Goal: Task Accomplishment & Management: Use online tool/utility

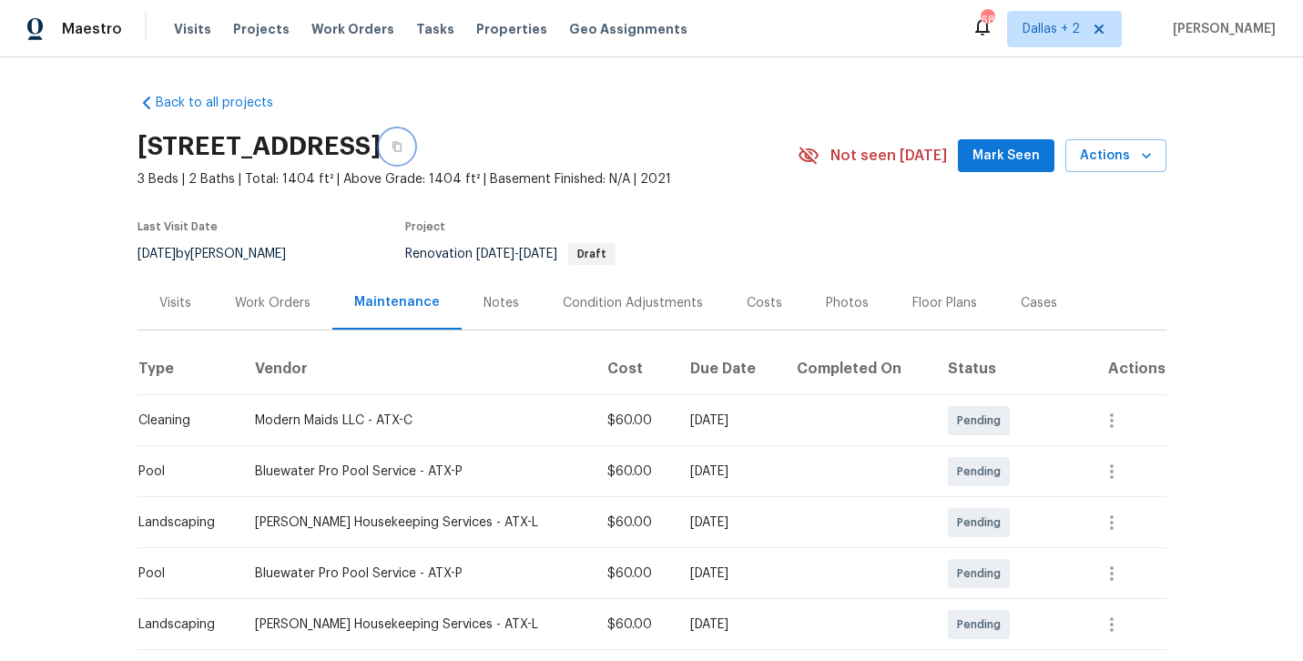
click at [413, 155] on button "button" at bounding box center [397, 146] width 33 height 33
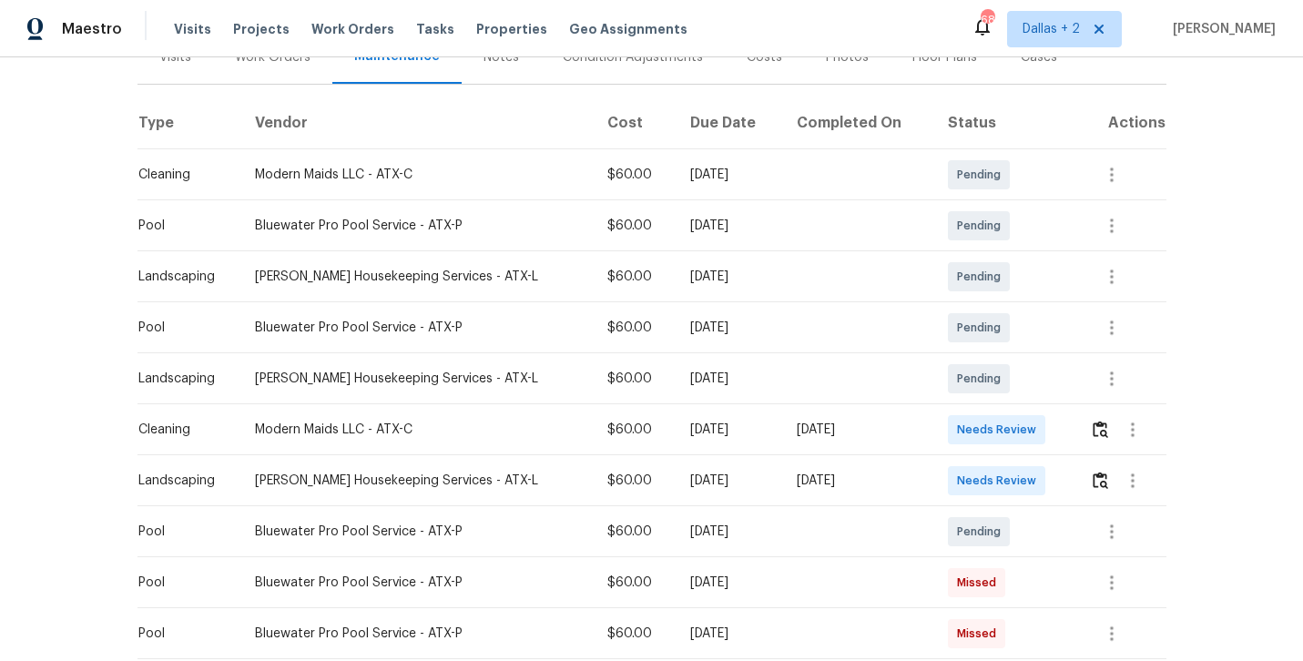
scroll to position [250, 0]
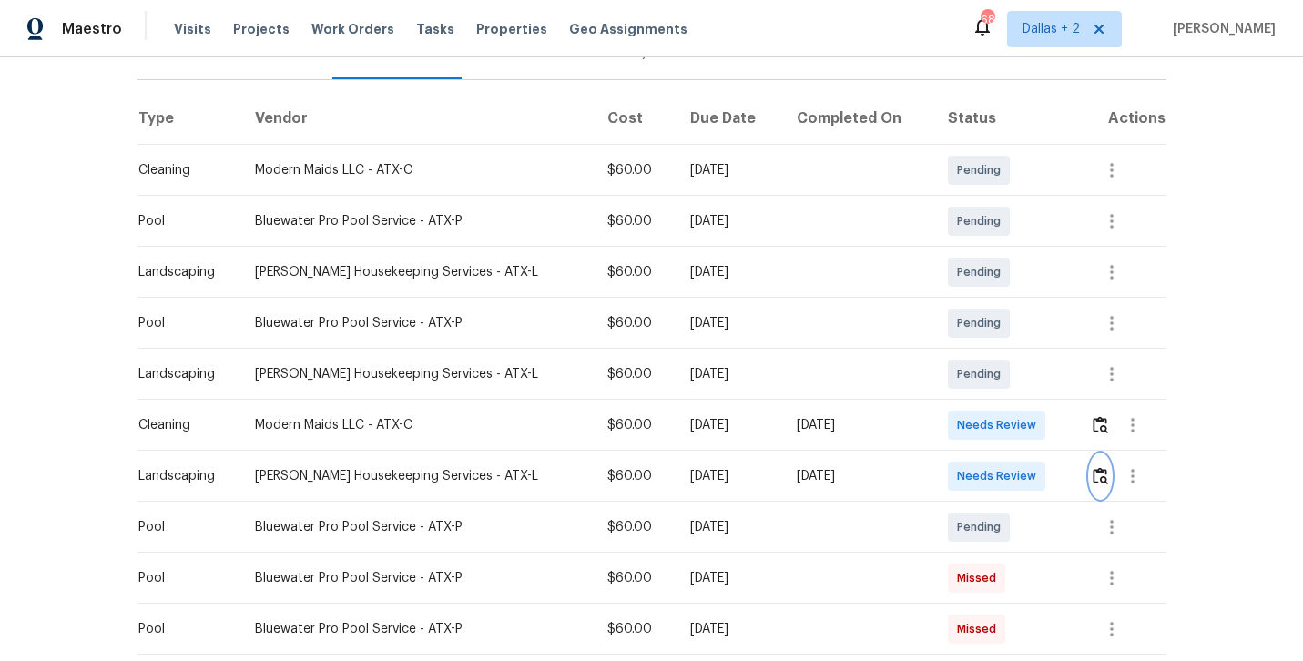
click at [1099, 486] on button "button" at bounding box center [1100, 476] width 21 height 44
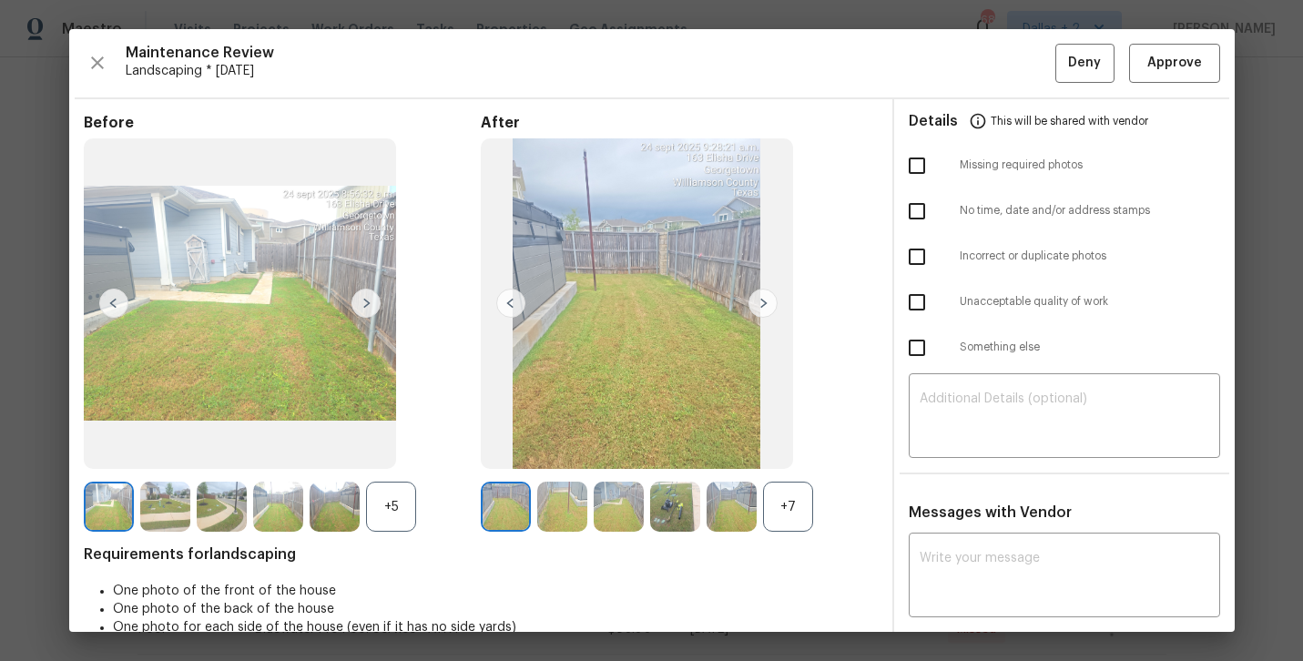
click at [393, 514] on div "+5" at bounding box center [391, 507] width 50 height 50
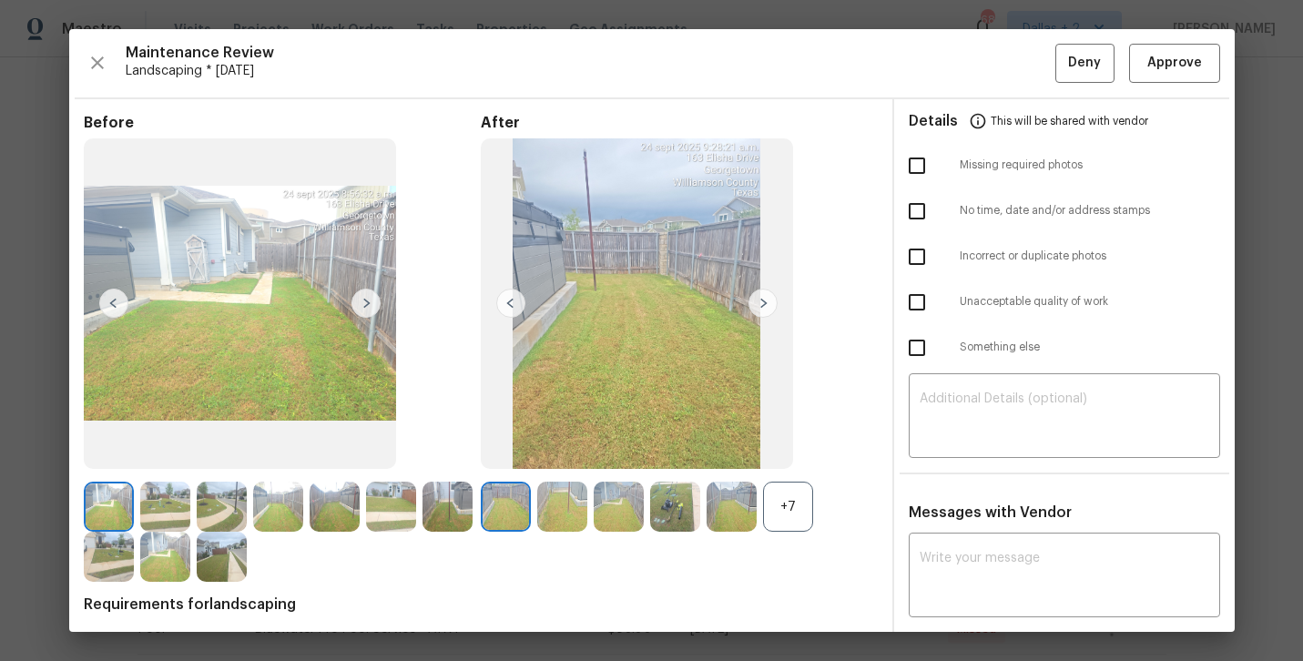
click at [800, 512] on div "+7" at bounding box center [788, 507] width 50 height 50
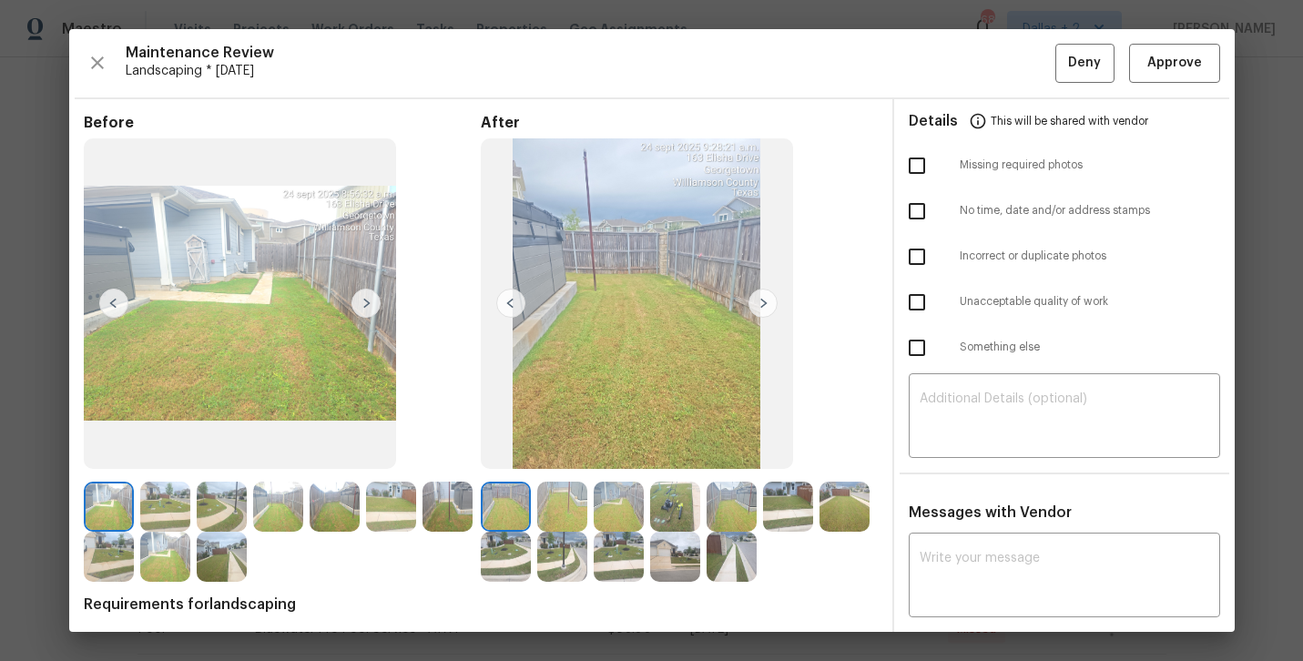
click at [680, 518] on img at bounding box center [675, 507] width 50 height 50
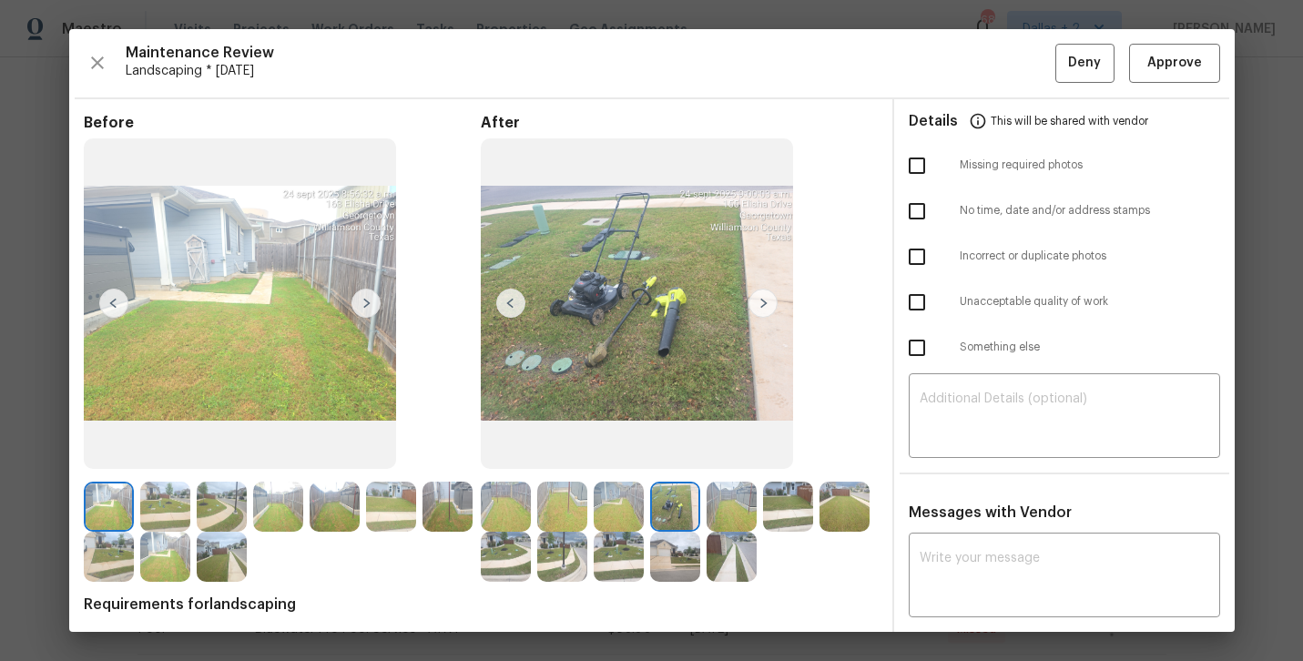
click at [222, 504] on img at bounding box center [222, 507] width 50 height 50
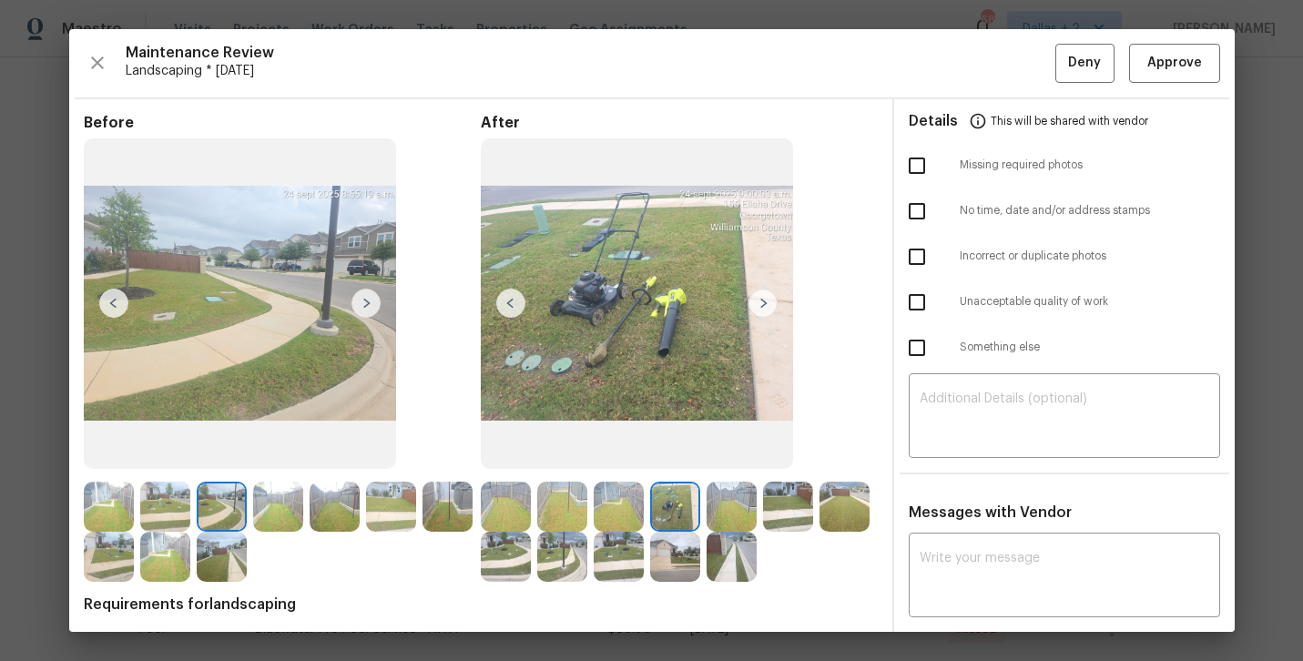
click at [105, 504] on img at bounding box center [109, 507] width 50 height 50
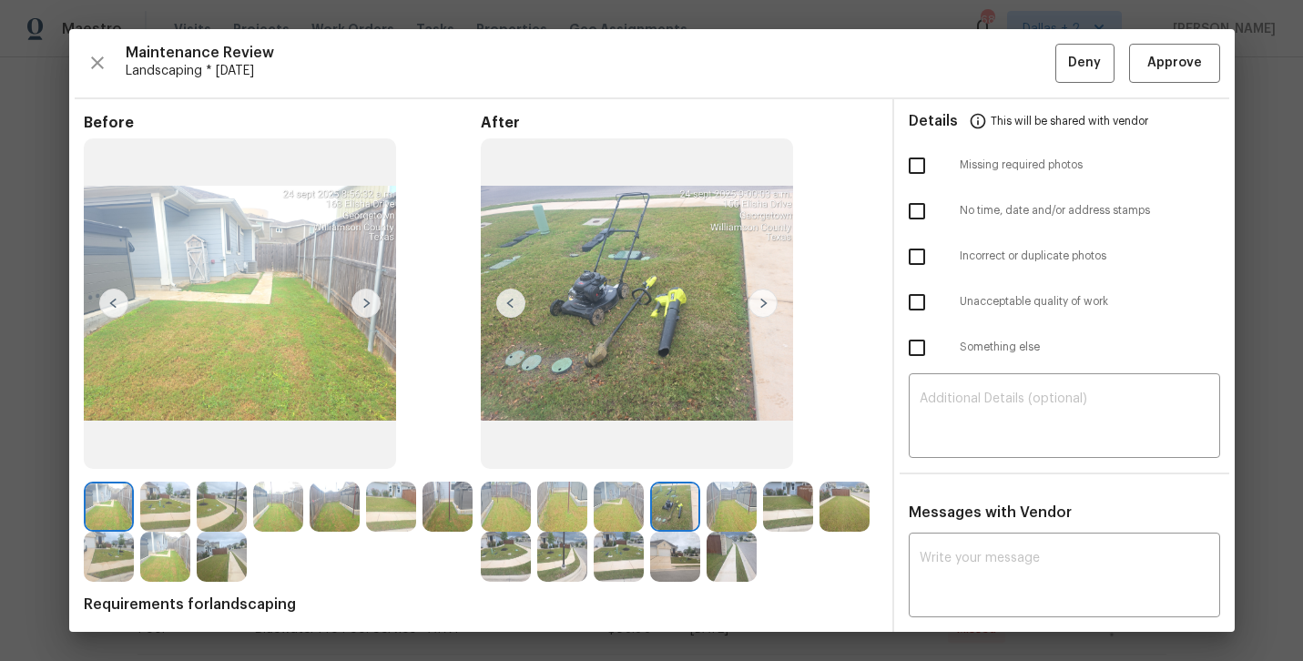
click at [174, 507] on img at bounding box center [165, 507] width 50 height 50
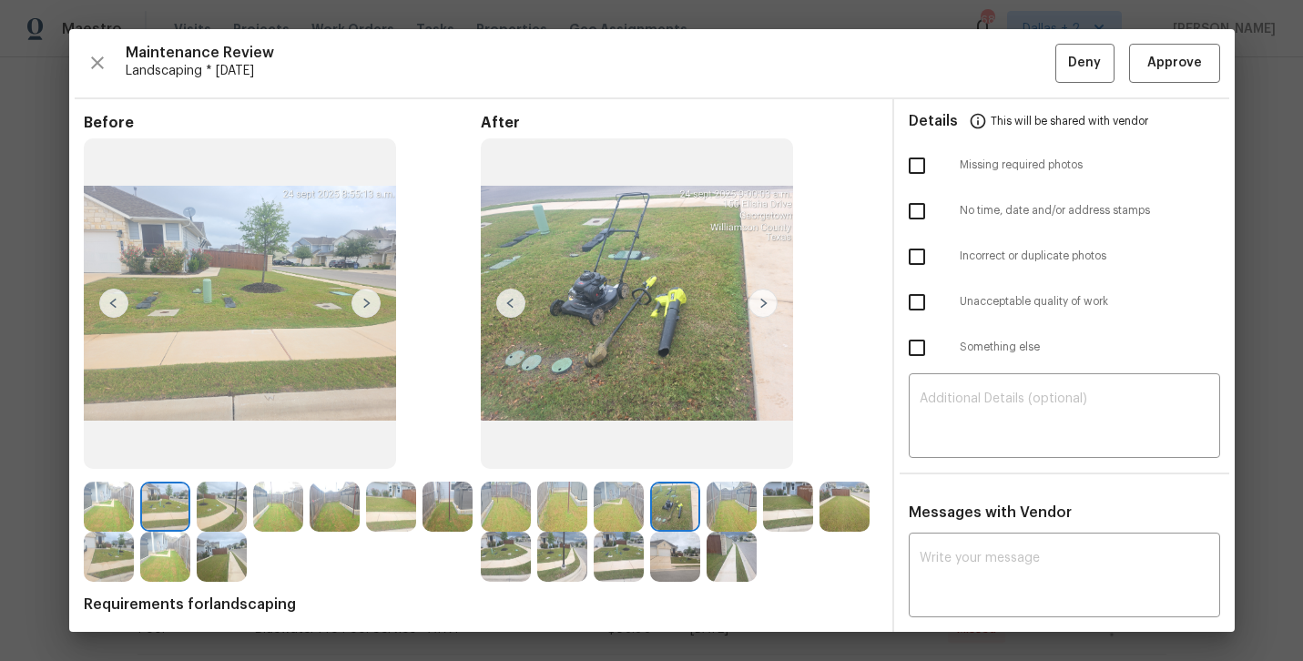
click at [217, 507] on img at bounding box center [222, 507] width 50 height 50
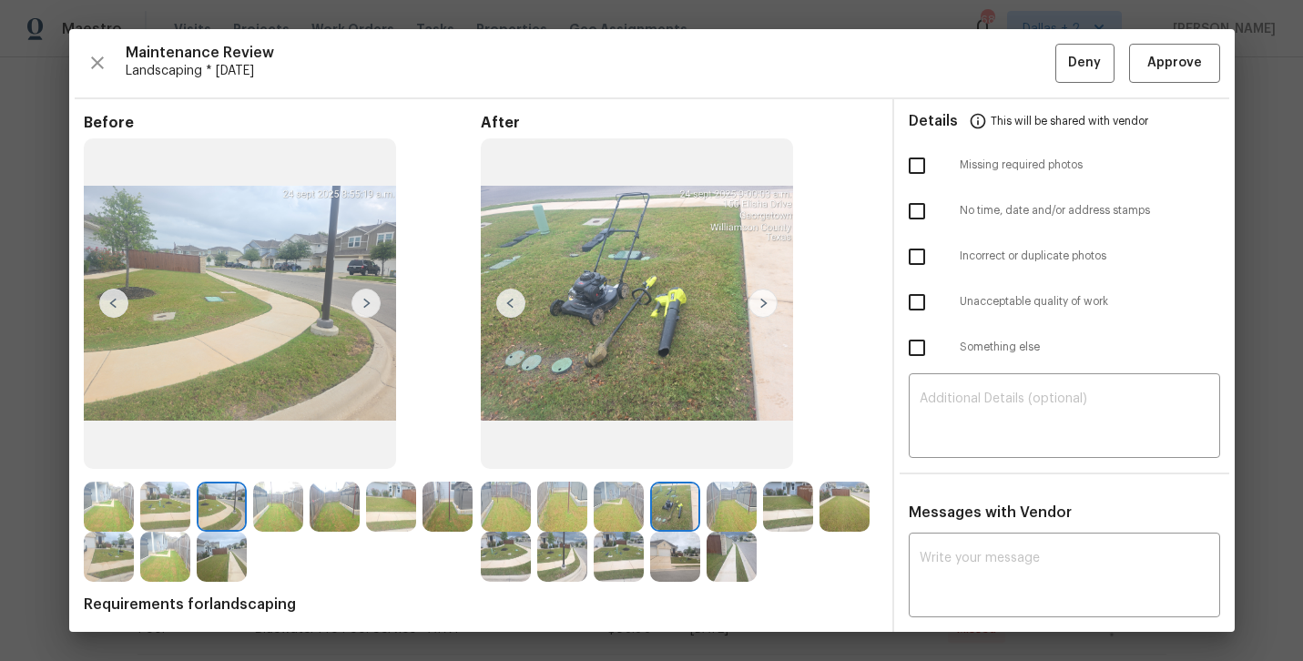
click at [274, 518] on img at bounding box center [278, 507] width 50 height 50
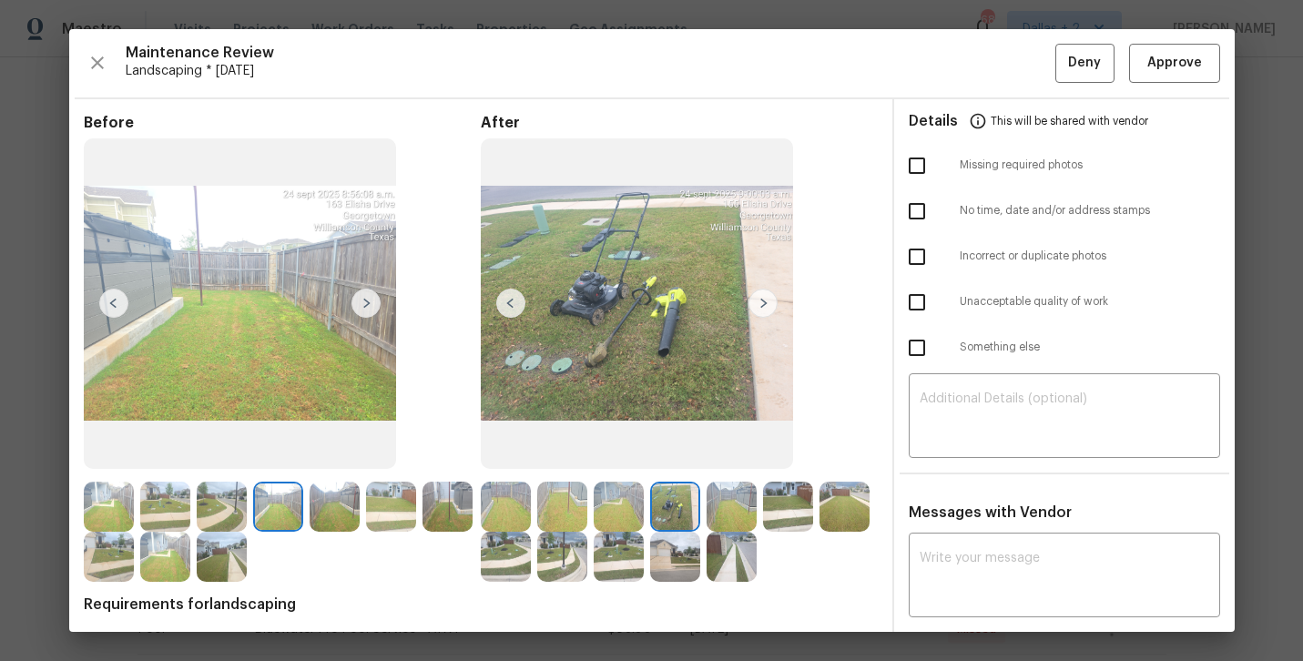
click at [535, 503] on div at bounding box center [509, 507] width 56 height 50
click at [320, 509] on img at bounding box center [335, 507] width 50 height 50
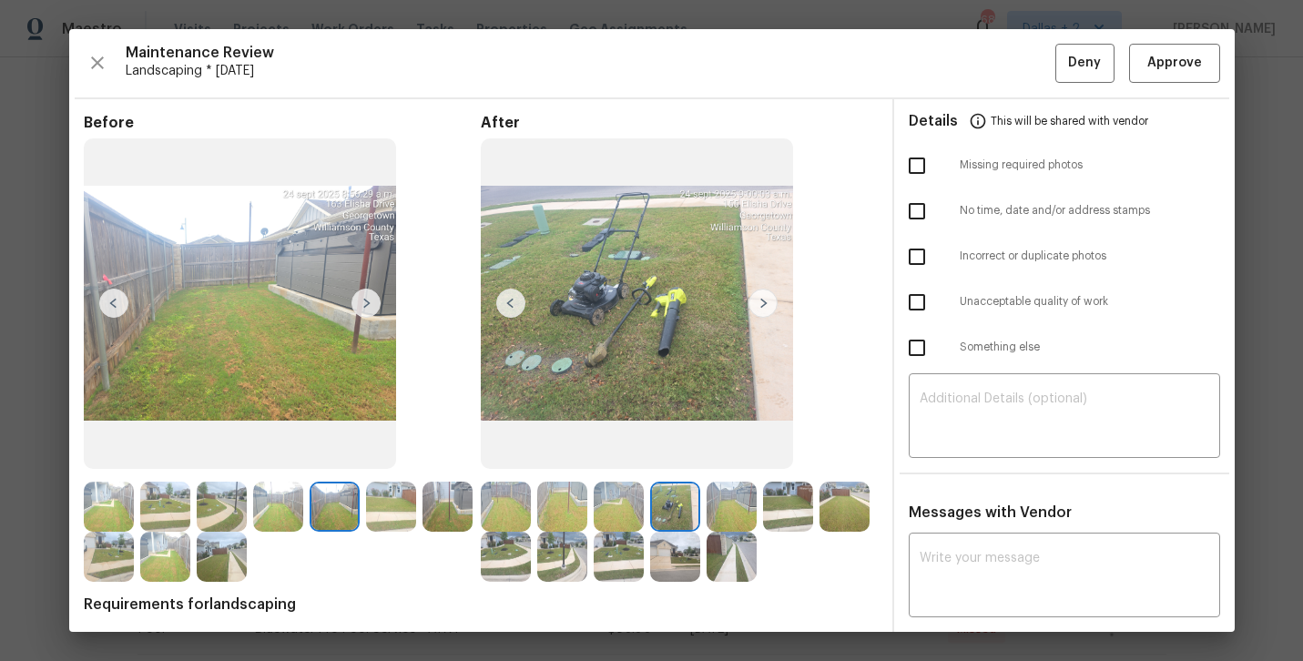
click at [735, 509] on img at bounding box center [732, 507] width 50 height 50
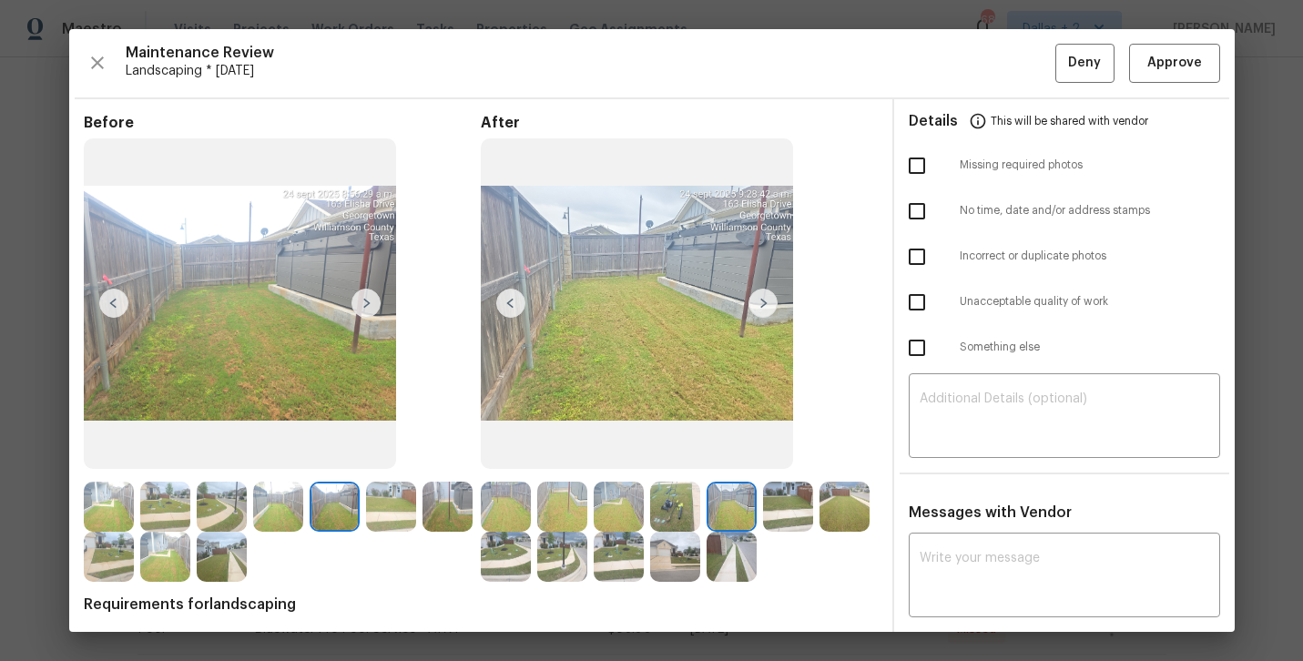
click at [402, 506] on img at bounding box center [391, 507] width 50 height 50
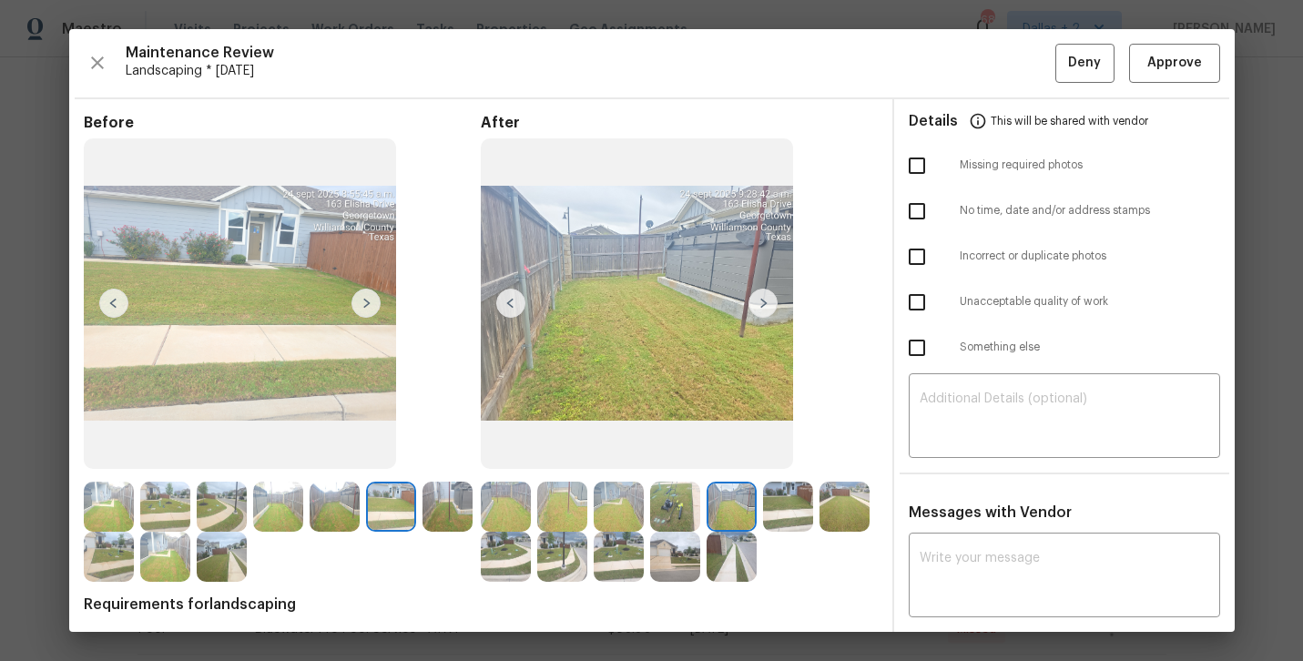
click at [567, 520] on img at bounding box center [562, 507] width 50 height 50
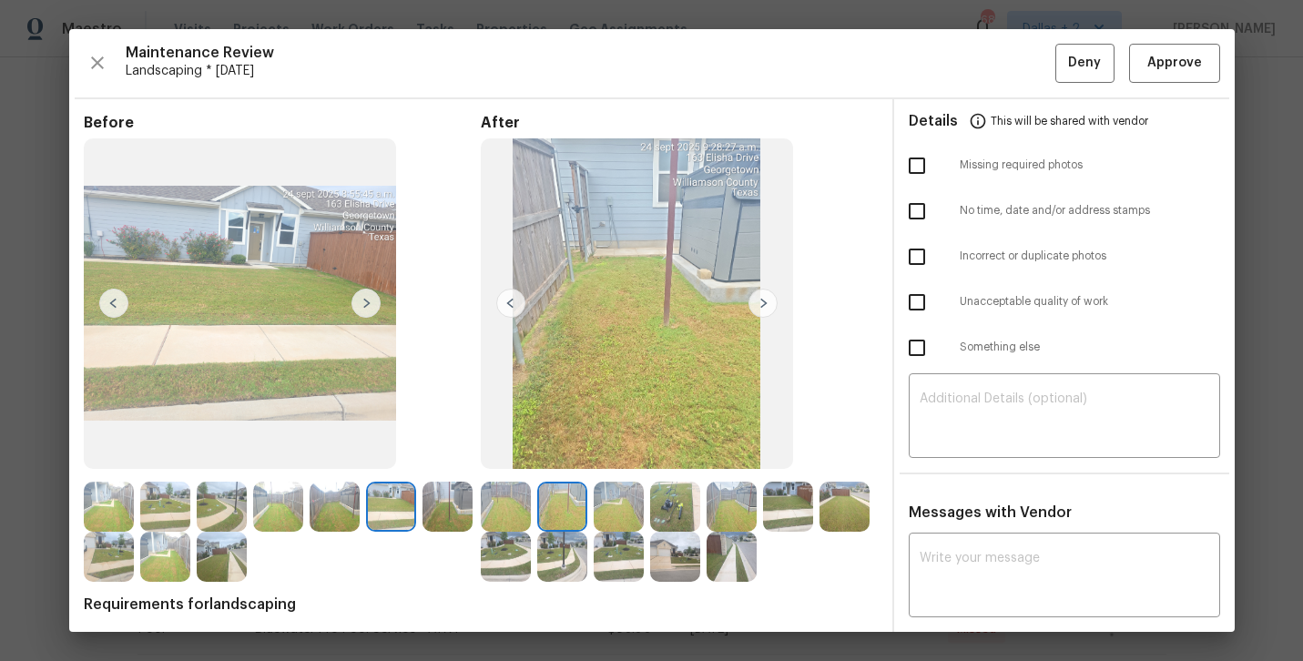
click at [277, 519] on img at bounding box center [278, 507] width 50 height 50
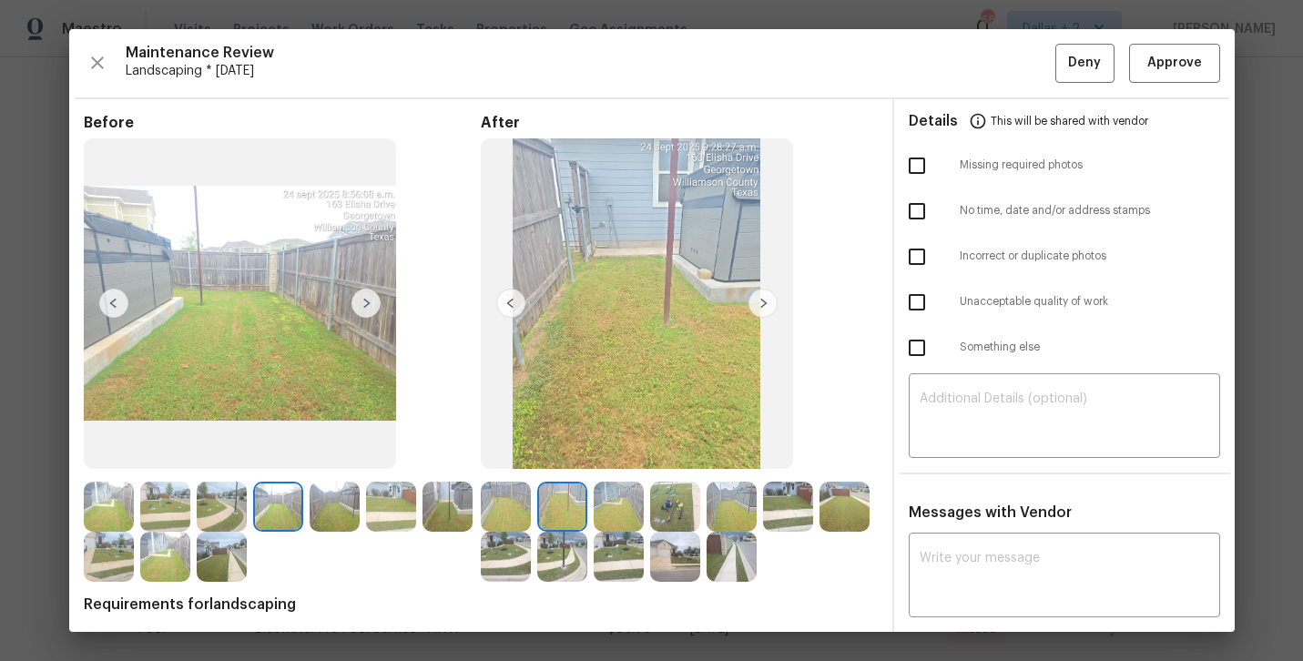
click at [568, 524] on img at bounding box center [562, 507] width 50 height 50
click at [612, 514] on img at bounding box center [619, 507] width 50 height 50
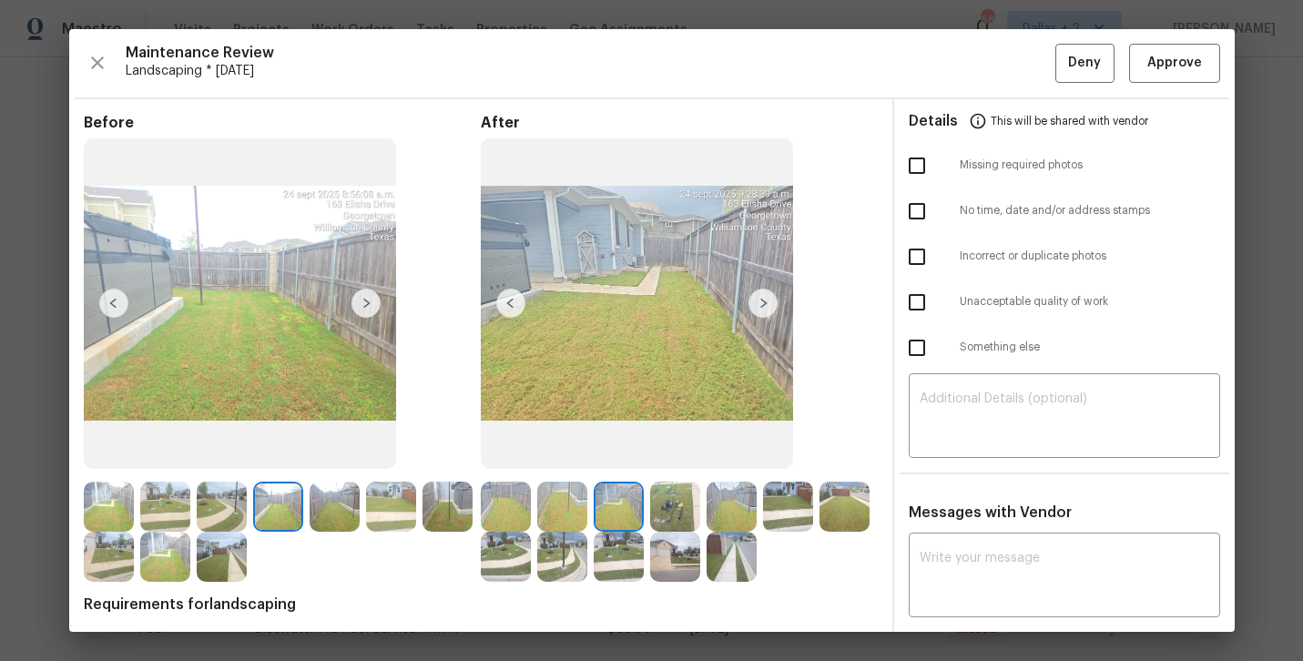
click at [564, 508] on img at bounding box center [562, 507] width 50 height 50
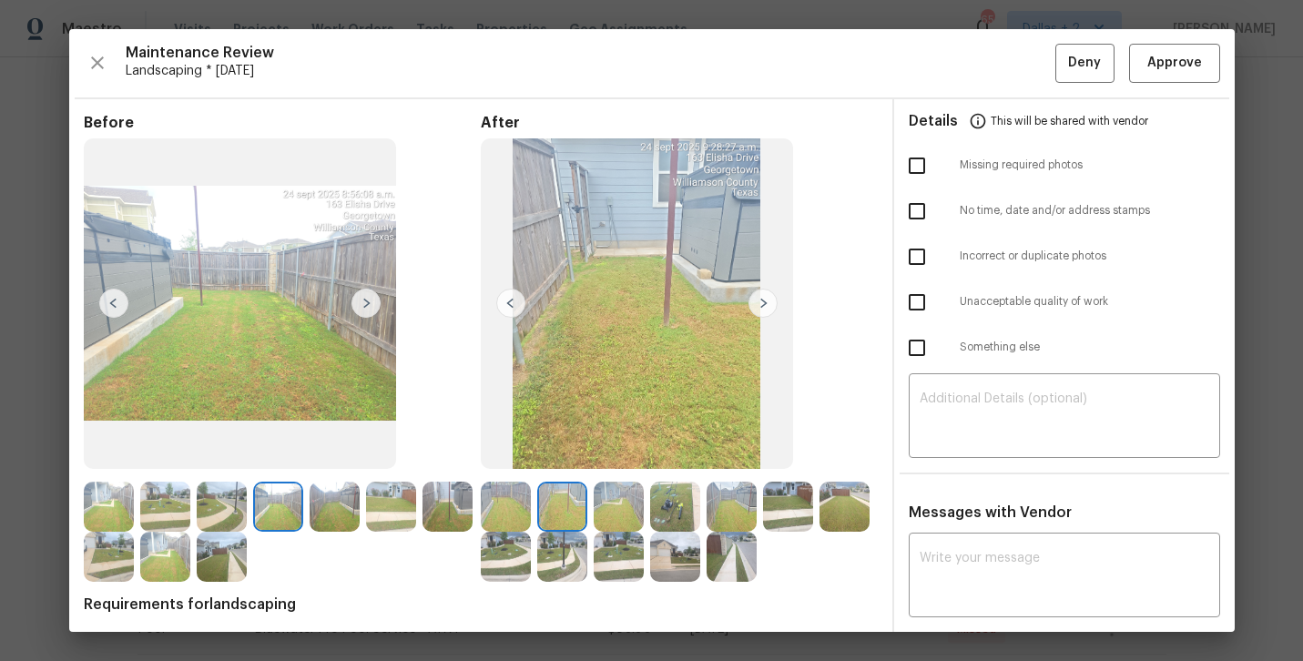
click at [741, 507] on img at bounding box center [732, 507] width 50 height 50
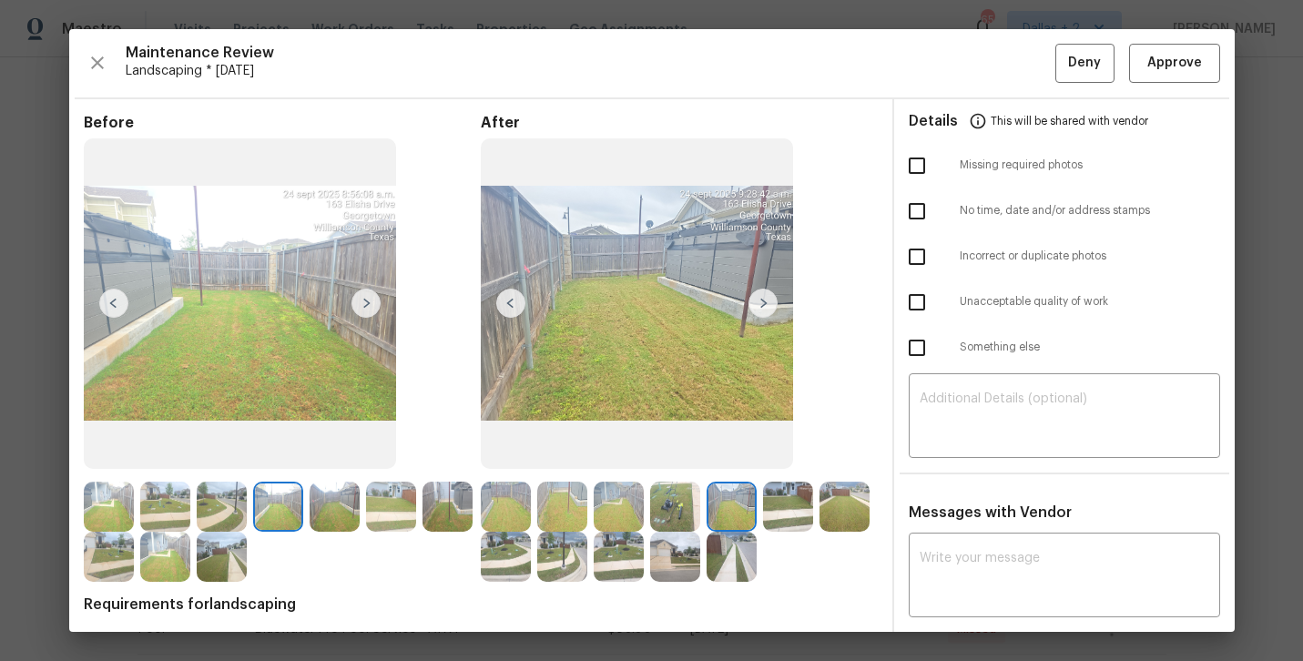
click at [800, 503] on img at bounding box center [788, 507] width 50 height 50
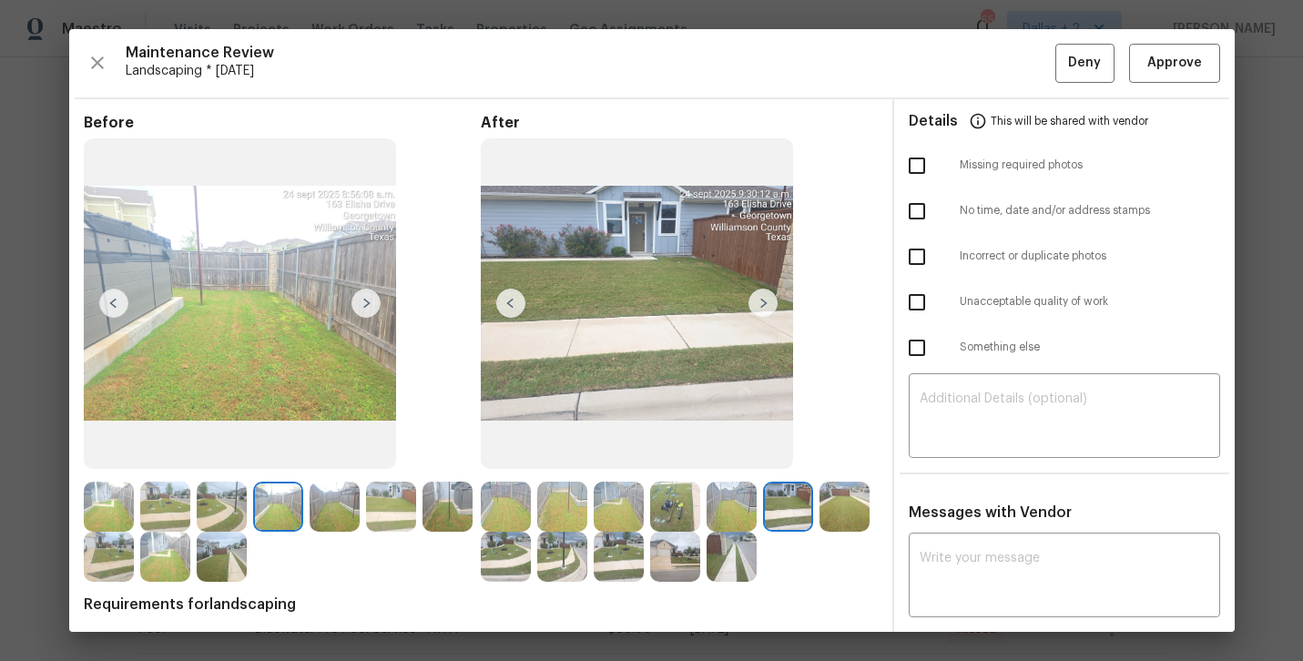
click at [846, 514] on img at bounding box center [845, 507] width 50 height 50
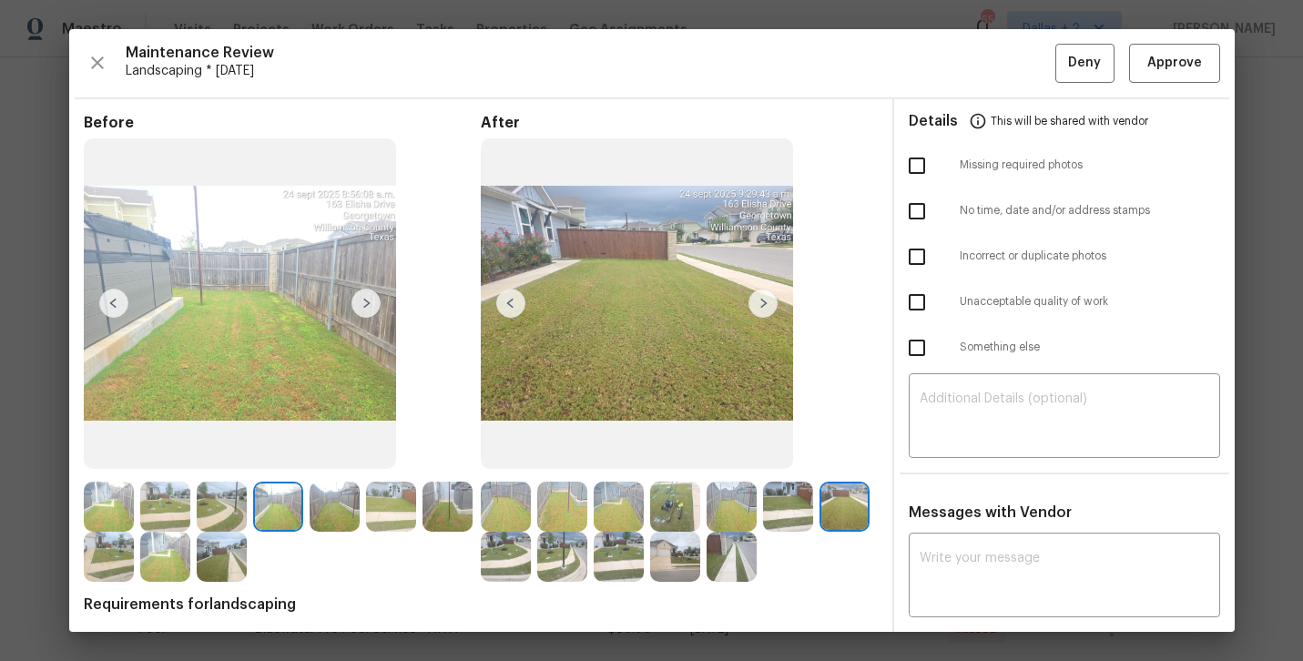
click at [499, 562] on img at bounding box center [506, 557] width 50 height 50
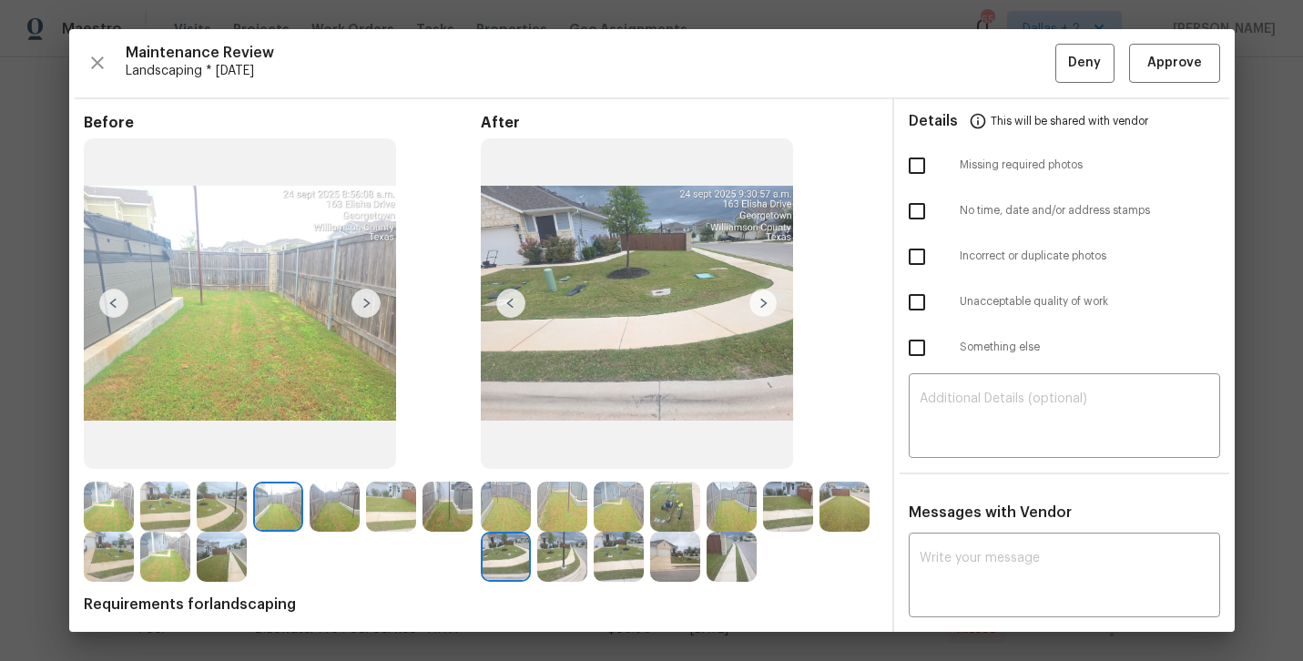
click at [561, 556] on img at bounding box center [562, 557] width 50 height 50
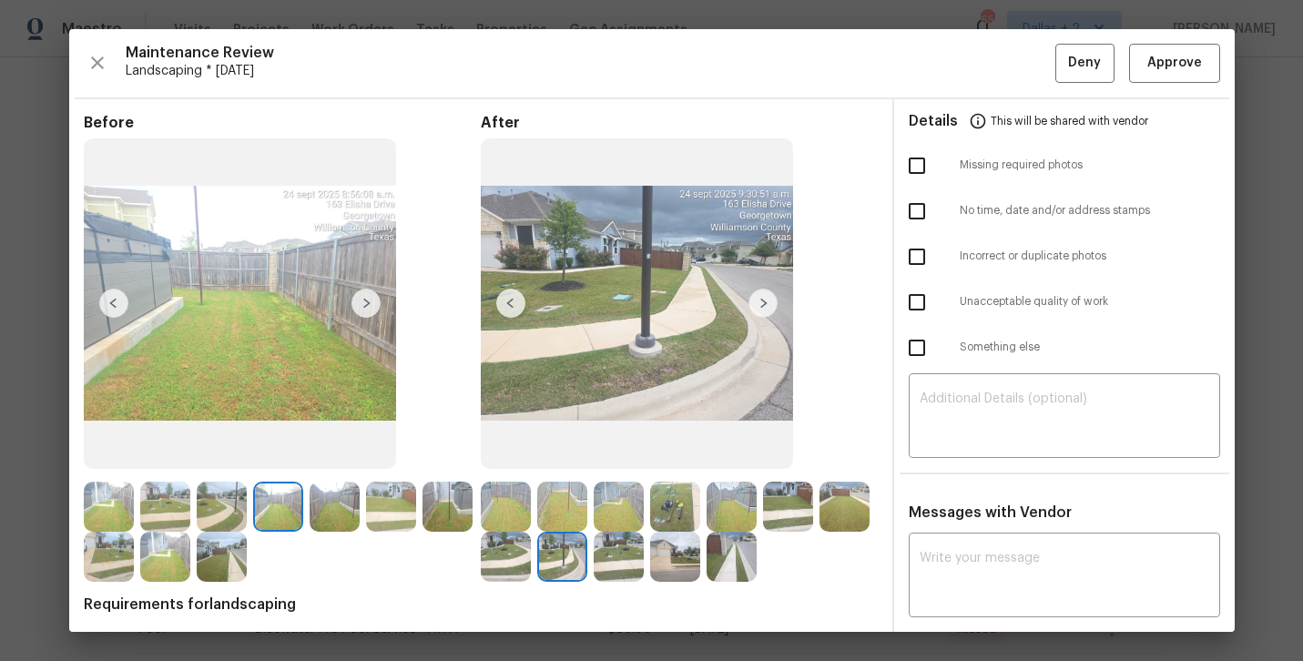
click at [663, 551] on img at bounding box center [675, 557] width 50 height 50
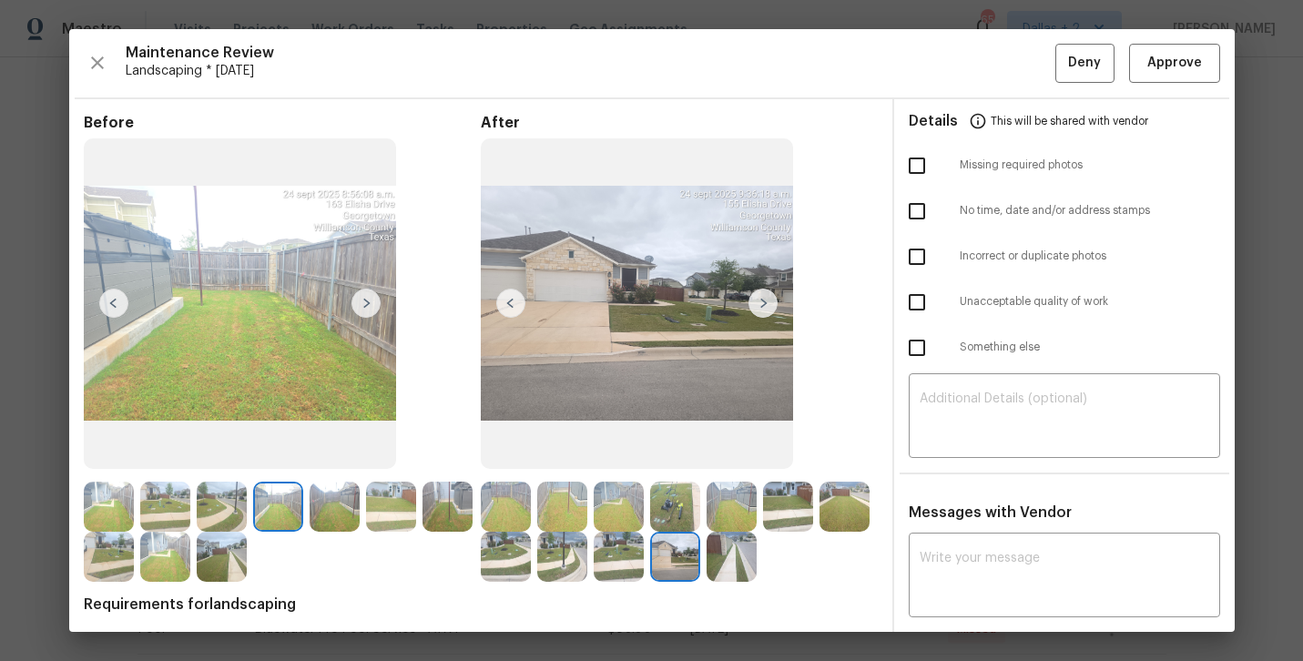
click at [618, 575] on img at bounding box center [619, 557] width 50 height 50
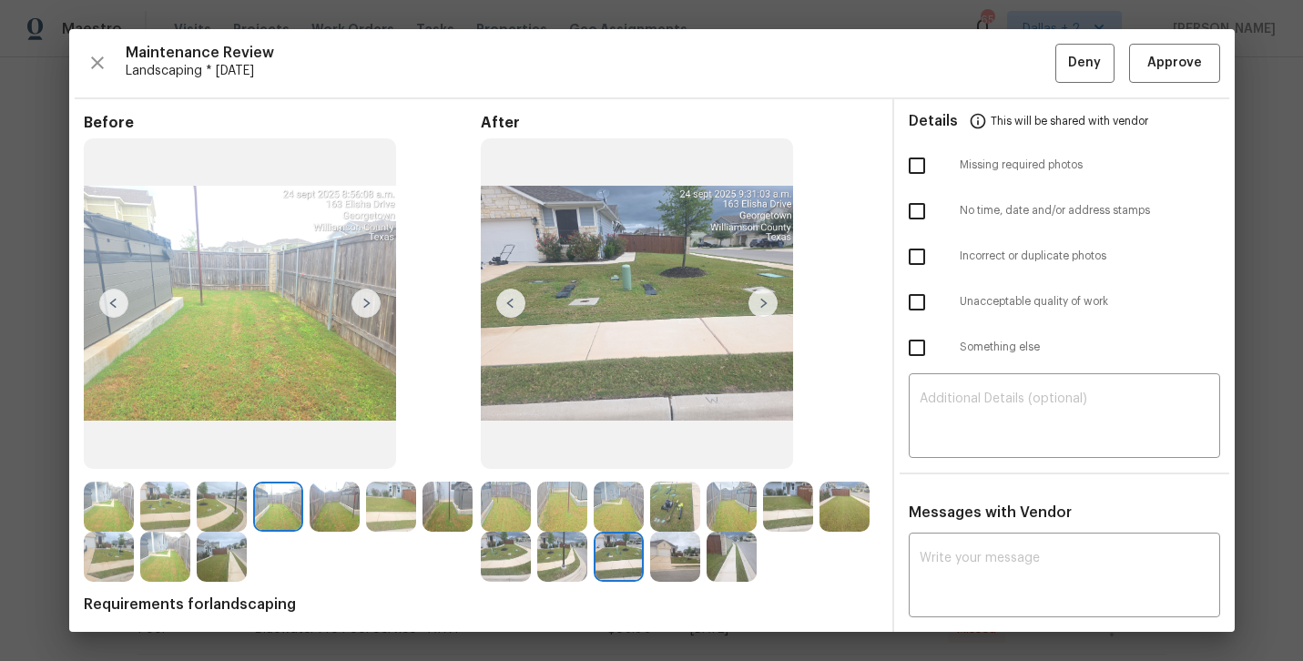
click at [660, 561] on img at bounding box center [675, 557] width 50 height 50
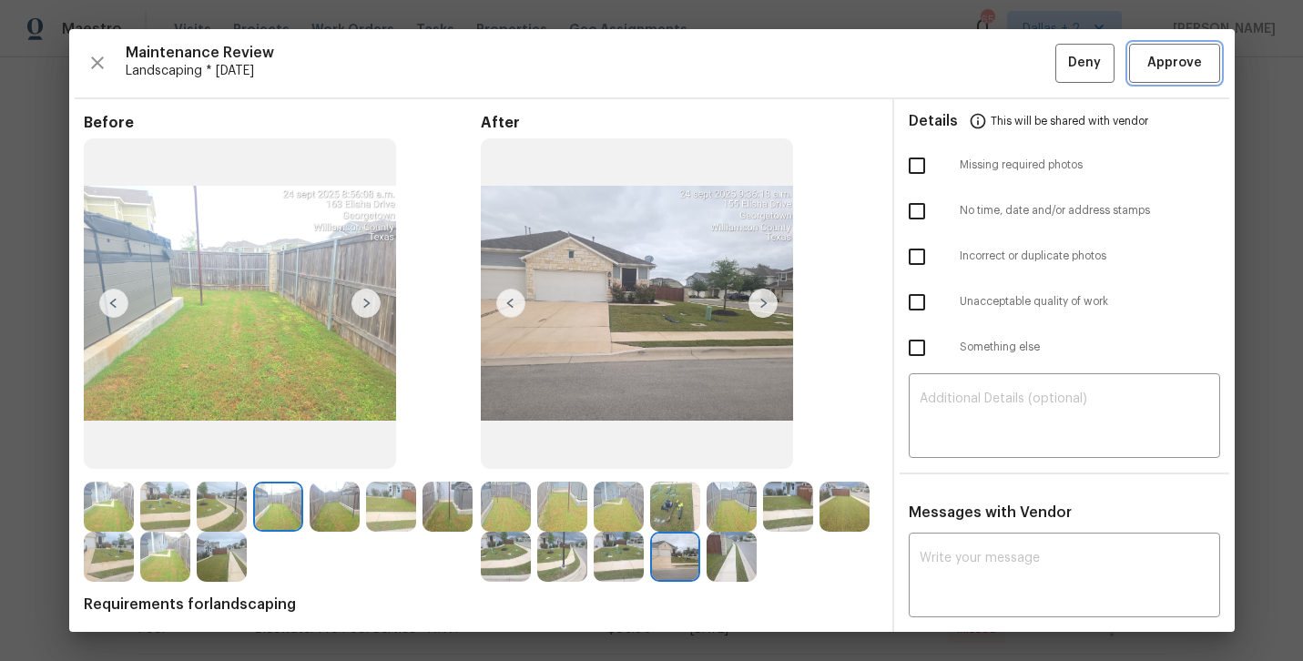
click at [1167, 70] on span "Approve" at bounding box center [1174, 63] width 55 height 23
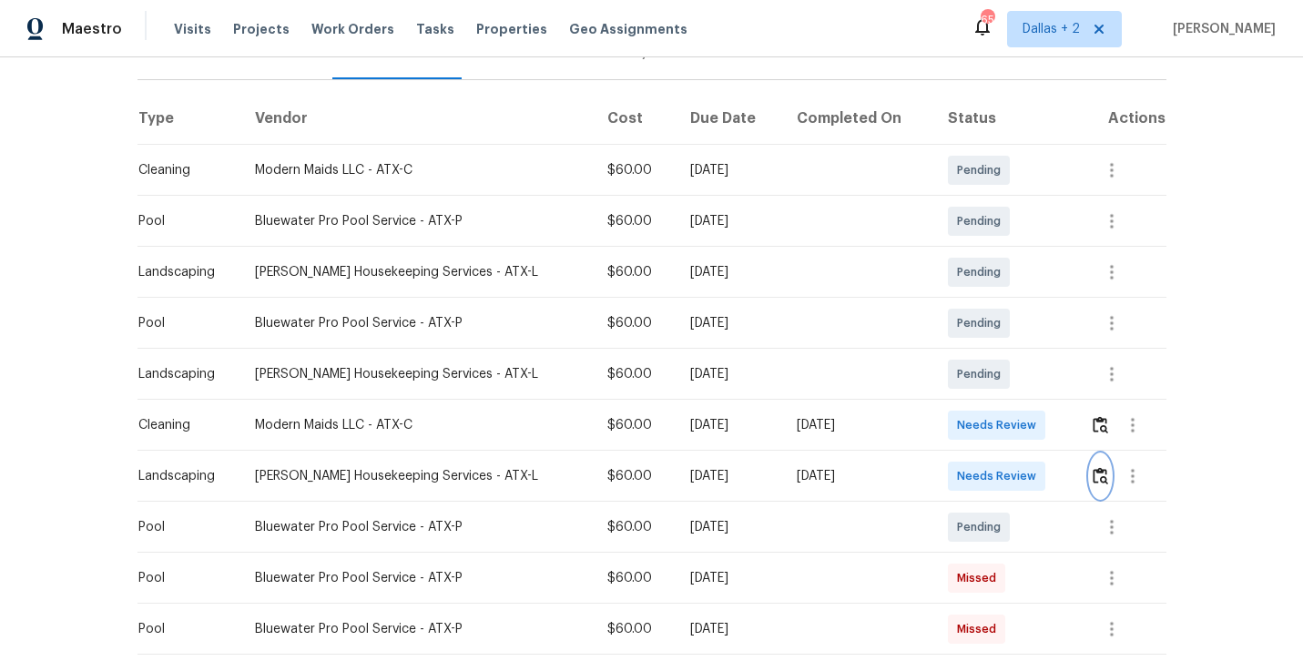
scroll to position [0, 0]
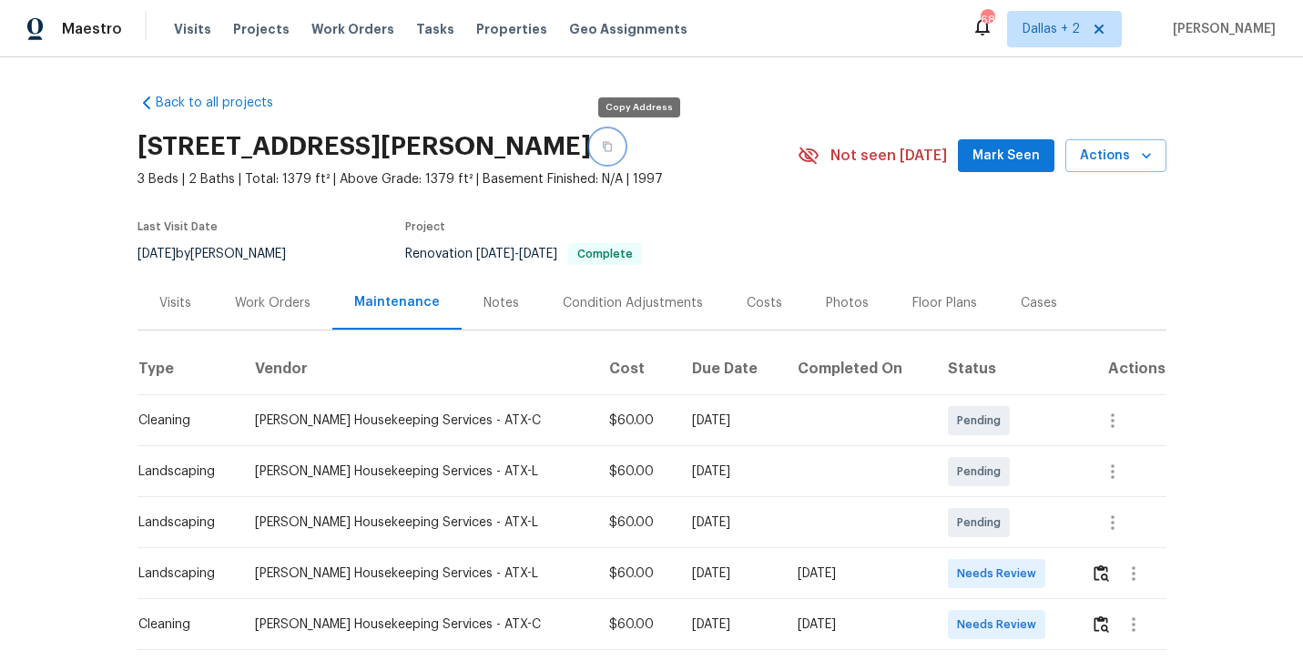
click at [613, 148] on icon "button" at bounding box center [607, 146] width 11 height 11
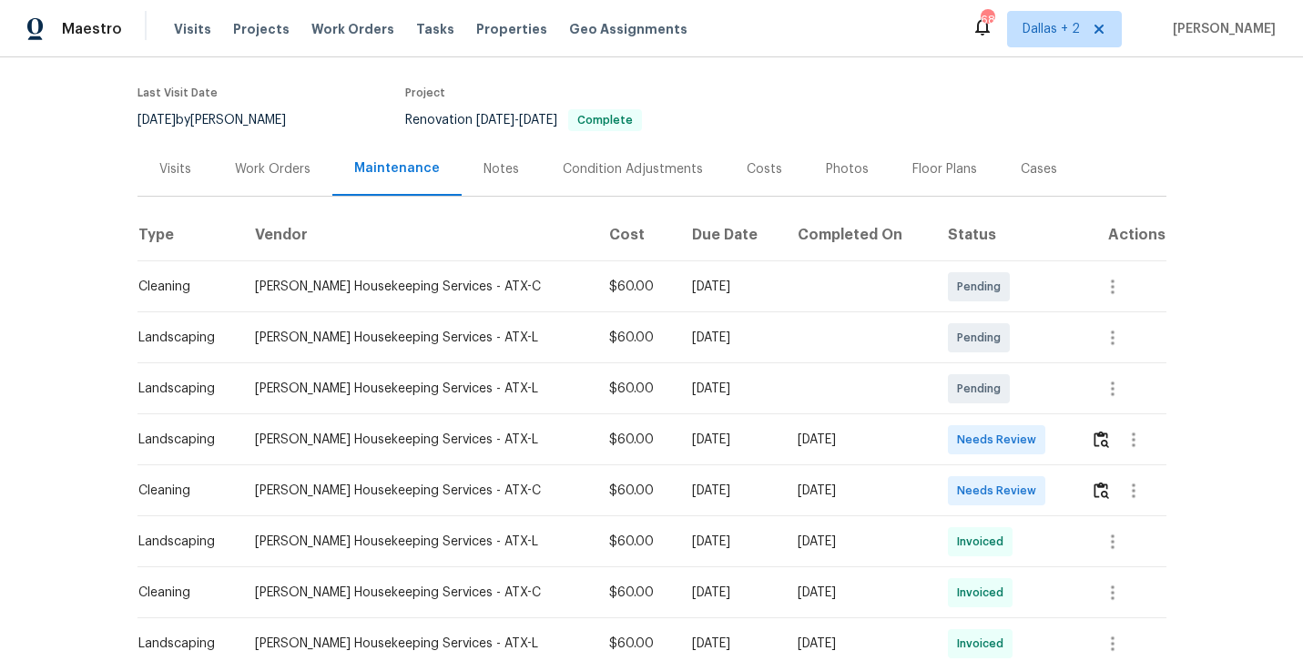
scroll to position [136, 0]
click at [1095, 441] on img "button" at bounding box center [1101, 437] width 15 height 17
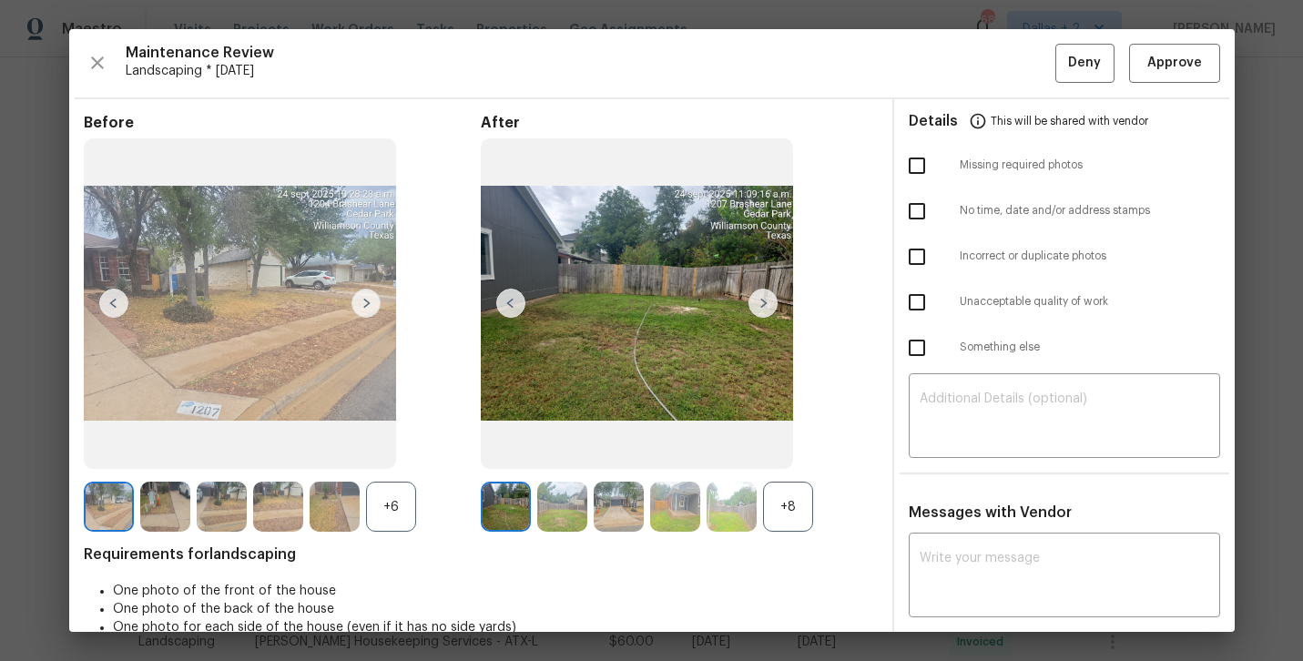
click at [800, 535] on div "Before +6 After +8 Requirements for landscaping One photo of the front of the h…" at bounding box center [481, 488] width 794 height 748
click at [790, 509] on div "+8" at bounding box center [788, 507] width 50 height 50
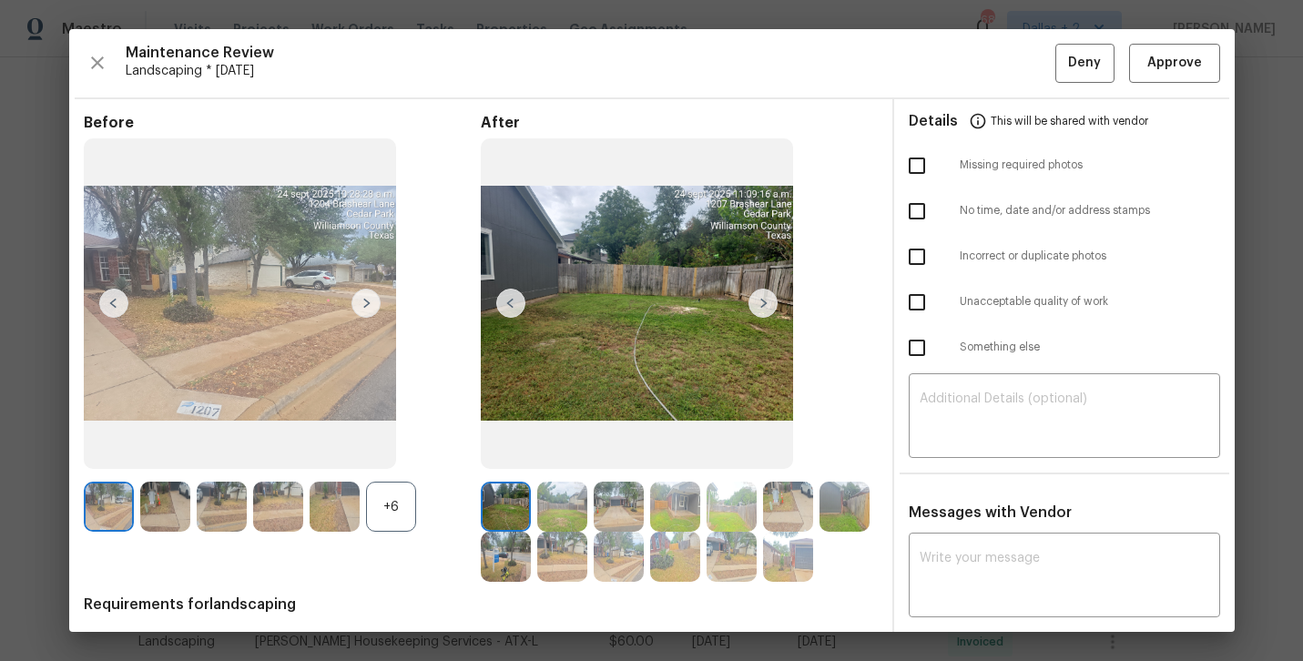
click at [385, 506] on div "+6" at bounding box center [391, 507] width 50 height 50
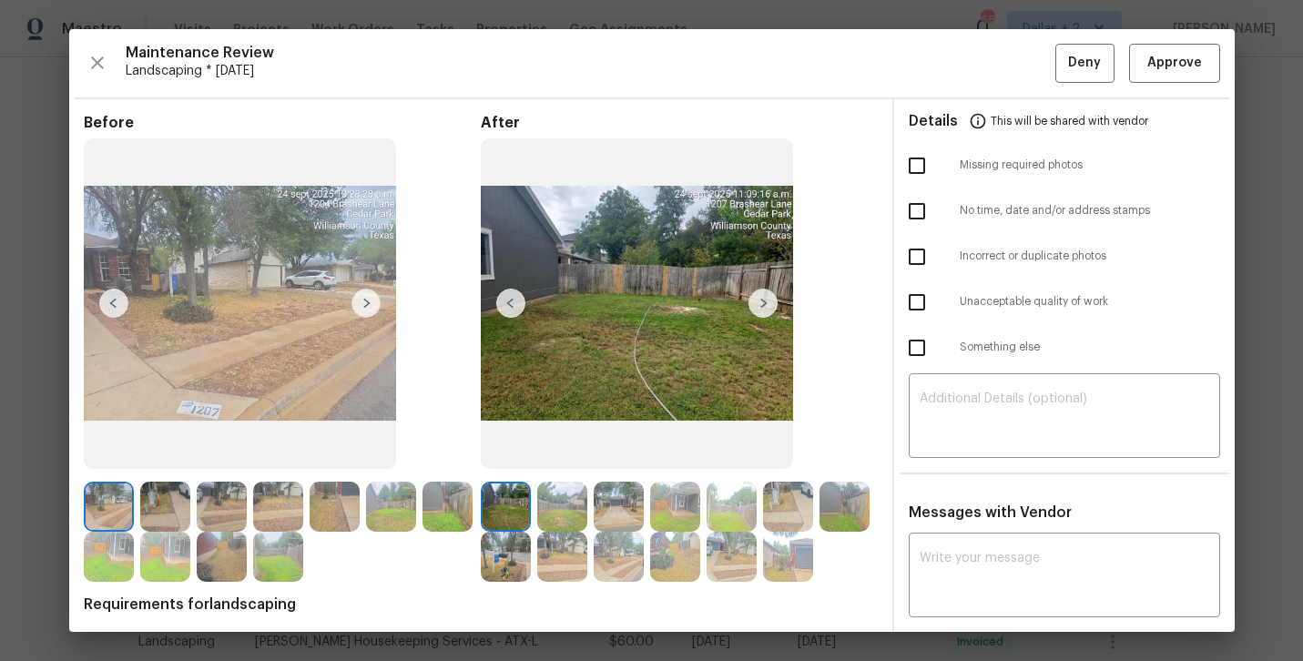
click at [505, 561] on img at bounding box center [506, 557] width 50 height 50
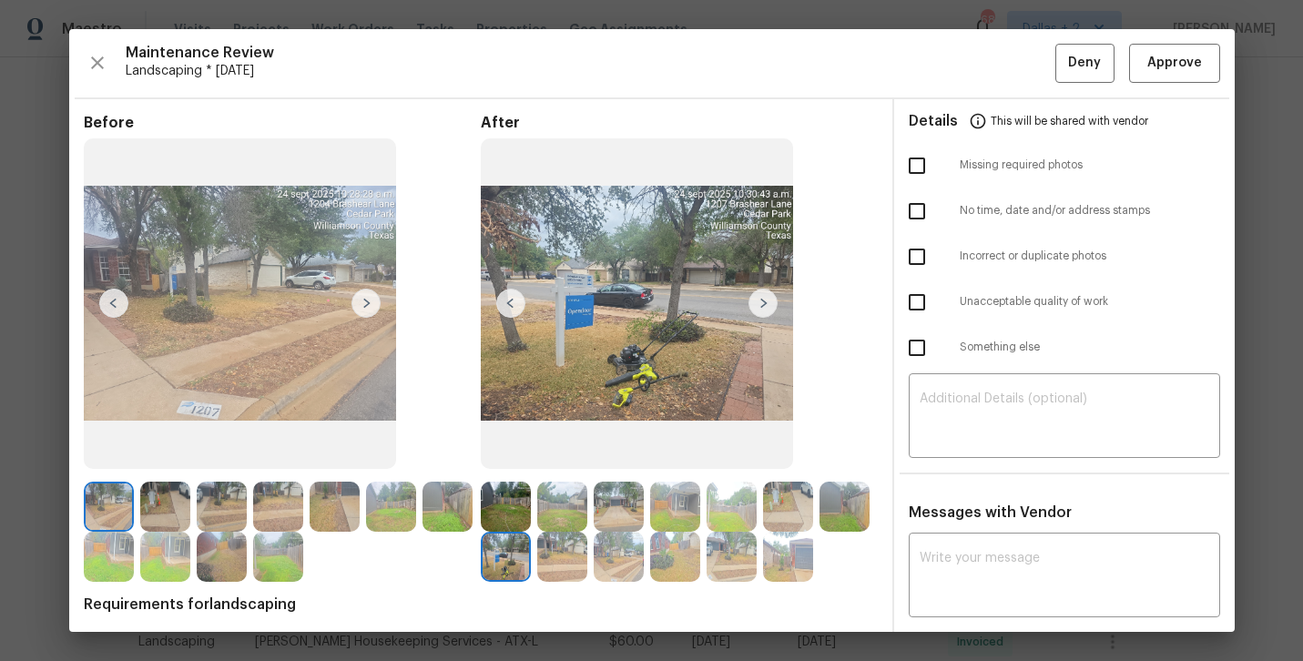
click at [557, 565] on img at bounding box center [562, 557] width 50 height 50
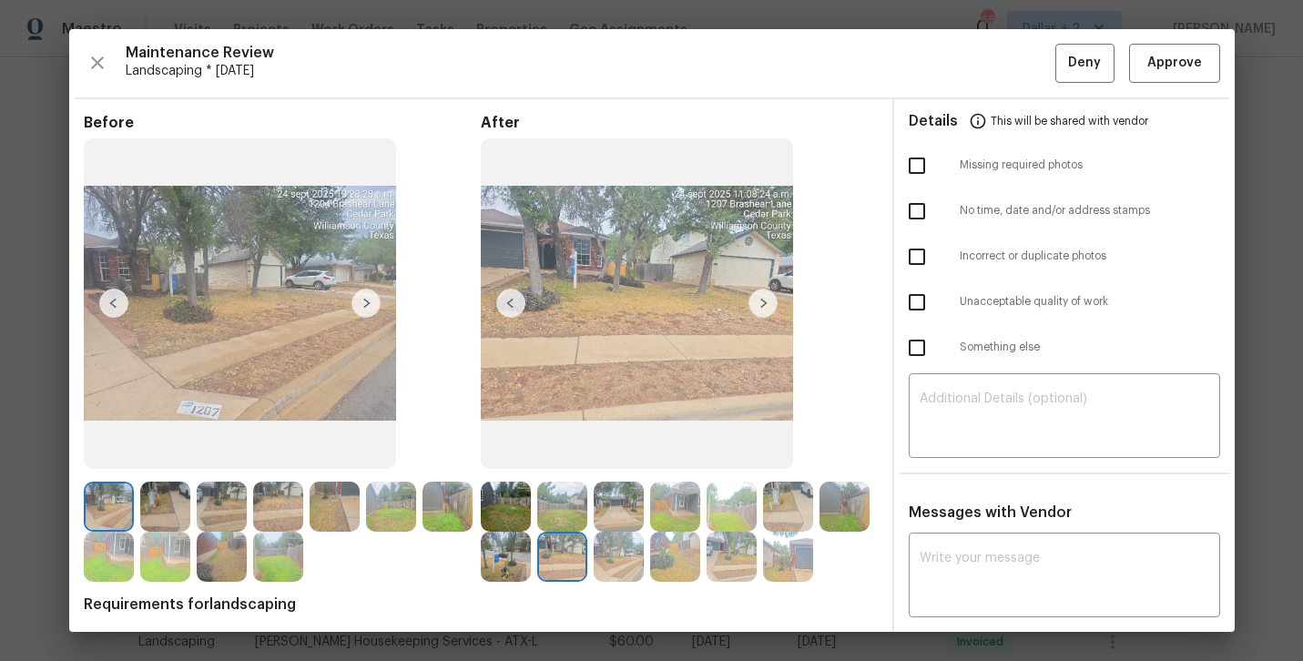
click at [275, 511] on img at bounding box center [278, 507] width 50 height 50
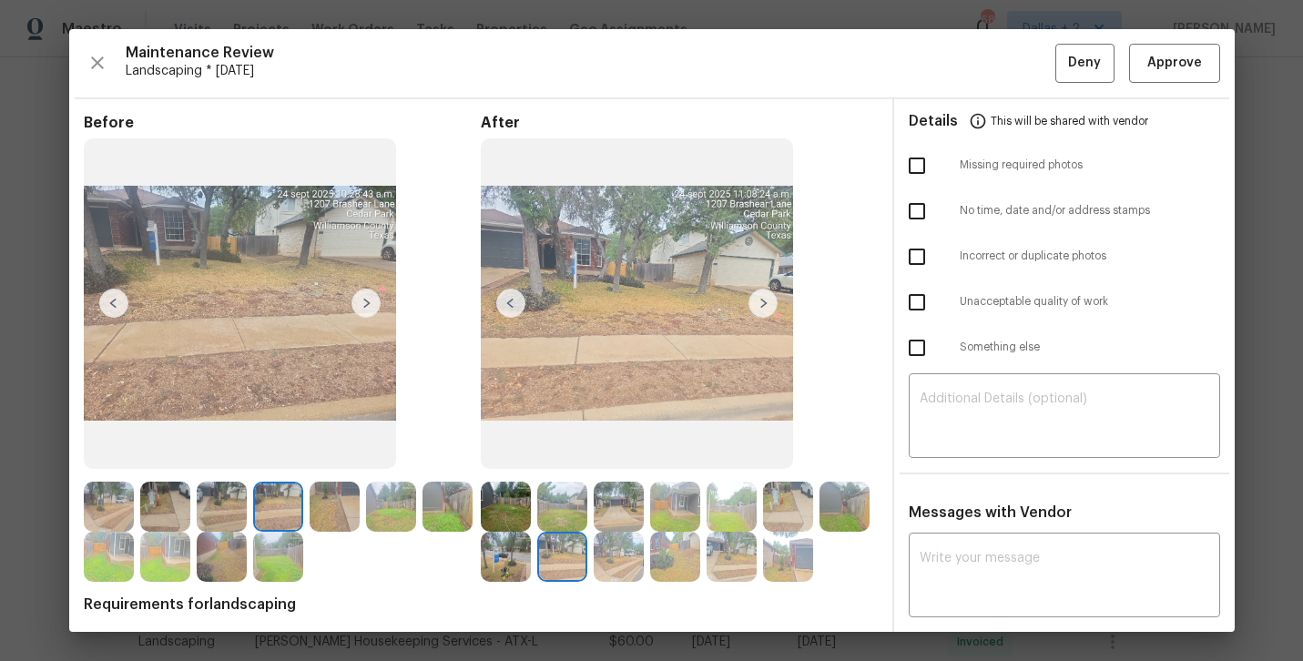
click at [735, 571] on img at bounding box center [732, 557] width 50 height 50
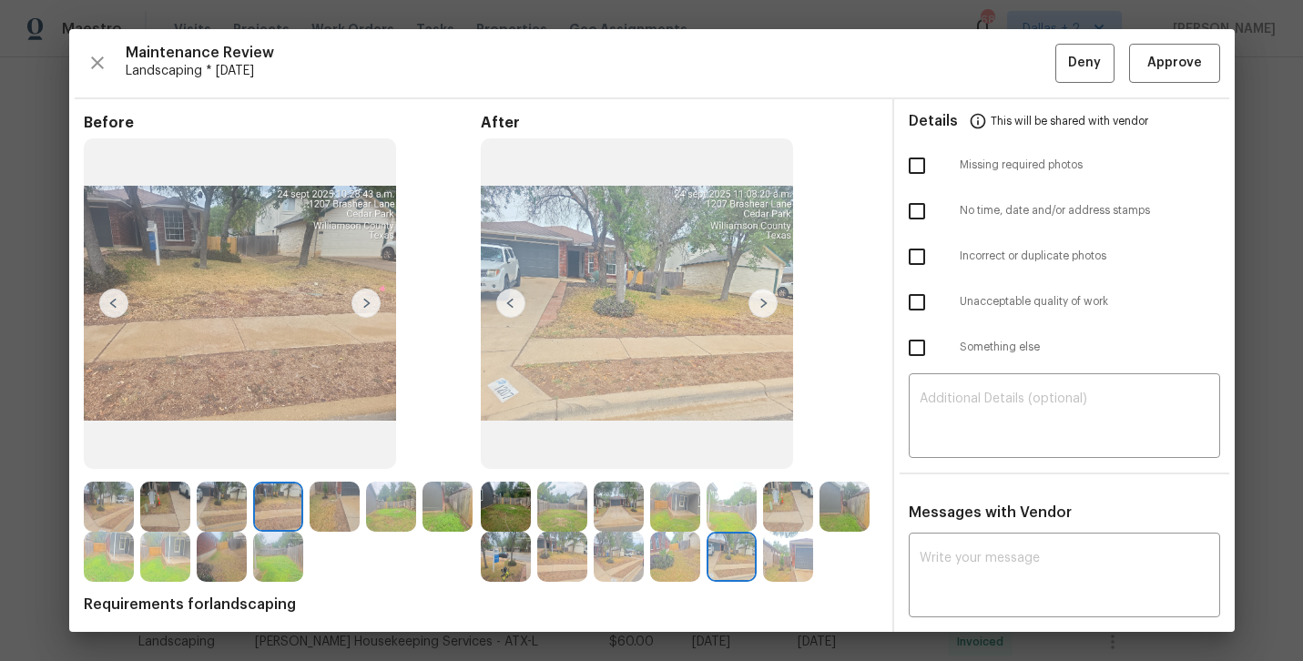
click at [161, 514] on img at bounding box center [165, 507] width 50 height 50
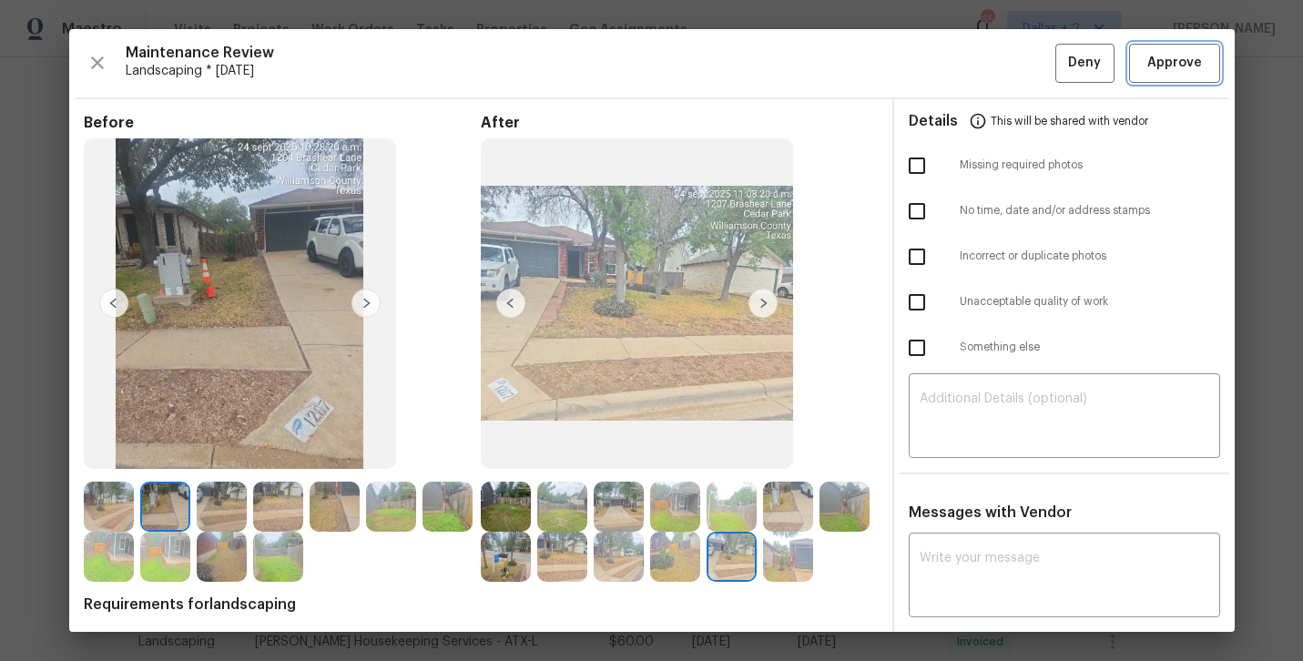
click at [1166, 63] on span "Approve" at bounding box center [1174, 63] width 55 height 23
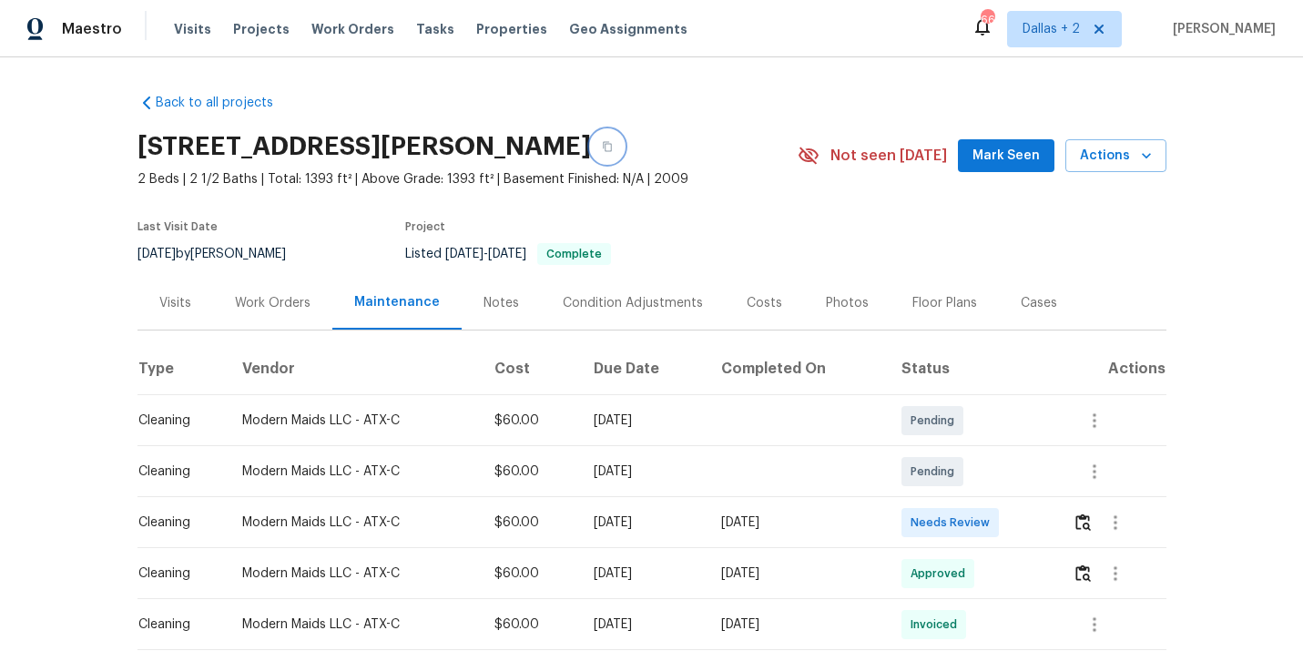
click at [624, 146] on button "button" at bounding box center [607, 146] width 33 height 33
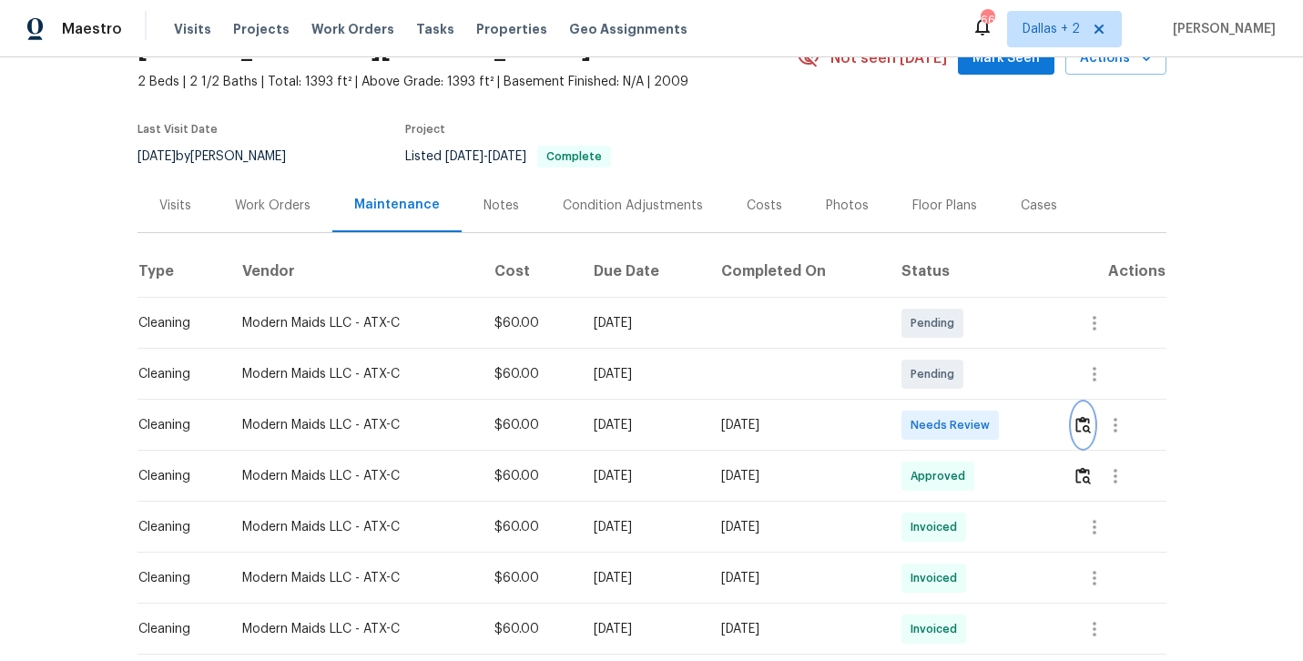
click at [1086, 424] on img "button" at bounding box center [1082, 424] width 15 height 17
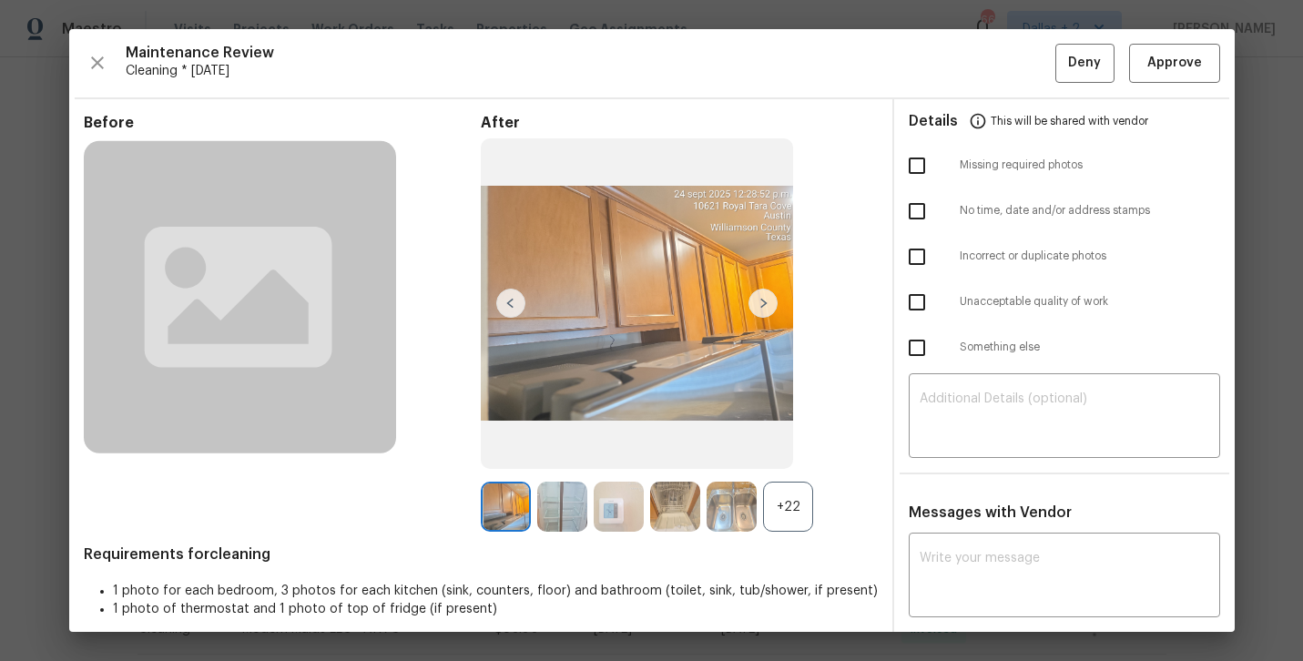
click at [784, 522] on div "+22" at bounding box center [788, 507] width 50 height 50
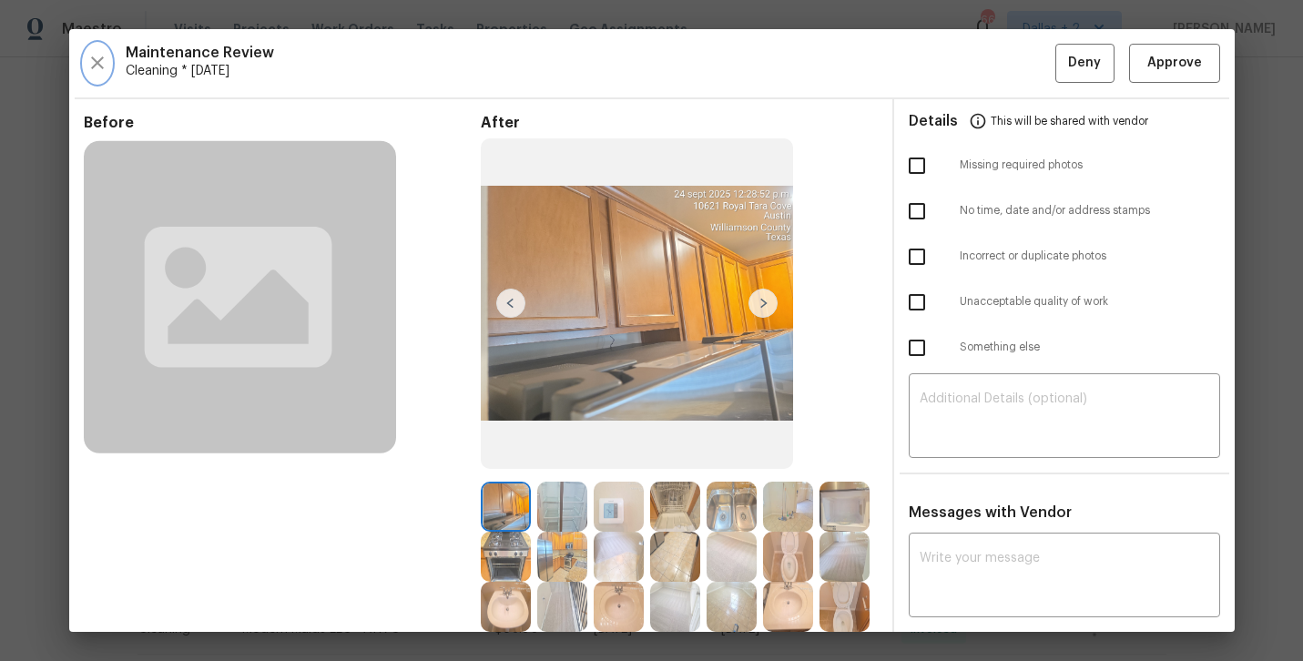
click at [96, 74] on icon "button" at bounding box center [98, 63] width 22 height 22
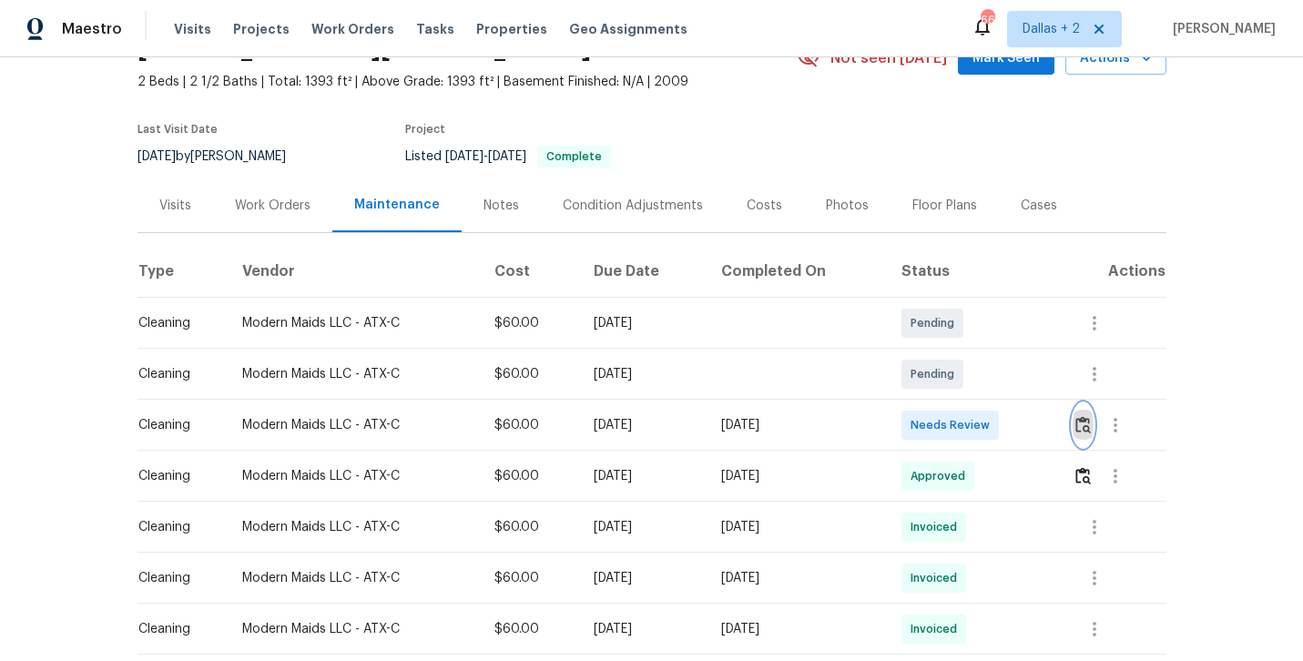
click at [1085, 433] on img "button" at bounding box center [1082, 424] width 15 height 17
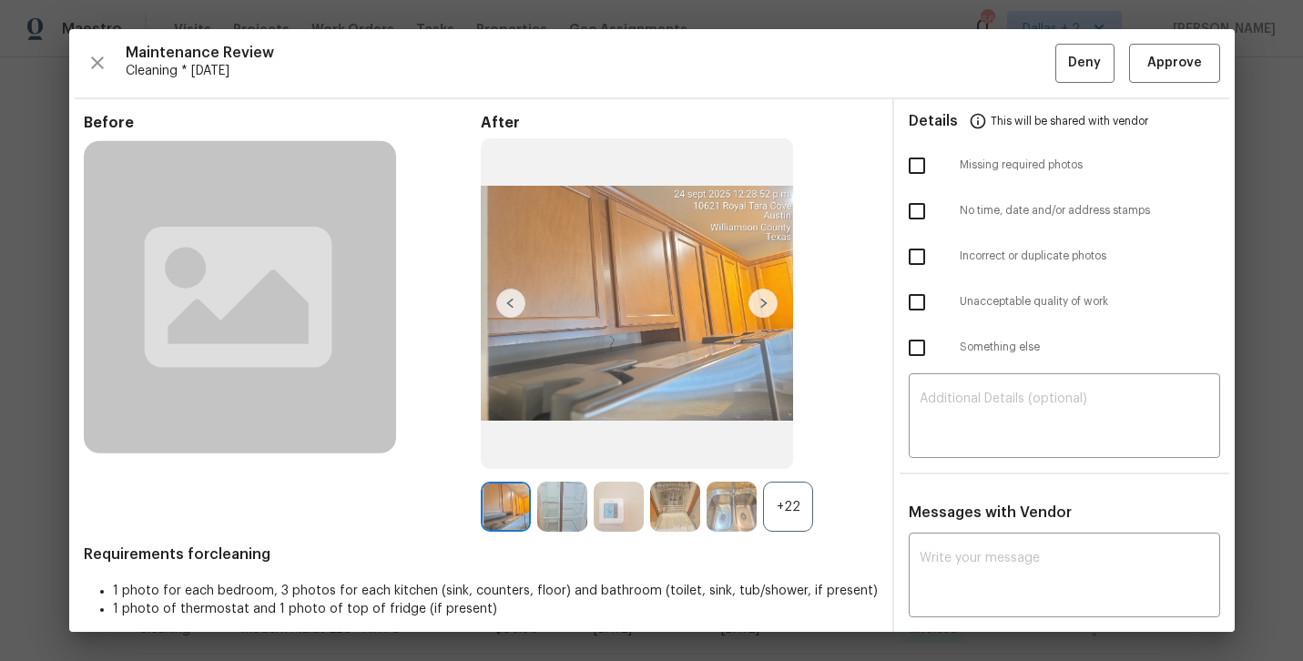
click at [780, 502] on div "+22" at bounding box center [788, 507] width 50 height 50
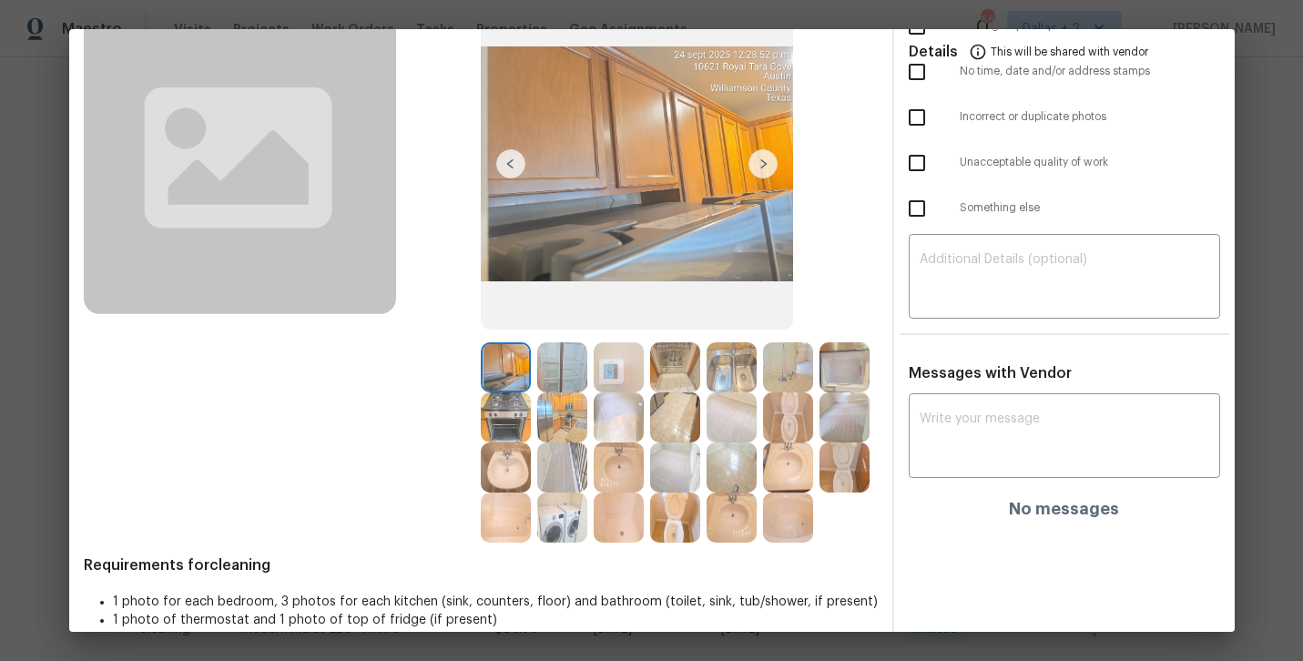
scroll to position [141, 0]
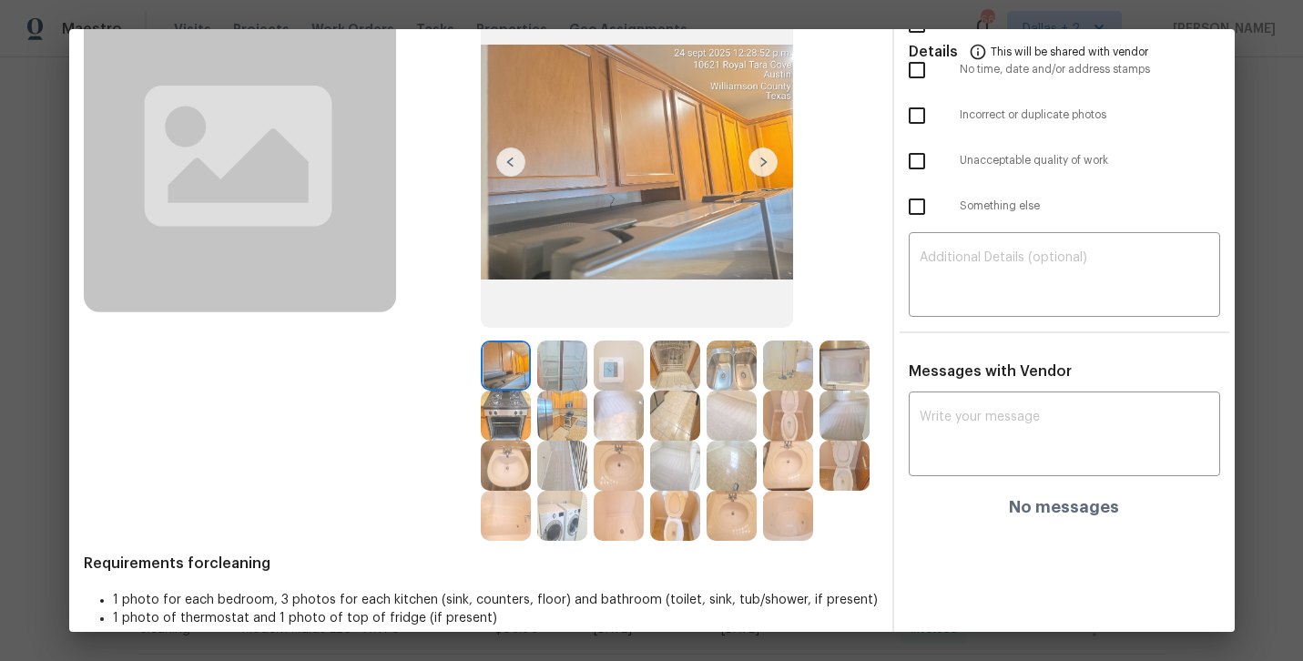
click at [497, 371] on img at bounding box center [506, 366] width 50 height 50
click at [499, 517] on img at bounding box center [506, 516] width 50 height 50
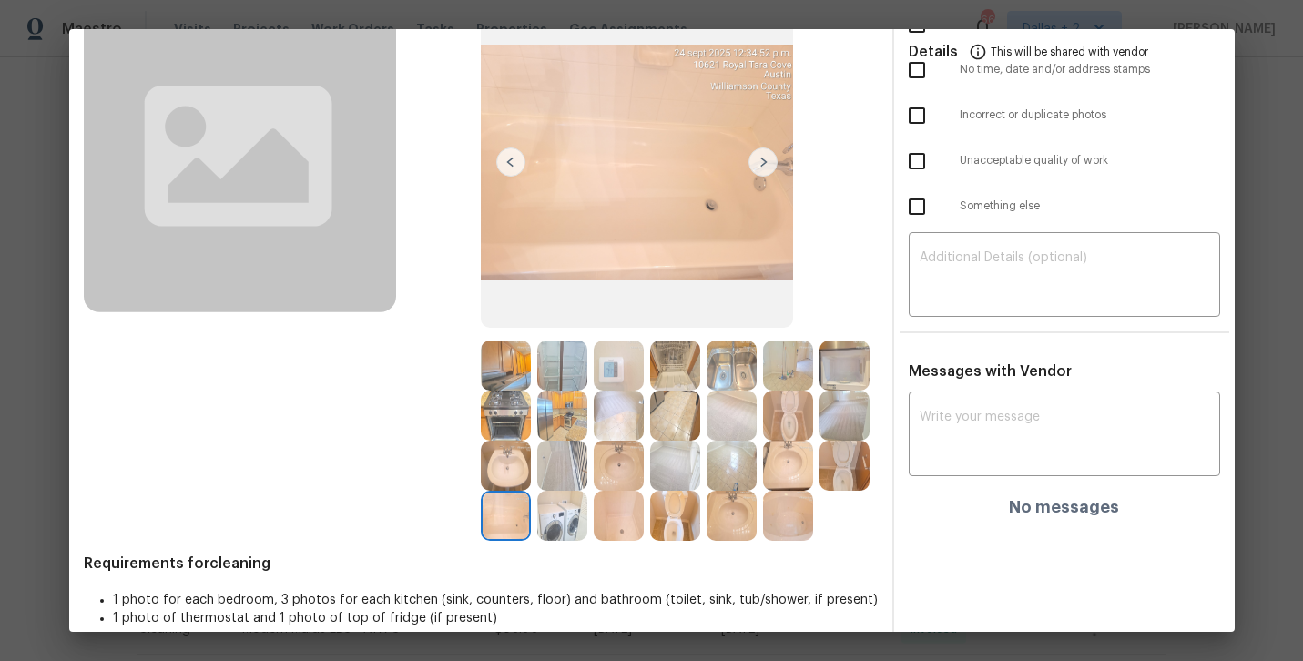
click at [793, 432] on img at bounding box center [788, 416] width 50 height 50
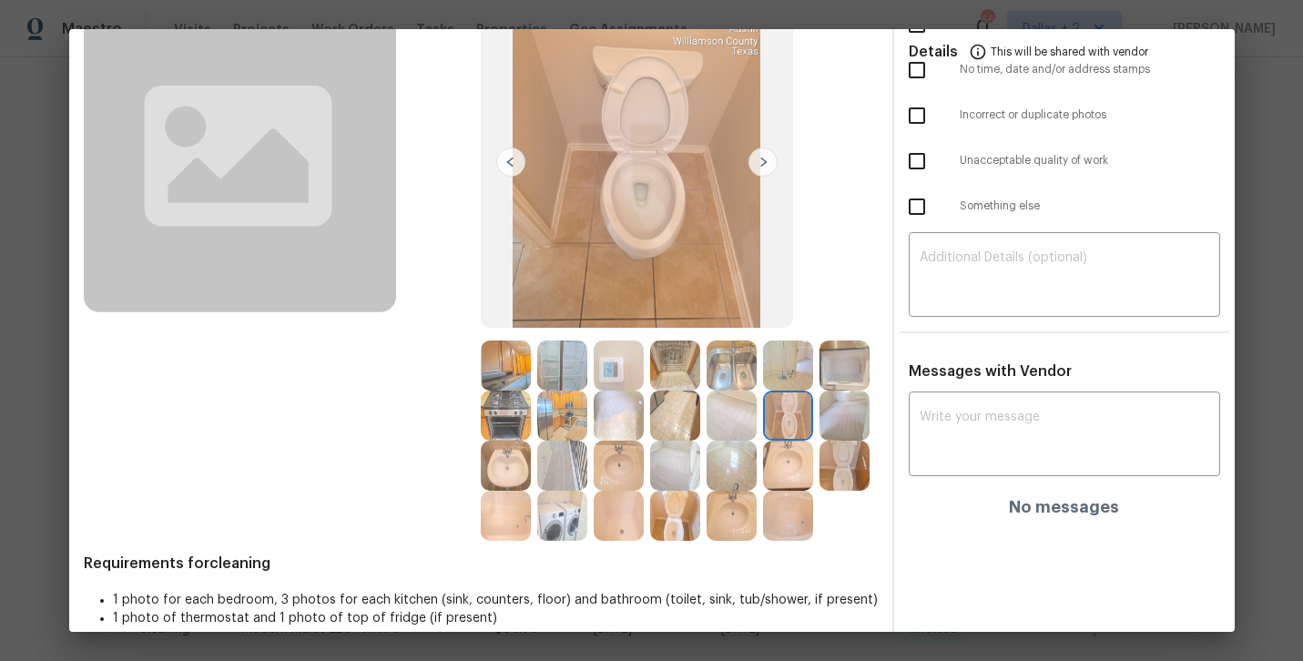
click at [852, 454] on img at bounding box center [845, 466] width 50 height 50
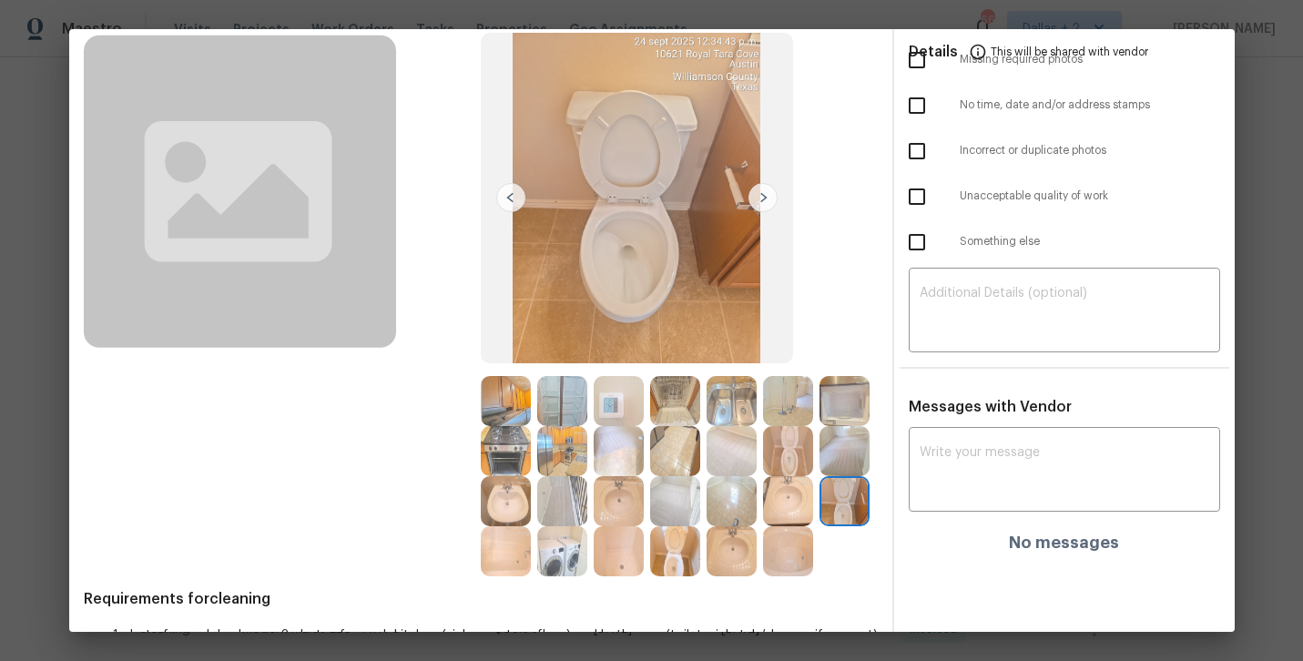
scroll to position [162, 0]
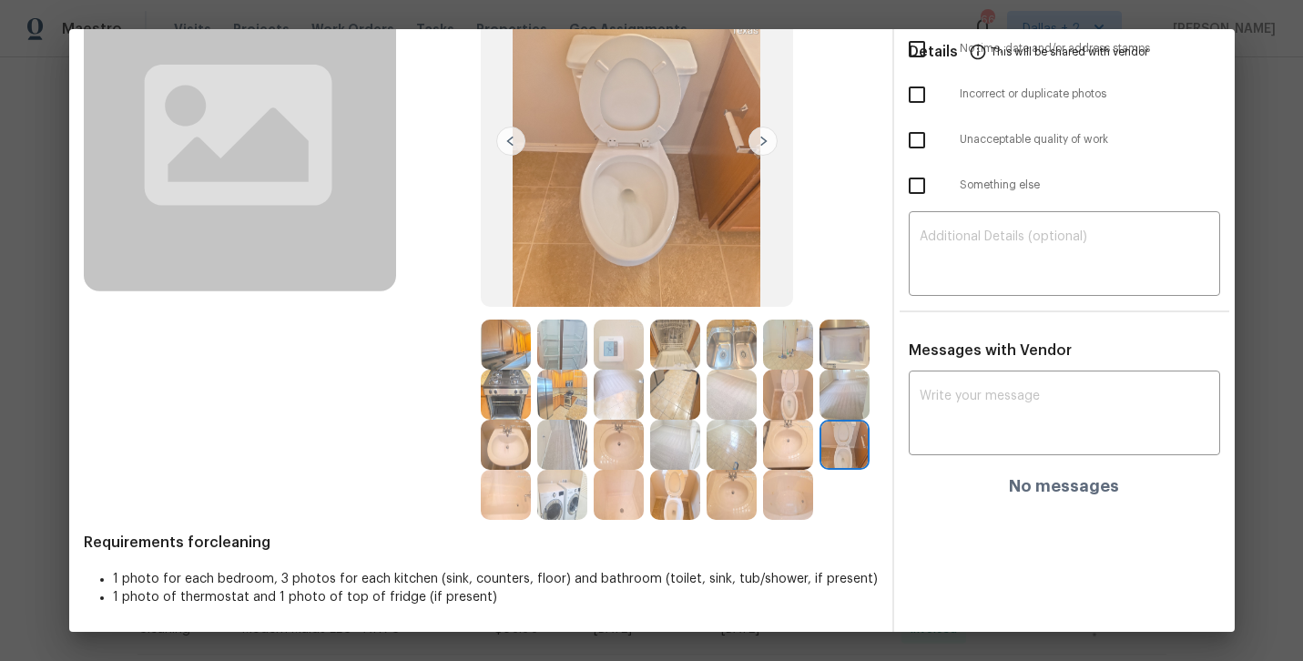
click at [737, 357] on img at bounding box center [732, 345] width 50 height 50
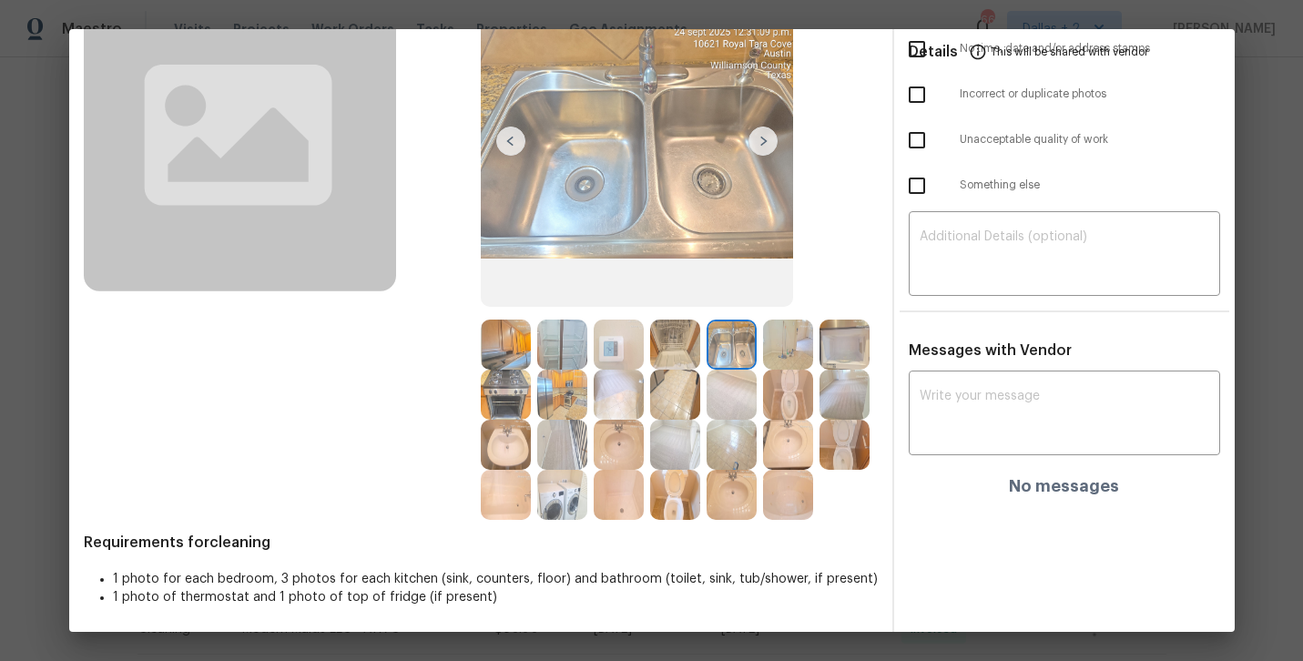
click at [840, 469] on img at bounding box center [845, 445] width 50 height 50
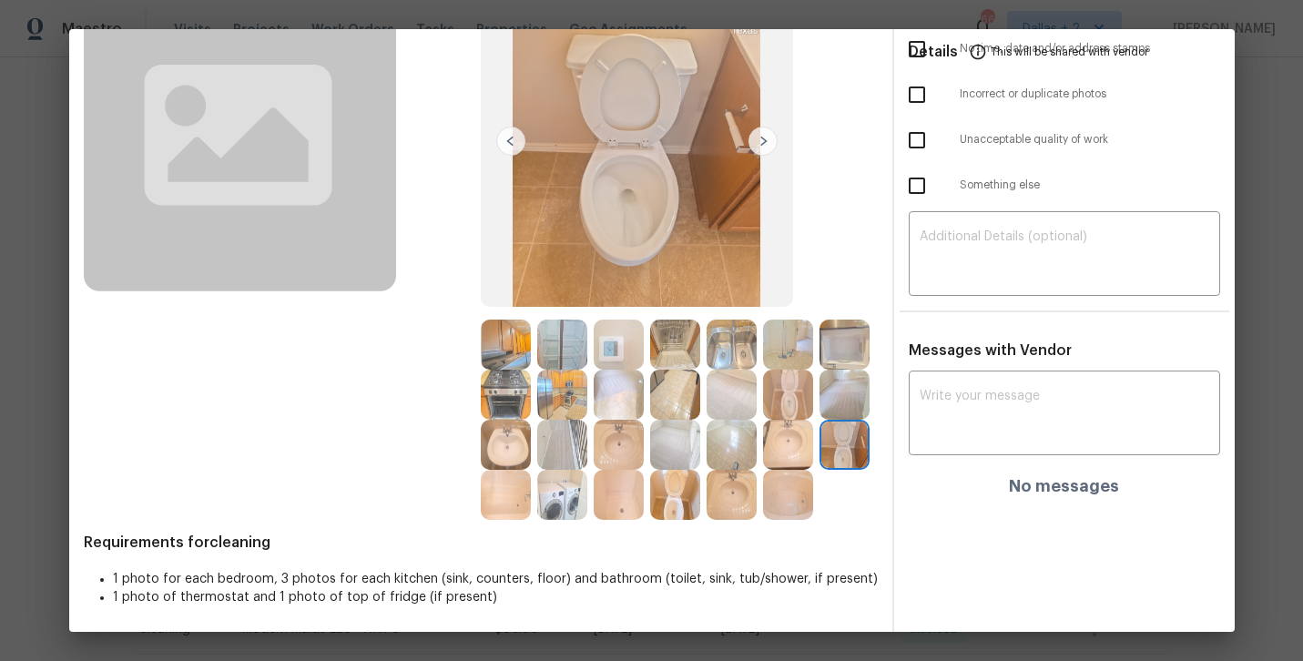
click at [839, 453] on img at bounding box center [845, 445] width 50 height 50
click at [505, 455] on img at bounding box center [506, 445] width 50 height 50
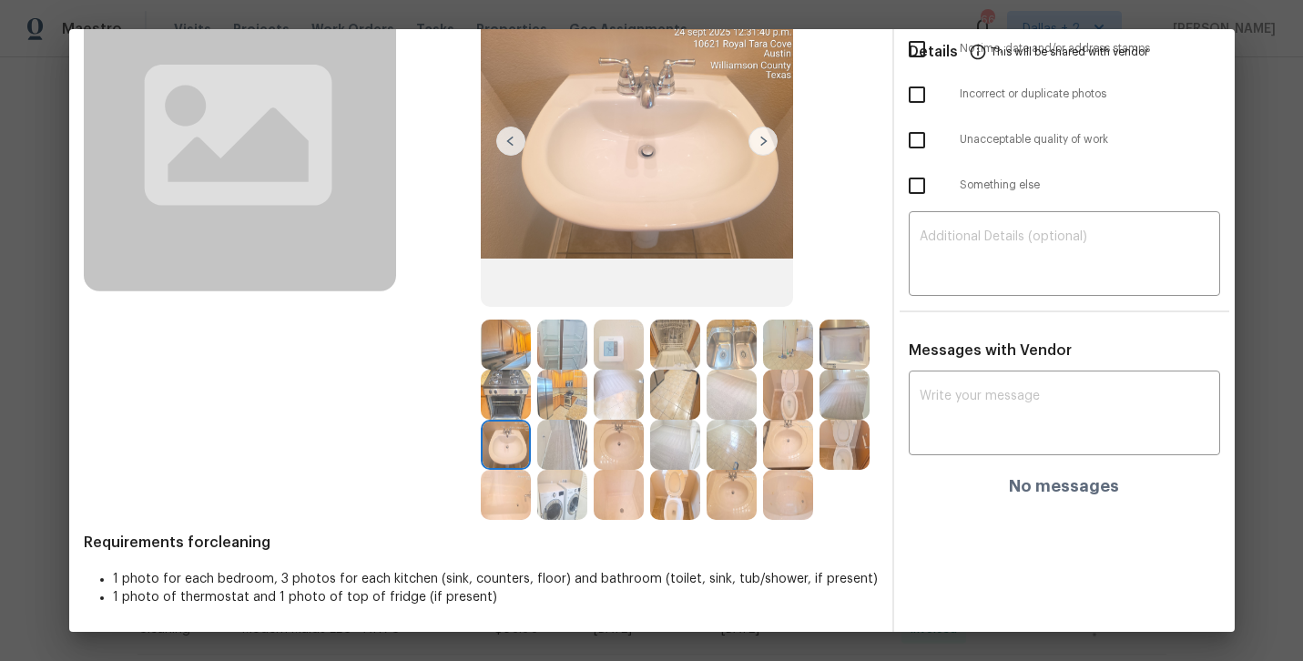
click at [573, 451] on img at bounding box center [562, 445] width 50 height 50
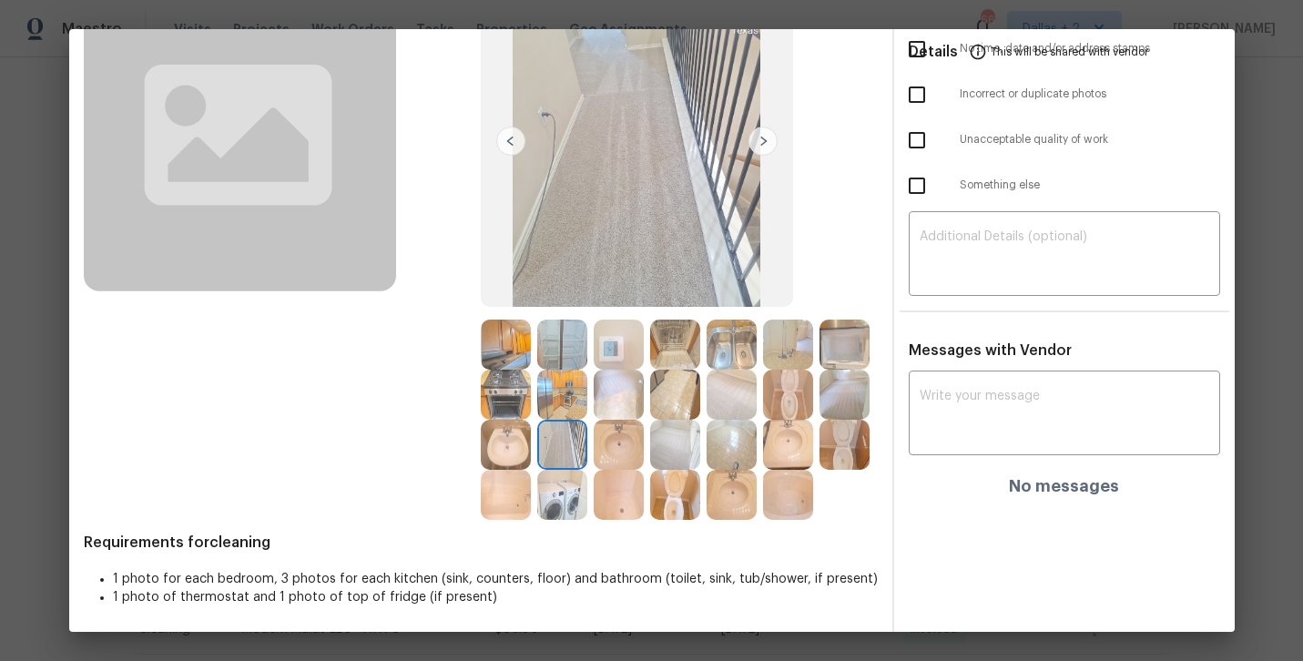
click at [679, 506] on img at bounding box center [675, 495] width 50 height 50
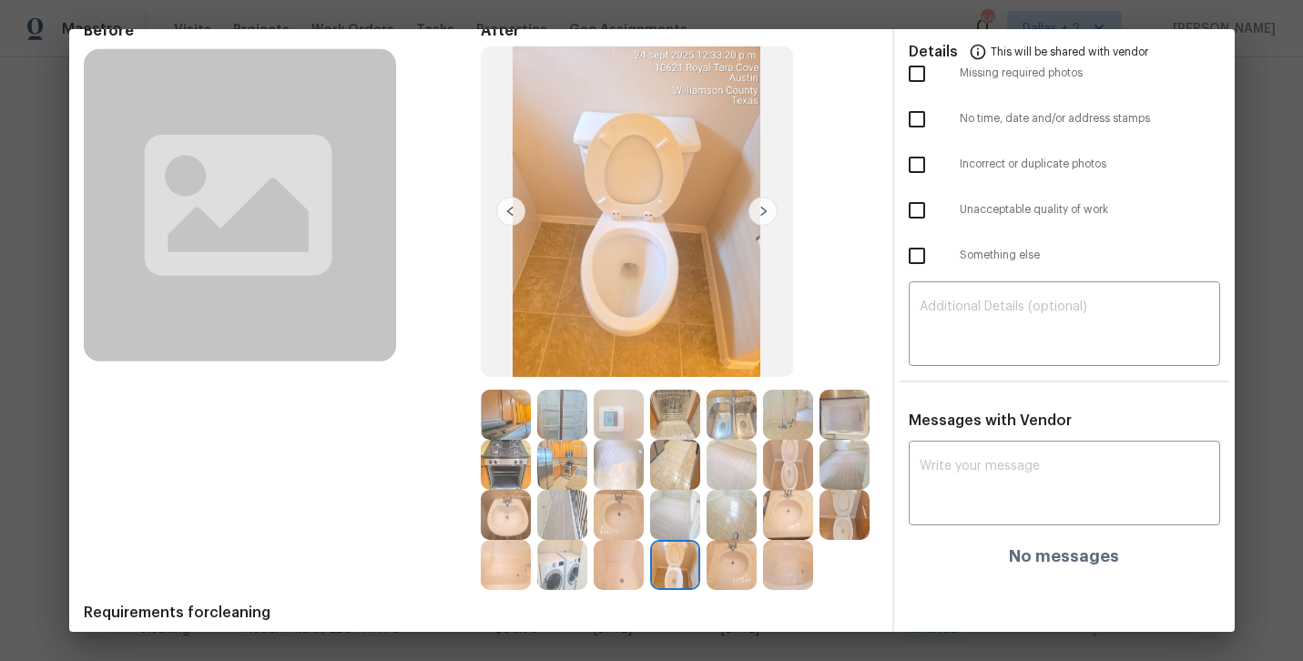
scroll to position [78, 0]
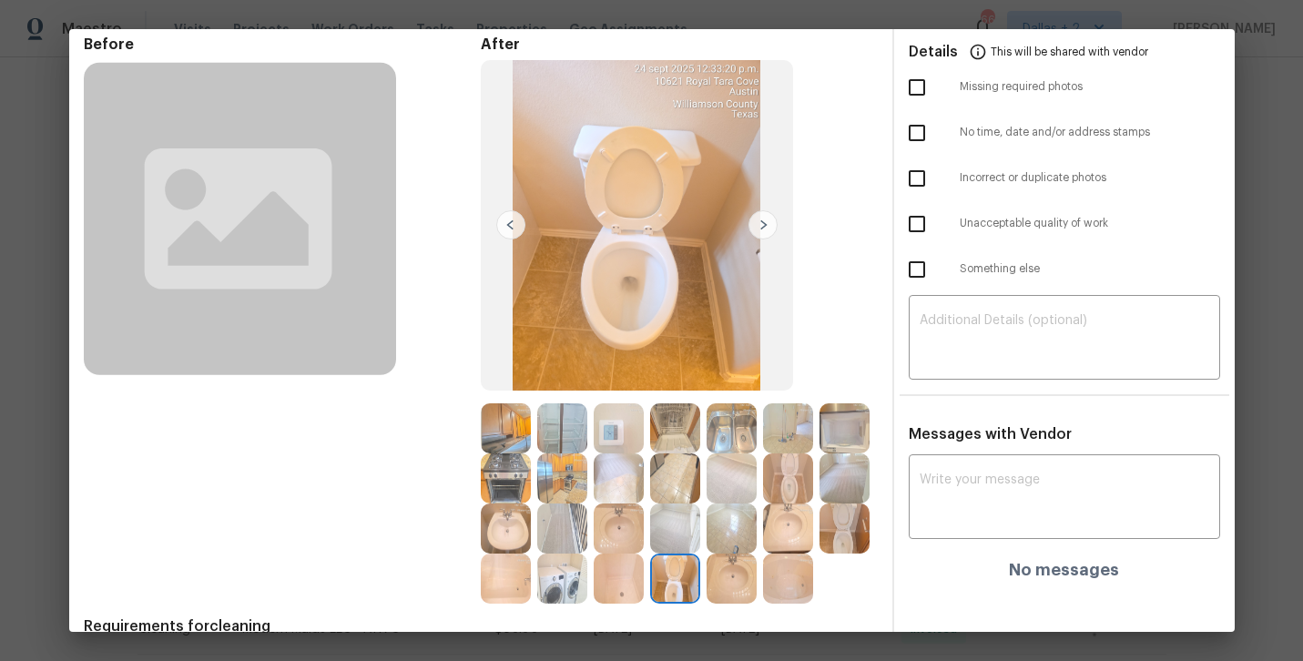
click at [694, 430] on img at bounding box center [675, 428] width 50 height 50
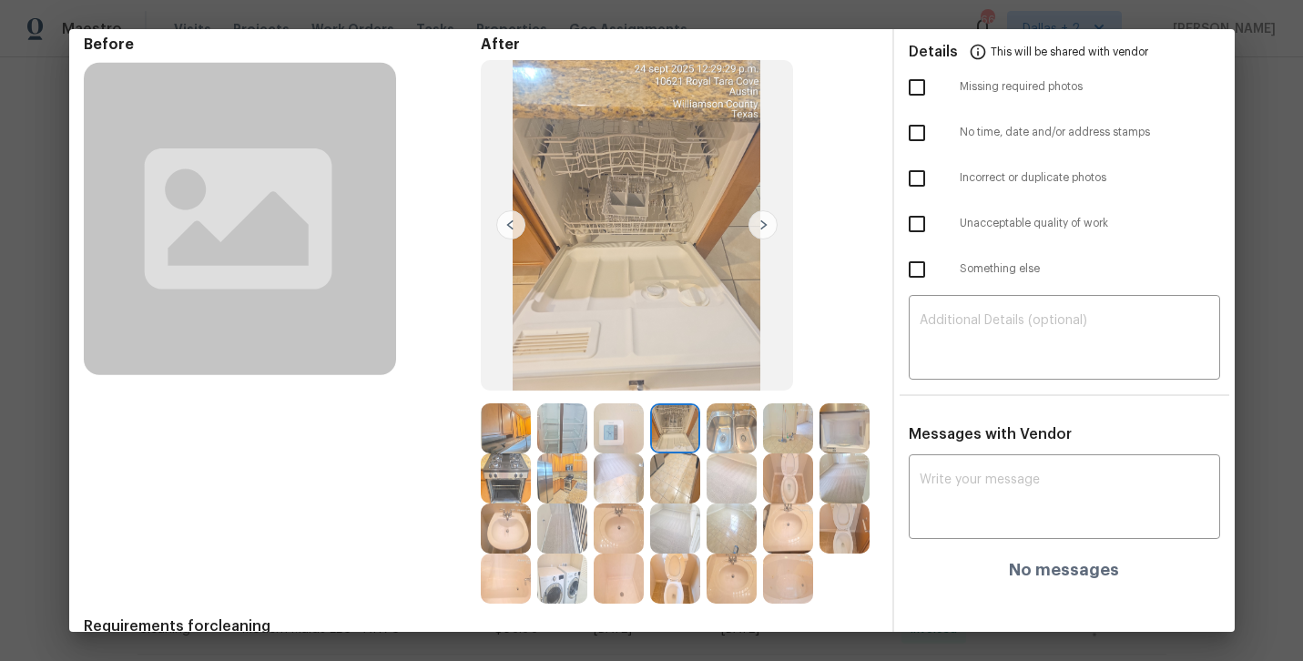
click at [735, 432] on img at bounding box center [732, 428] width 50 height 50
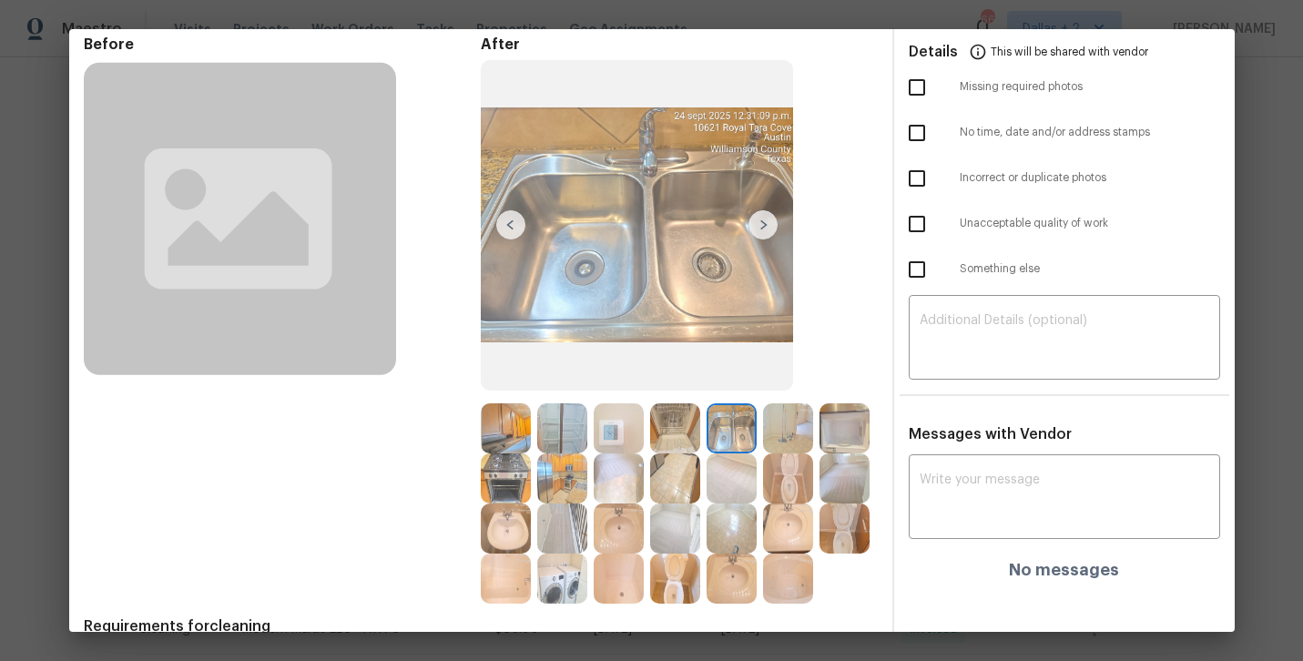
click at [789, 425] on img at bounding box center [788, 428] width 50 height 50
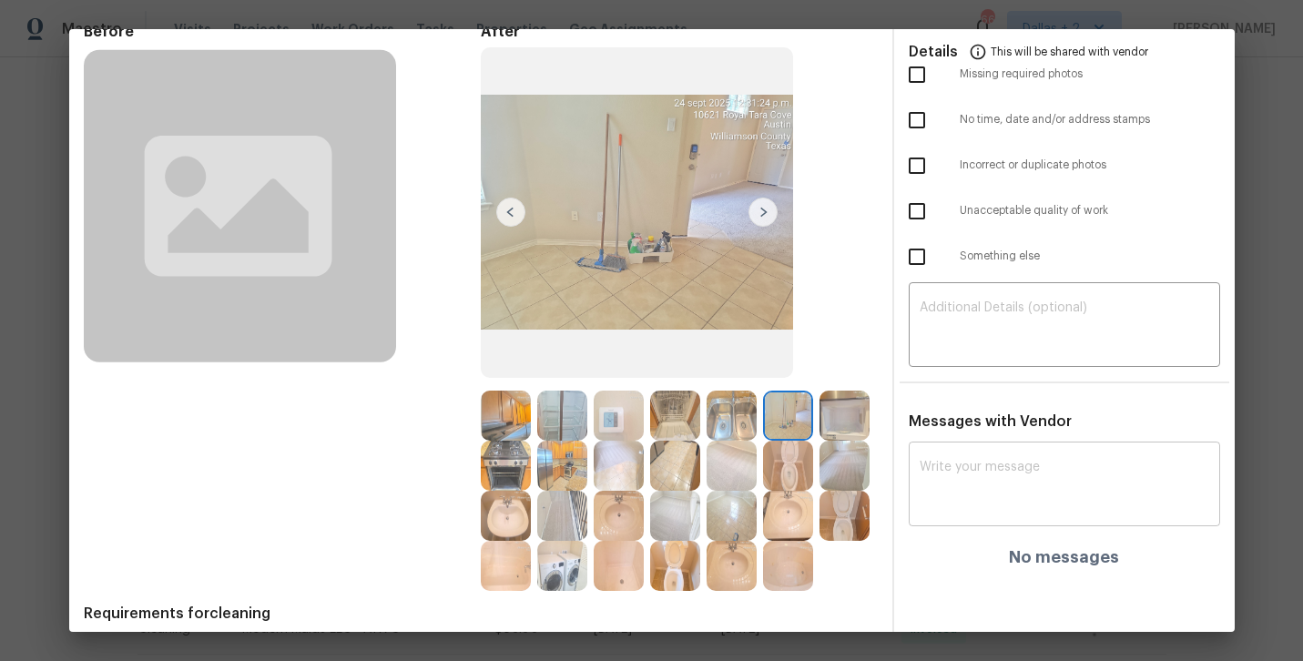
scroll to position [0, 0]
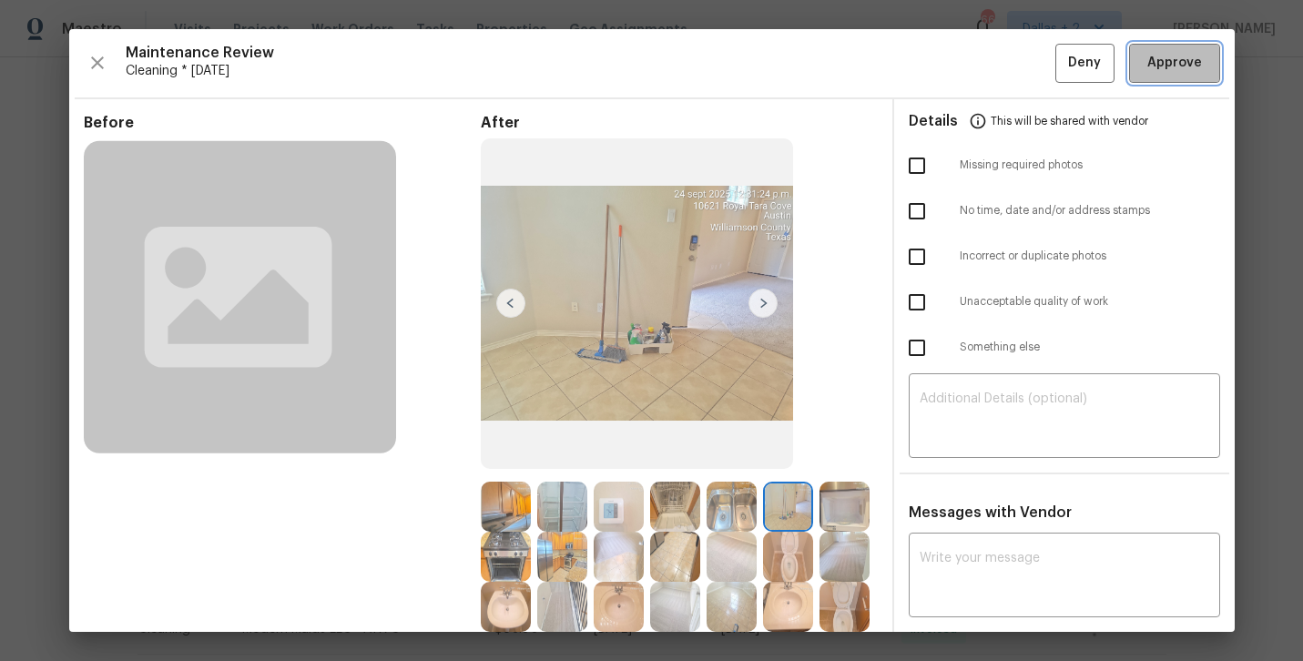
click at [1156, 56] on span "Approve" at bounding box center [1174, 63] width 55 height 23
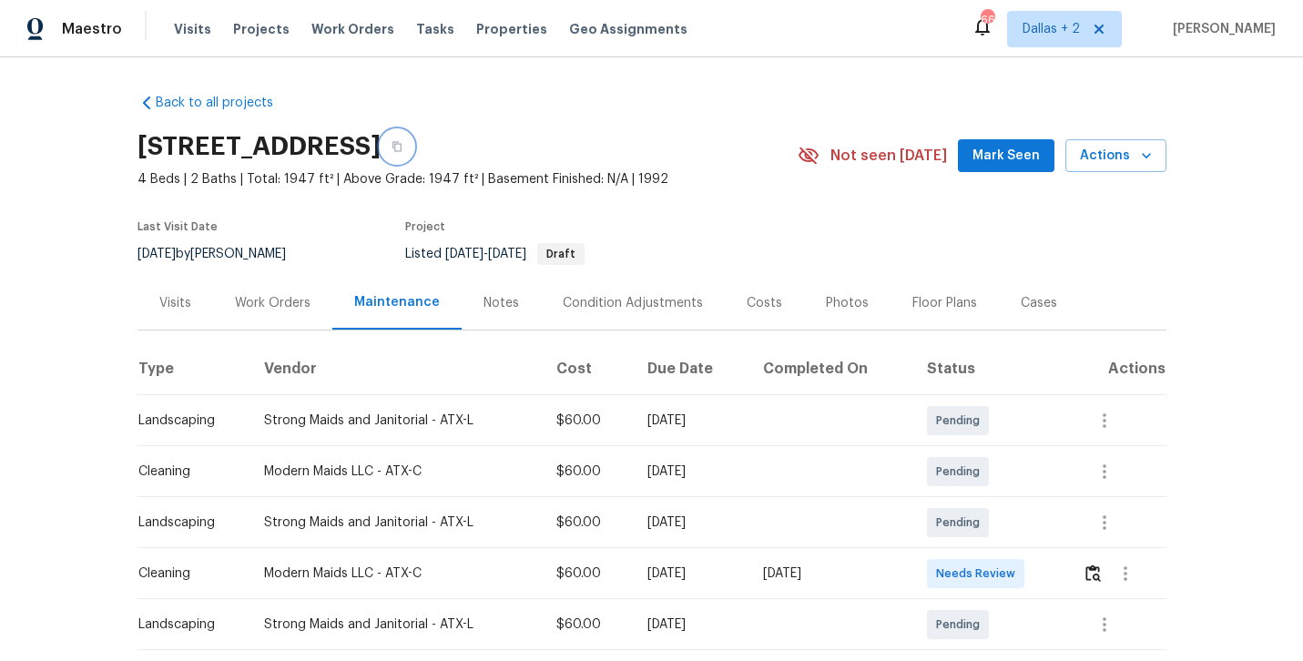
click at [402, 141] on icon "button" at bounding box center [397, 146] width 11 height 11
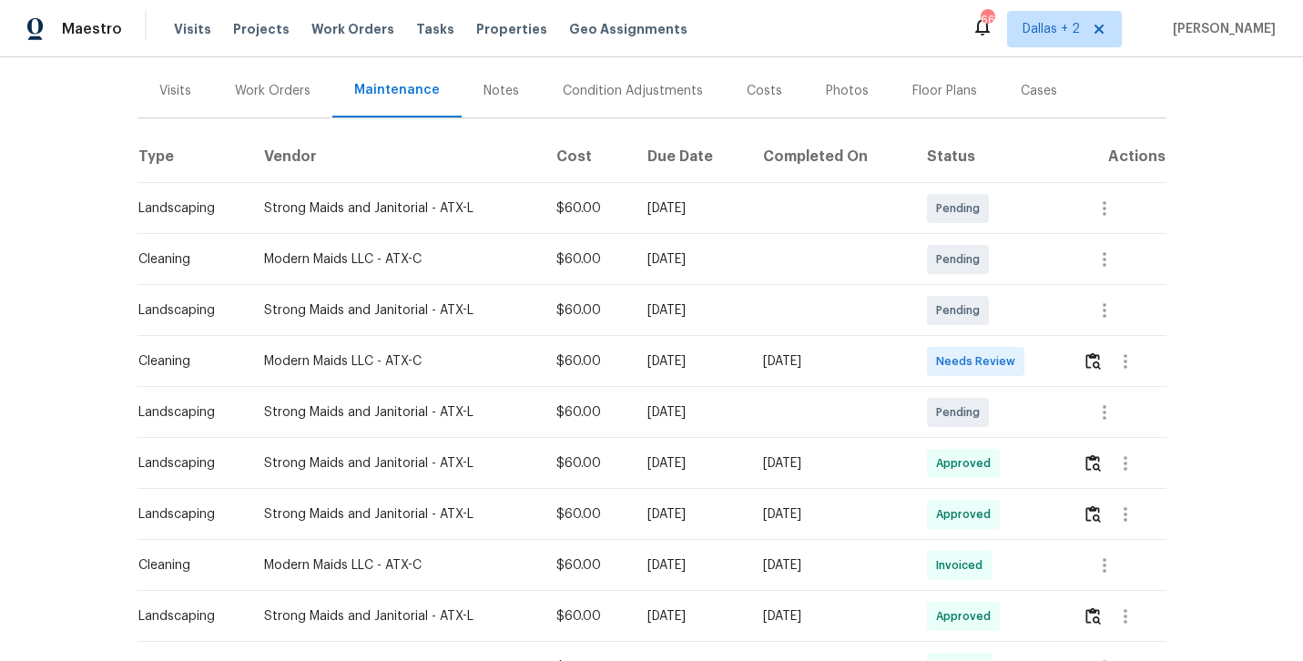
scroll to position [211, 0]
click at [1094, 366] on img "button" at bounding box center [1092, 361] width 15 height 17
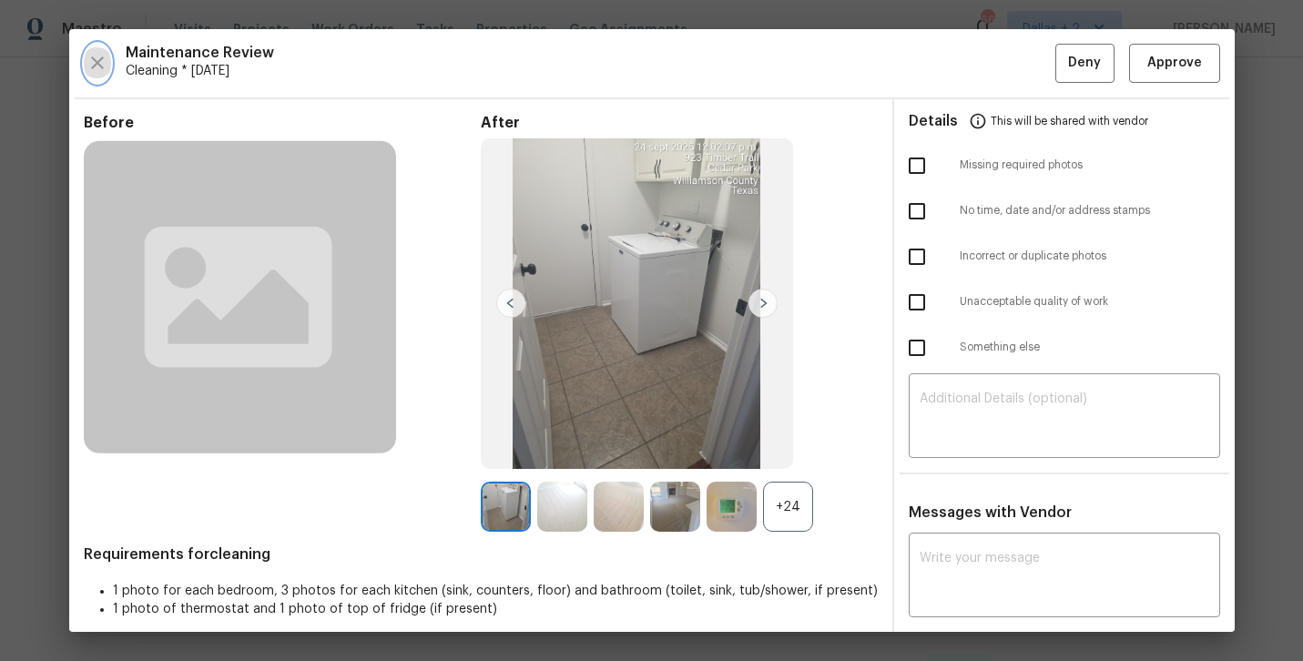
click at [97, 62] on icon "button" at bounding box center [97, 62] width 13 height 13
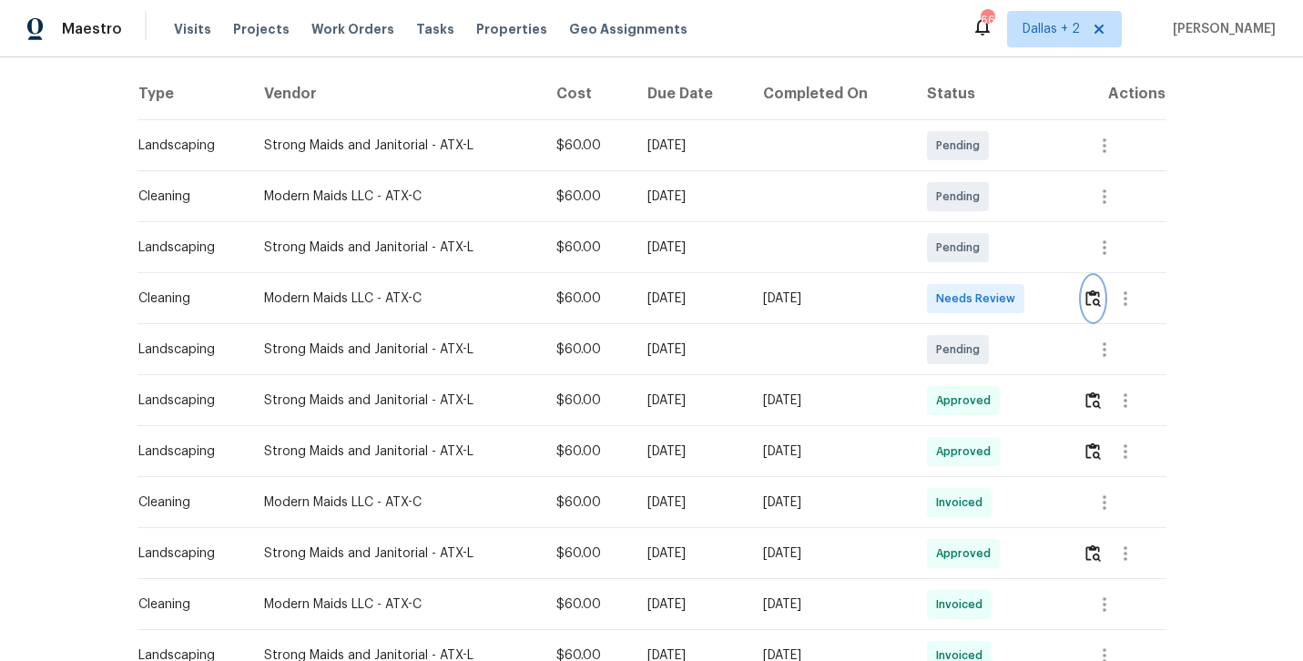
scroll to position [296, 0]
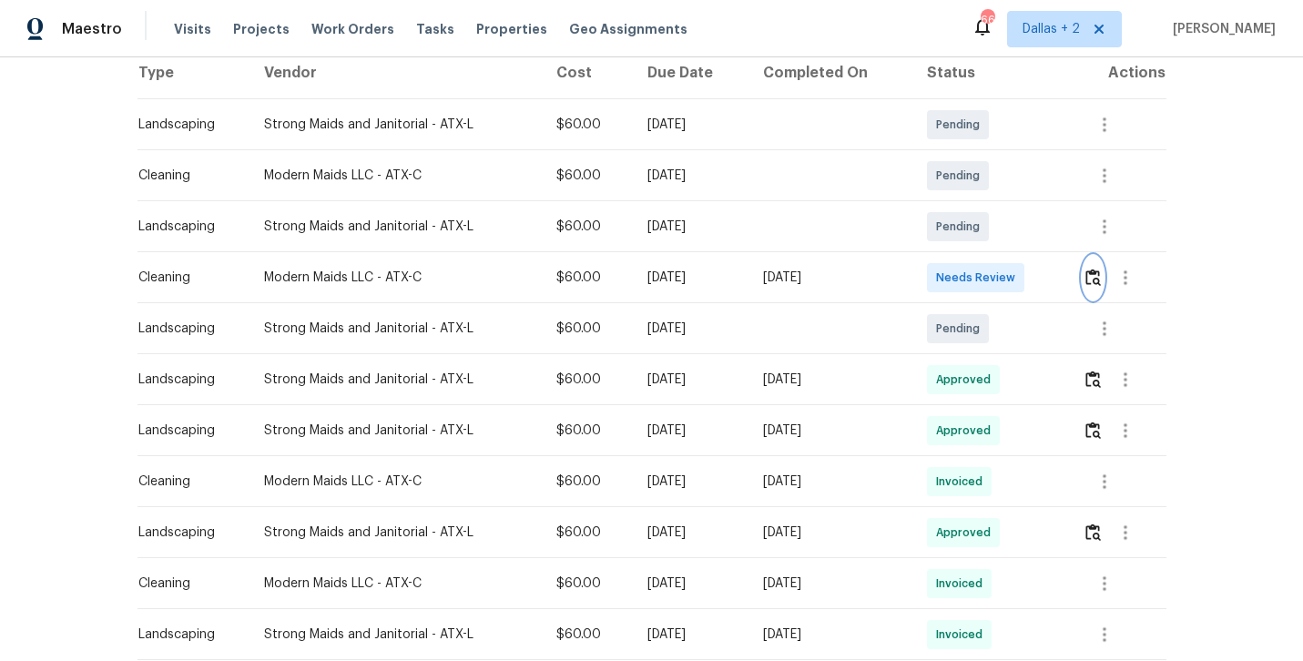
click at [1093, 272] on img "button" at bounding box center [1092, 277] width 15 height 17
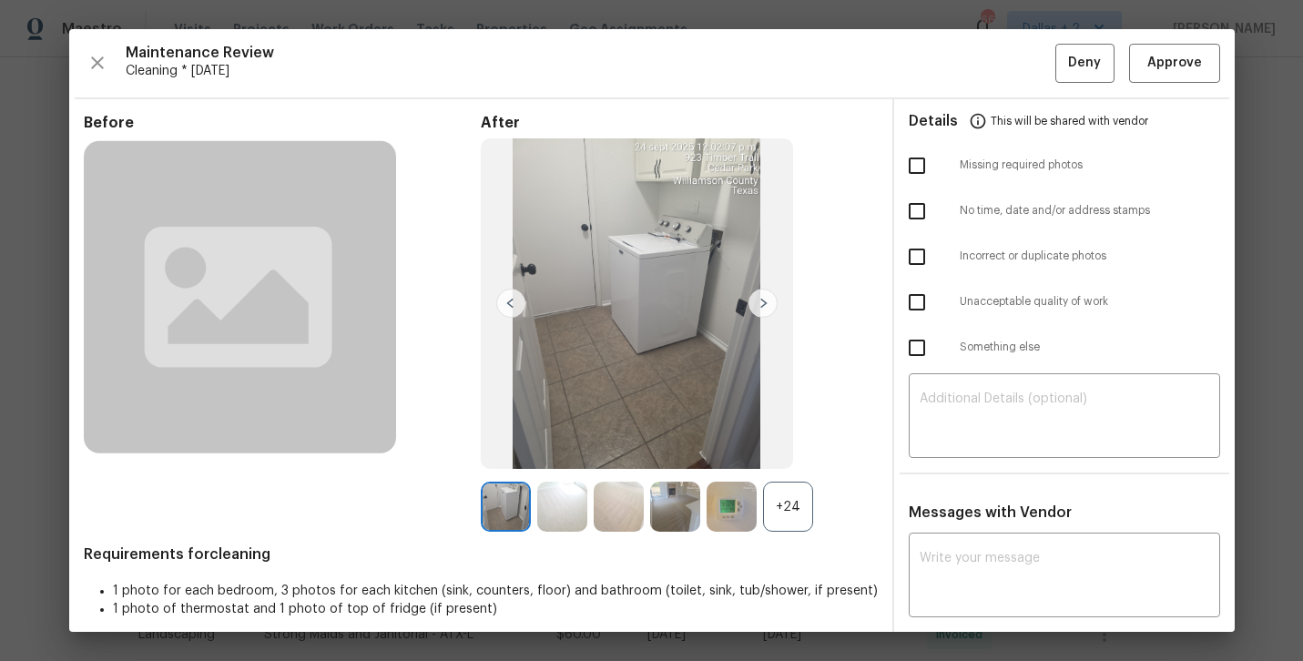
click at [792, 508] on div "+24" at bounding box center [788, 507] width 50 height 50
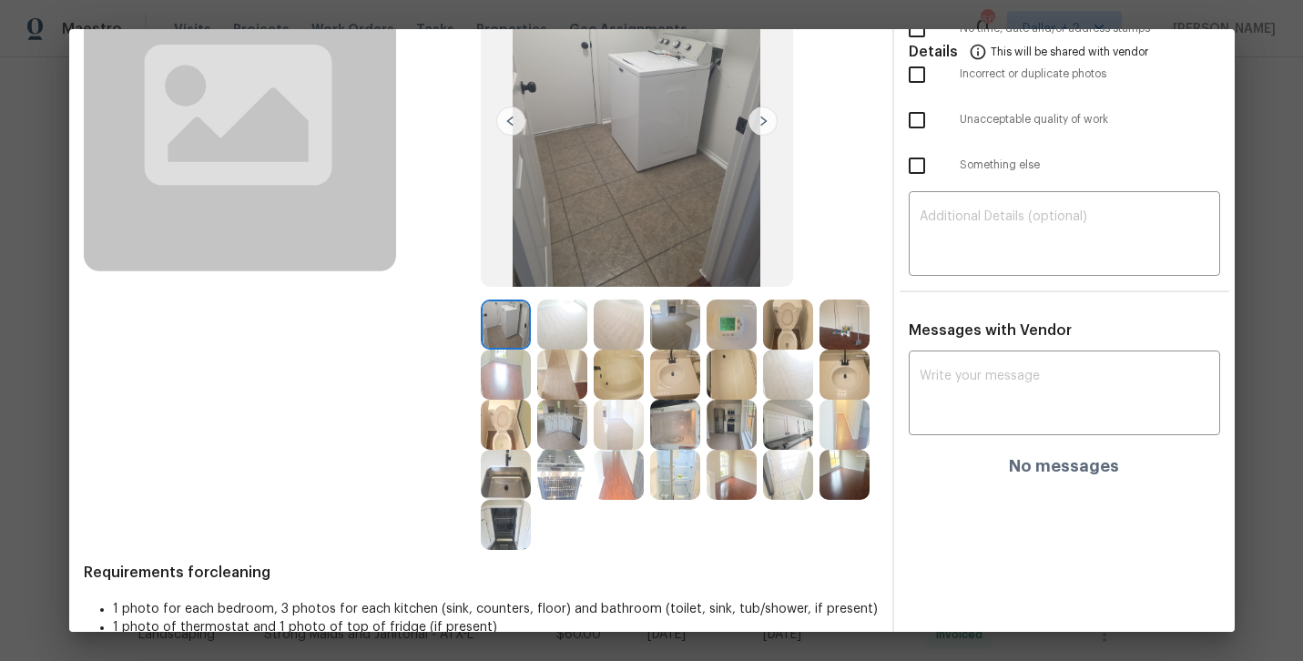
scroll to position [177, 0]
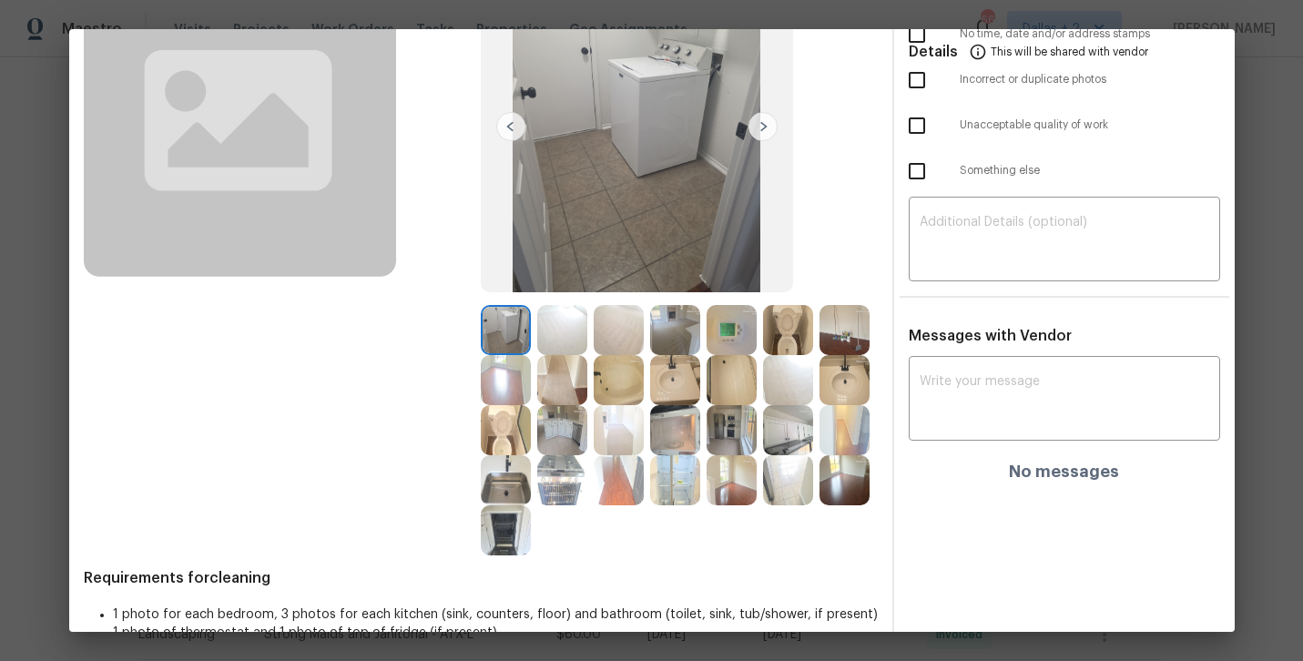
click at [560, 422] on img at bounding box center [562, 430] width 50 height 50
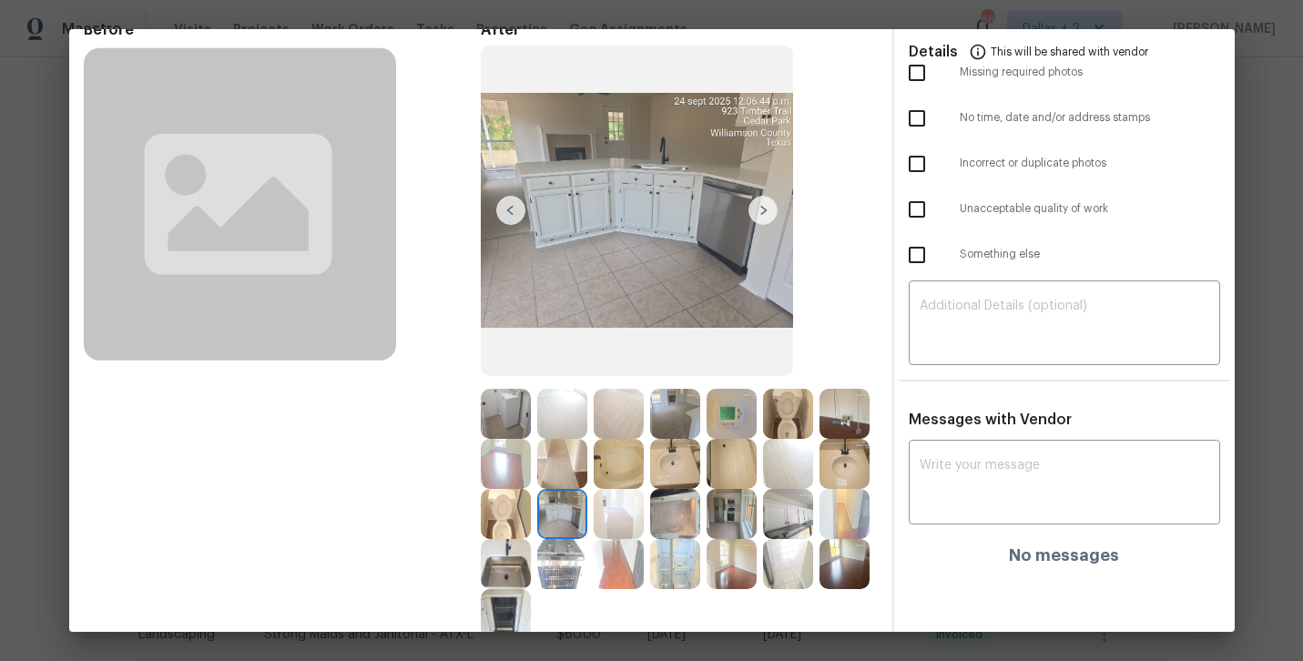
scroll to position [91, 0]
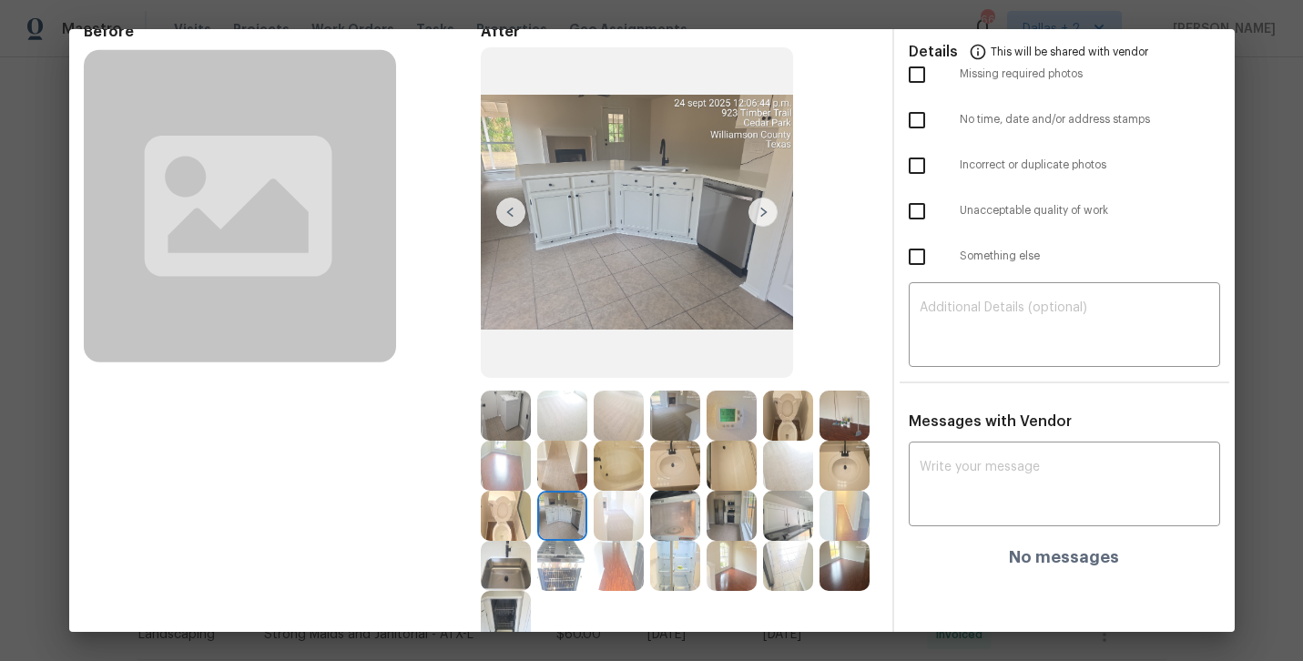
click at [795, 521] on img at bounding box center [788, 516] width 50 height 50
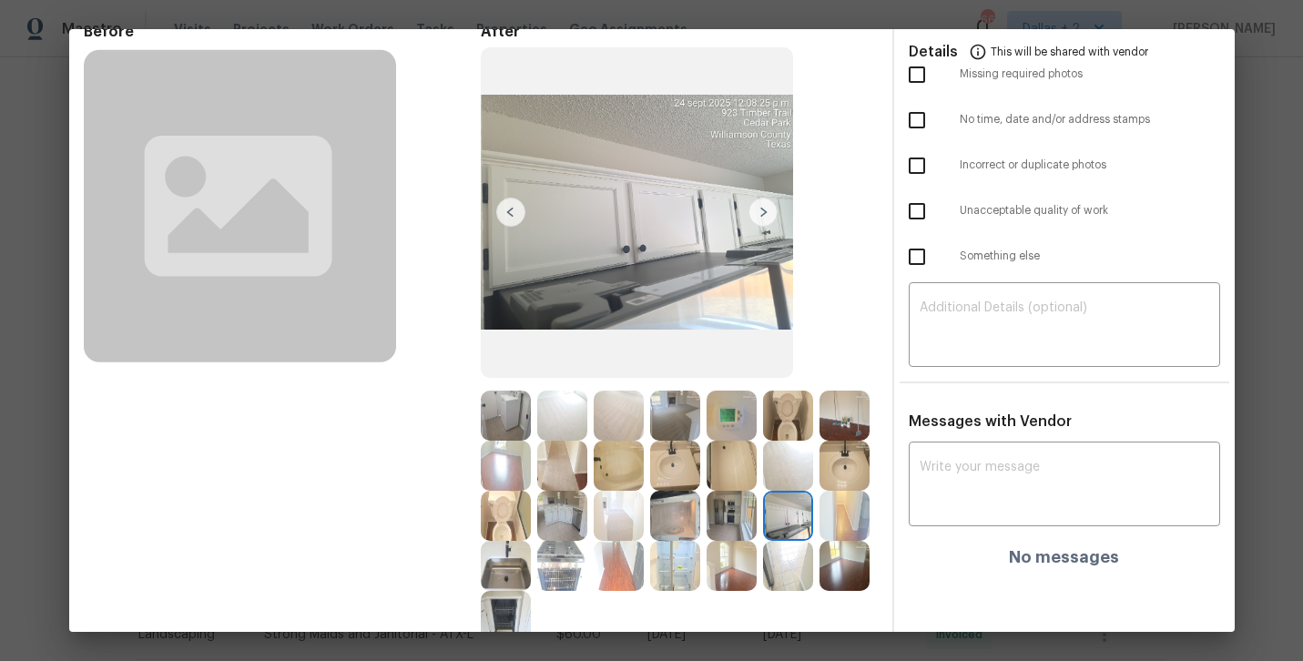
click at [708, 511] on img at bounding box center [732, 516] width 50 height 50
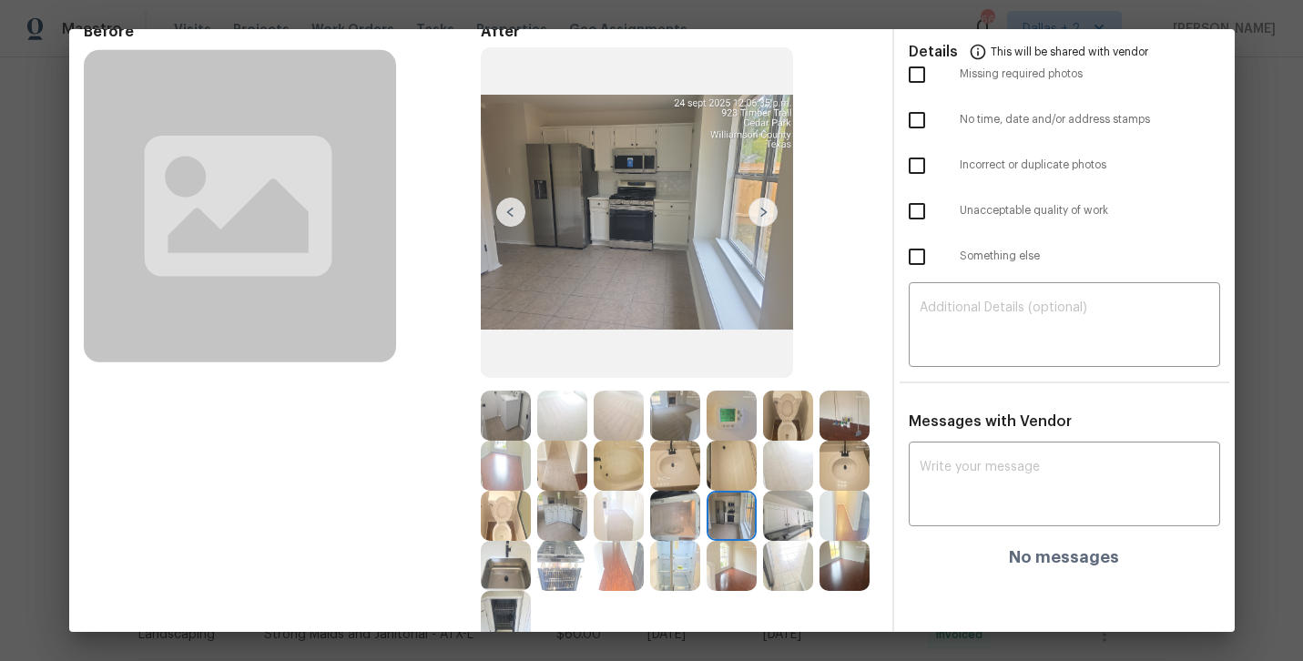
click at [787, 525] on img at bounding box center [788, 516] width 50 height 50
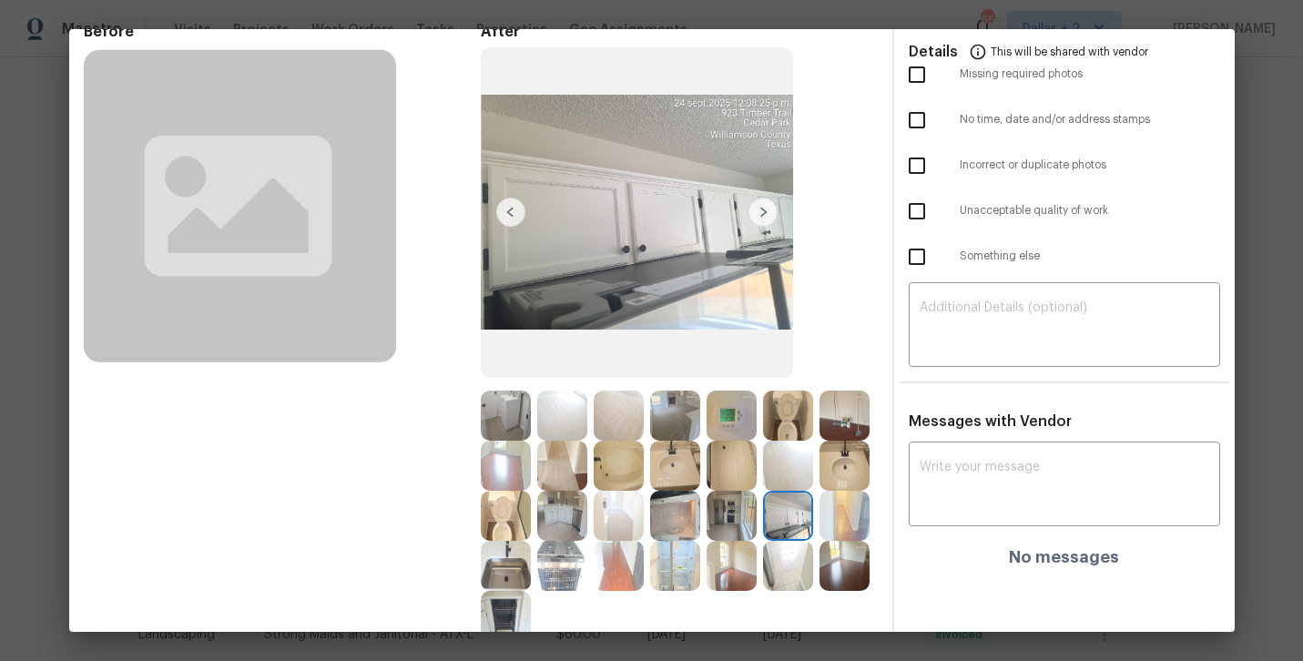
click at [842, 575] on img at bounding box center [845, 566] width 50 height 50
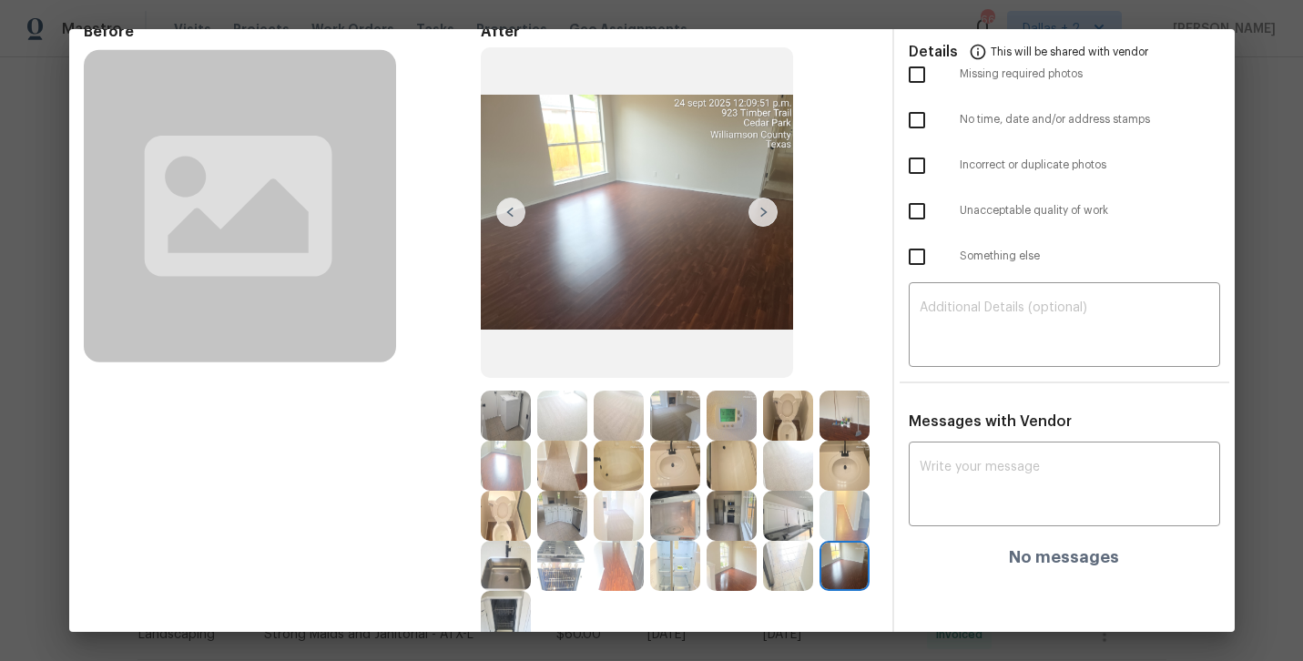
click at [847, 417] on img at bounding box center [845, 416] width 50 height 50
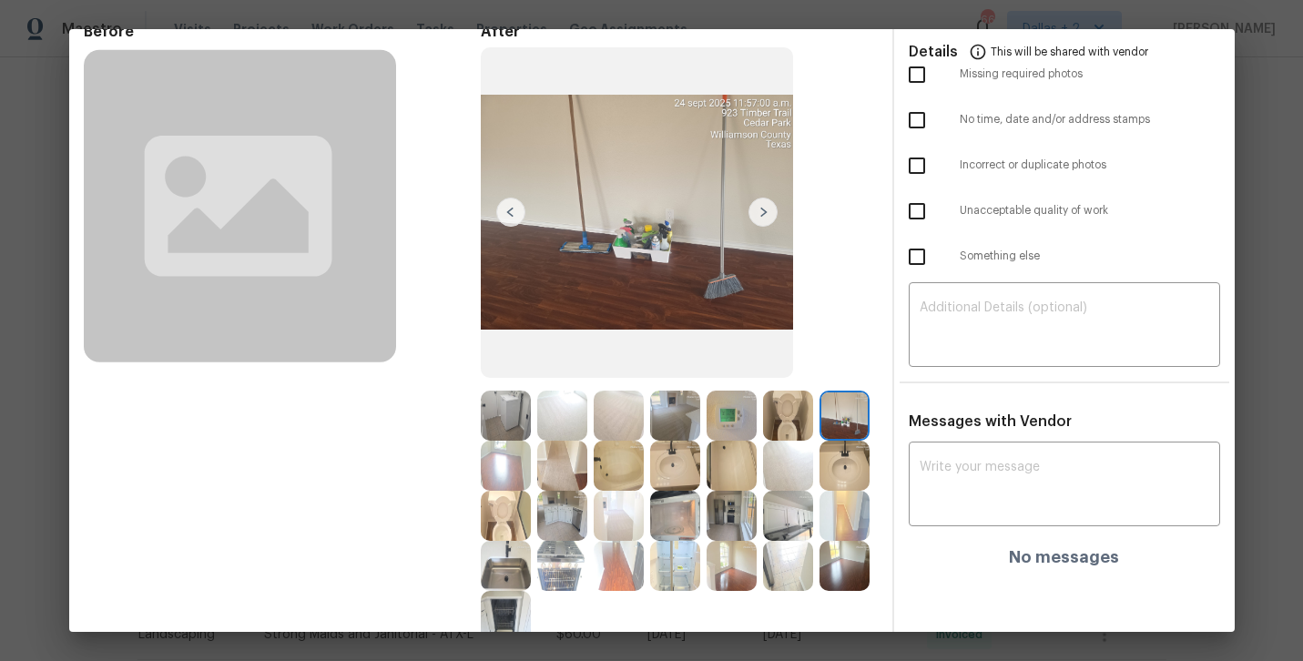
click at [567, 531] on img at bounding box center [562, 516] width 50 height 50
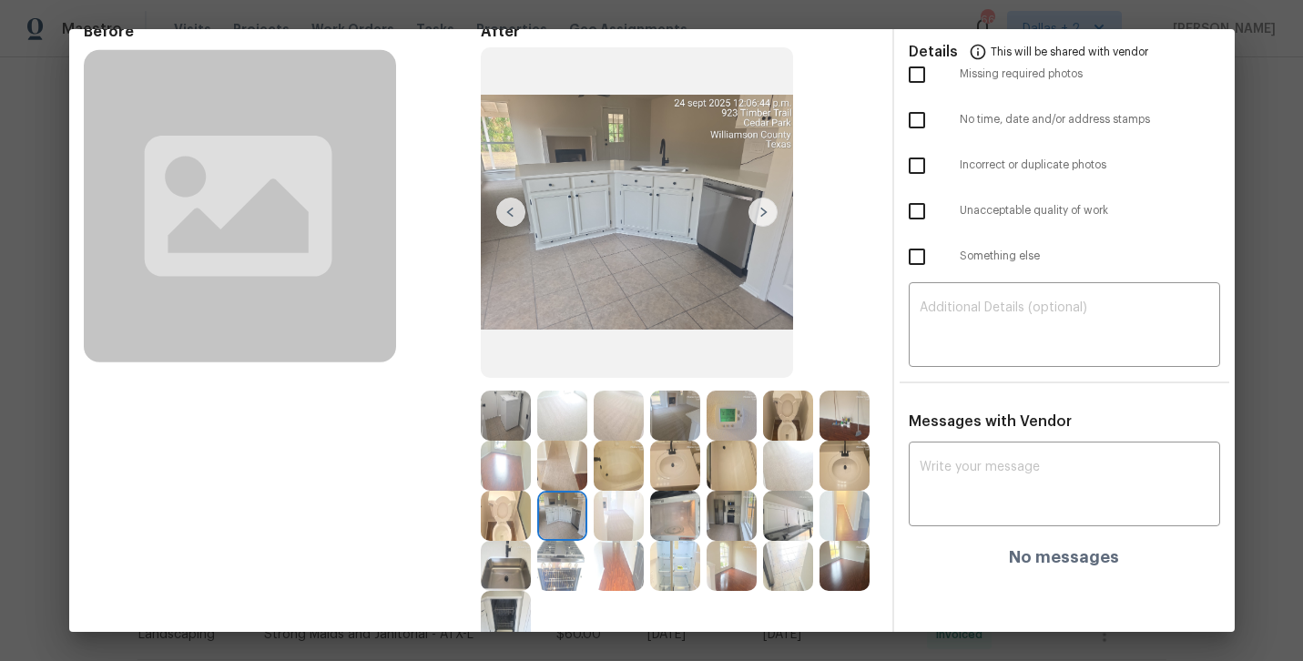
click at [735, 572] on img at bounding box center [732, 566] width 50 height 50
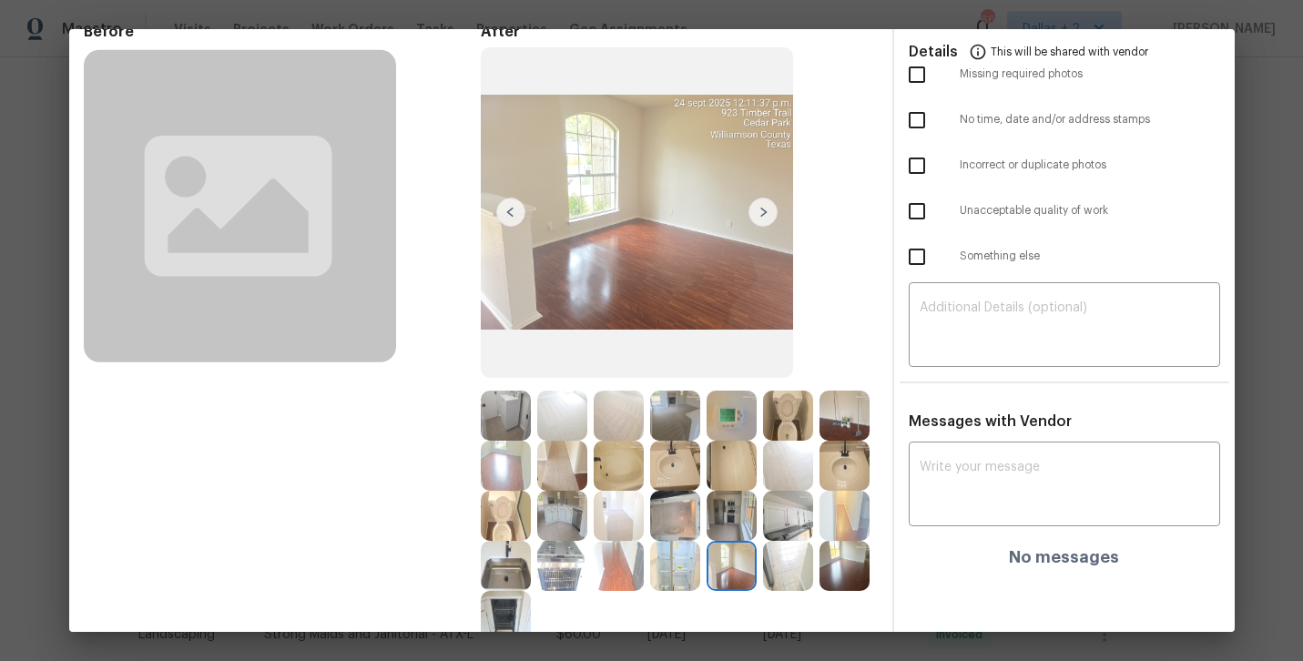
click at [780, 515] on img at bounding box center [788, 516] width 50 height 50
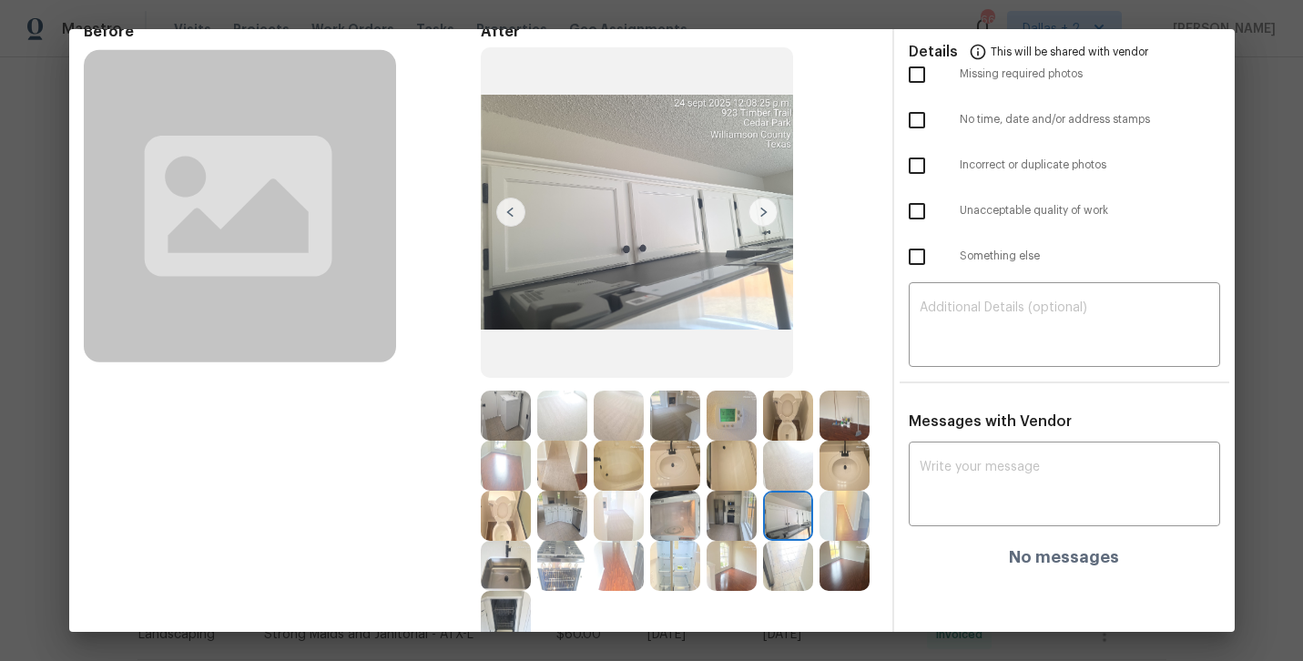
click at [611, 469] on img at bounding box center [619, 466] width 50 height 50
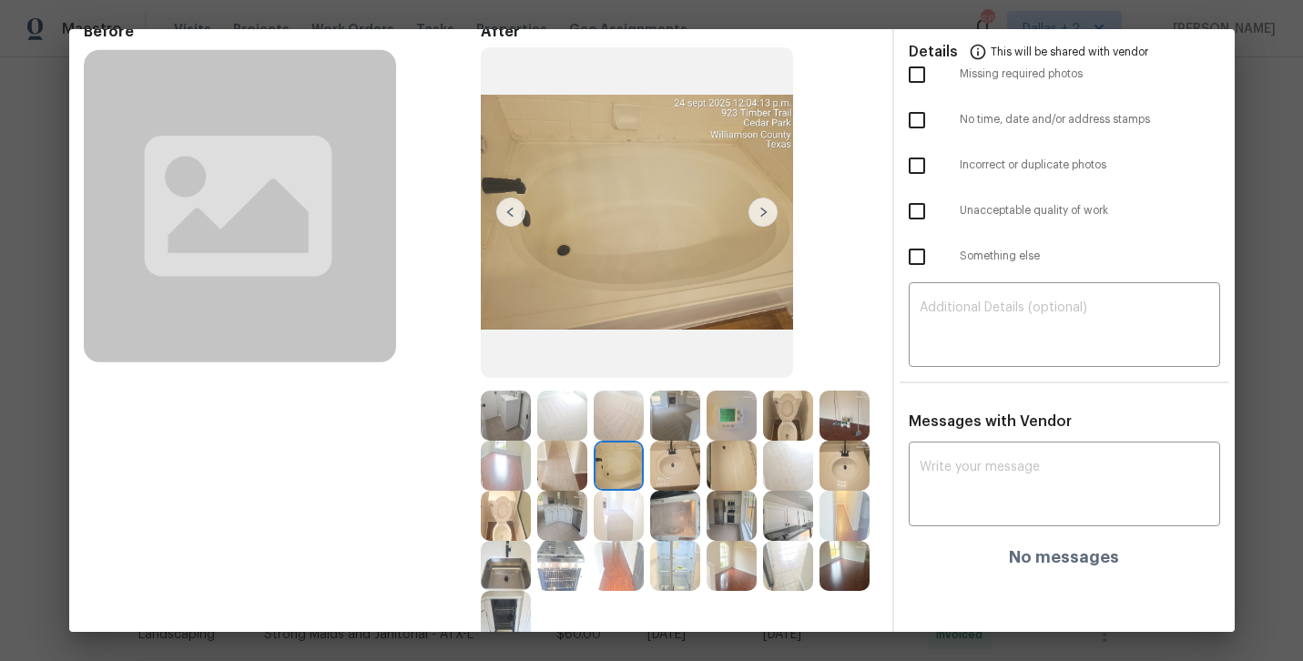
click at [511, 527] on img at bounding box center [506, 516] width 50 height 50
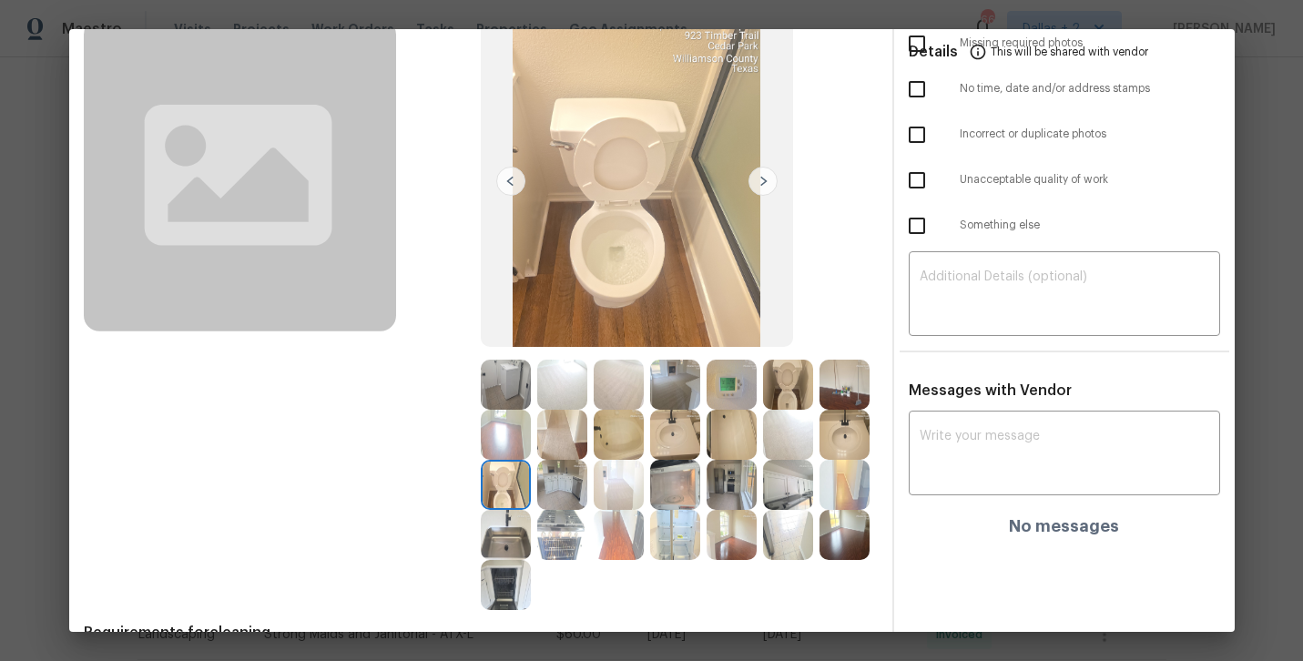
scroll to position [212, 0]
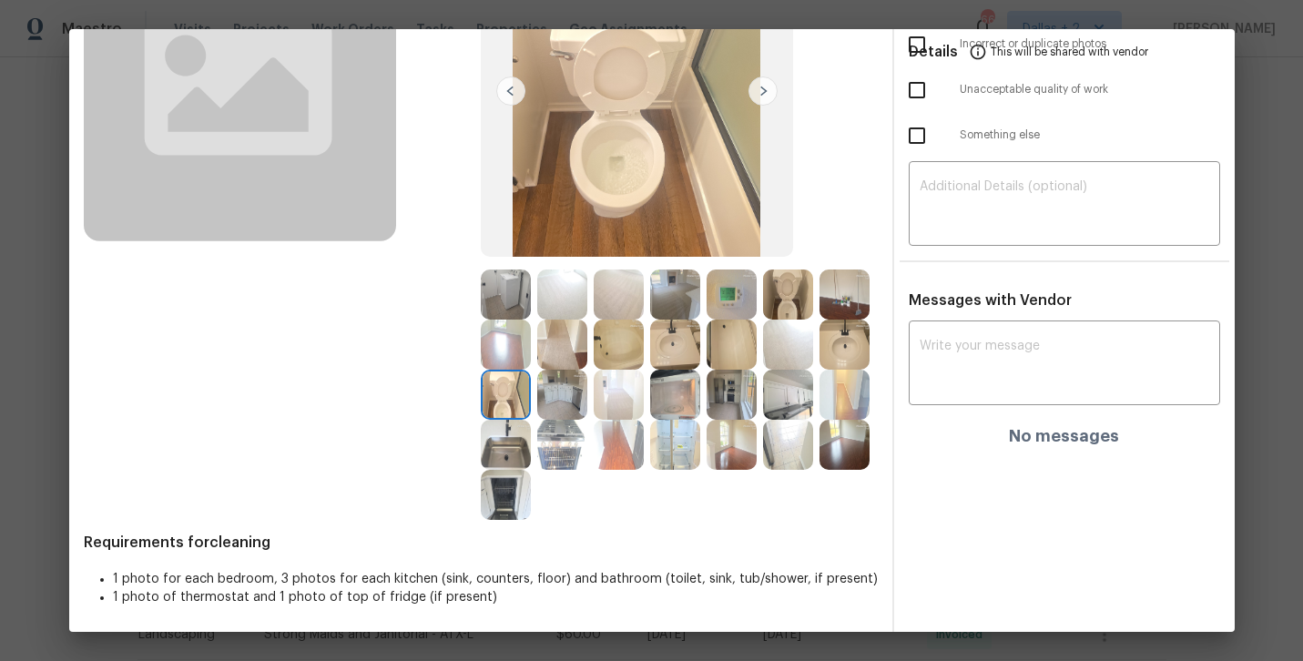
click at [726, 293] on img at bounding box center [732, 295] width 50 height 50
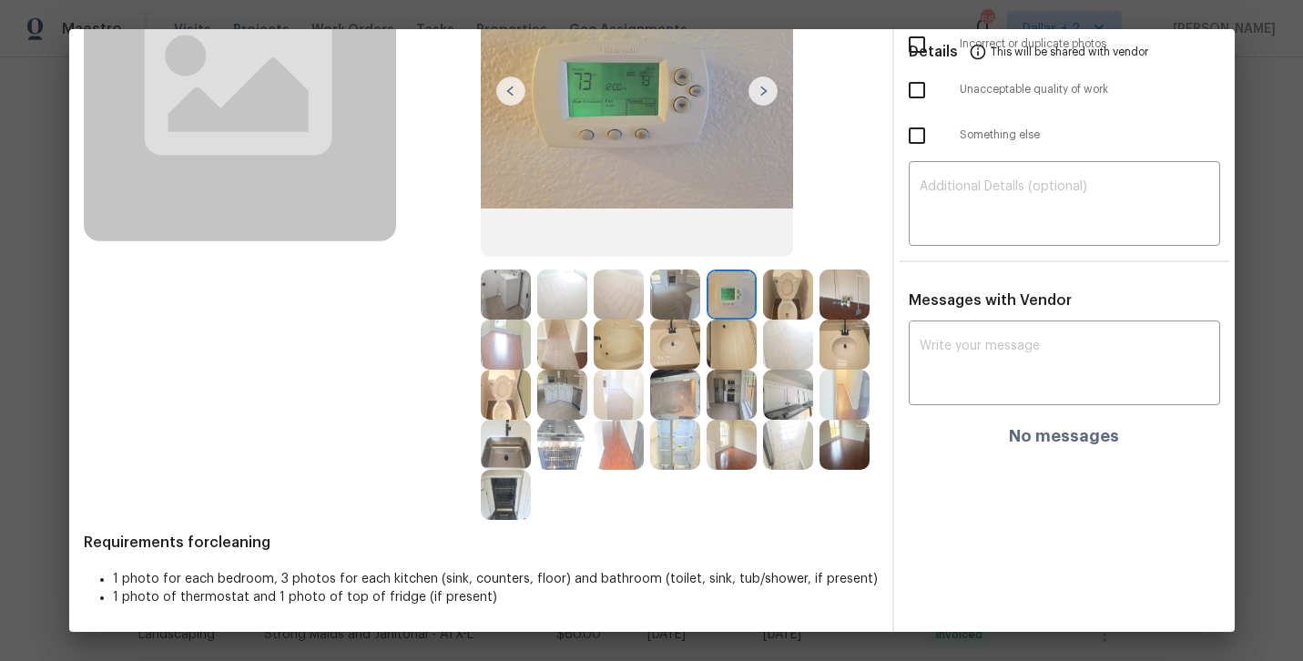
scroll to position [0, 0]
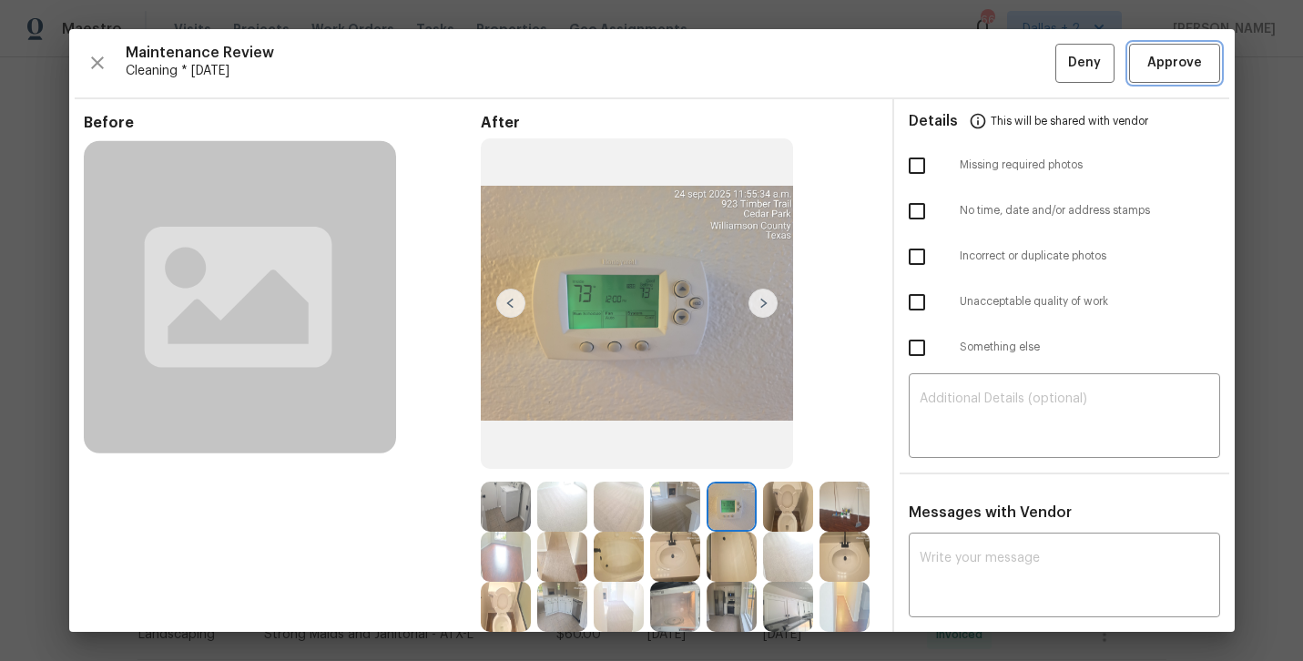
click at [1183, 62] on span "Approve" at bounding box center [1174, 63] width 55 height 23
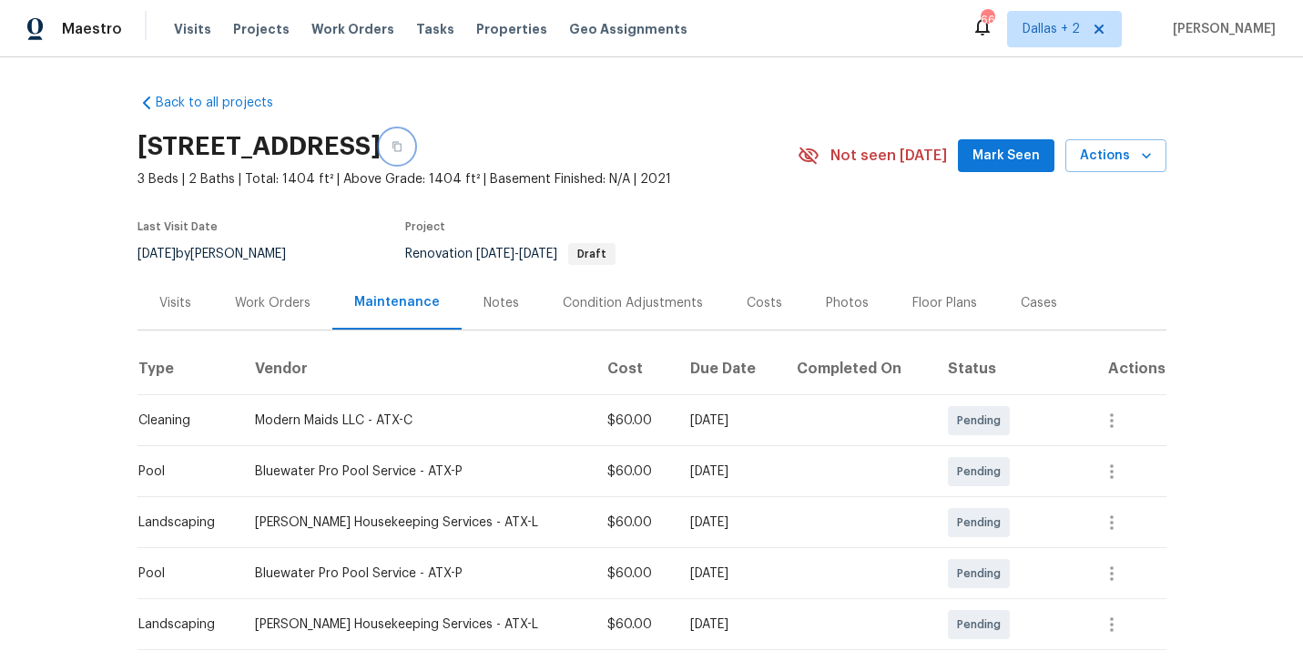
click at [413, 156] on button "button" at bounding box center [397, 146] width 33 height 33
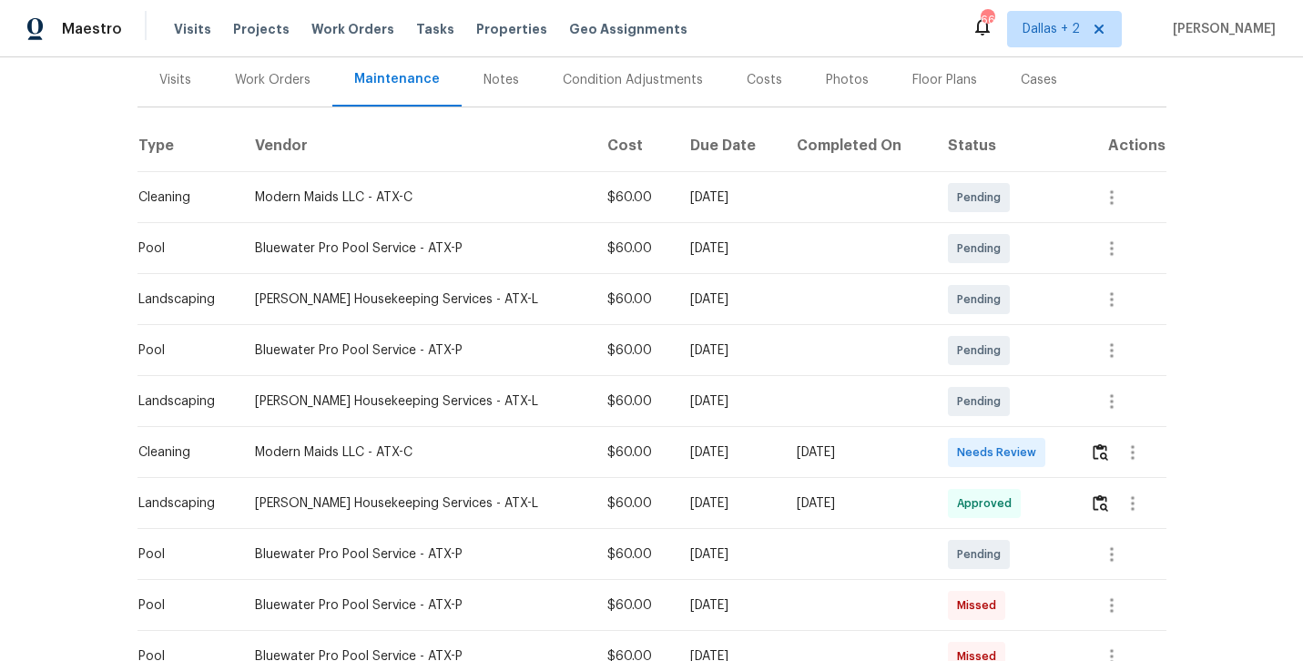
scroll to position [272, 0]
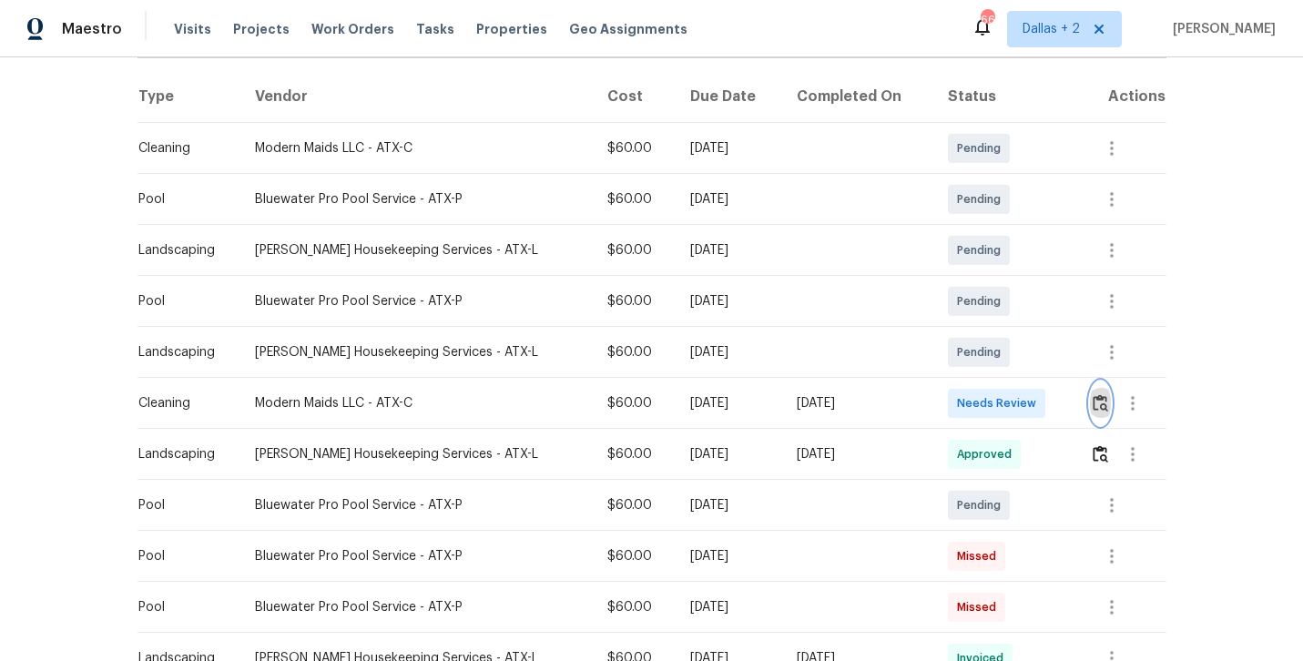
click at [1105, 408] on img "button" at bounding box center [1100, 402] width 15 height 17
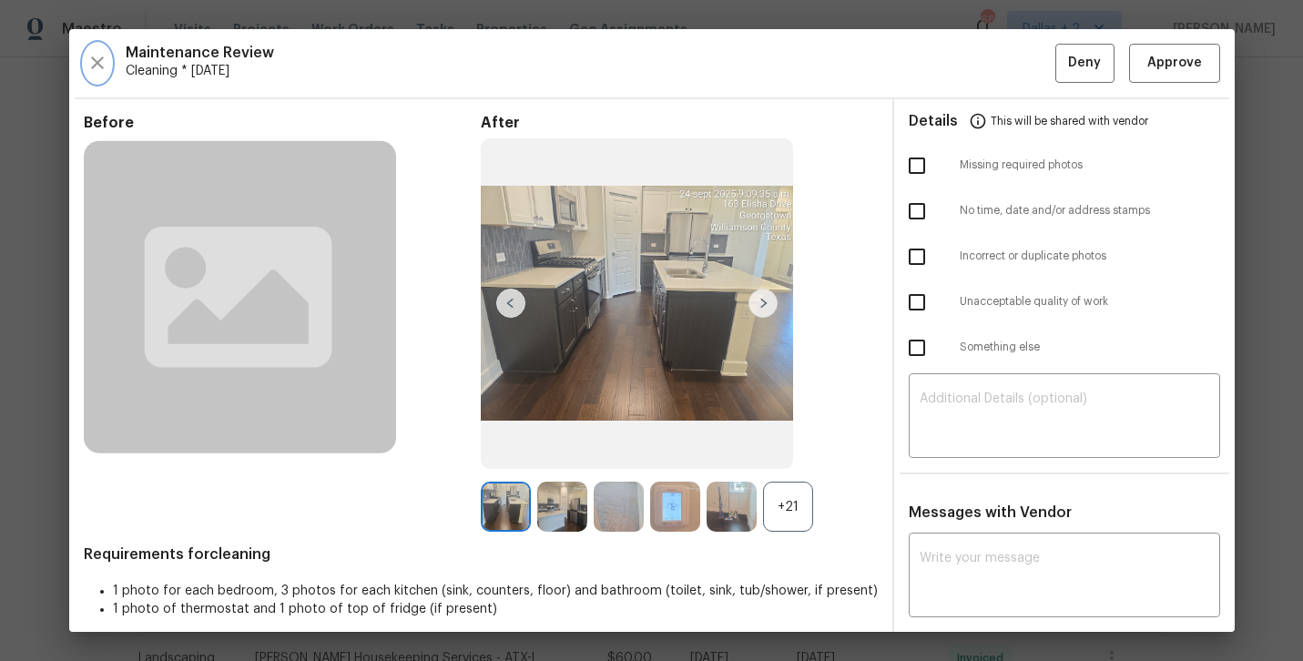
click at [90, 61] on icon "button" at bounding box center [98, 63] width 22 height 22
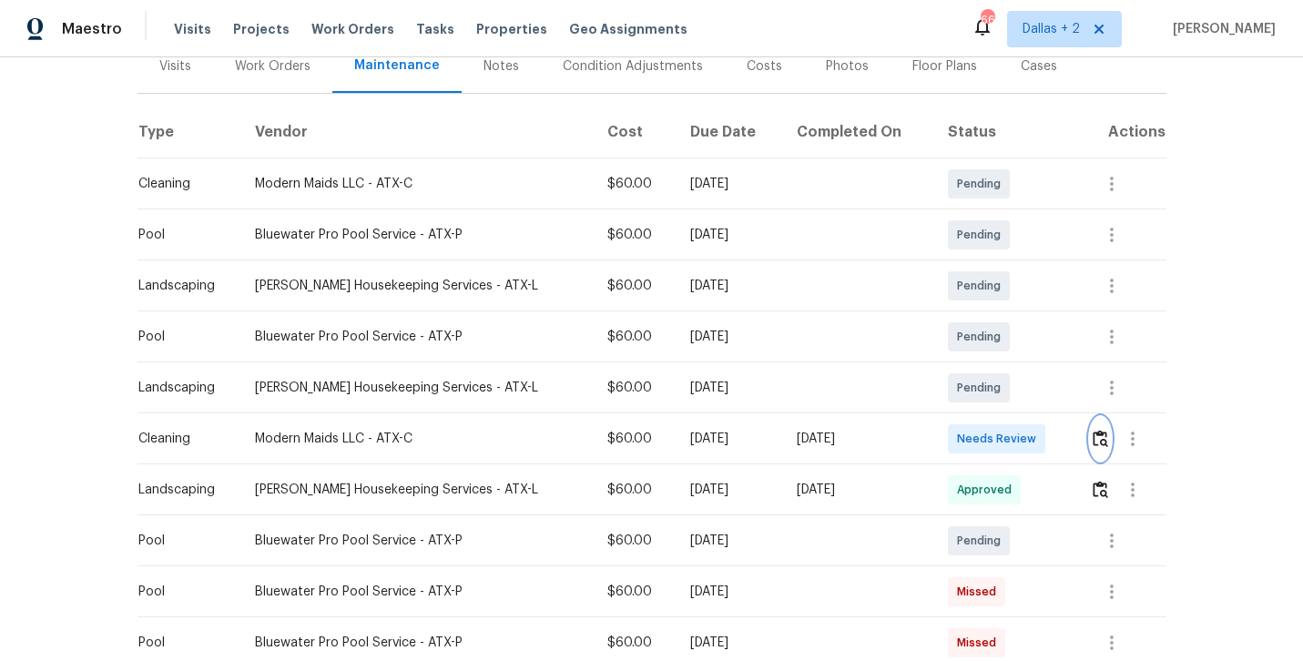
scroll to position [239, 0]
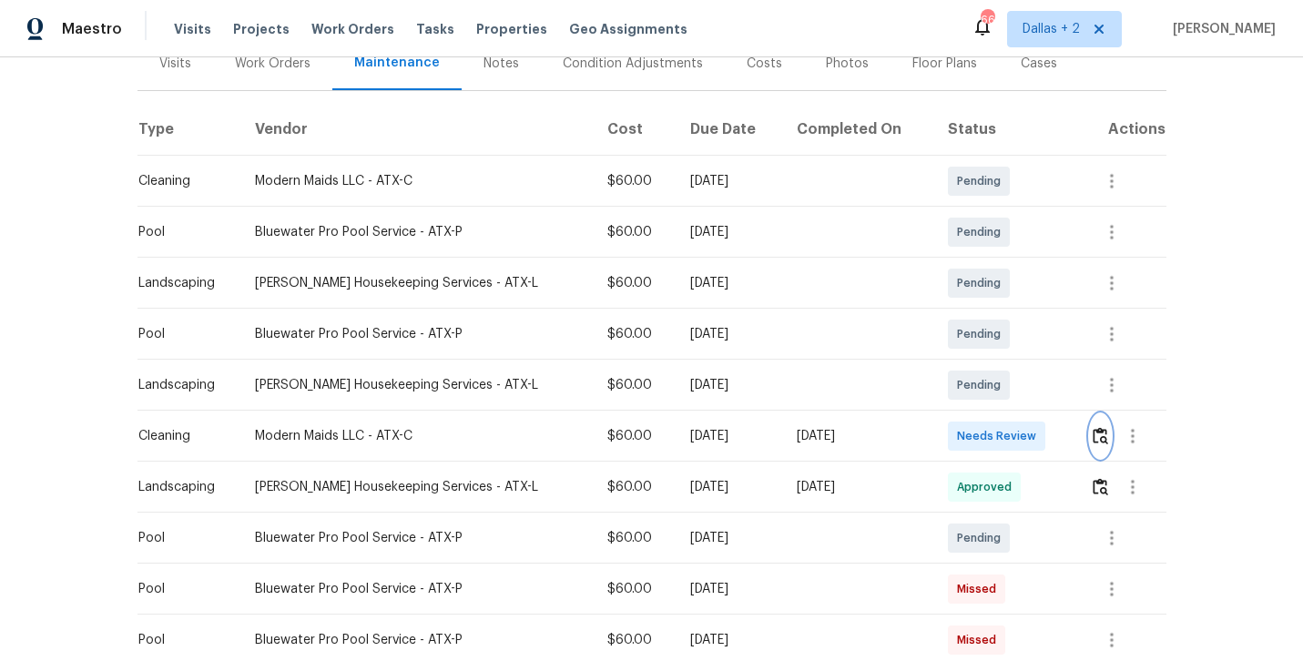
click at [1098, 440] on img "button" at bounding box center [1100, 435] width 15 height 17
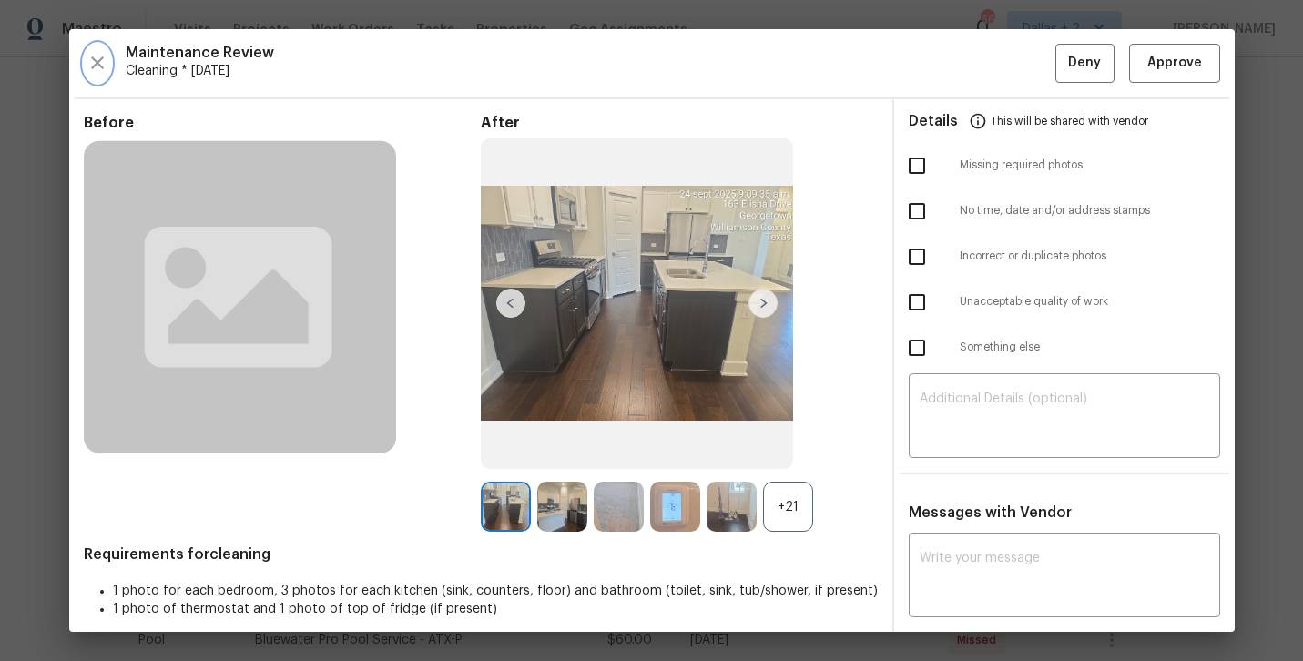
click at [92, 60] on icon "button" at bounding box center [98, 63] width 22 height 22
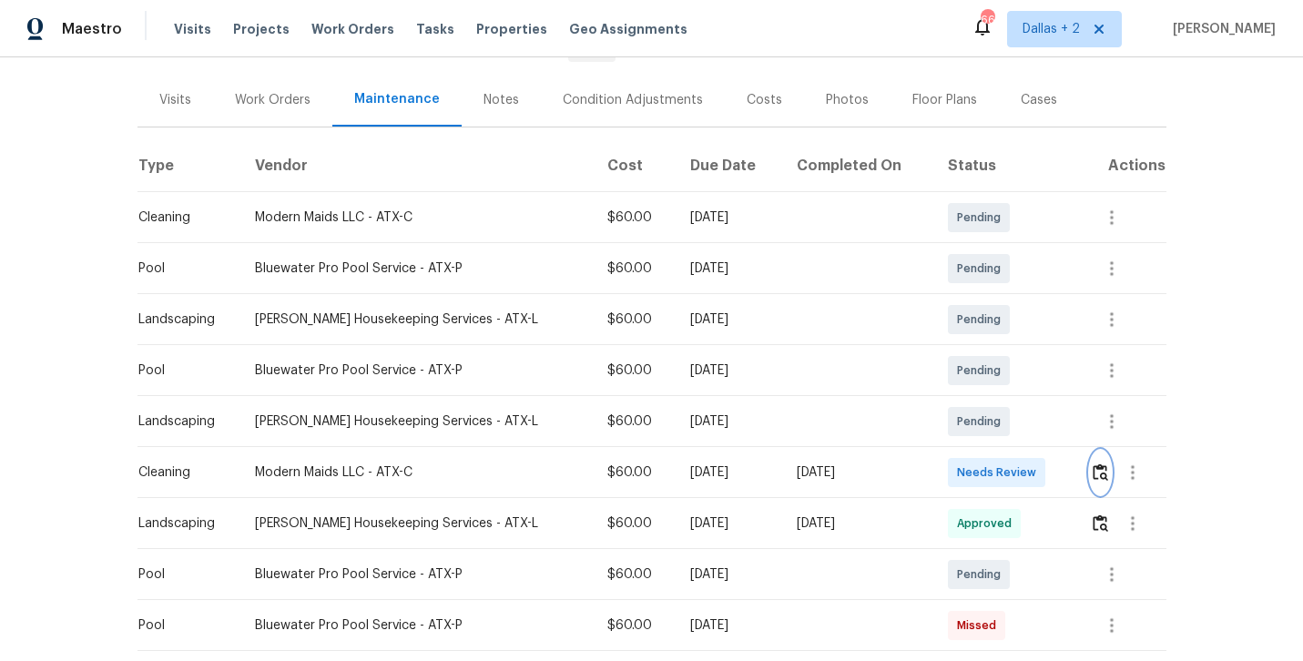
scroll to position [323, 0]
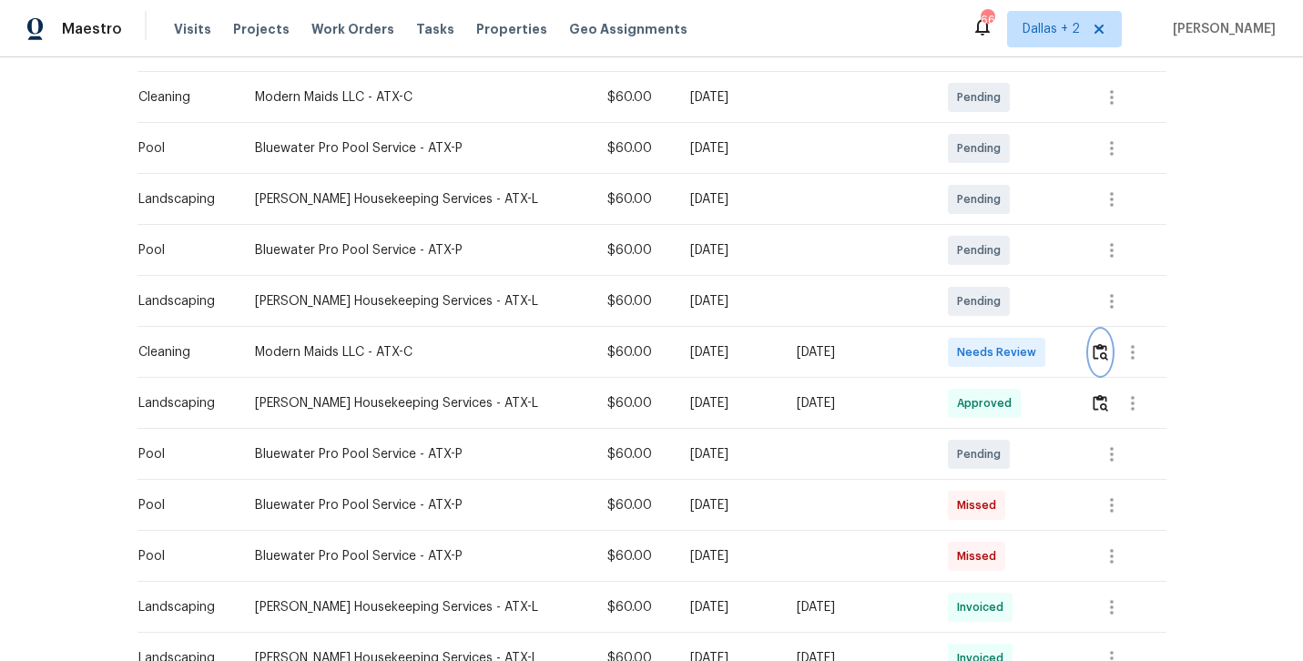
click at [1101, 359] on img "button" at bounding box center [1100, 351] width 15 height 17
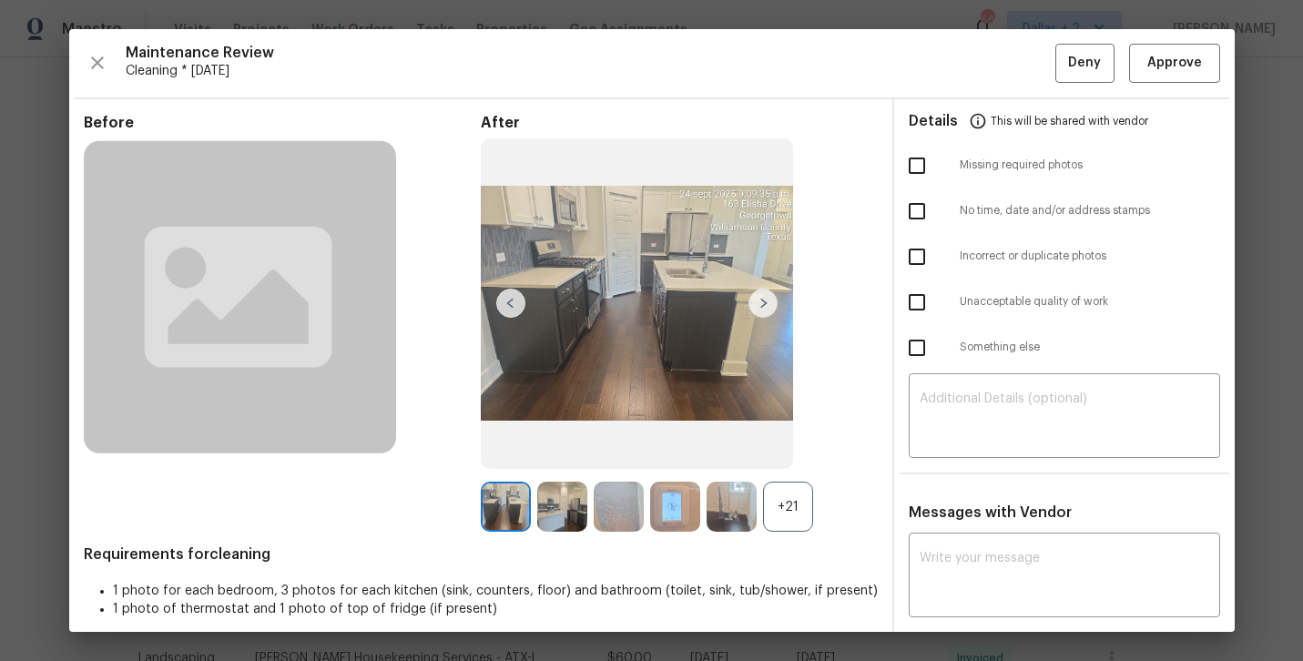
click at [797, 519] on div "+21" at bounding box center [788, 507] width 50 height 50
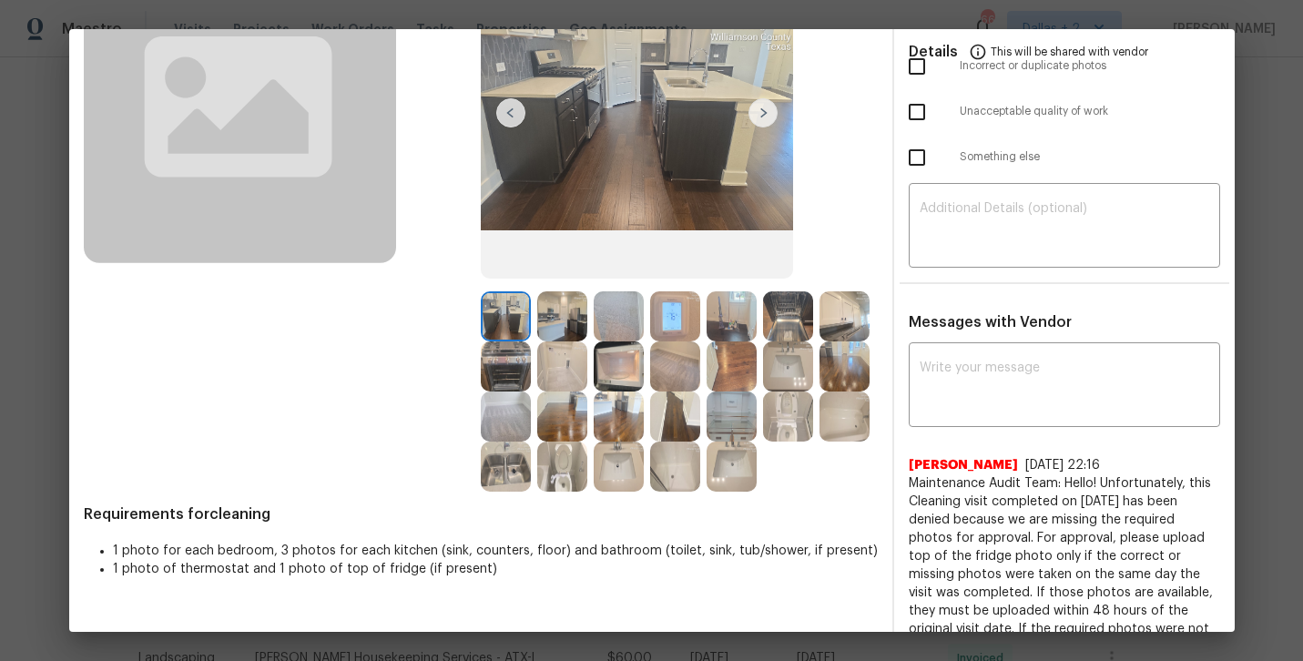
scroll to position [188, 0]
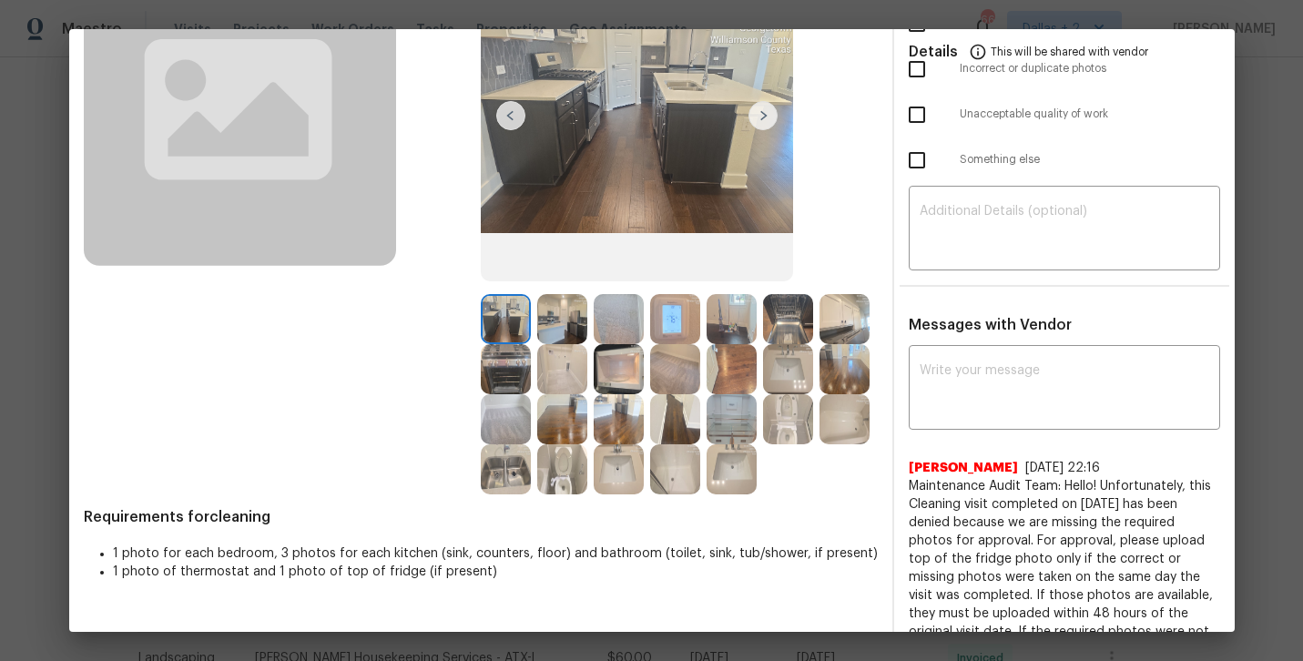
click at [862, 315] on img at bounding box center [845, 319] width 50 height 50
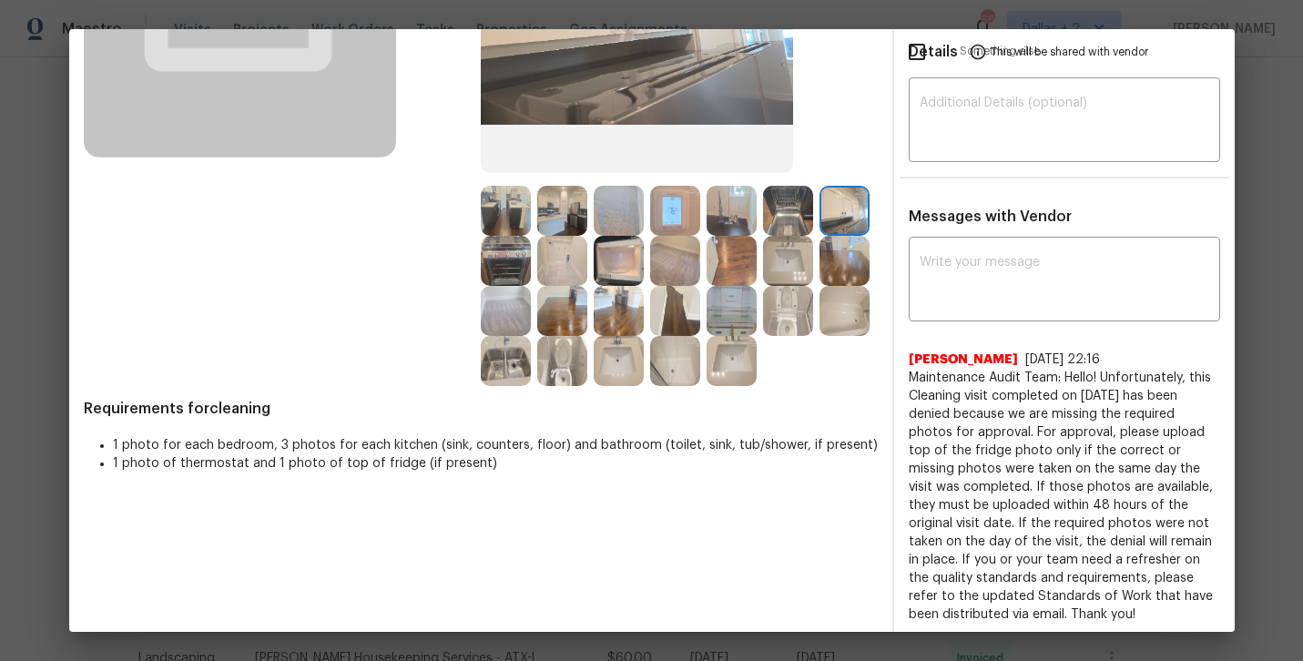
scroll to position [301, 0]
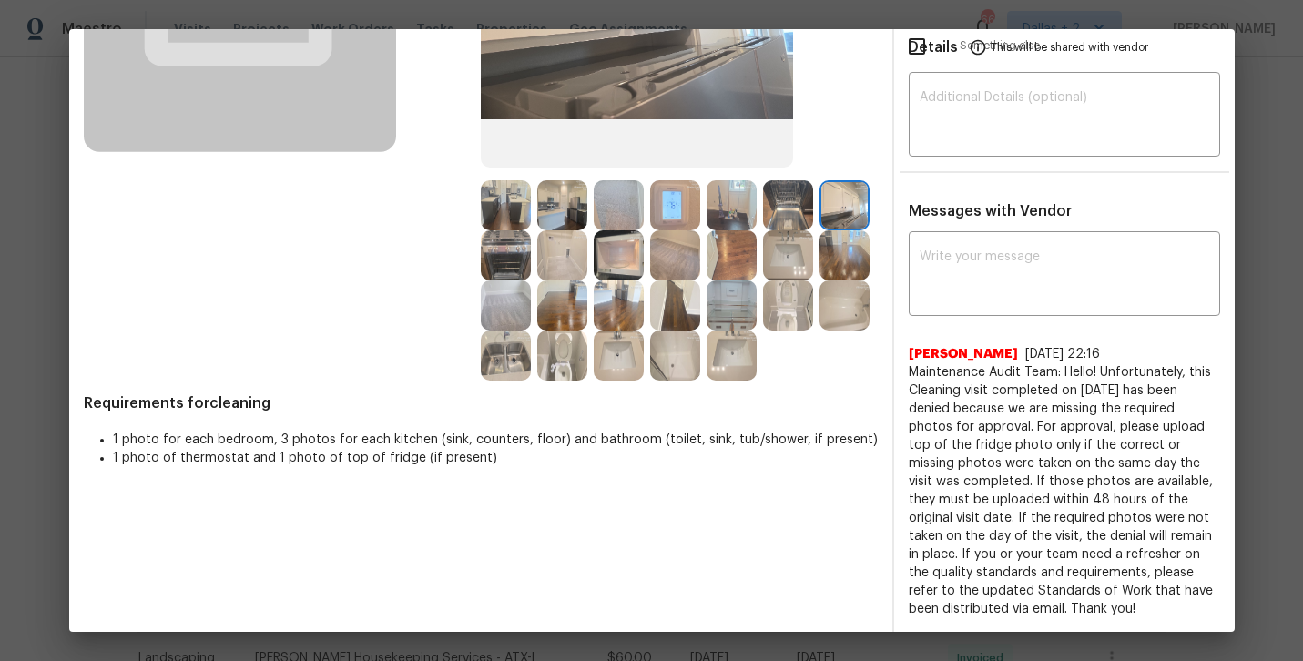
click at [844, 188] on img at bounding box center [845, 205] width 50 height 50
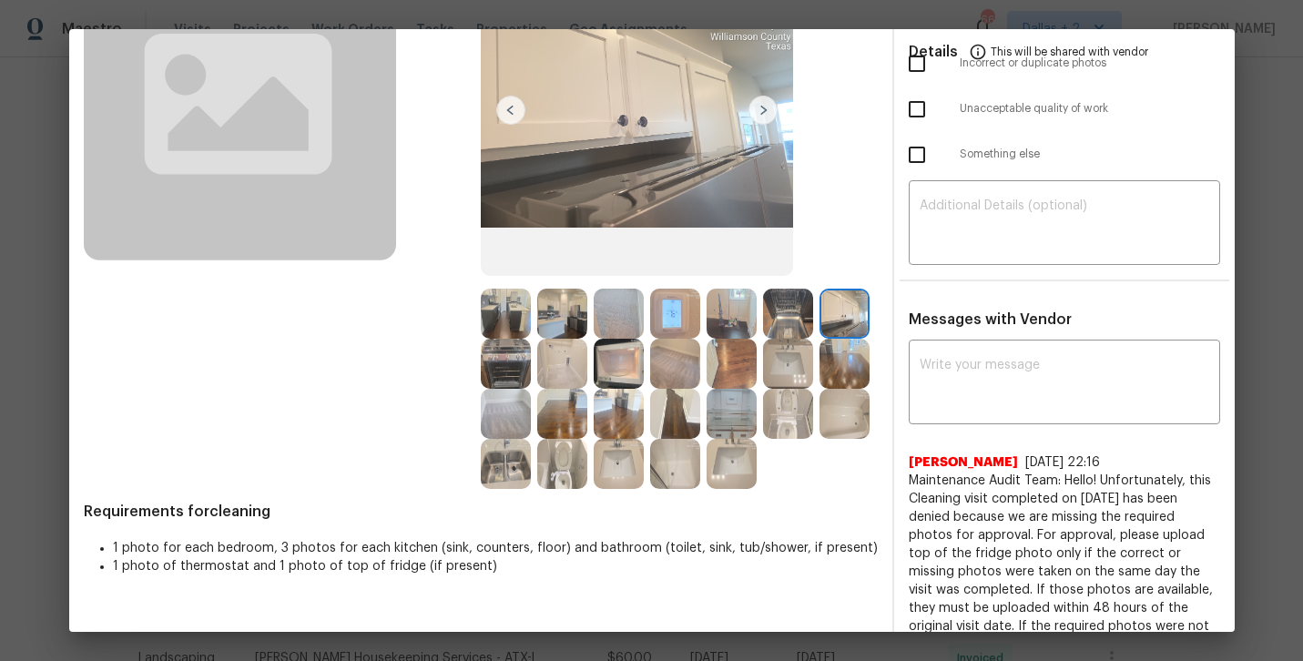
scroll to position [0, 0]
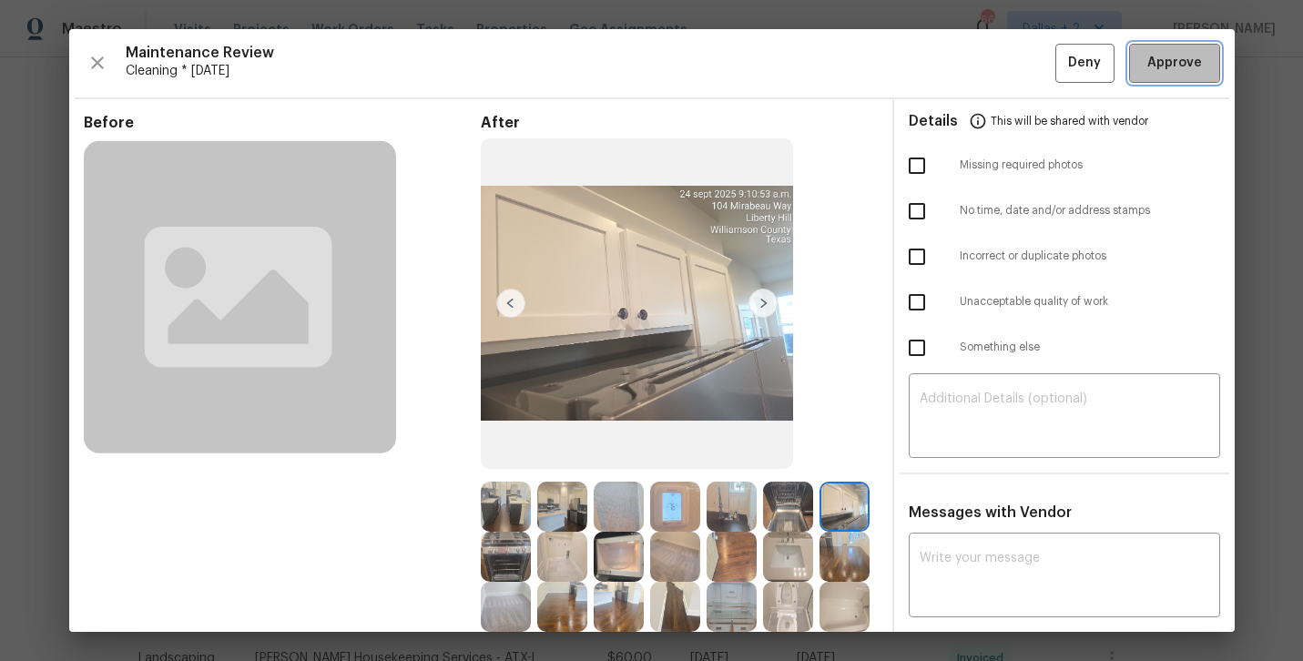
click at [1183, 66] on span "Approve" at bounding box center [1174, 63] width 55 height 23
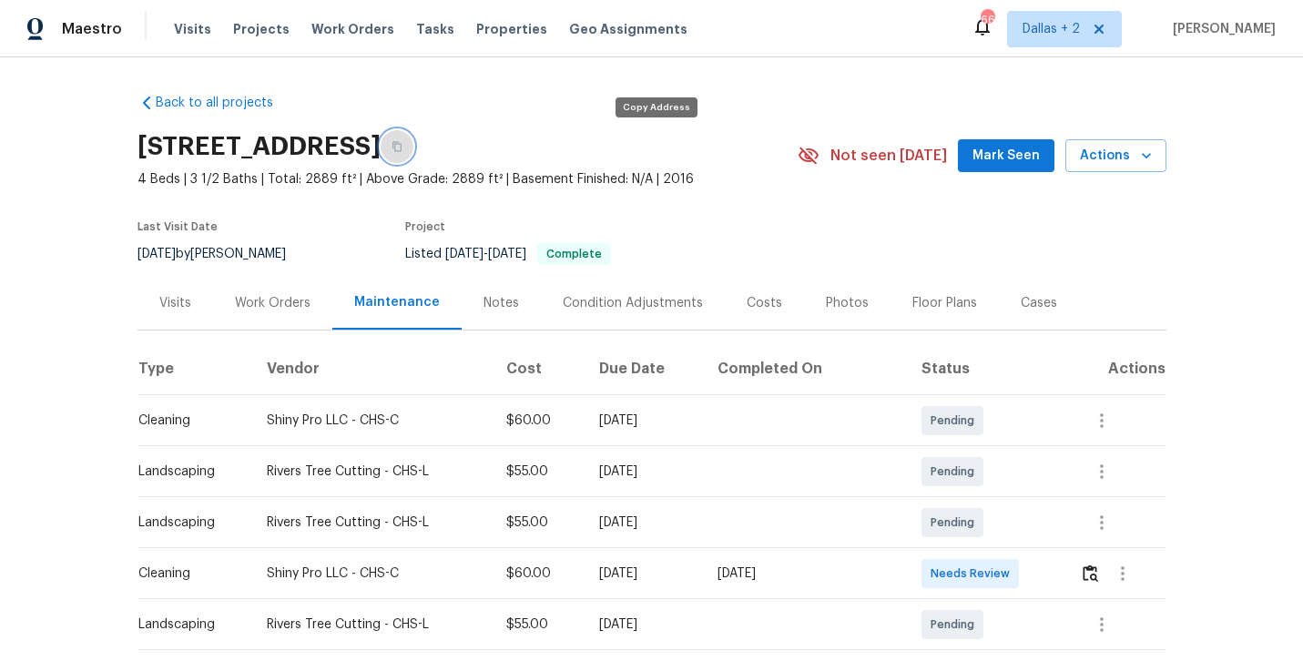
click at [413, 153] on button "button" at bounding box center [397, 146] width 33 height 33
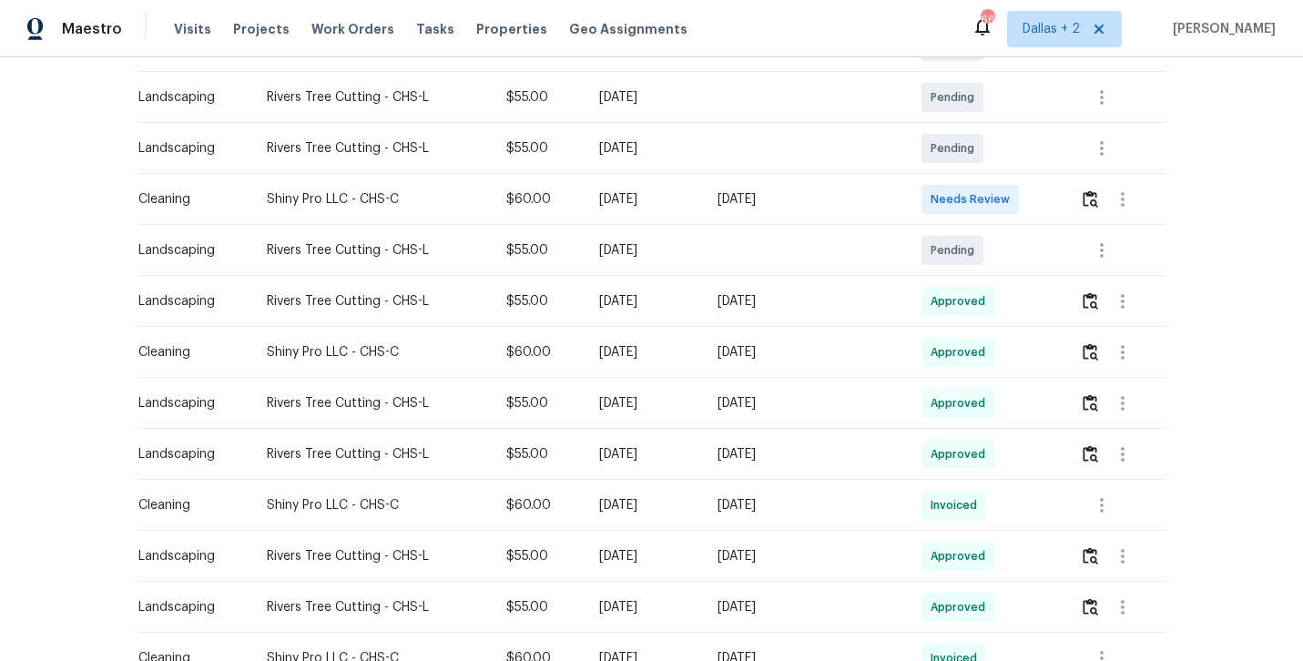
scroll to position [380, 0]
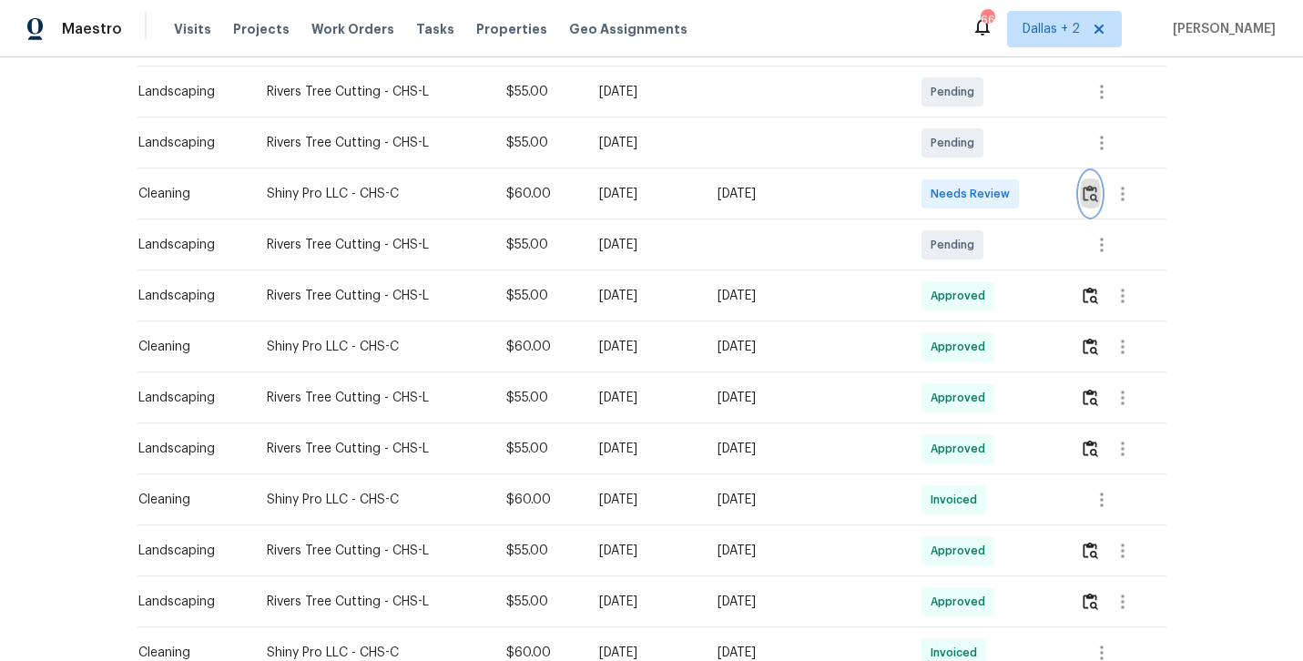
click at [1087, 179] on button "button" at bounding box center [1090, 194] width 21 height 44
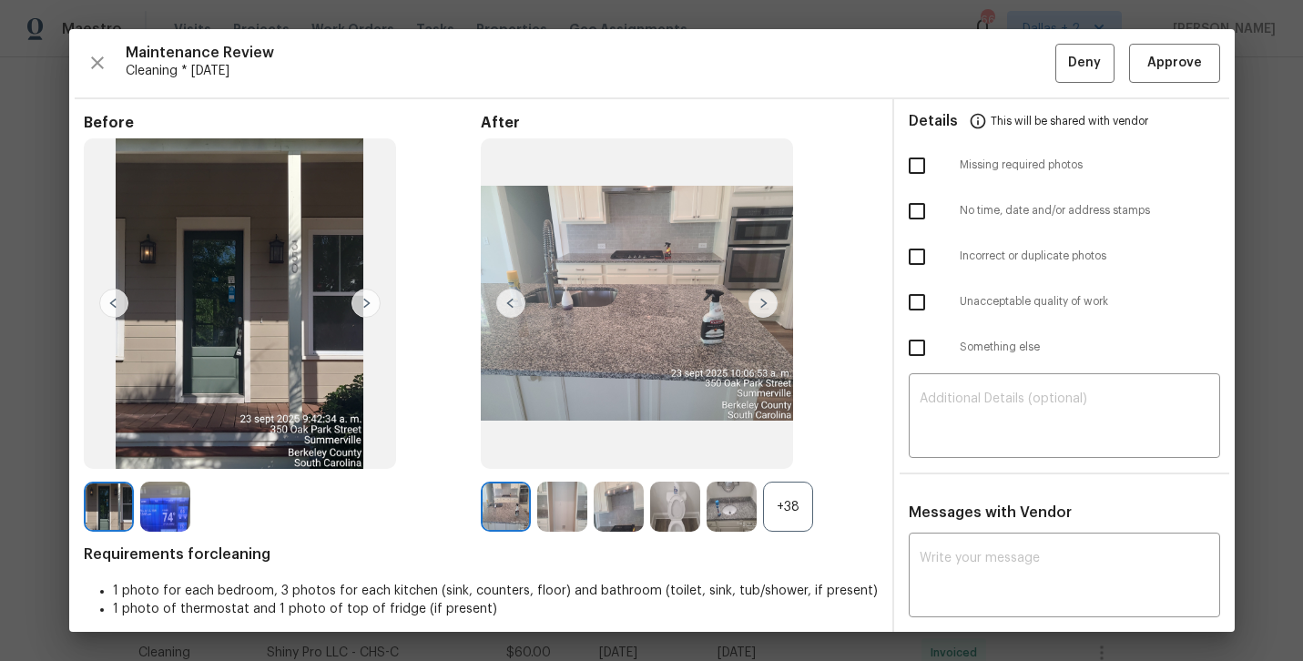
click at [795, 505] on div "+38" at bounding box center [788, 507] width 50 height 50
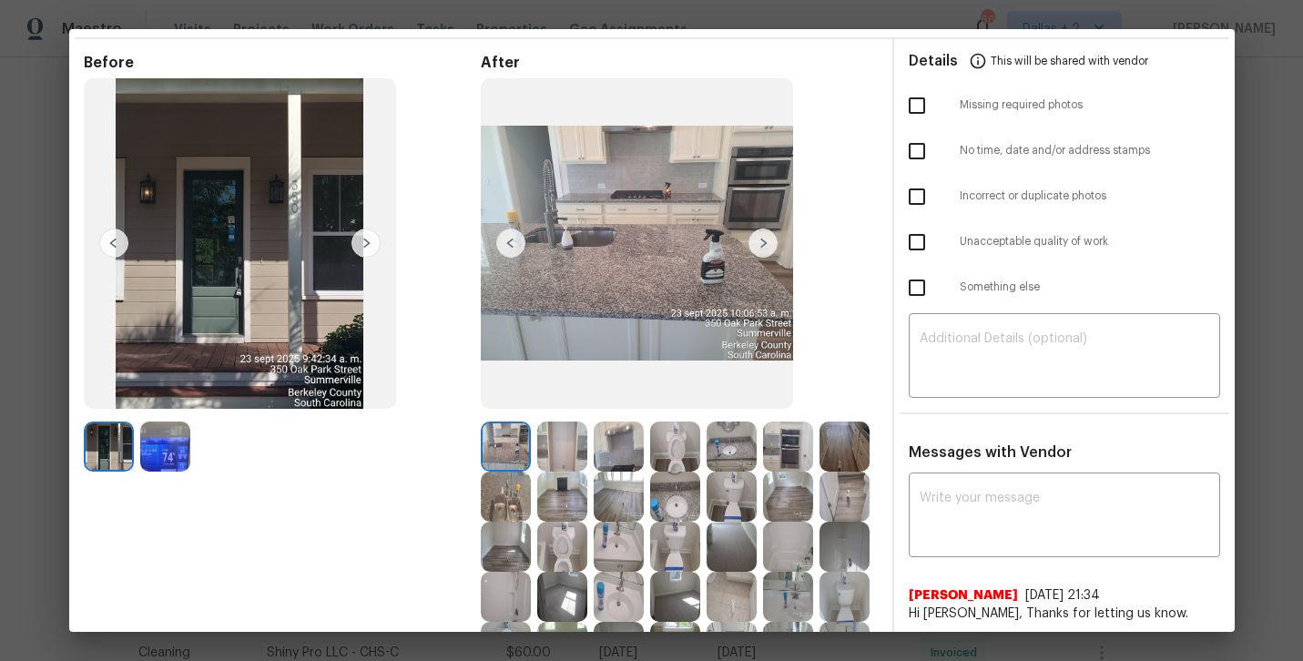
scroll to position [132, 0]
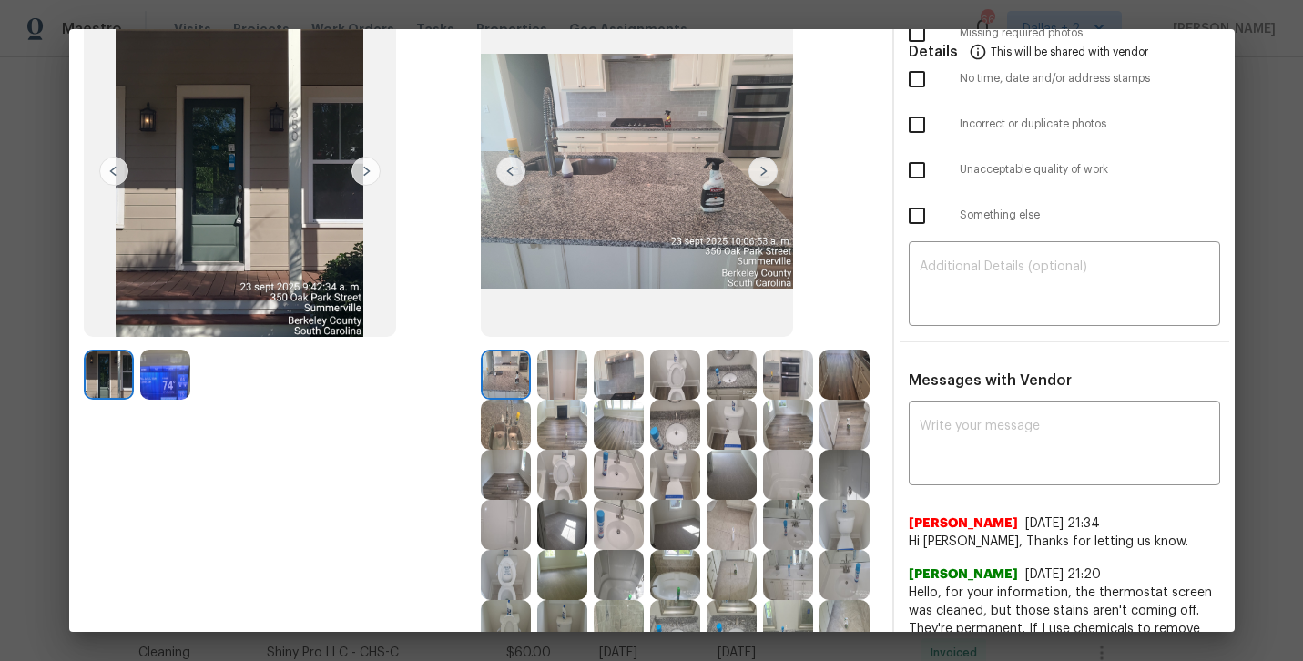
click at [626, 387] on img at bounding box center [619, 375] width 50 height 50
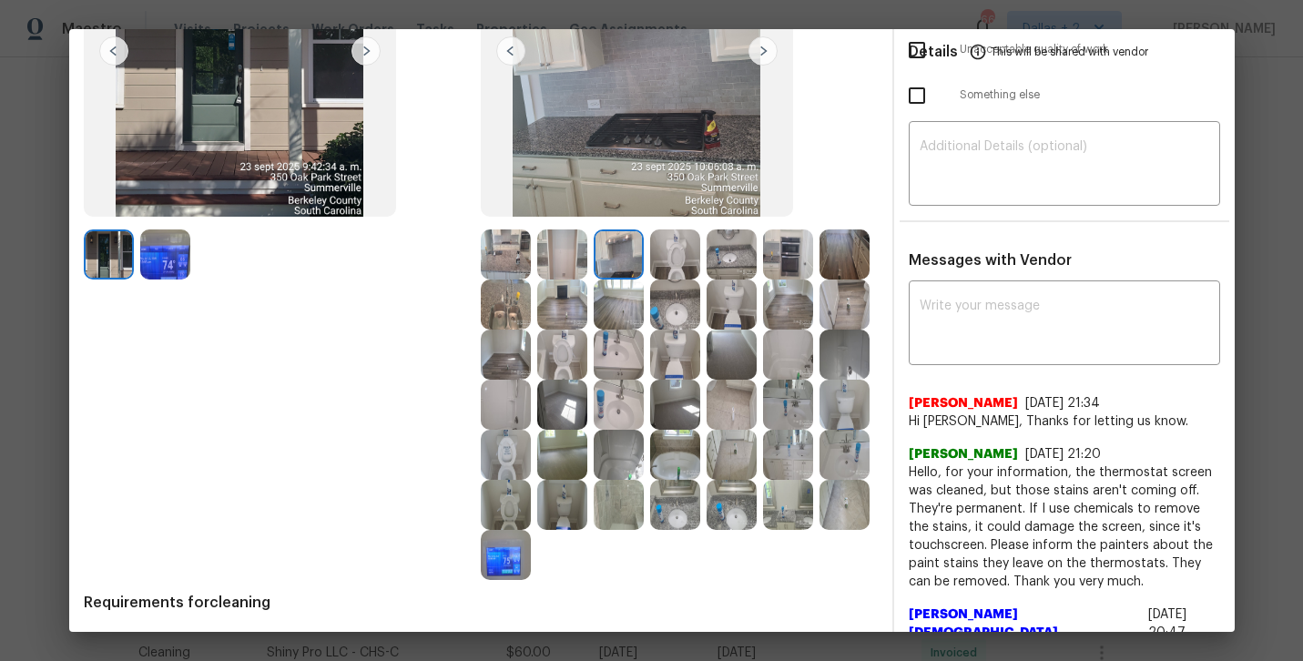
scroll to position [259, 0]
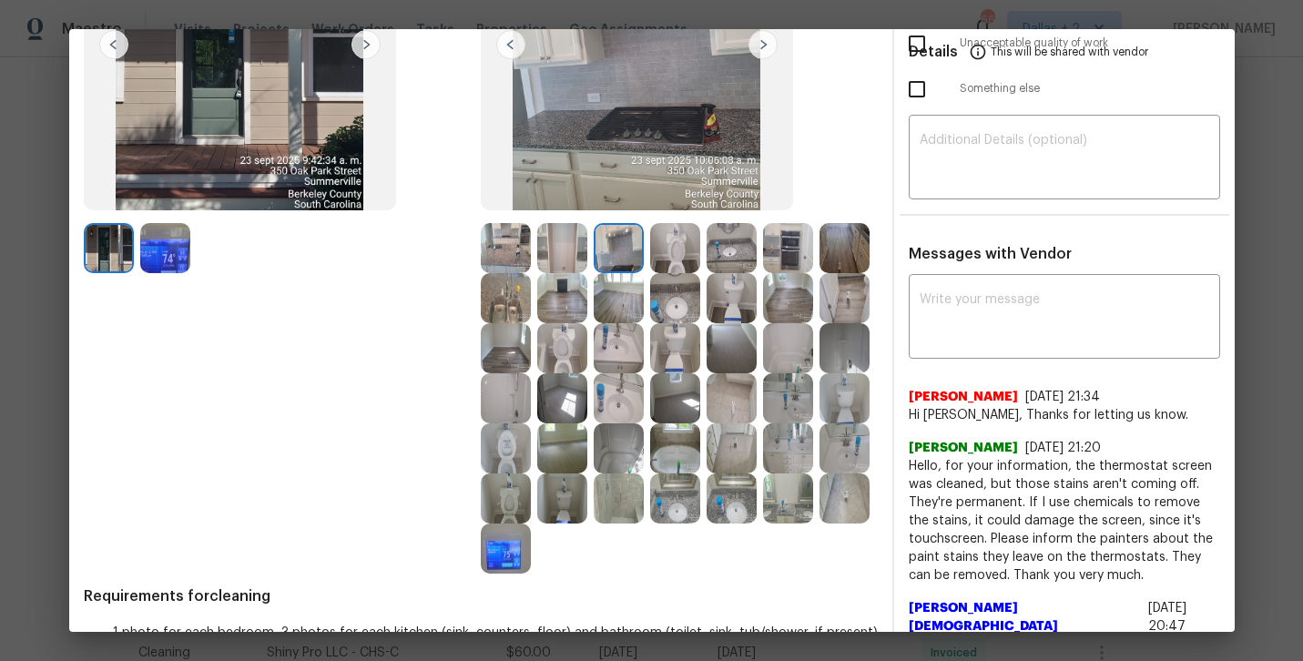
click at [681, 466] on img at bounding box center [675, 448] width 50 height 50
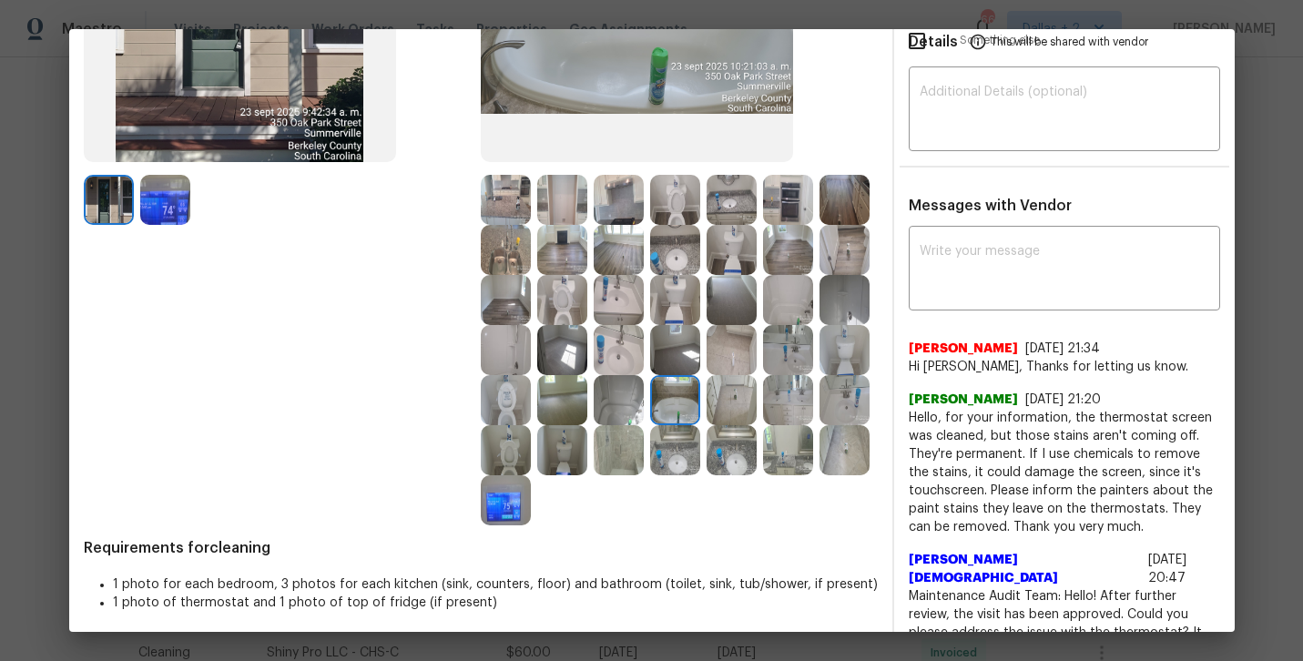
scroll to position [312, 0]
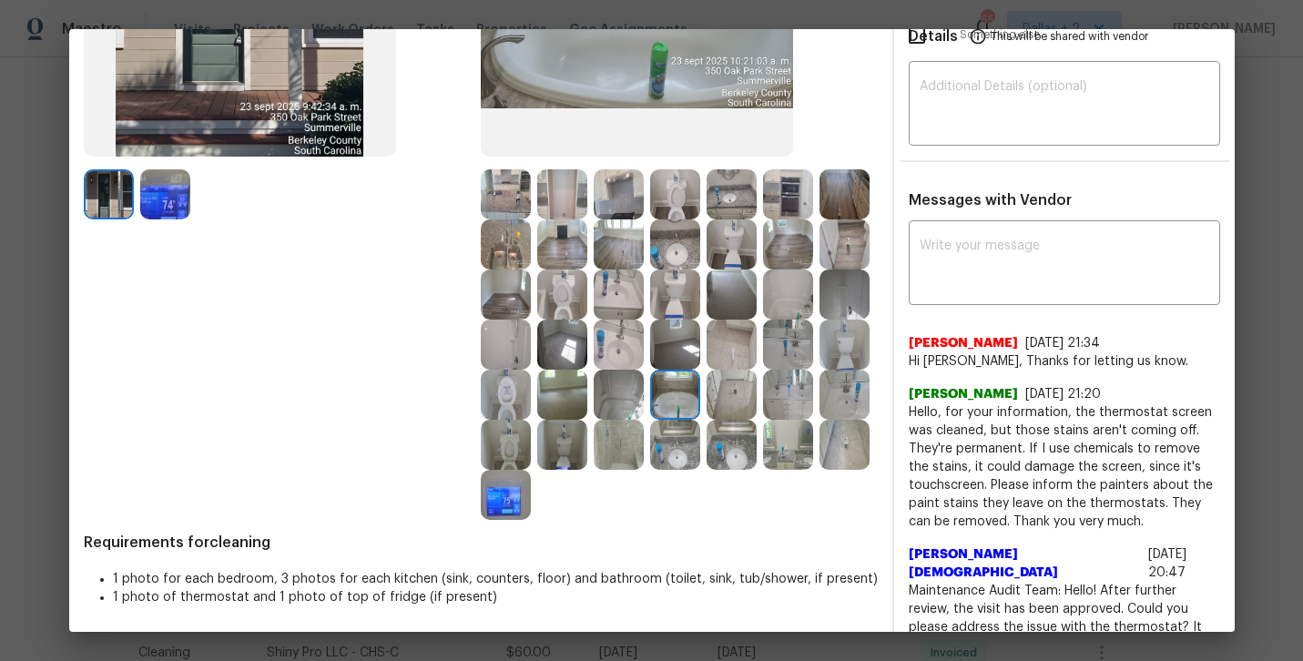
click at [842, 409] on img at bounding box center [845, 395] width 50 height 50
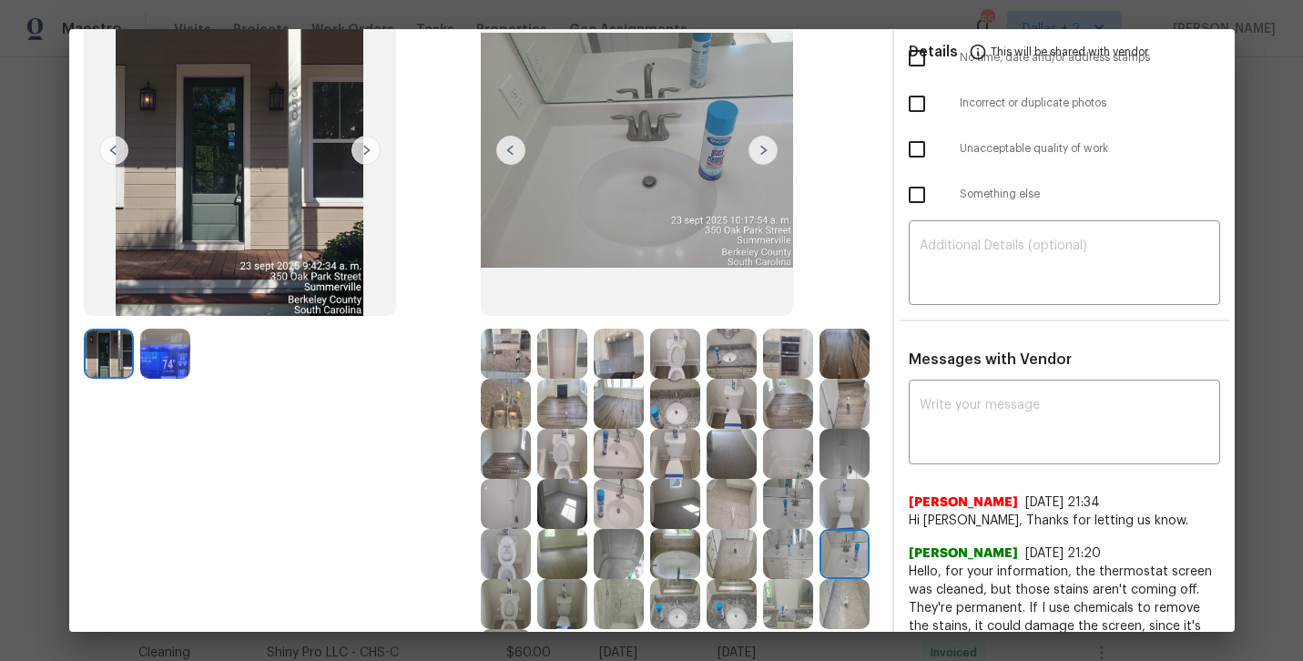
scroll to position [231, 0]
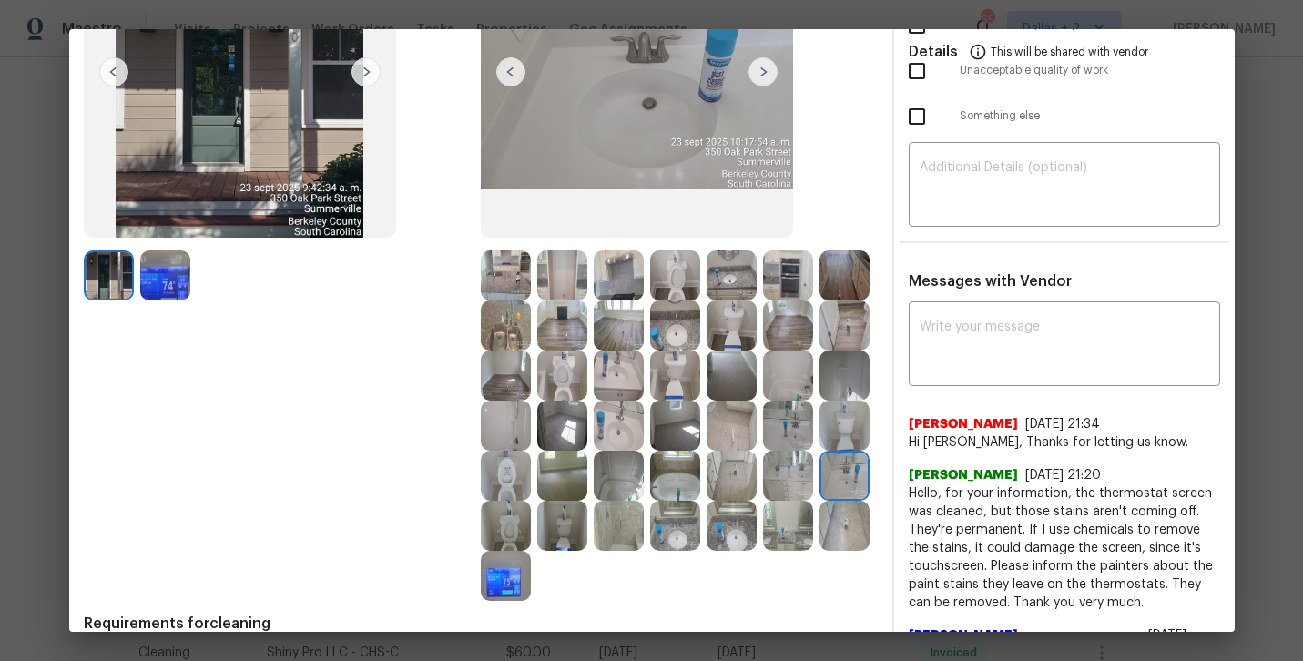
click at [788, 478] on img at bounding box center [788, 476] width 50 height 50
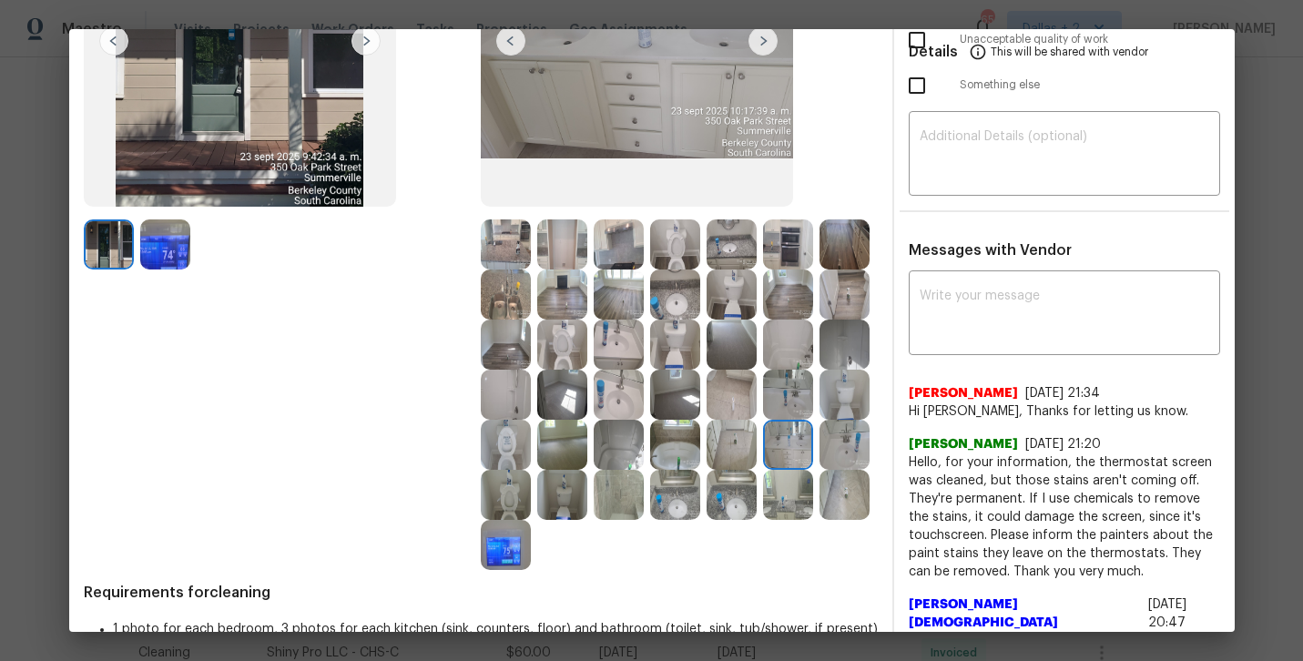
scroll to position [0, 0]
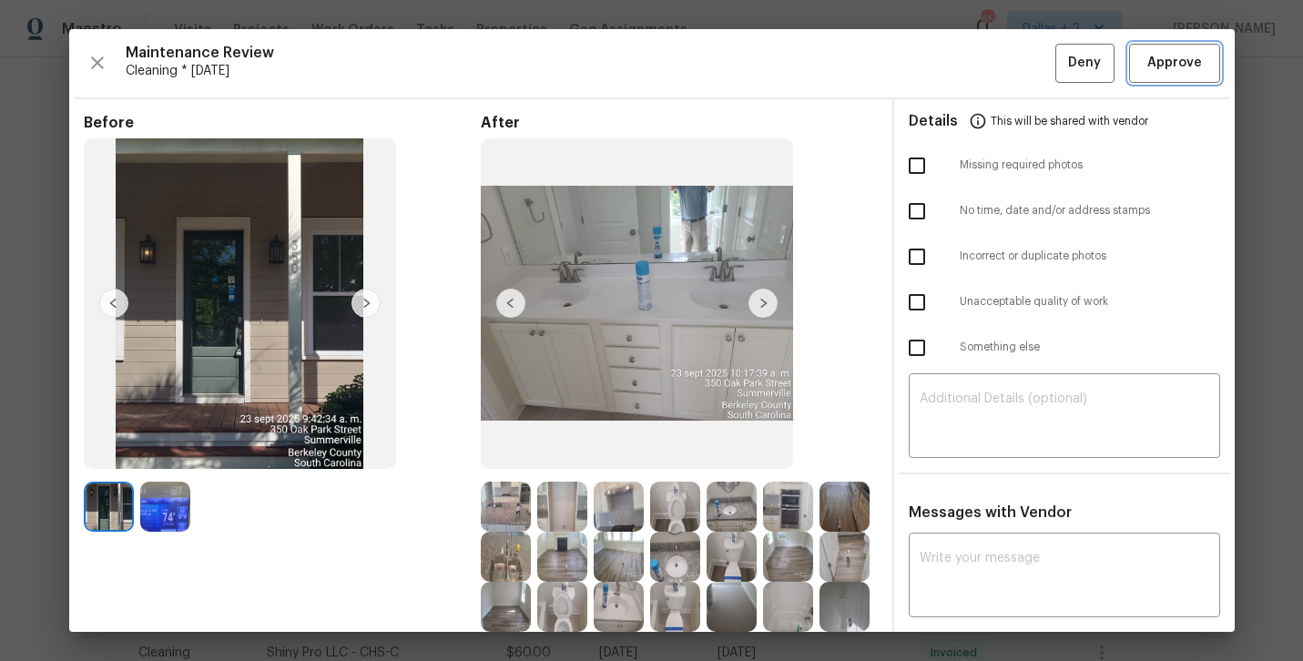
click at [1178, 57] on span "Approve" at bounding box center [1174, 63] width 55 height 23
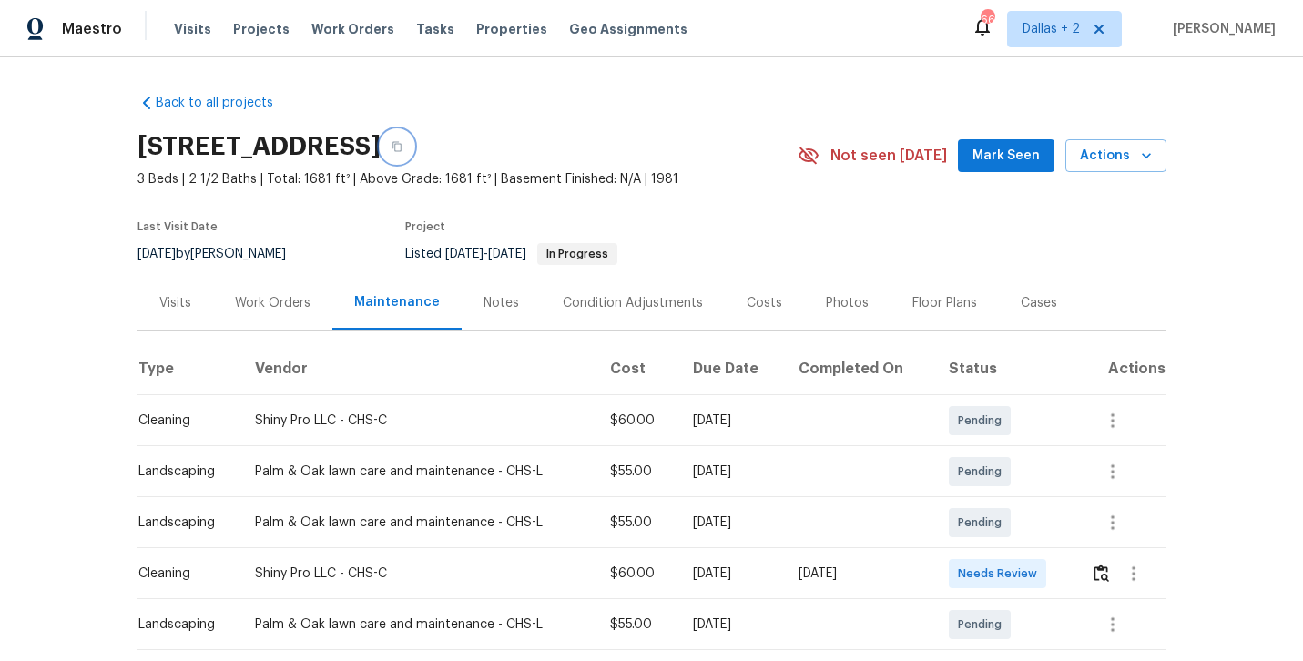
click at [413, 155] on button "button" at bounding box center [397, 146] width 33 height 33
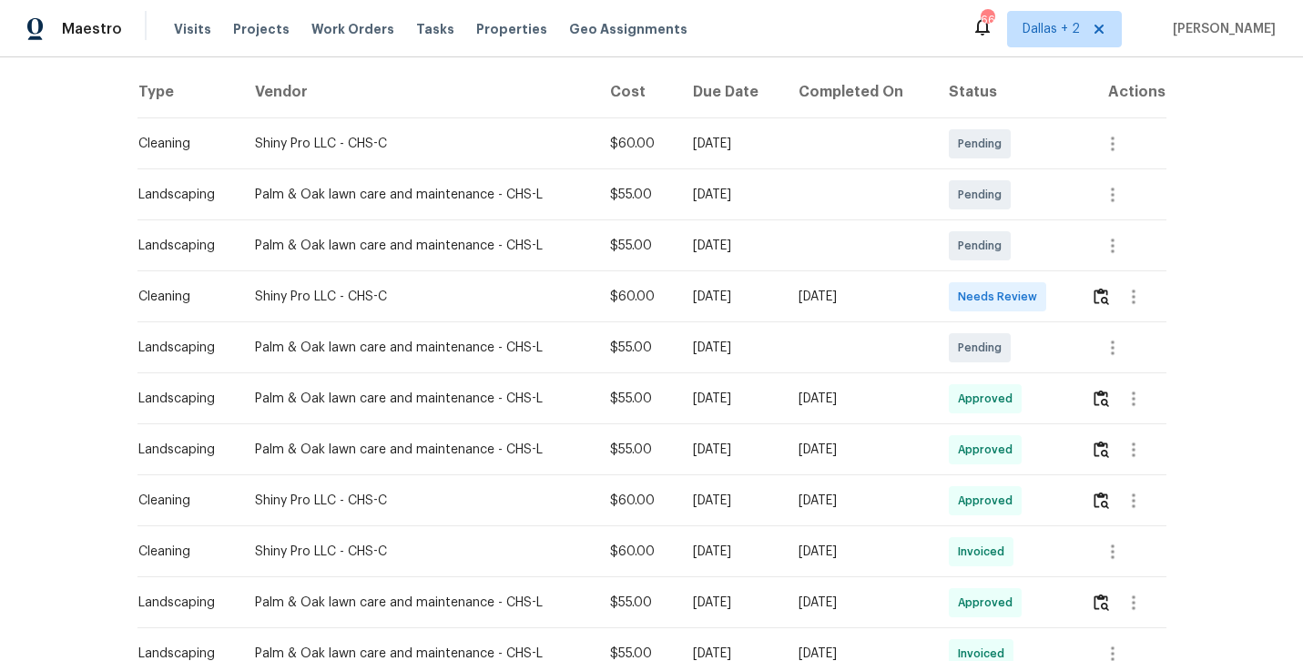
scroll to position [291, 0]
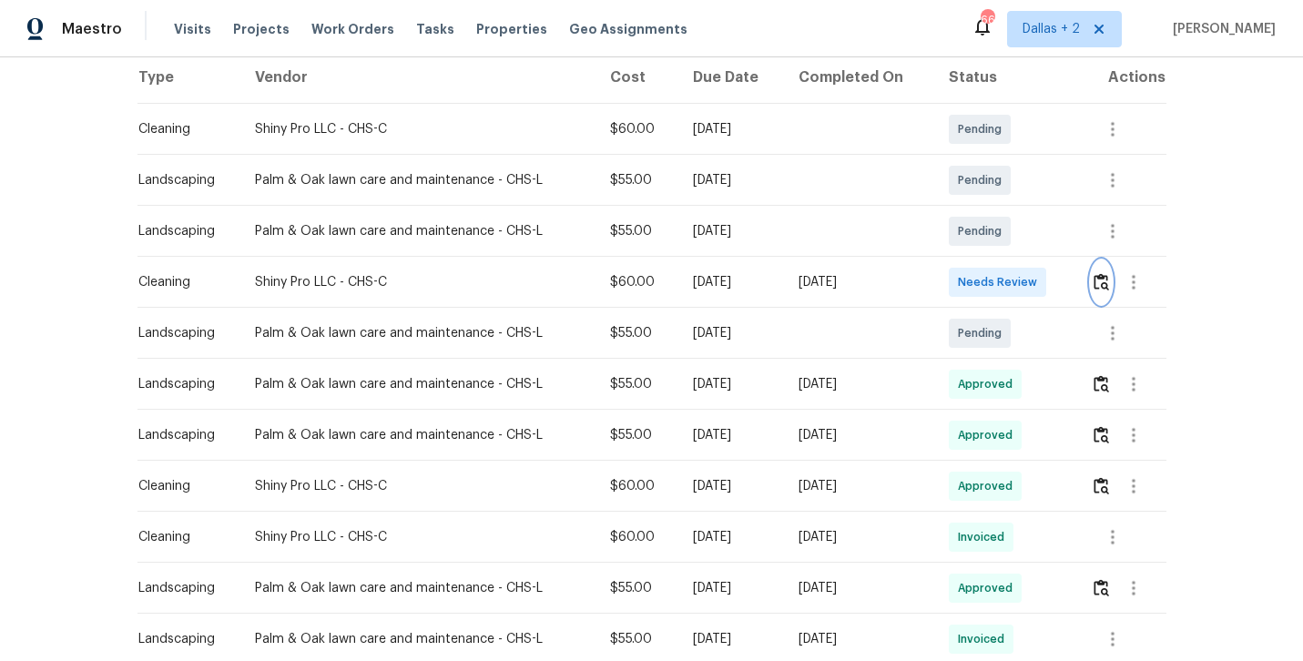
click at [1112, 278] on button "button" at bounding box center [1101, 282] width 21 height 44
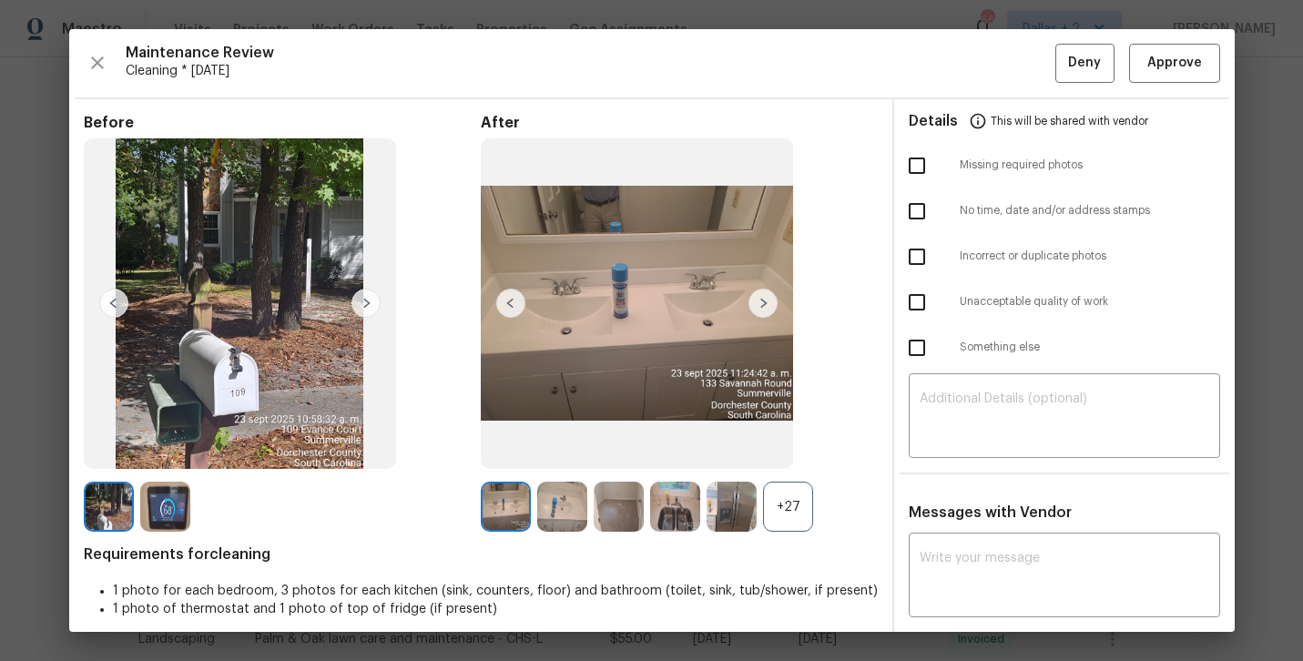
click at [799, 514] on div "+27" at bounding box center [788, 507] width 50 height 50
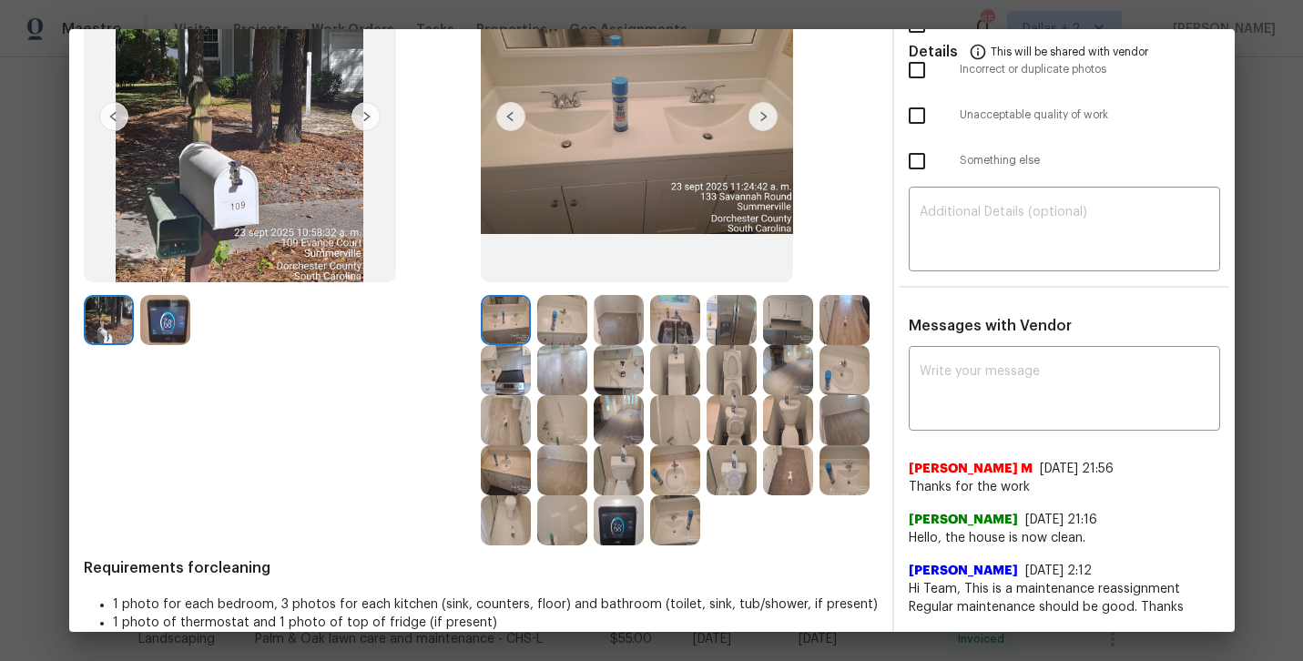
scroll to position [193, 0]
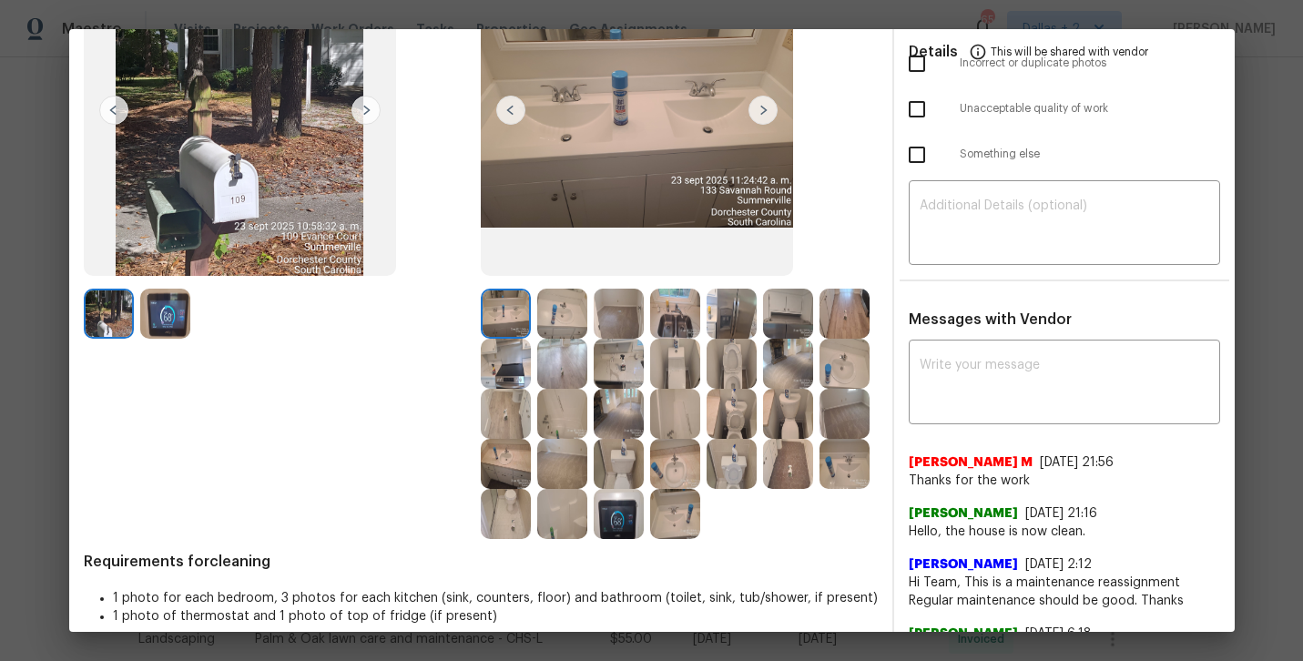
click at [803, 325] on img at bounding box center [788, 314] width 50 height 50
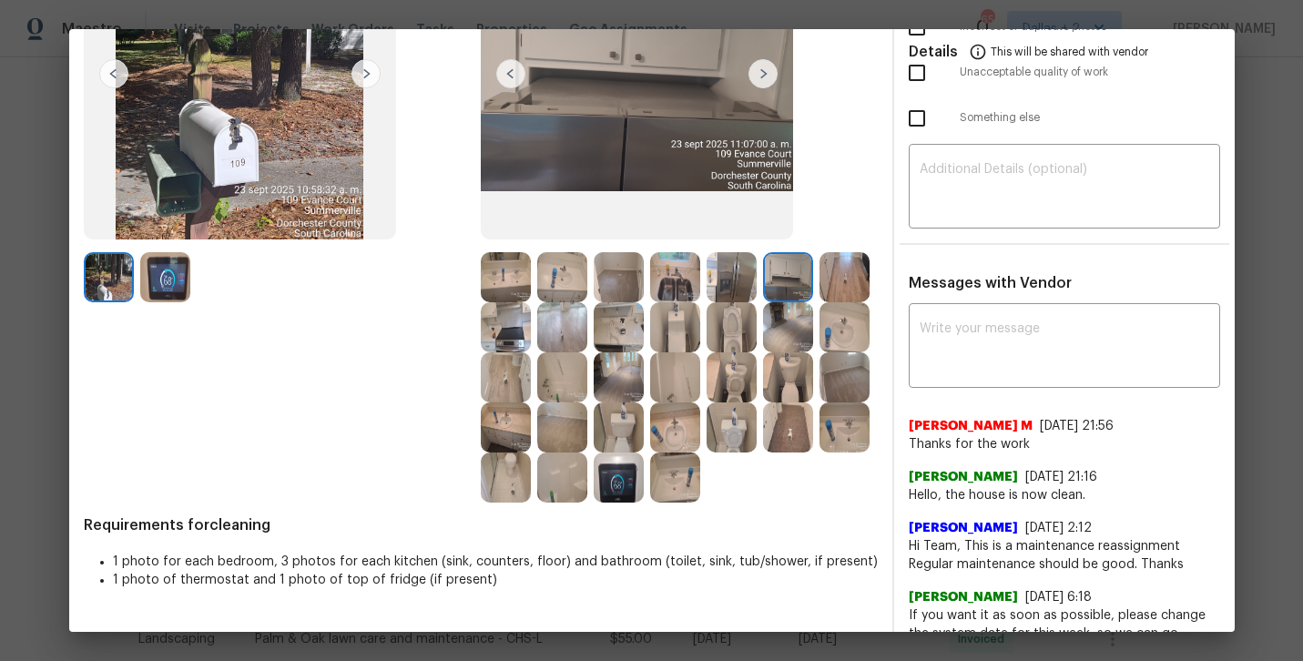
scroll to position [169, 0]
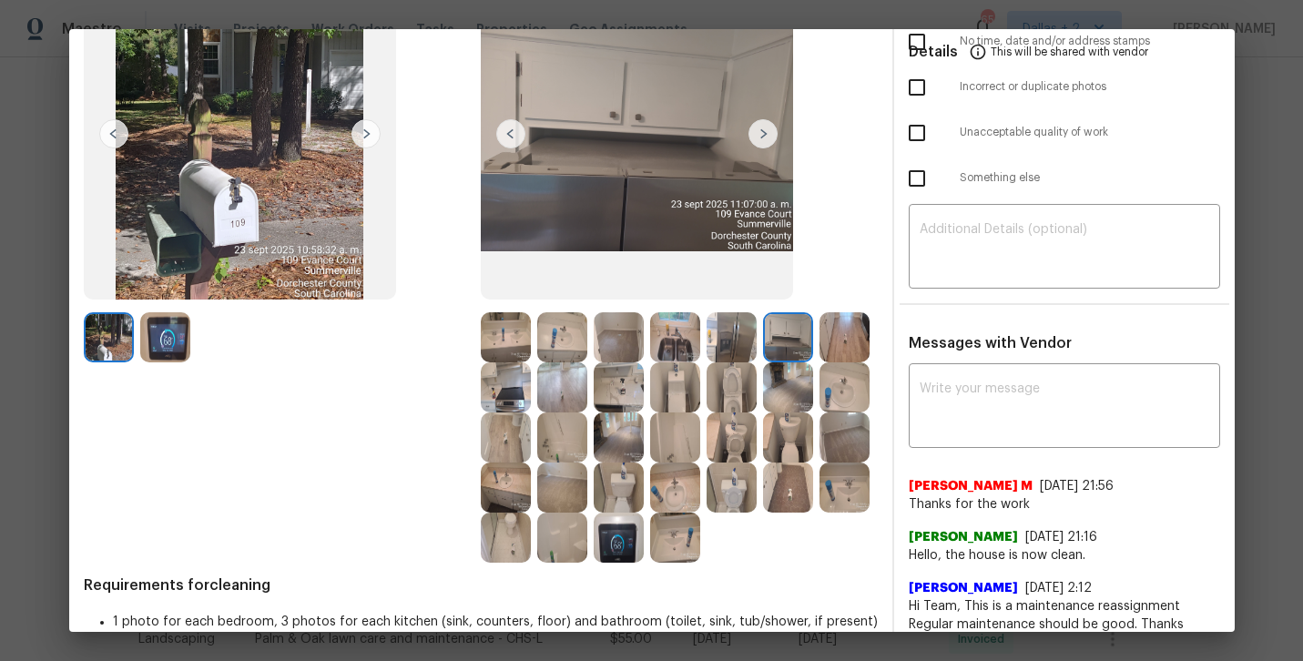
click at [500, 331] on img at bounding box center [506, 337] width 50 height 50
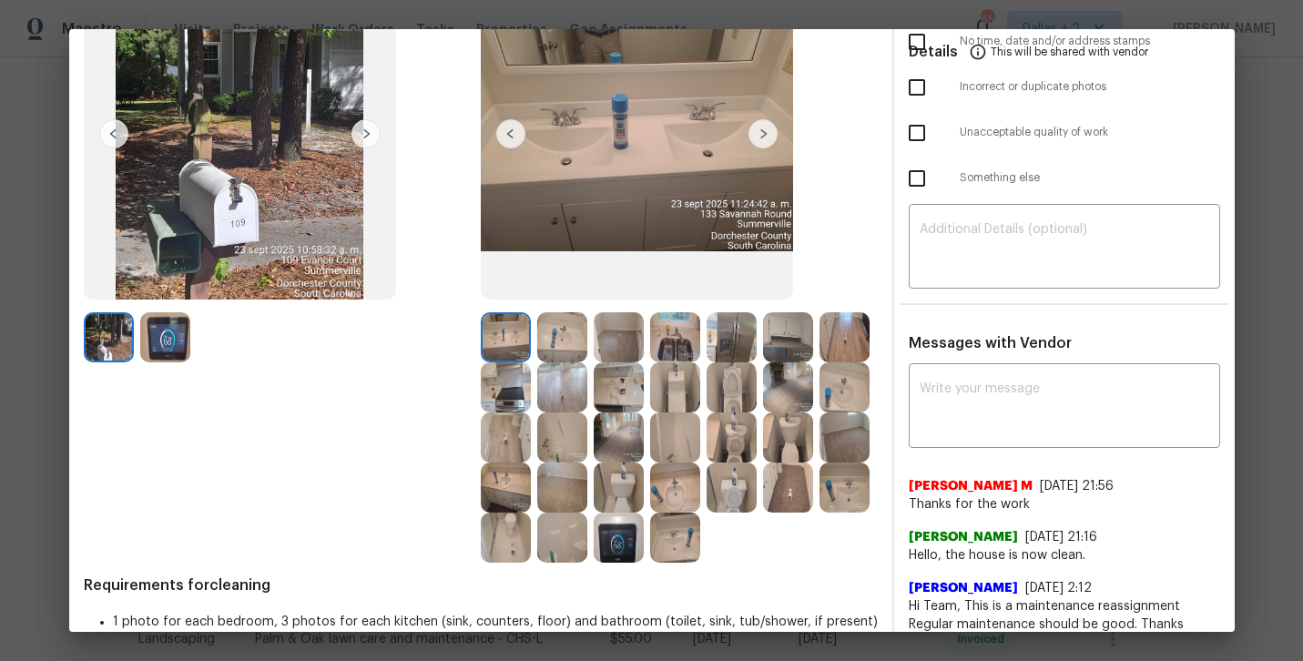
click at [786, 349] on img at bounding box center [788, 337] width 50 height 50
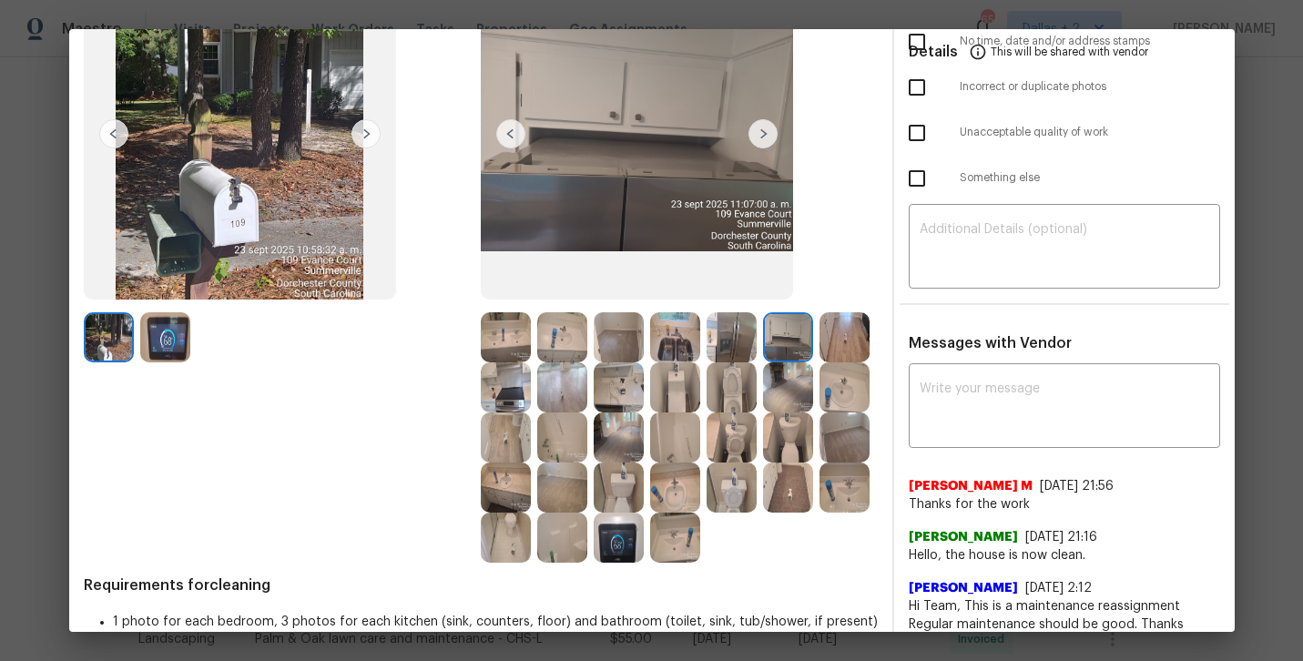
click at [826, 431] on img at bounding box center [845, 438] width 50 height 50
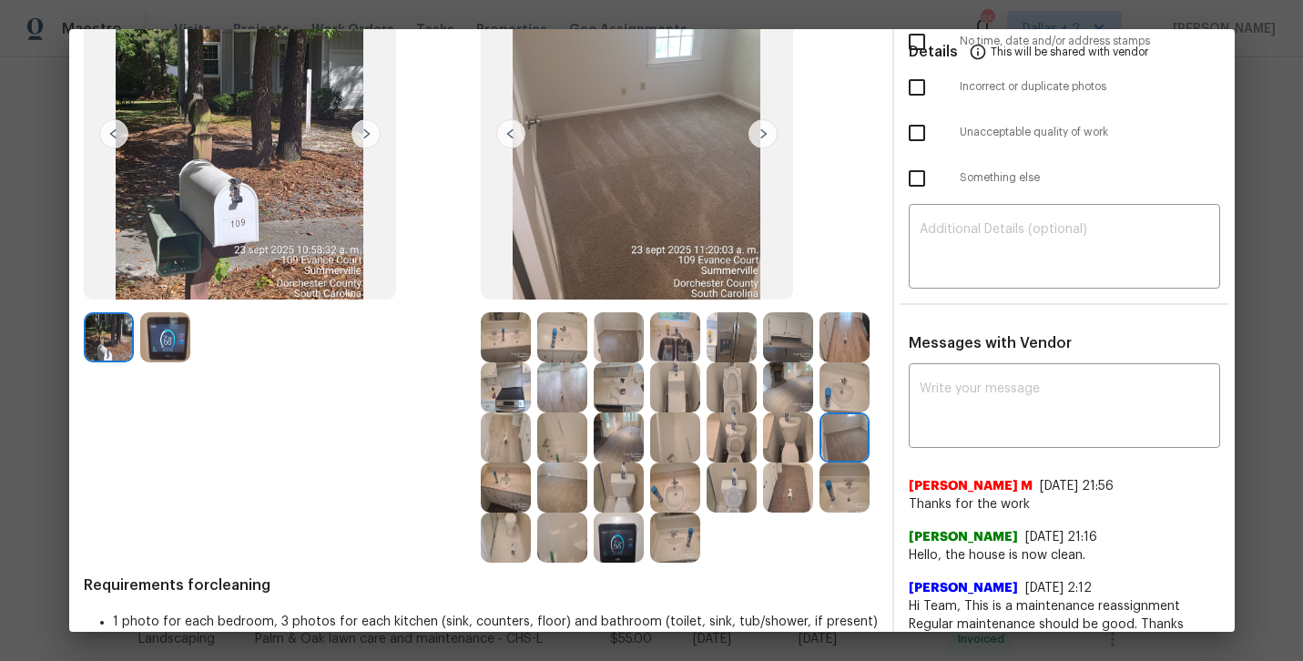
click at [792, 346] on img at bounding box center [788, 337] width 50 height 50
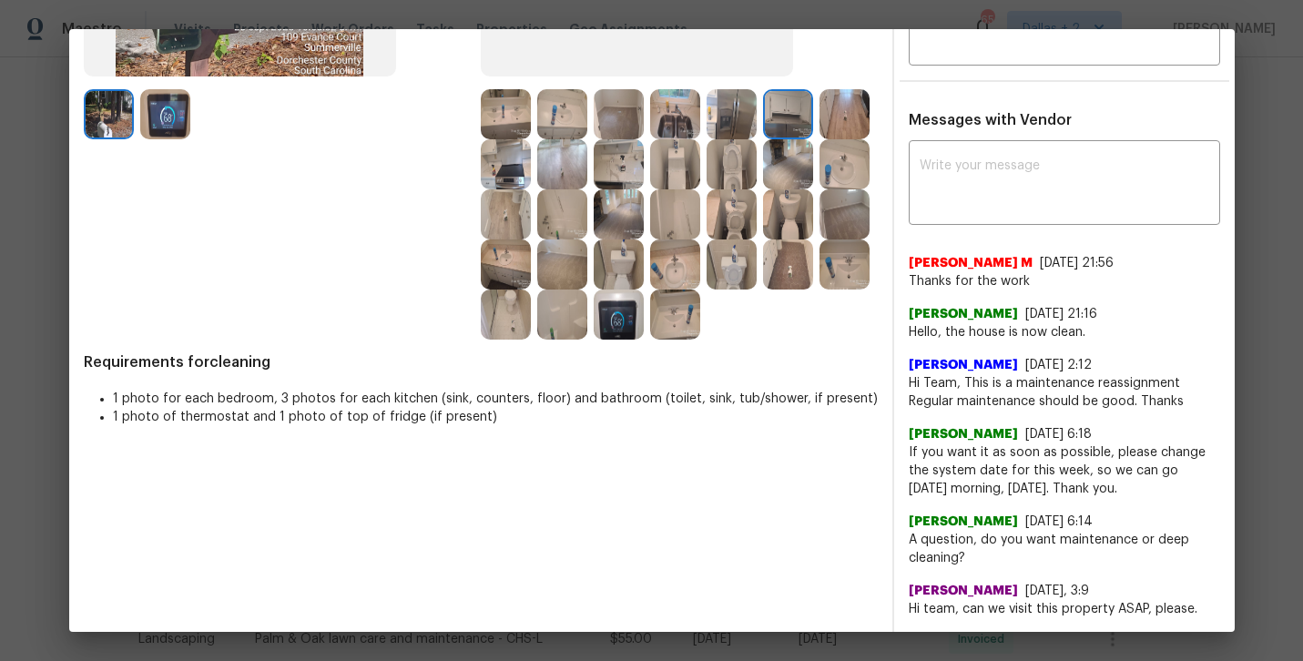
scroll to position [0, 0]
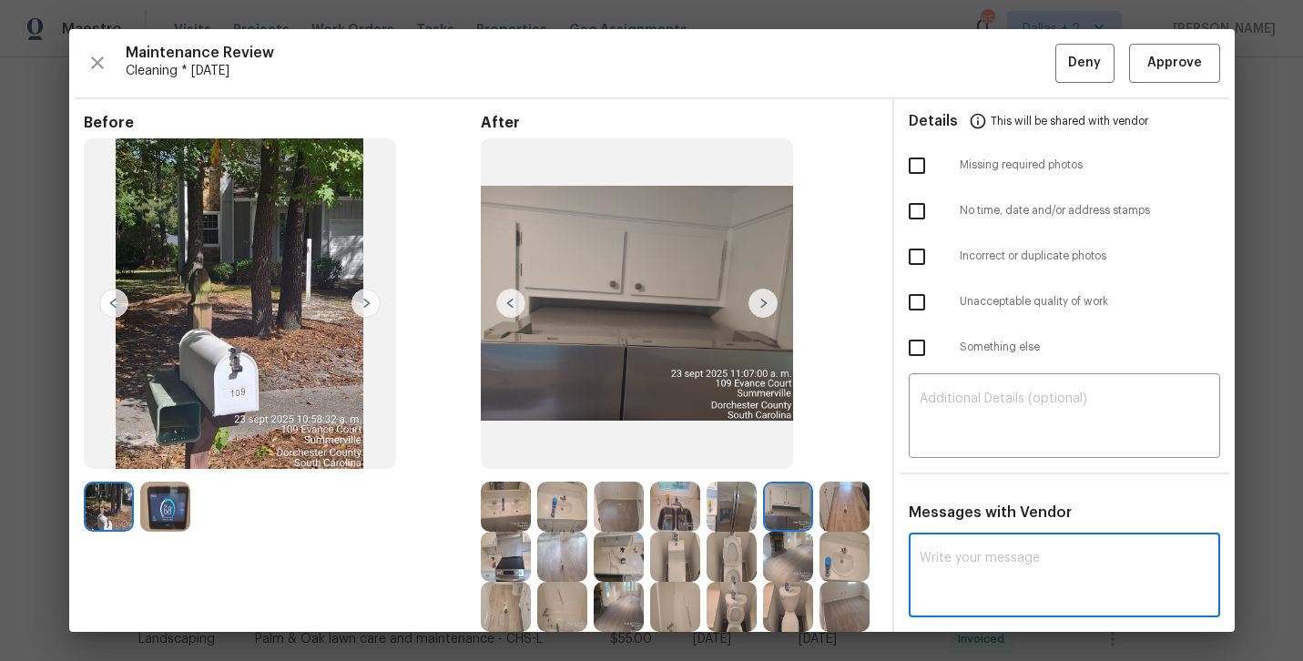
click at [1051, 575] on textarea at bounding box center [1065, 577] width 290 height 51
paste textarea "Maintenance Audit Team: Hello!"
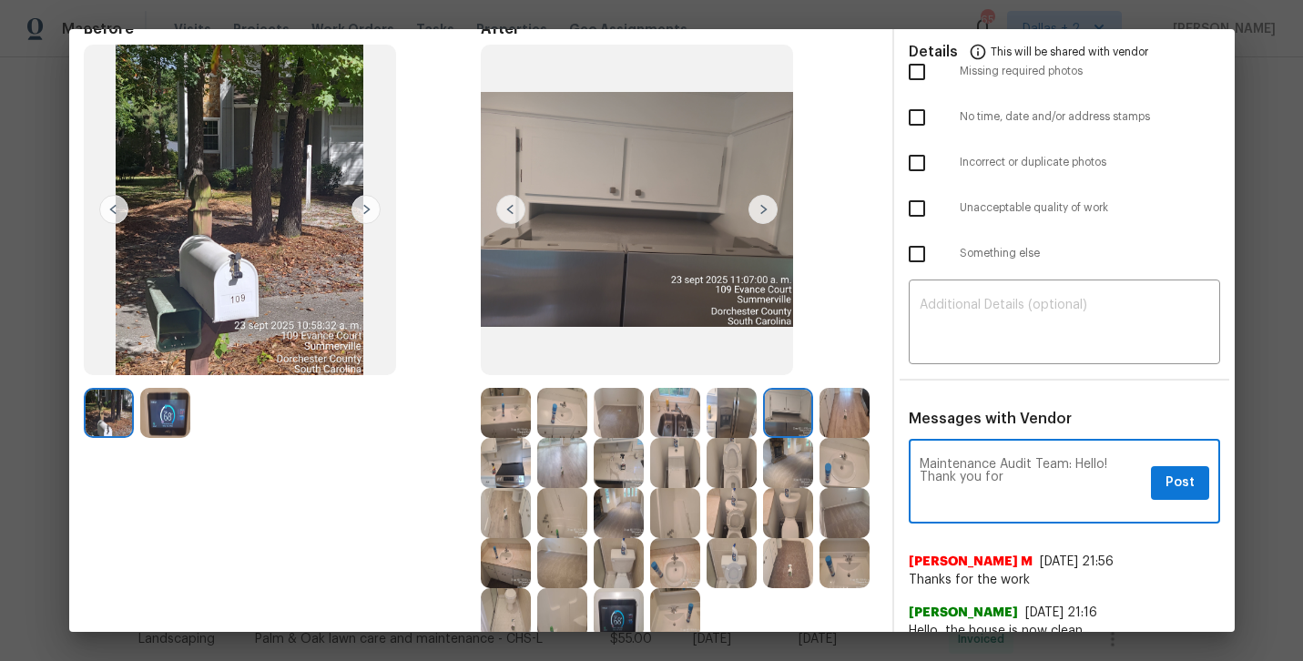
scroll to position [229, 0]
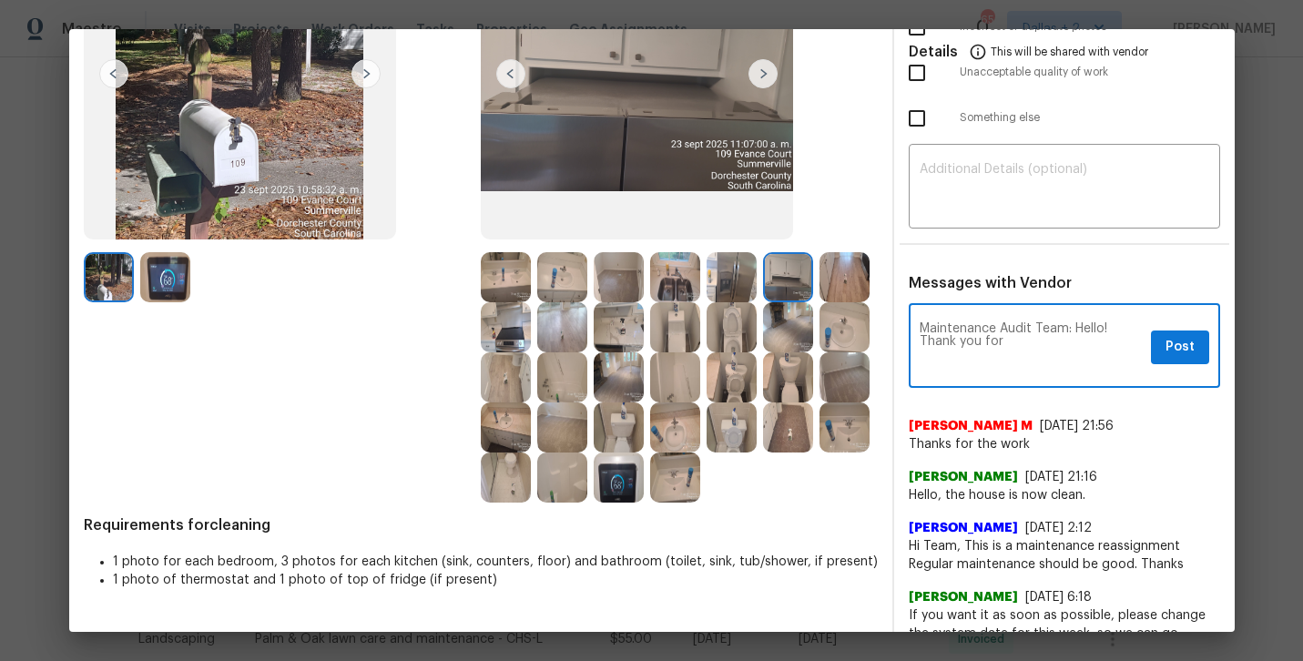
click at [556, 379] on img at bounding box center [562, 377] width 50 height 50
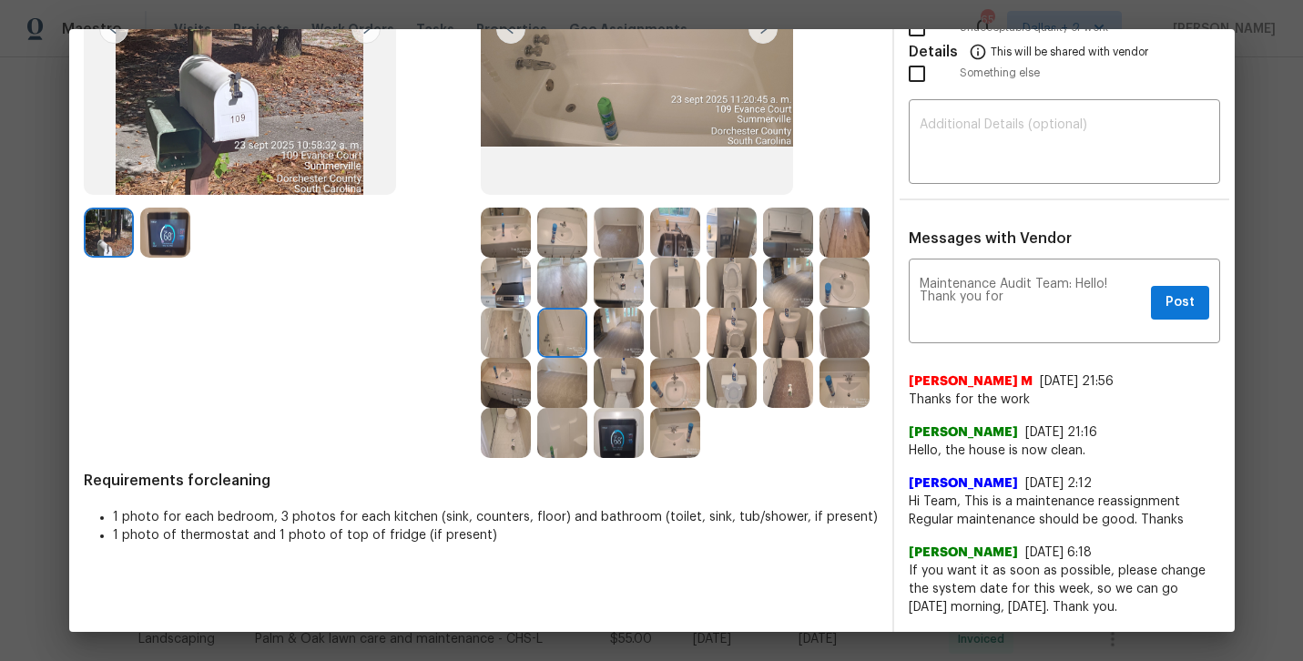
scroll to position [273, 0]
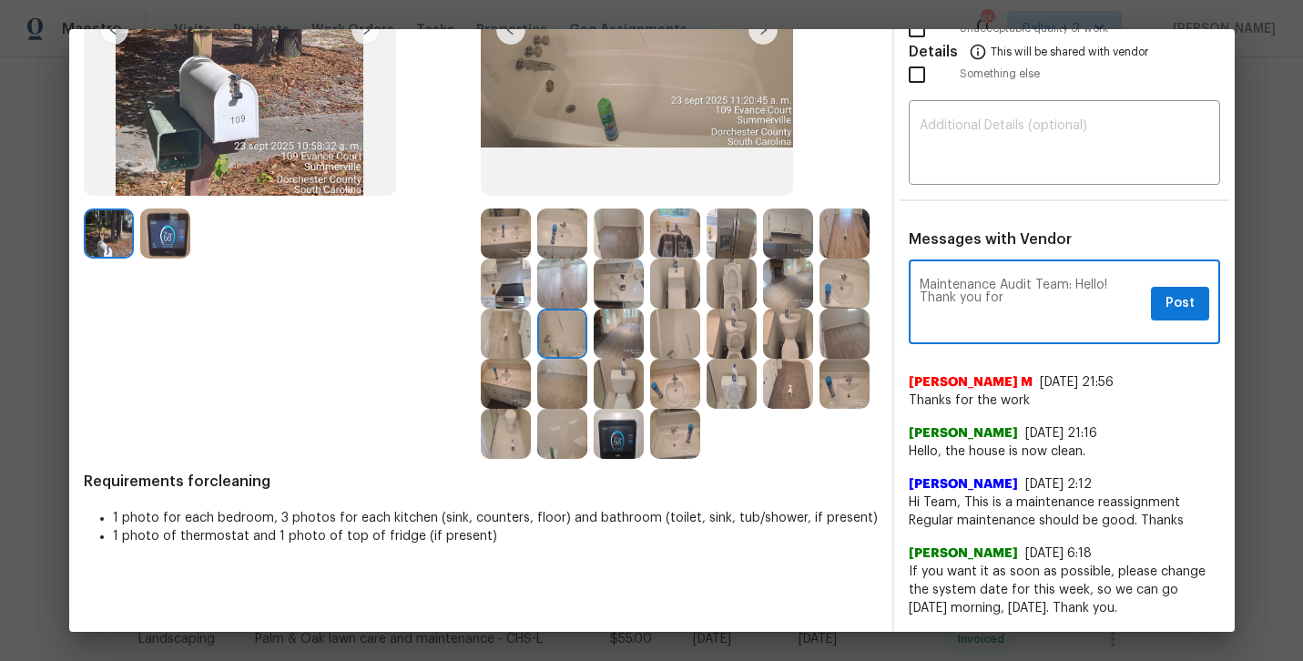
drag, startPoint x: 1006, startPoint y: 297, endPoint x: 921, endPoint y: 300, distance: 85.6
click at [921, 300] on textarea "Maintenance Audit Team: Hello! Thank you for" at bounding box center [1032, 304] width 224 height 51
type textarea "Maintenance Audit Team: Hello! Appreciate your replies and neat work, after fur…"
click at [1187, 311] on span "Post" at bounding box center [1180, 303] width 29 height 23
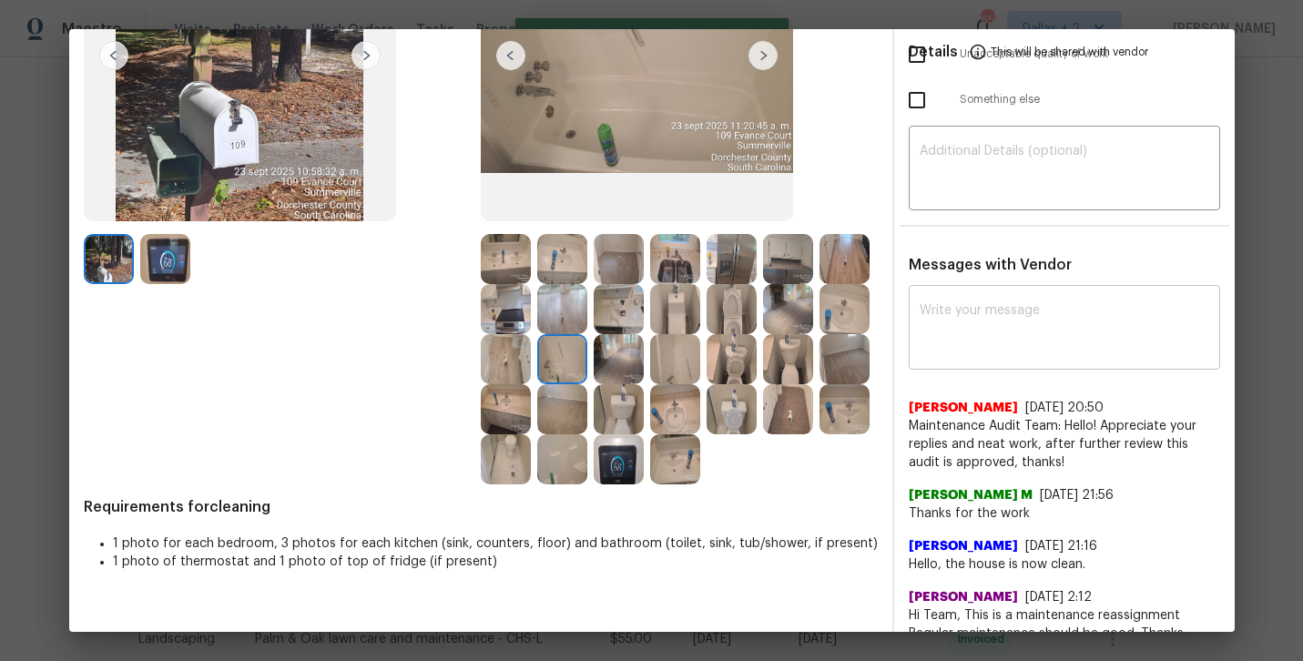
scroll to position [0, 0]
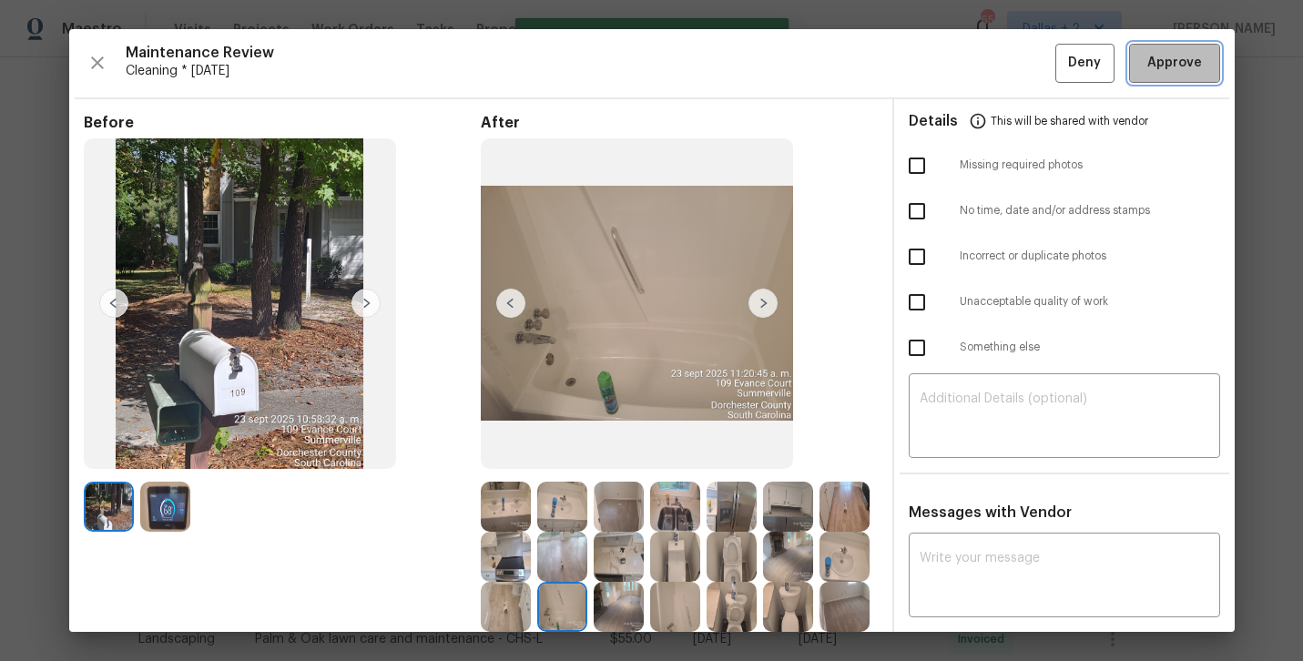
click at [1167, 62] on span "Approve" at bounding box center [1174, 63] width 55 height 23
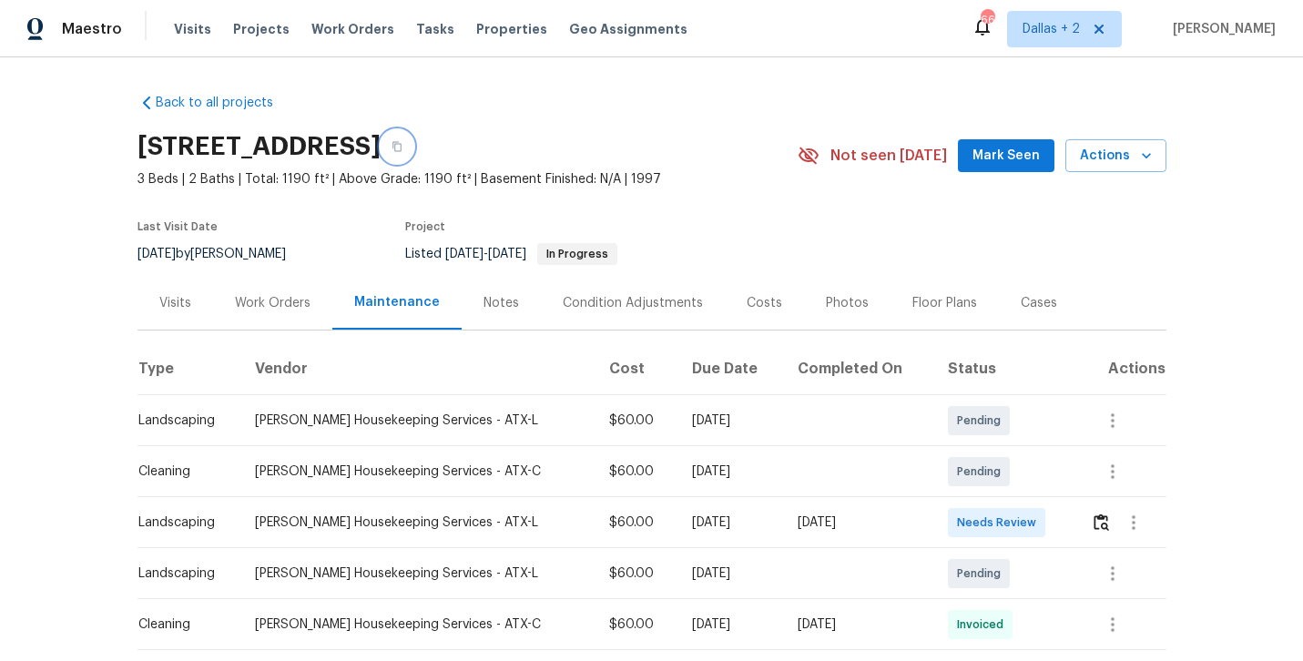
click at [413, 153] on button "button" at bounding box center [397, 146] width 33 height 33
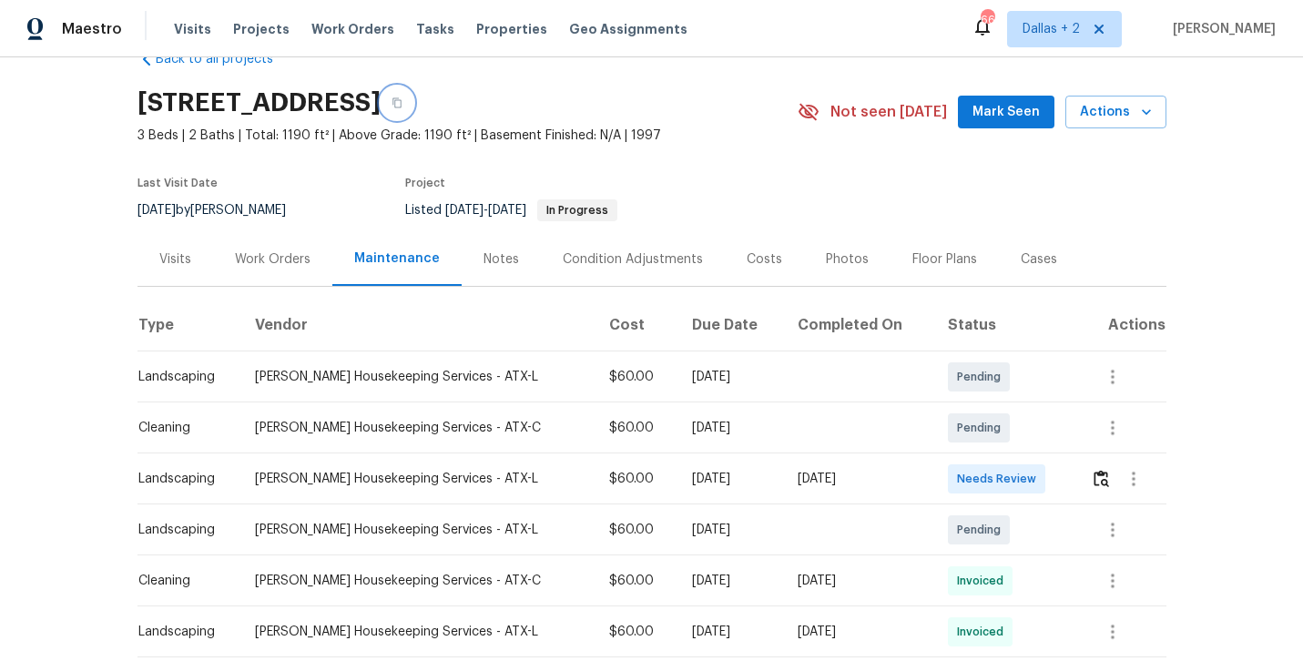
scroll to position [45, 0]
click at [1095, 476] on img "button" at bounding box center [1101, 477] width 15 height 17
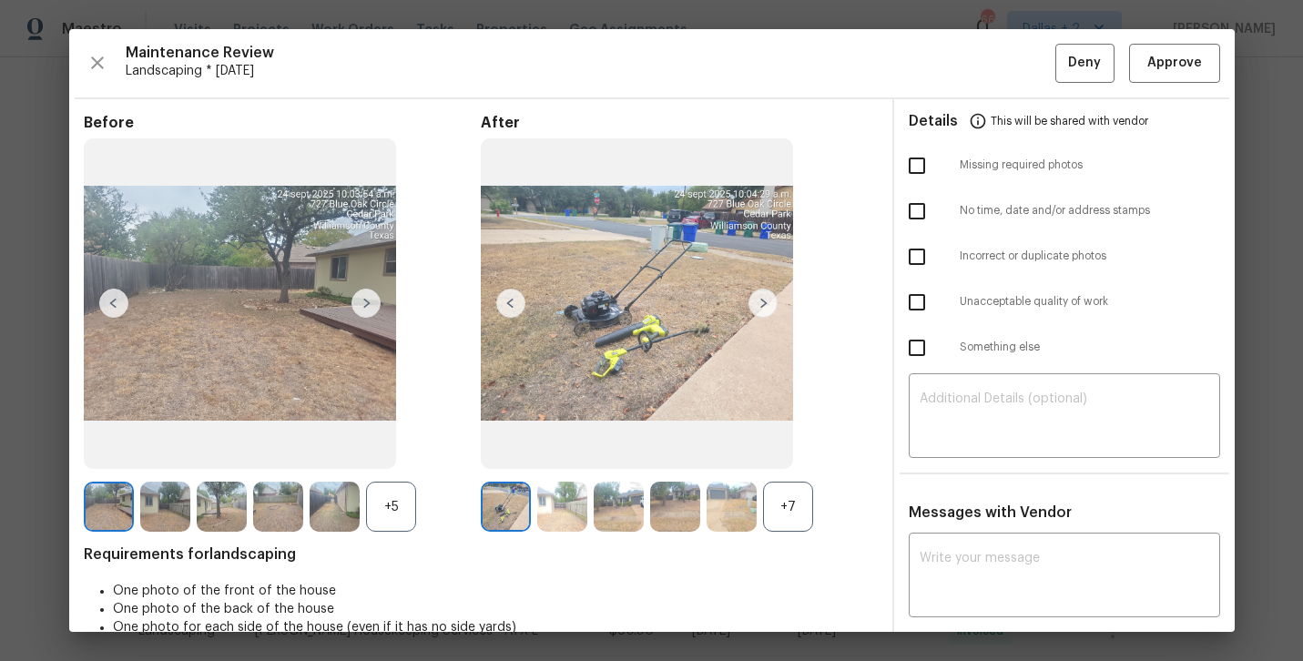
click at [785, 518] on div "+7" at bounding box center [788, 507] width 50 height 50
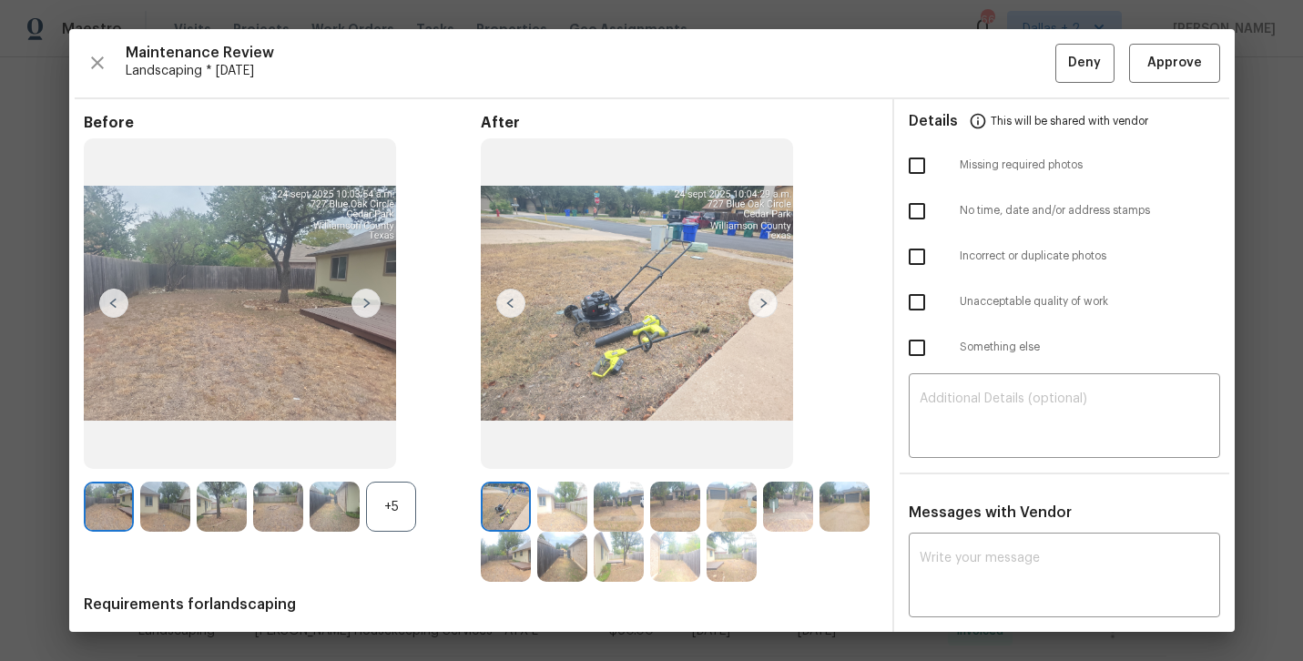
click at [403, 509] on div "+5" at bounding box center [391, 507] width 50 height 50
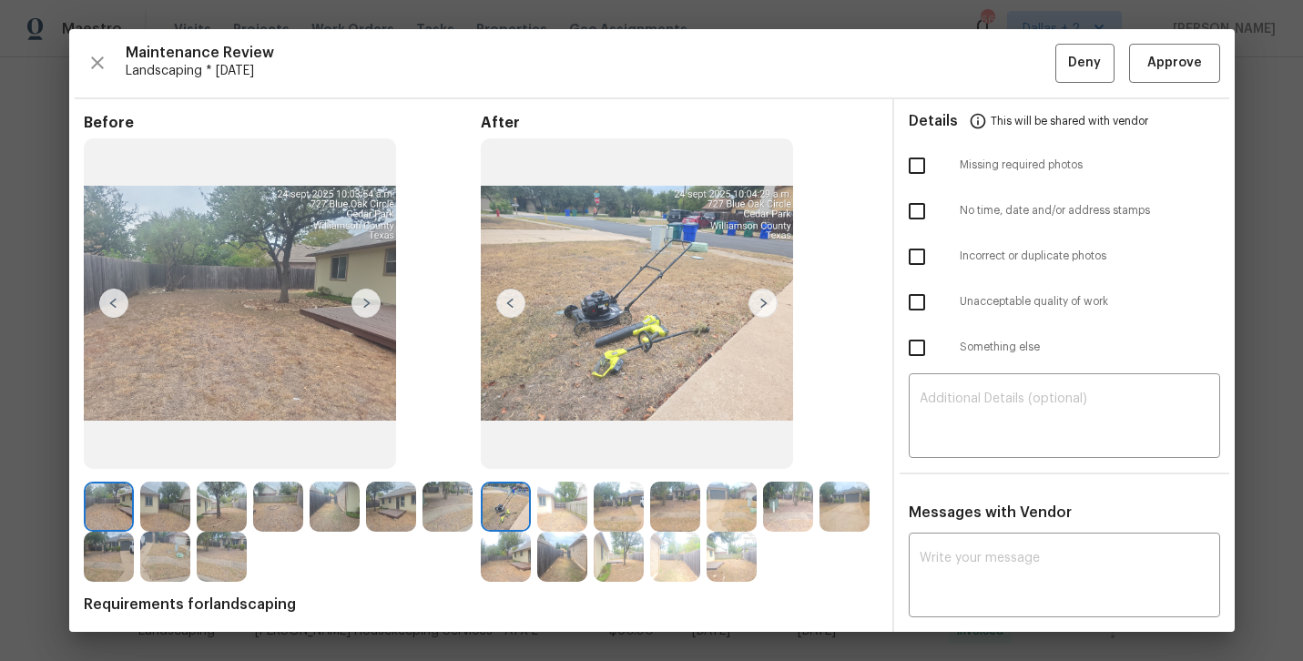
click at [749, 298] on img at bounding box center [763, 303] width 29 height 29
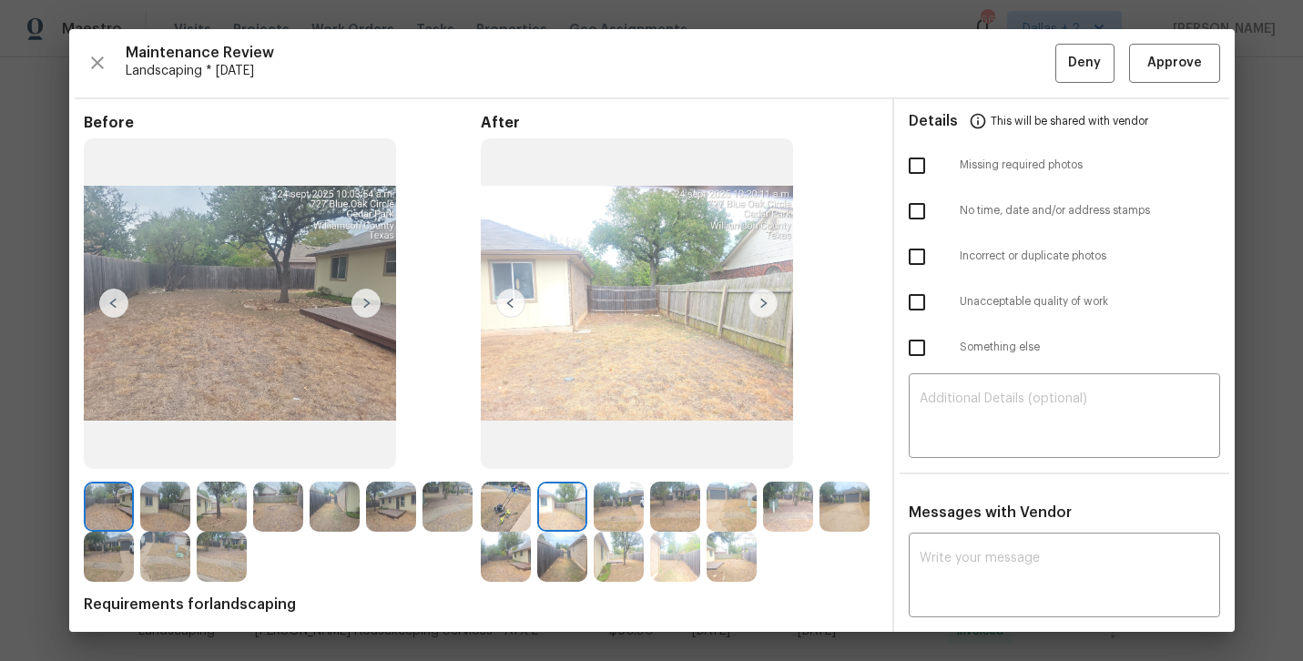
click at [362, 301] on img at bounding box center [365, 303] width 29 height 29
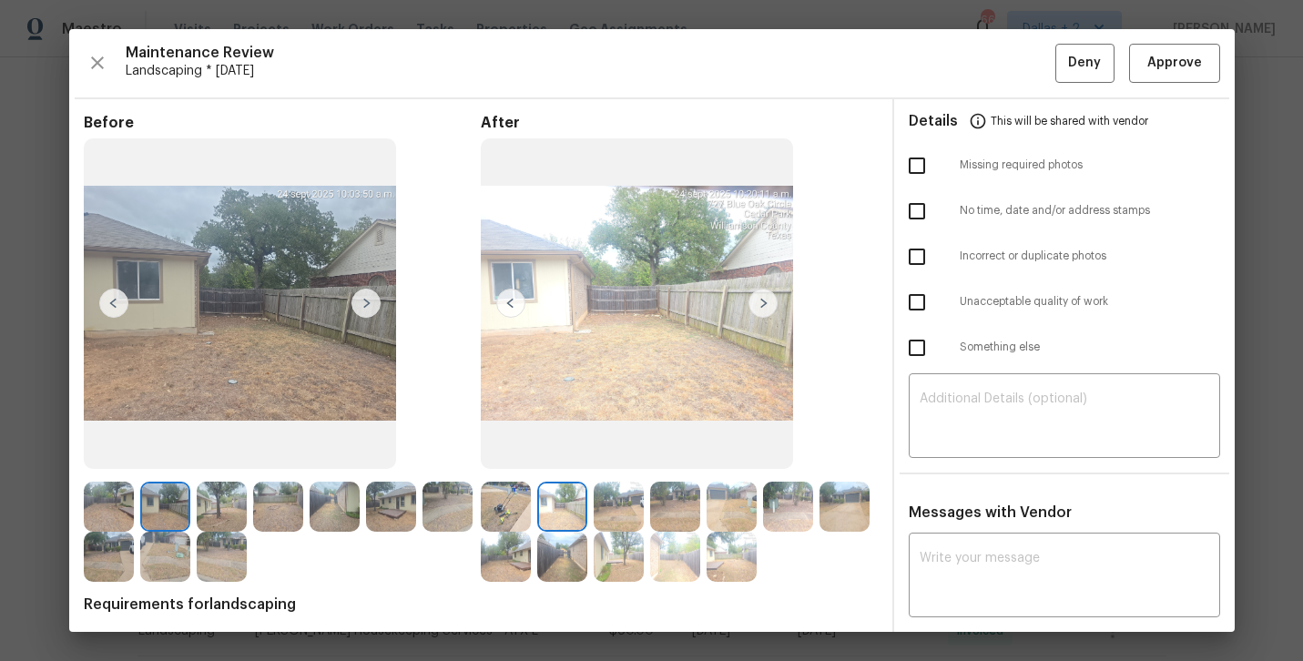
click at [629, 513] on img at bounding box center [619, 507] width 50 height 50
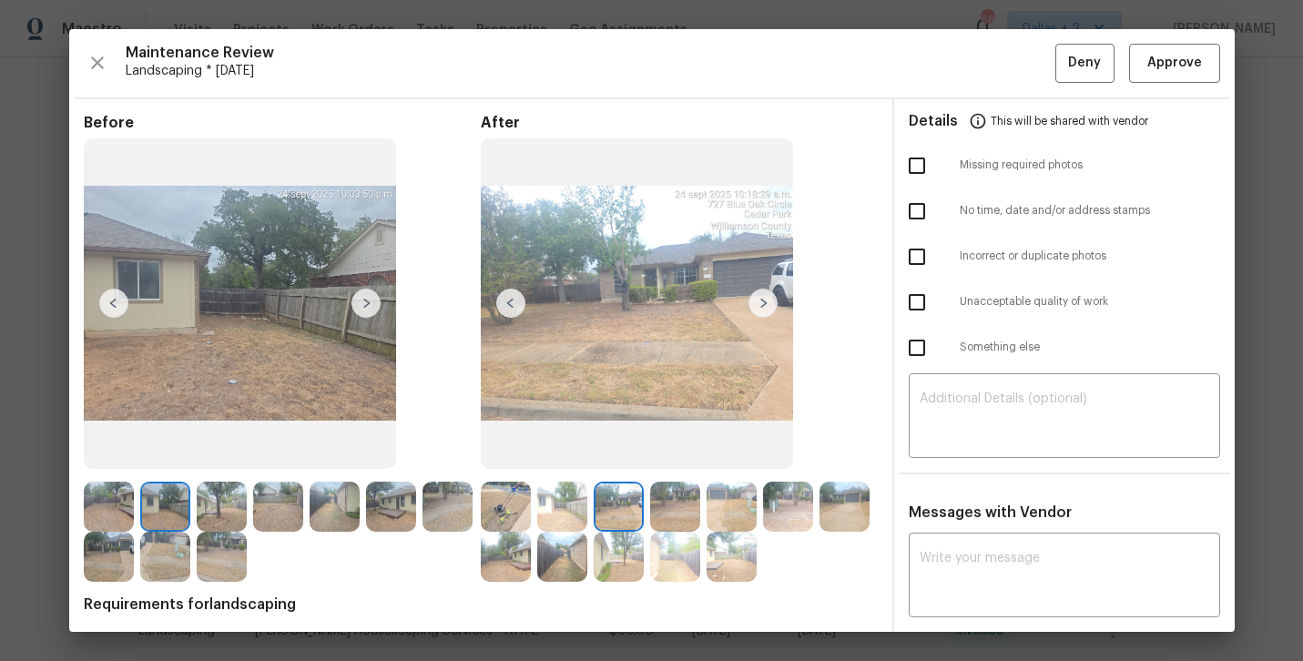
click at [220, 512] on img at bounding box center [222, 507] width 50 height 50
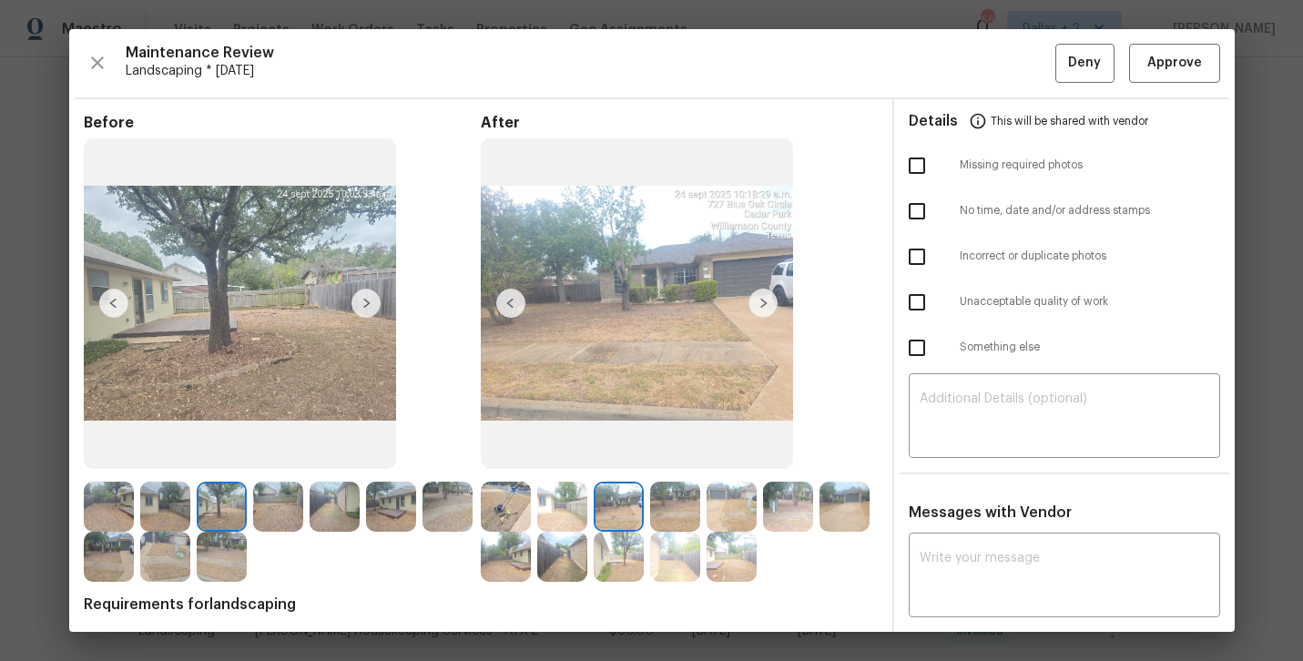
click at [771, 300] on img at bounding box center [763, 303] width 29 height 29
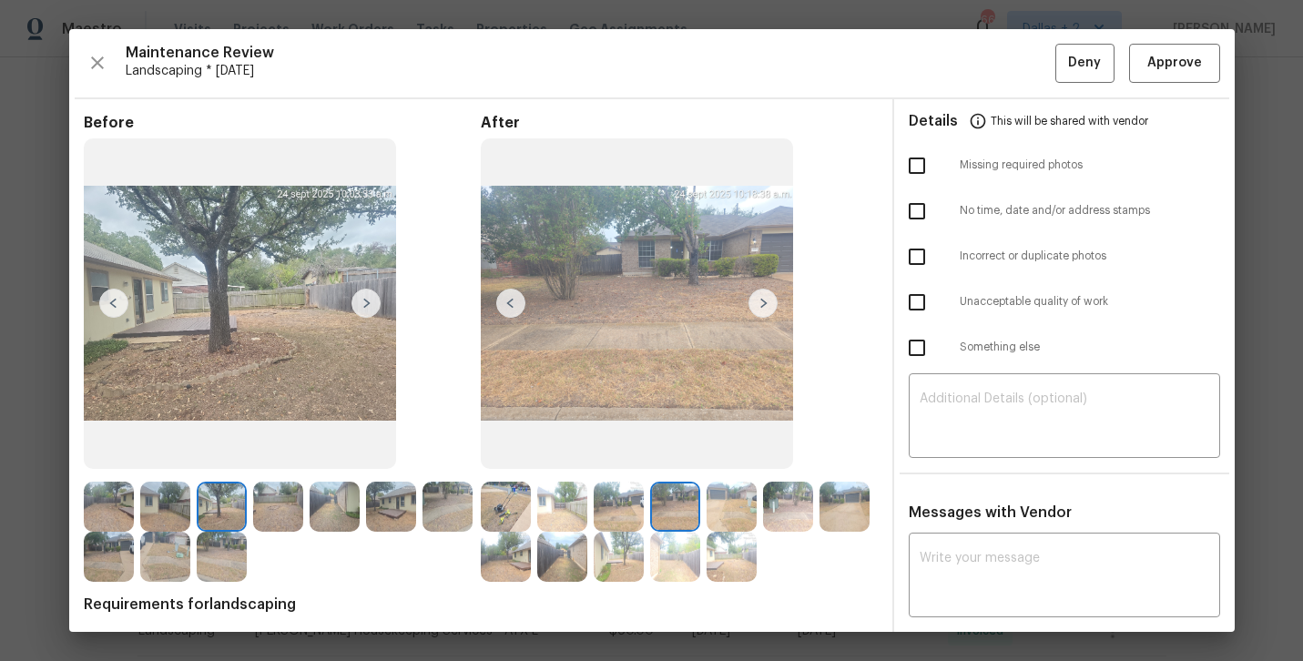
click at [575, 522] on img at bounding box center [562, 507] width 50 height 50
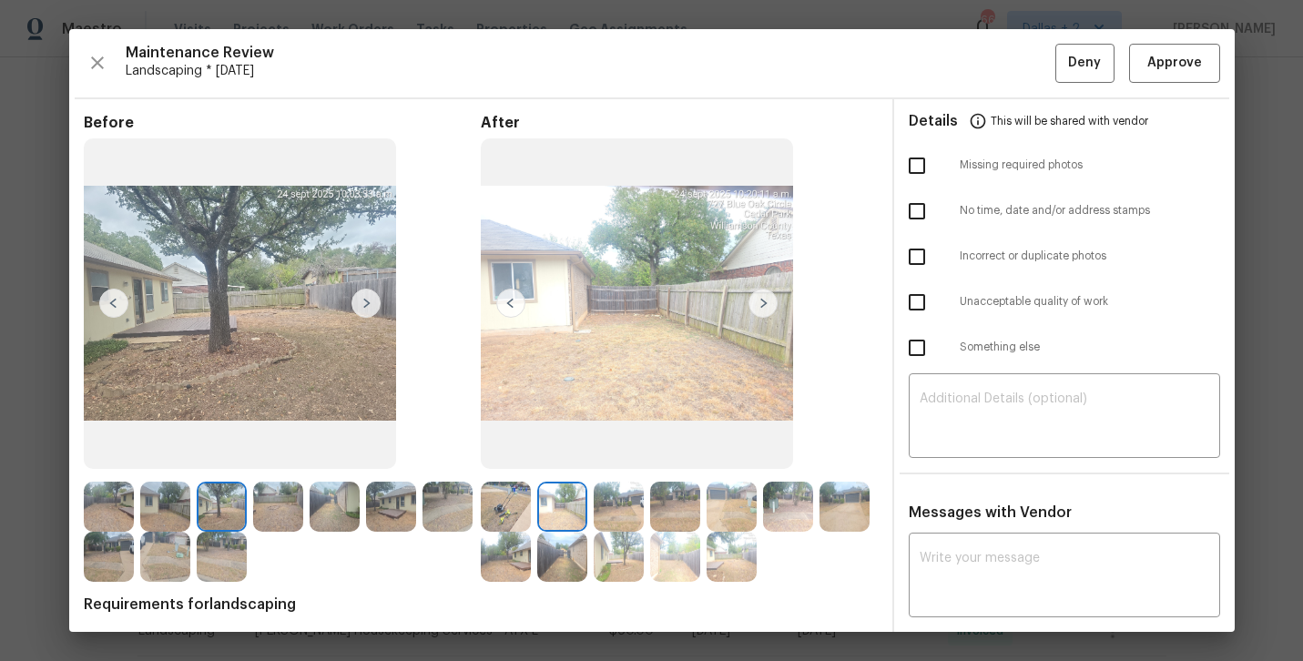
click at [558, 565] on img at bounding box center [562, 557] width 50 height 50
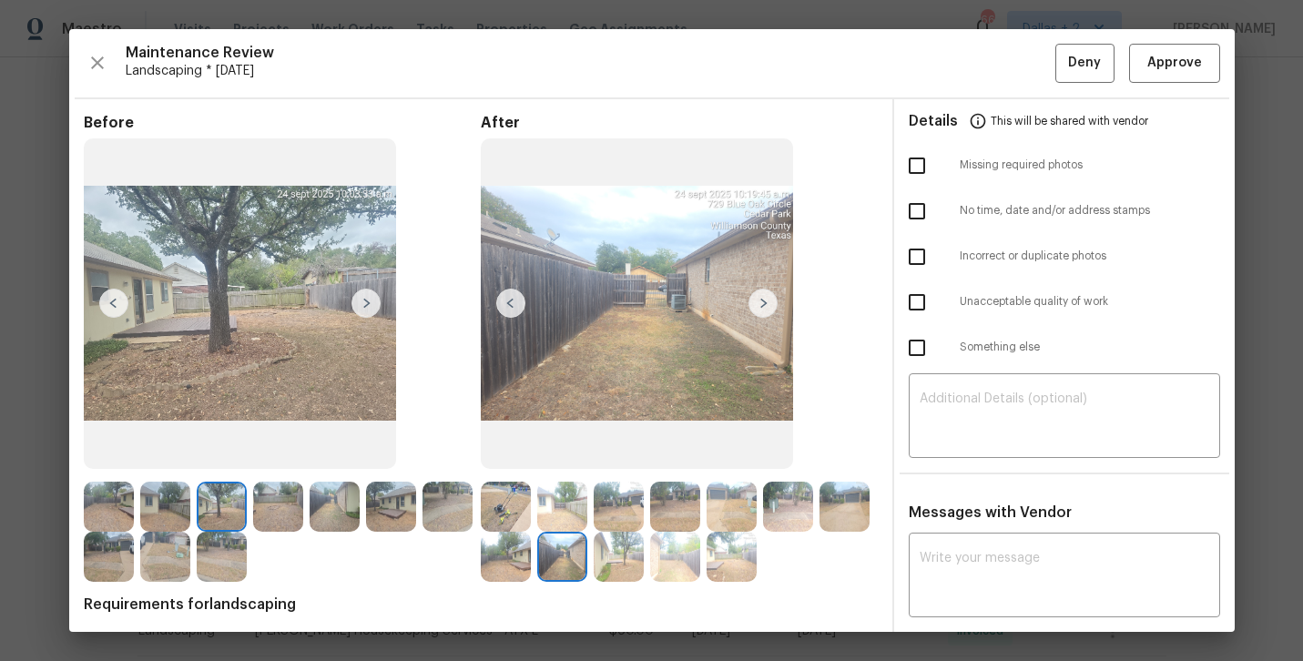
click at [624, 551] on img at bounding box center [619, 557] width 50 height 50
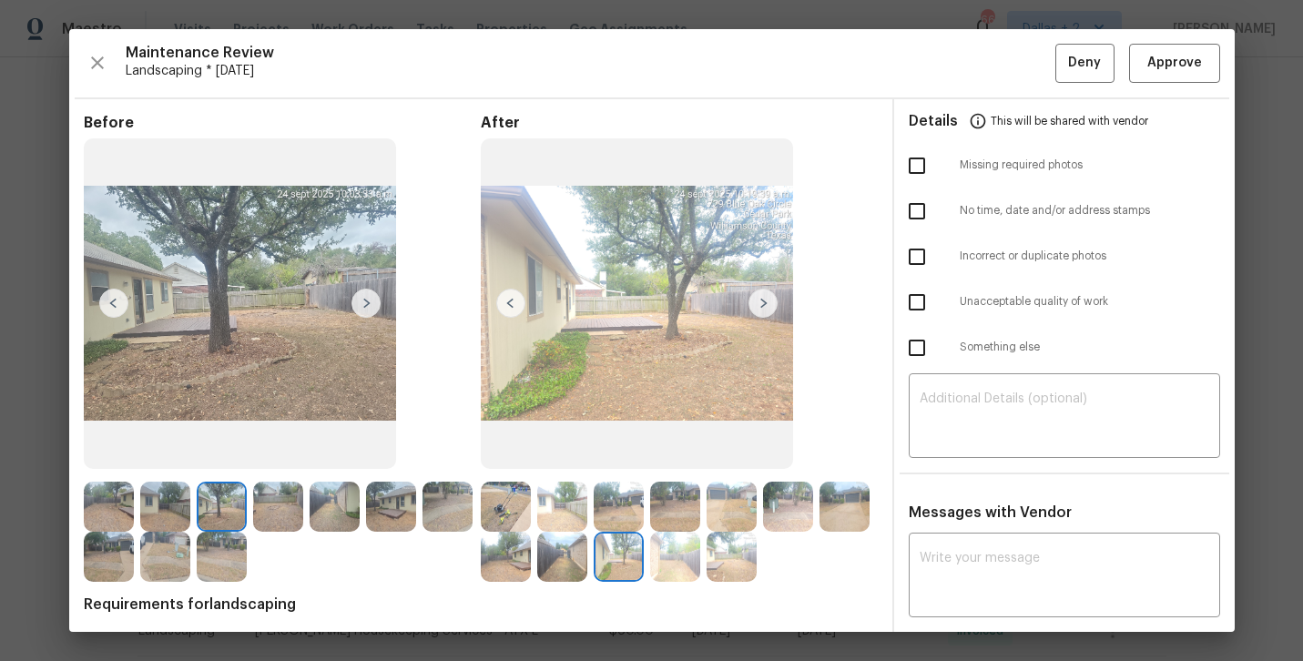
click at [736, 557] on img at bounding box center [732, 557] width 50 height 50
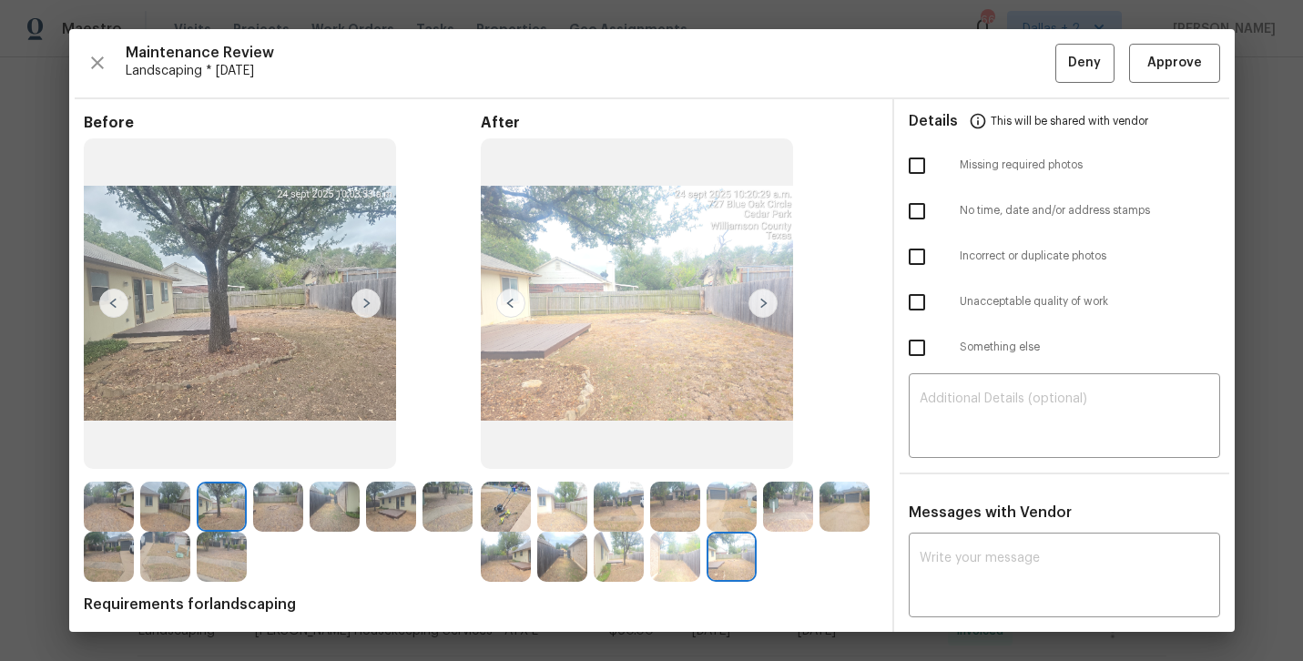
click at [270, 504] on img at bounding box center [278, 507] width 50 height 50
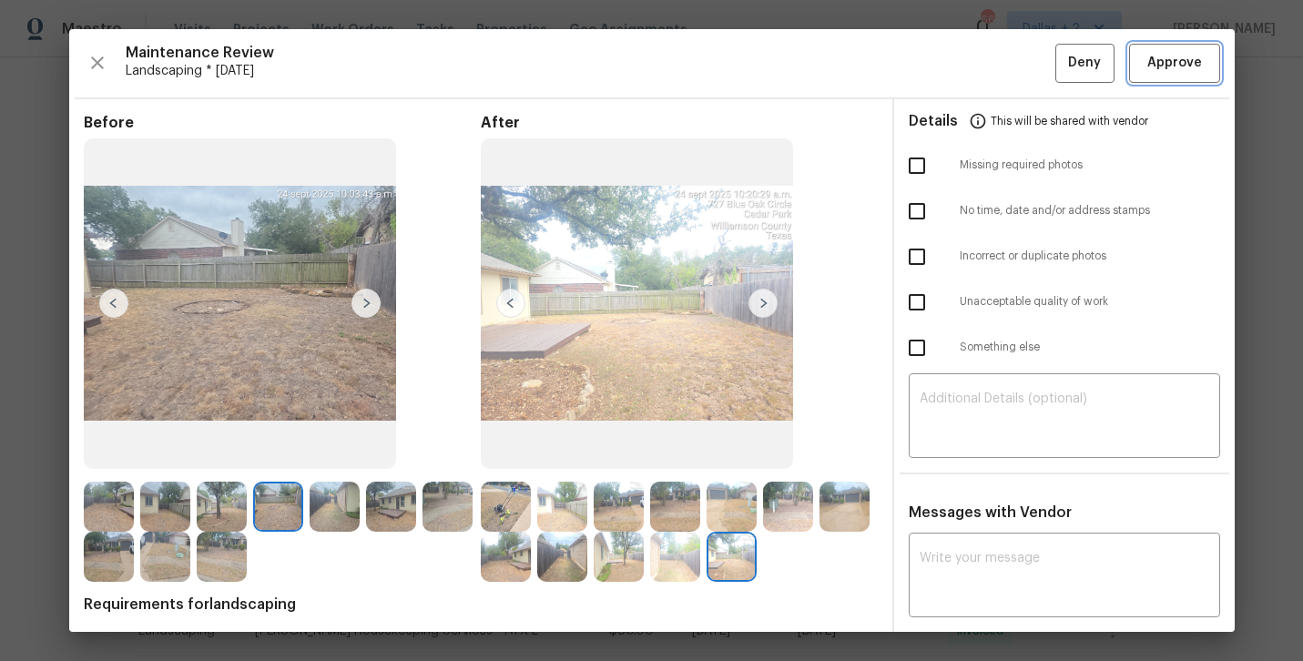
click at [1180, 75] on button "Approve" at bounding box center [1174, 63] width 91 height 39
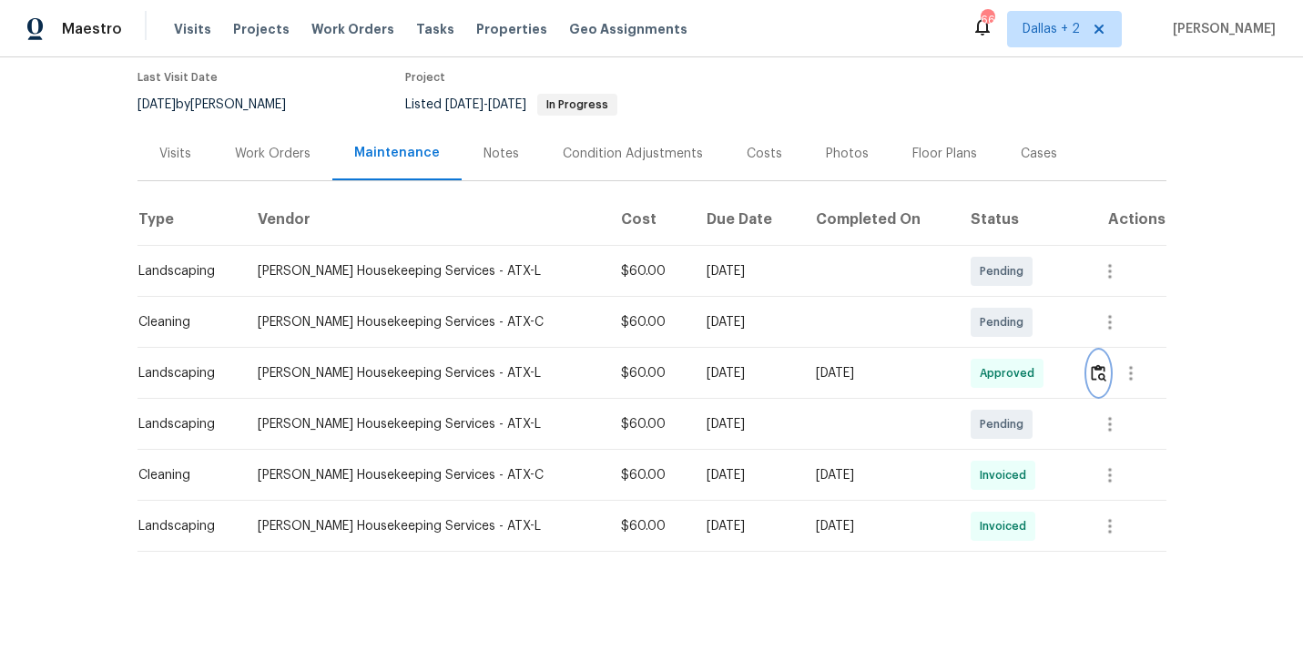
scroll to position [0, 0]
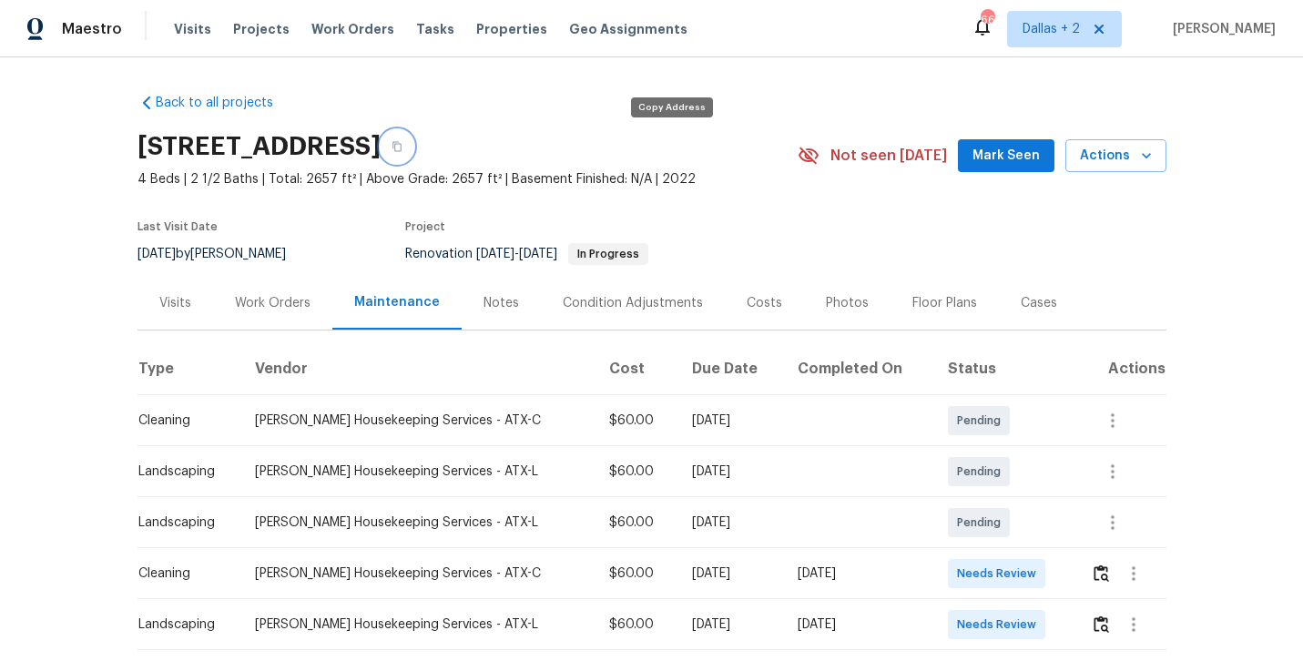
click at [413, 151] on button "button" at bounding box center [397, 146] width 33 height 33
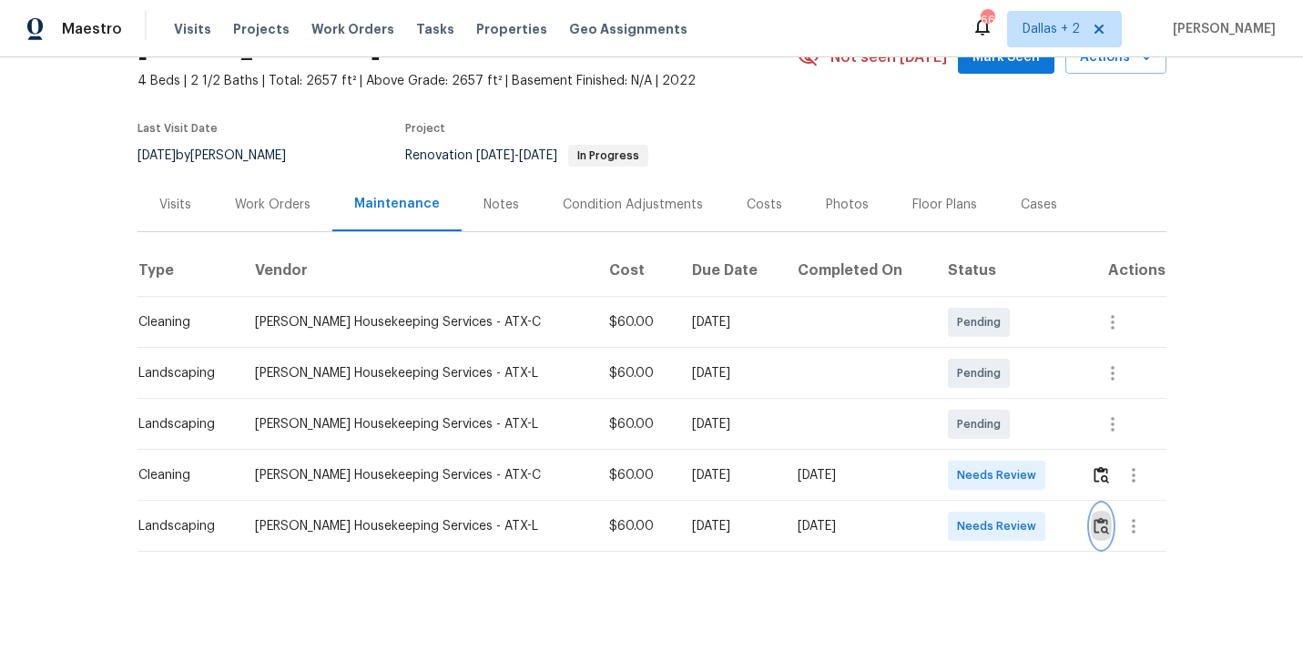
click at [1105, 527] on img "button" at bounding box center [1101, 525] width 15 height 17
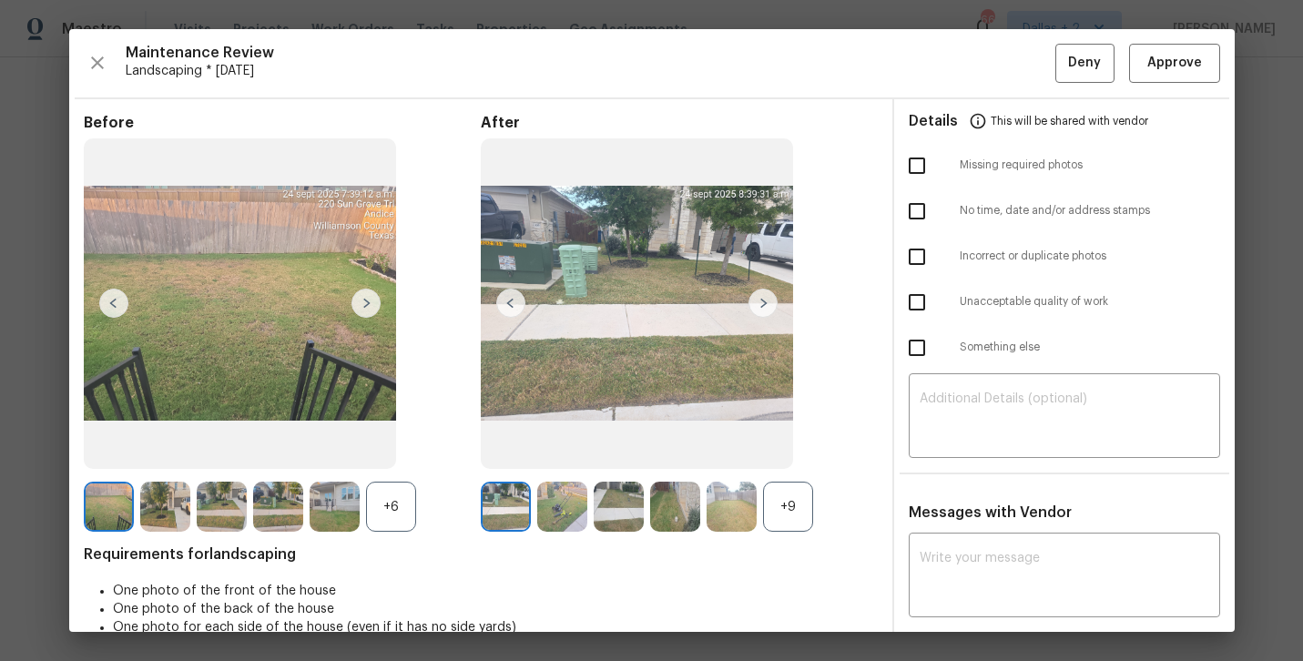
click at [795, 504] on div "+9" at bounding box center [788, 507] width 50 height 50
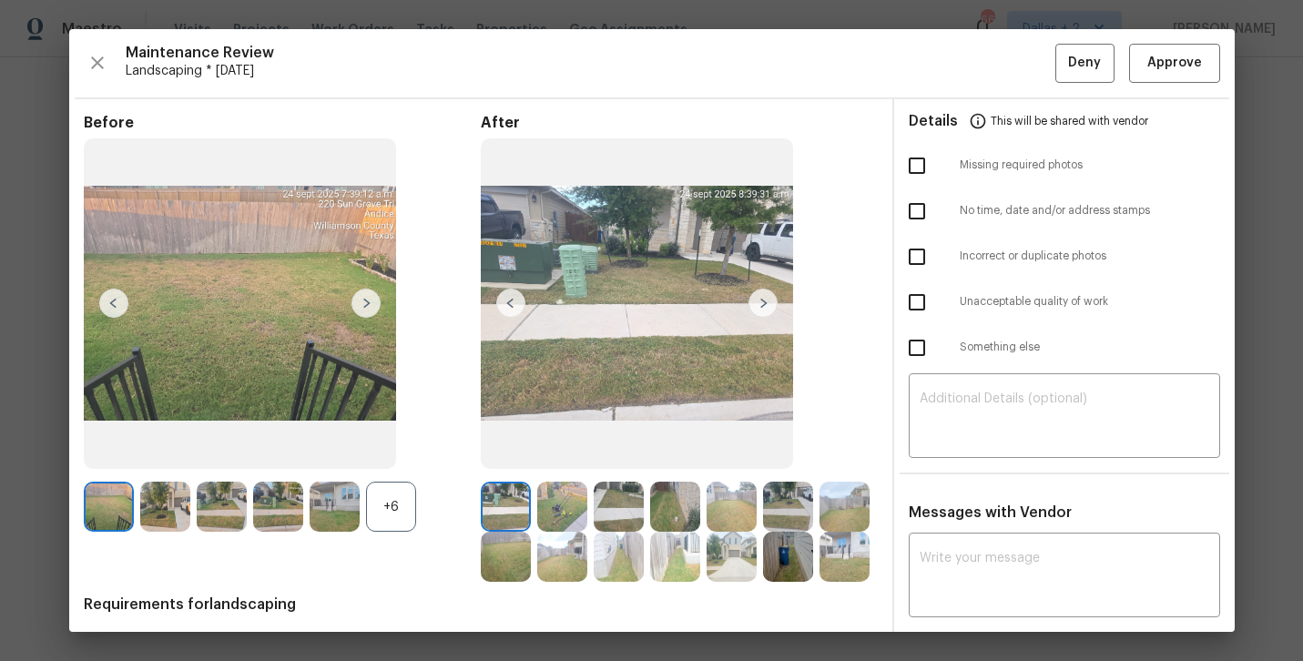
click at [392, 504] on div "+6" at bounding box center [391, 507] width 50 height 50
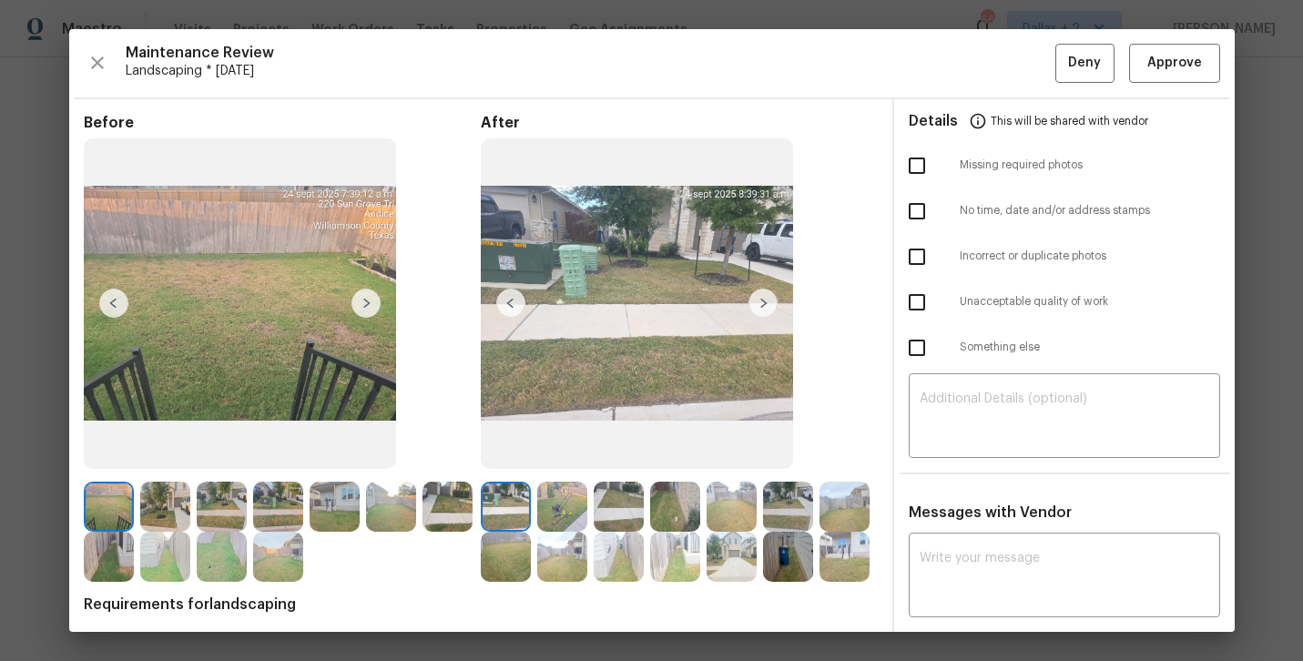
click at [332, 510] on img at bounding box center [335, 507] width 50 height 50
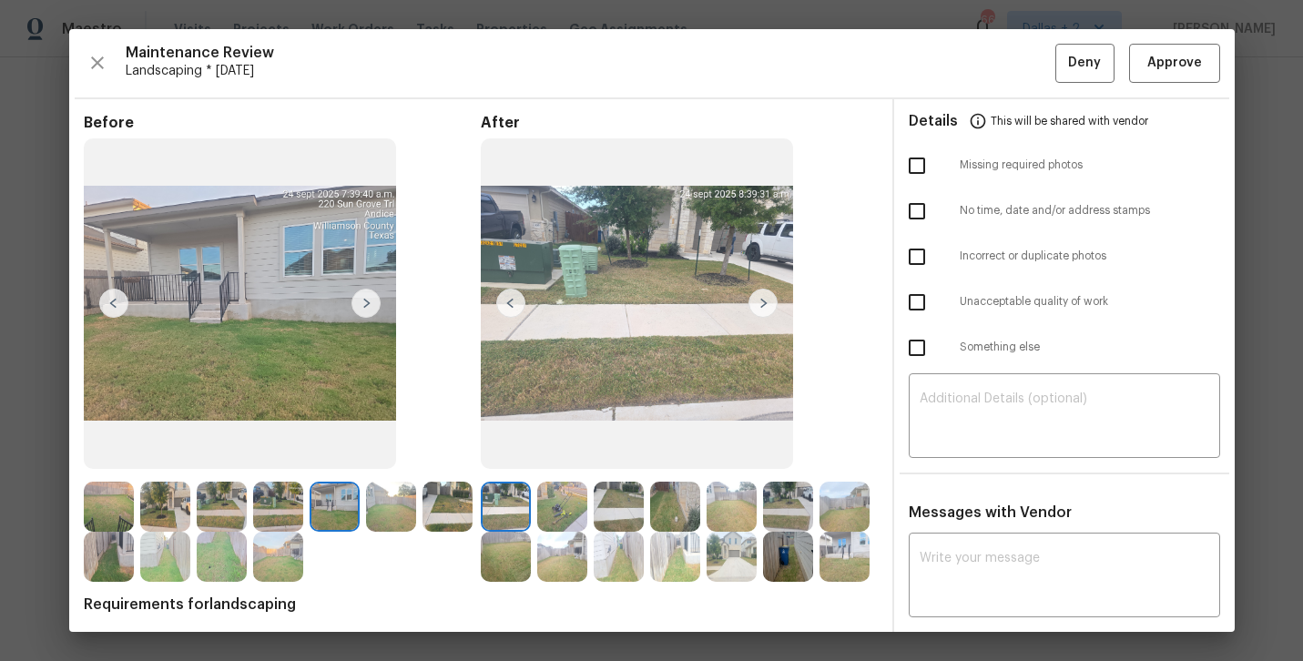
click at [162, 508] on img at bounding box center [165, 507] width 50 height 50
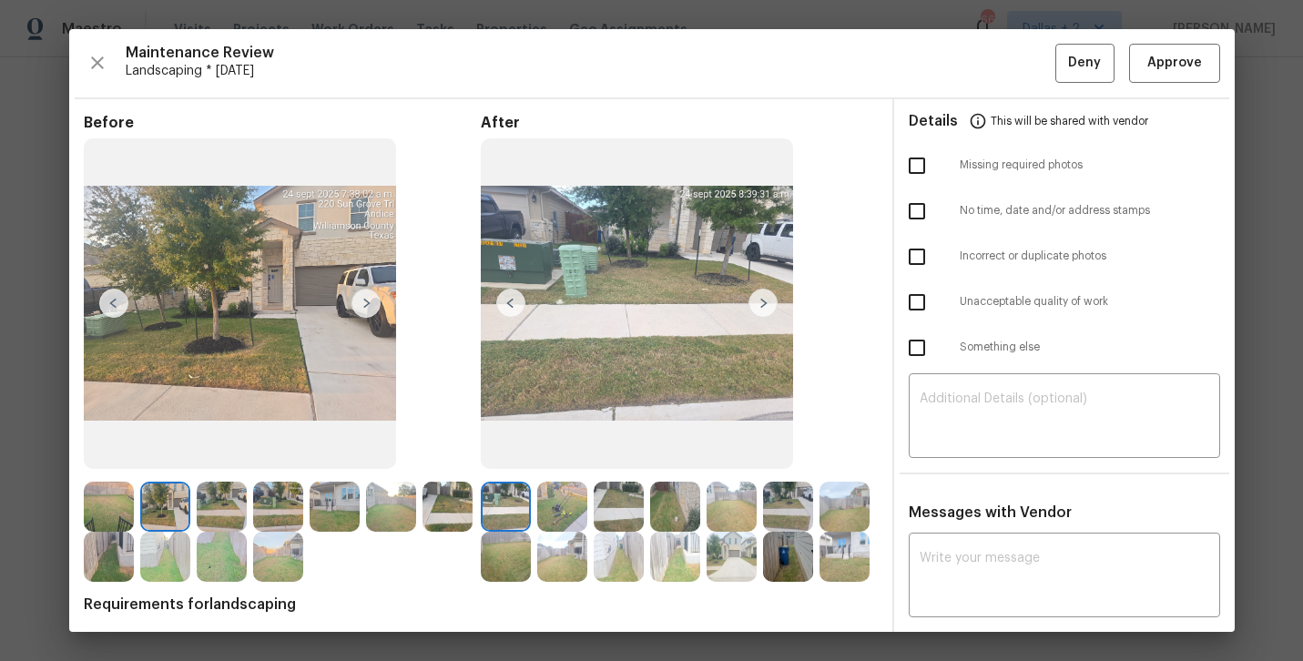
click at [761, 307] on img at bounding box center [763, 303] width 29 height 29
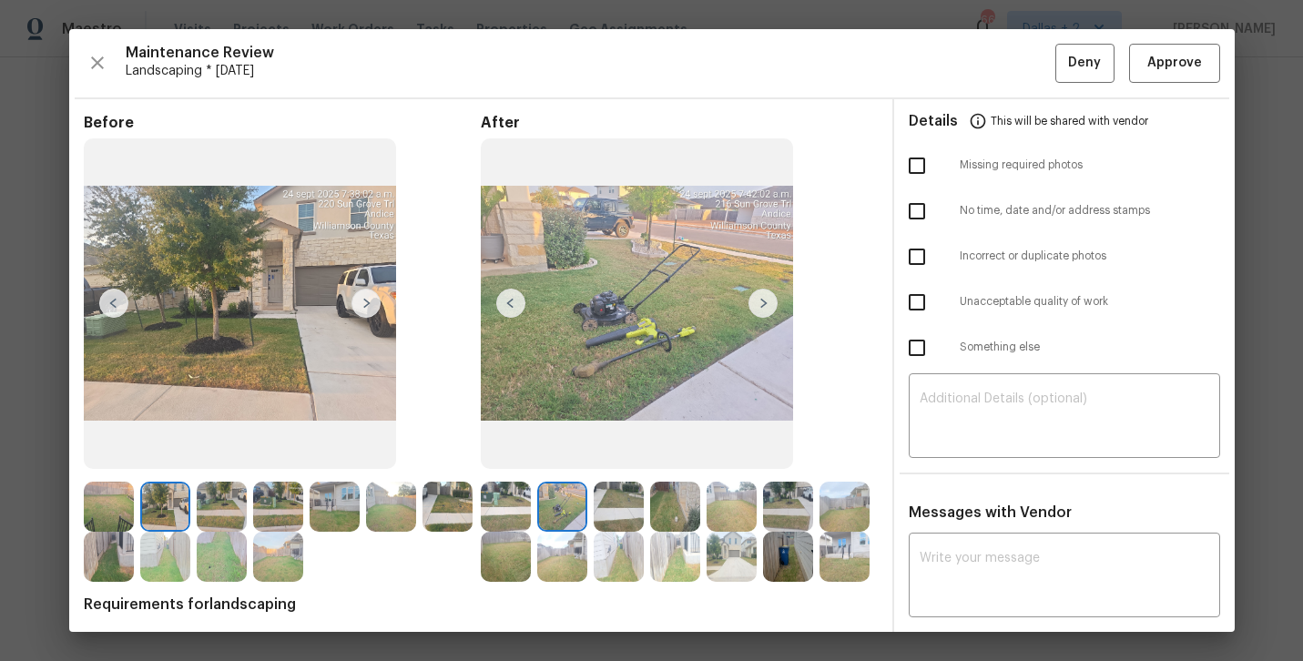
click at [636, 511] on img at bounding box center [619, 507] width 50 height 50
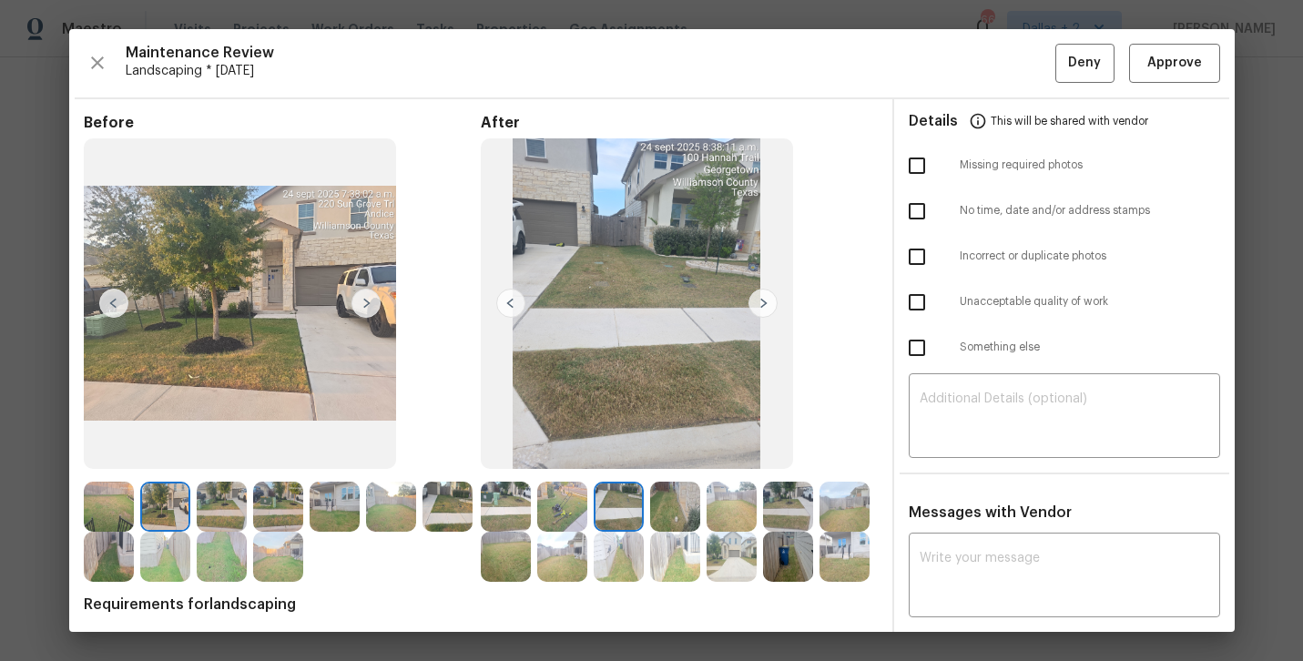
click at [616, 565] on img at bounding box center [619, 557] width 50 height 50
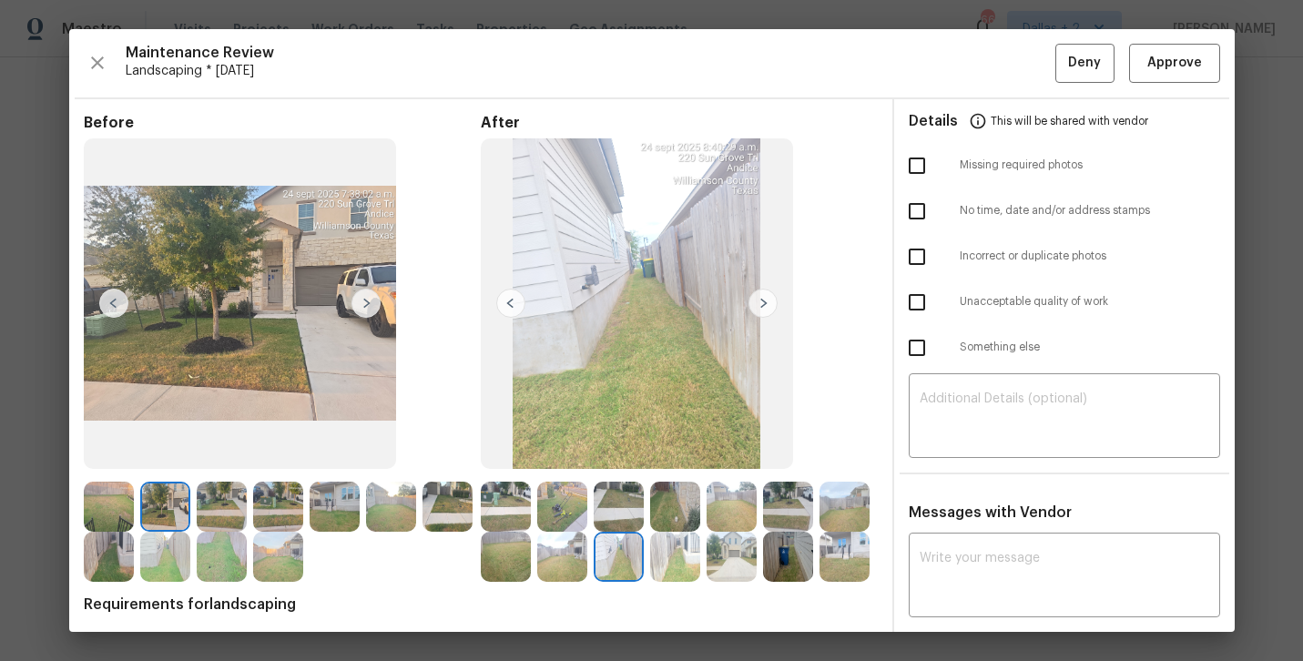
click at [674, 562] on img at bounding box center [675, 557] width 50 height 50
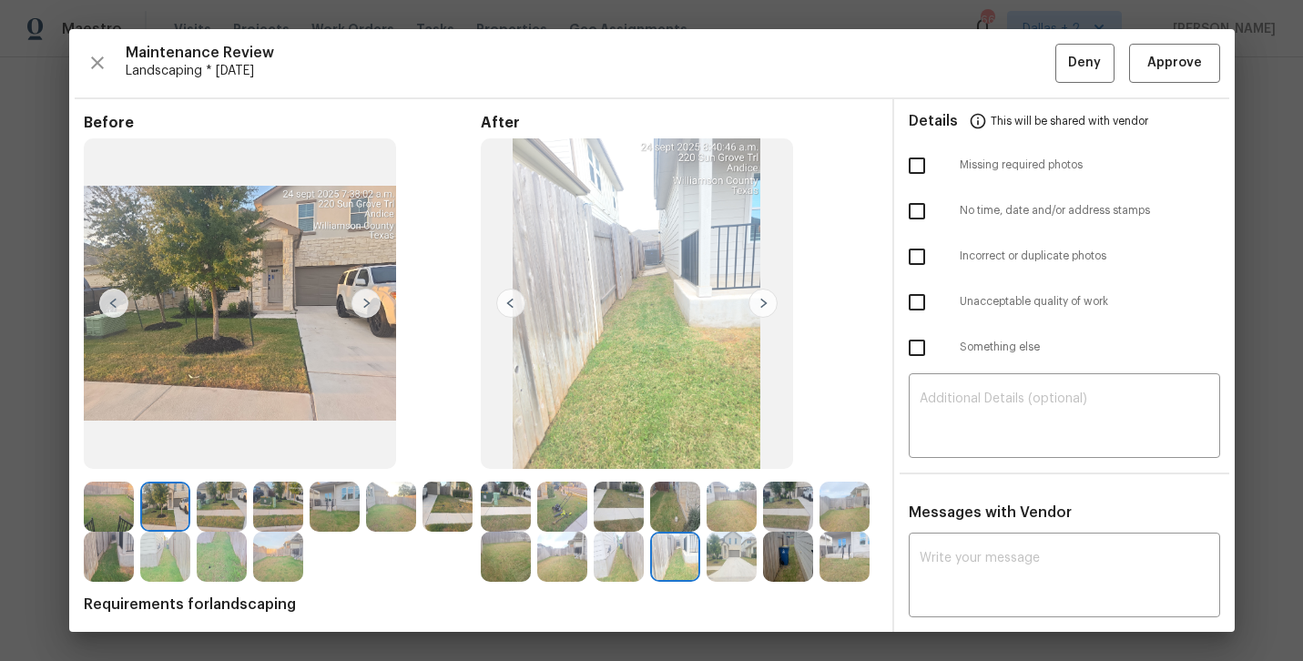
click at [737, 571] on img at bounding box center [732, 557] width 50 height 50
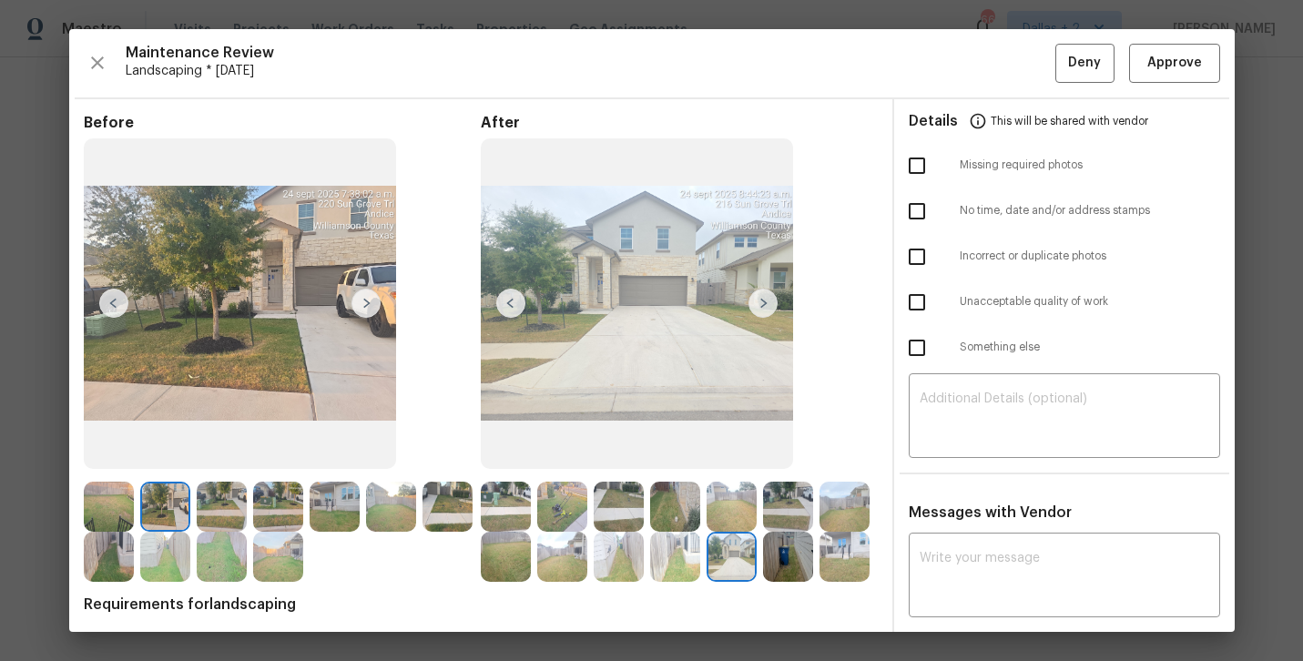
click at [680, 566] on img at bounding box center [675, 557] width 50 height 50
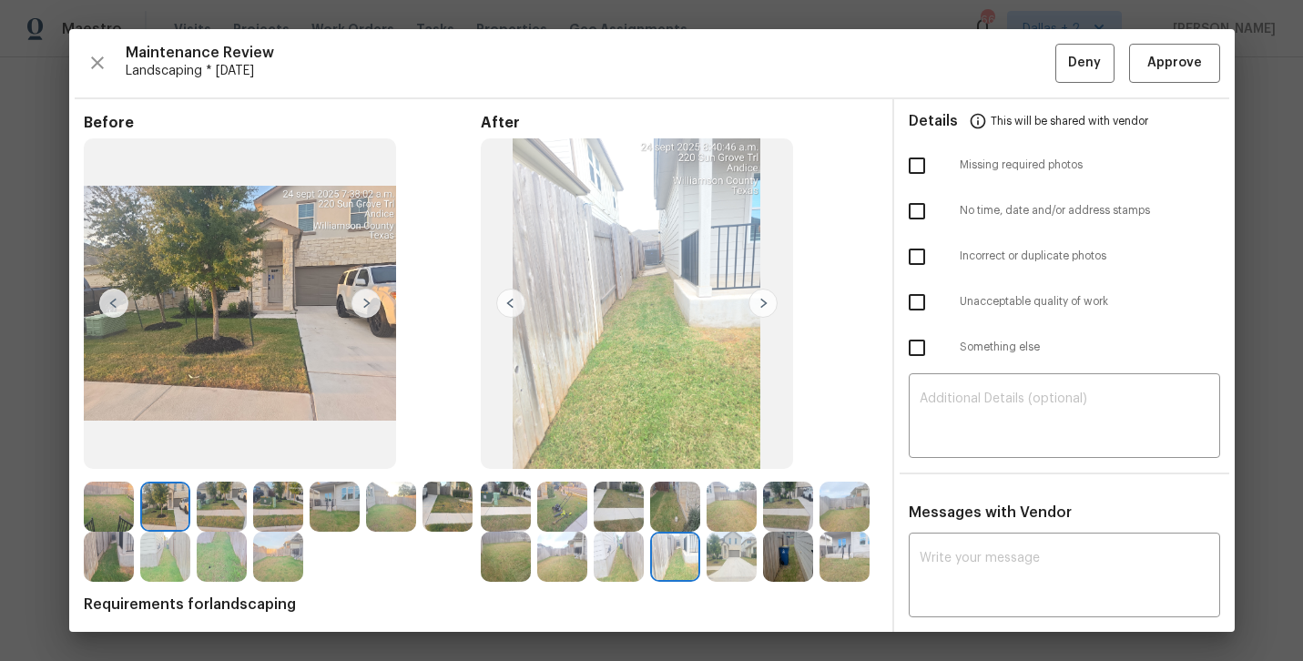
click at [801, 567] on img at bounding box center [788, 557] width 50 height 50
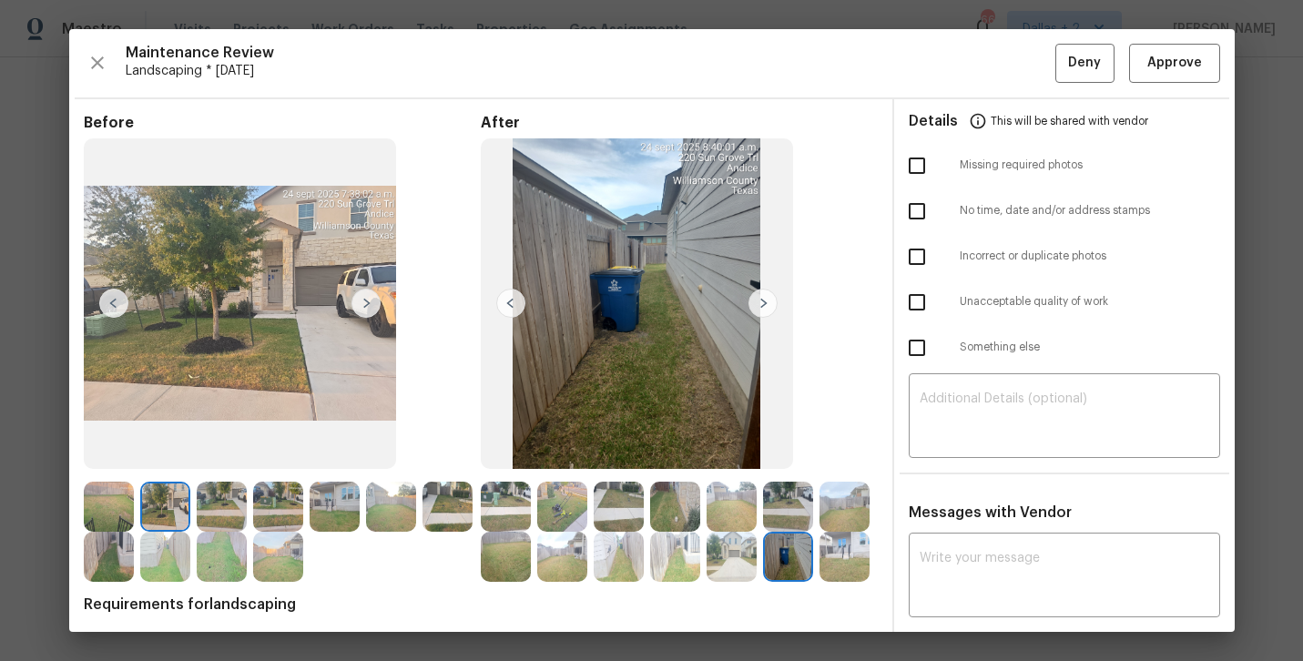
click at [848, 555] on img at bounding box center [845, 557] width 50 height 50
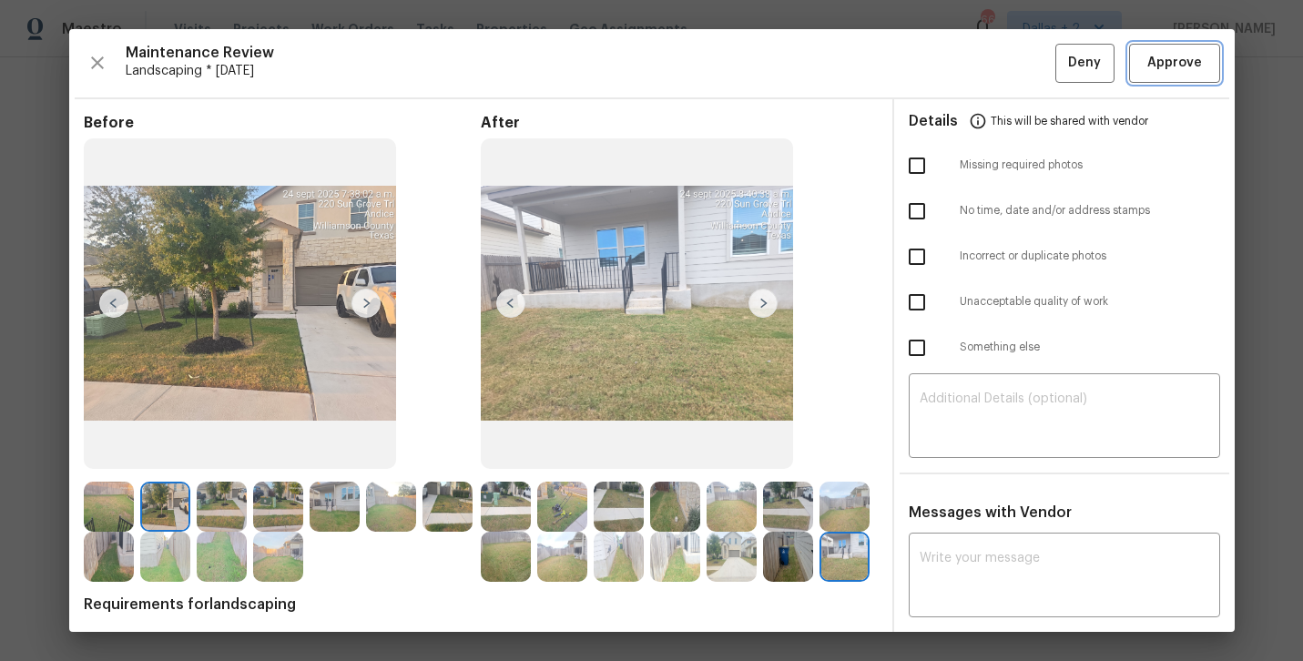
click at [1175, 73] on span "Approve" at bounding box center [1174, 63] width 55 height 23
